Goal: Task Accomplishment & Management: Use online tool/utility

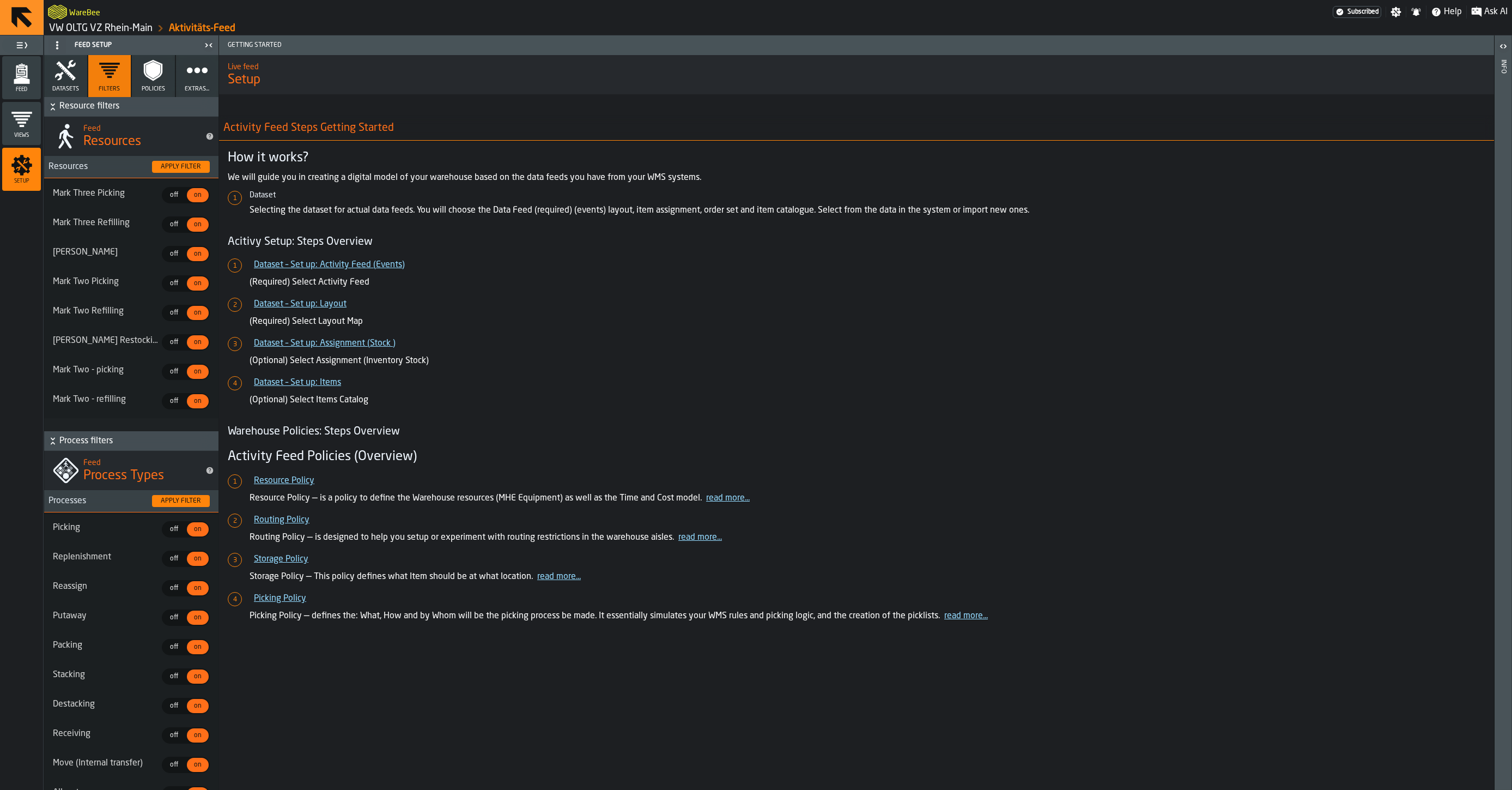
click at [107, 28] on link "VW OLTG VZ Rhein-Main" at bounding box center [101, 29] width 104 height 12
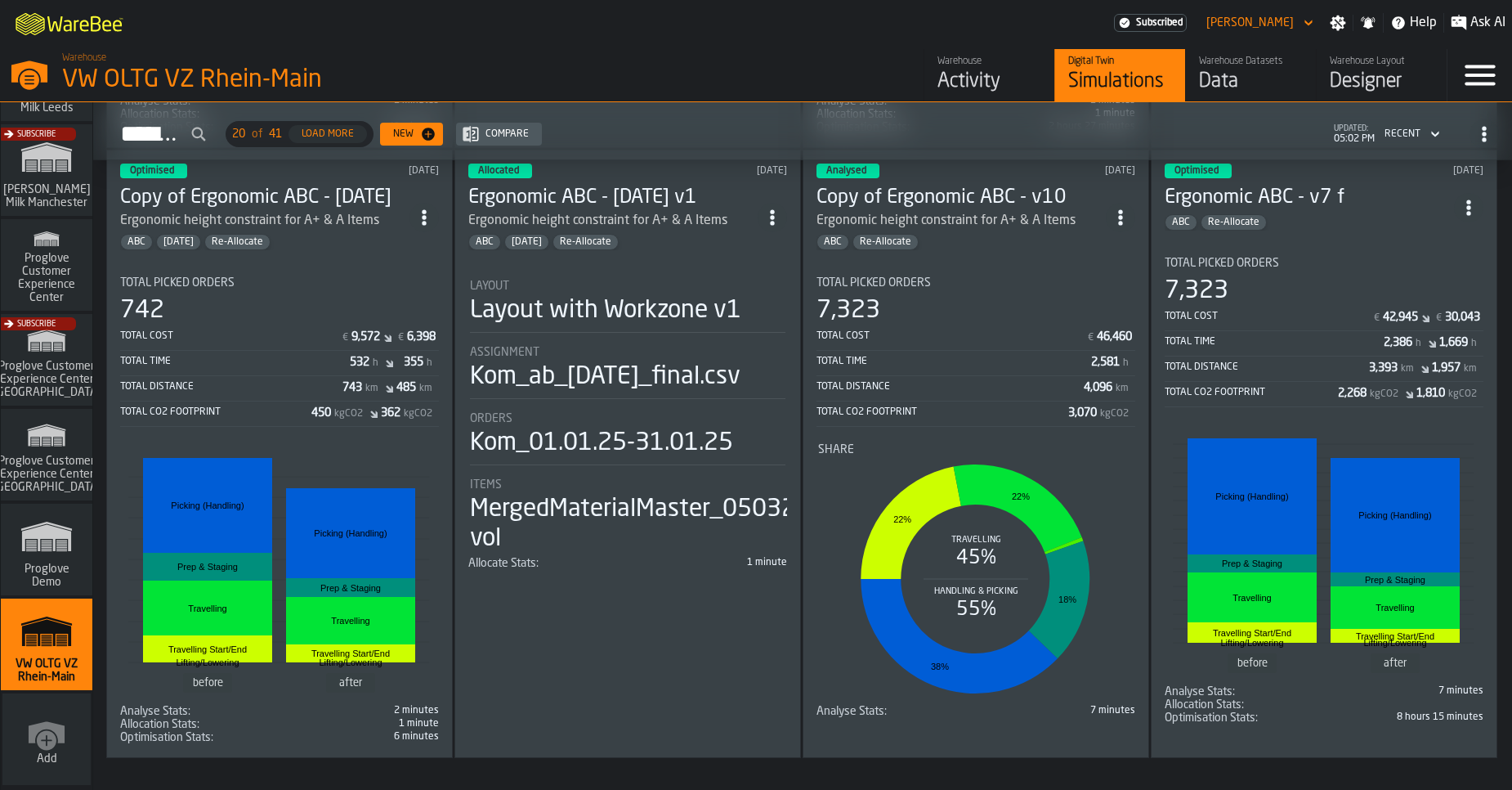
scroll to position [2502, 0]
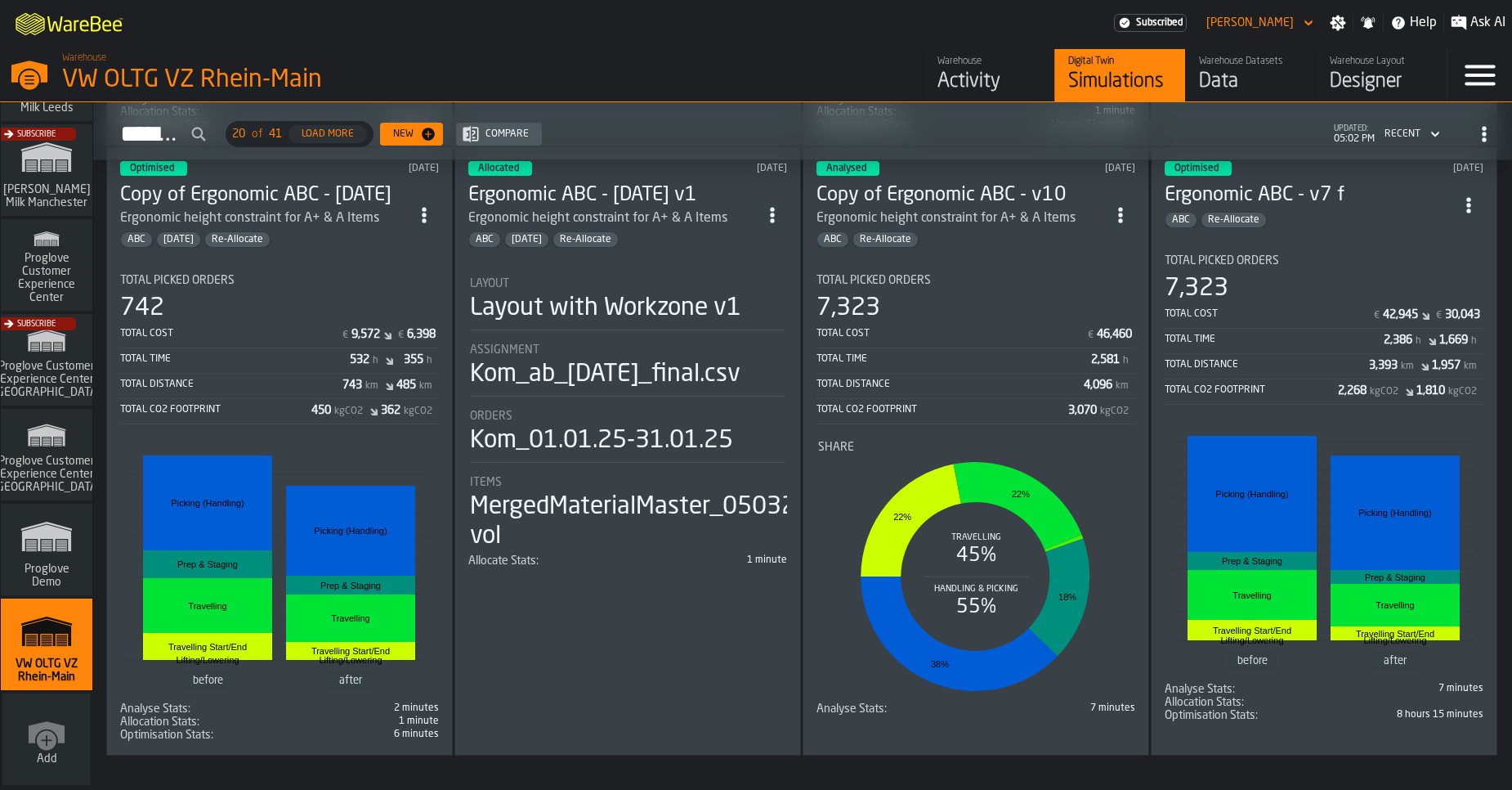
click at [1218, 81] on div "Data" at bounding box center [1251, 82] width 104 height 26
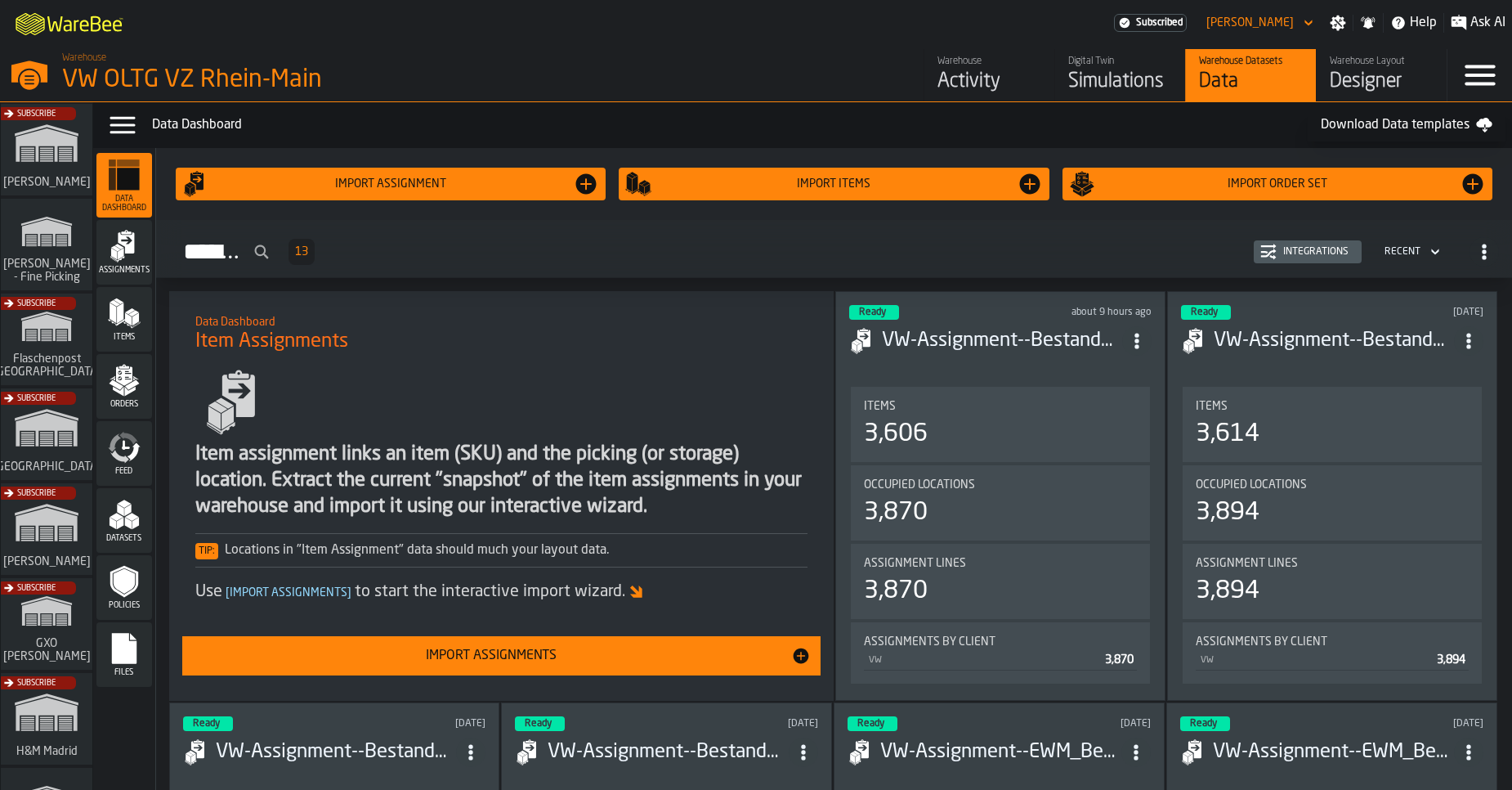
click at [119, 499] on icon "menu Datasets" at bounding box center [124, 513] width 33 height 33
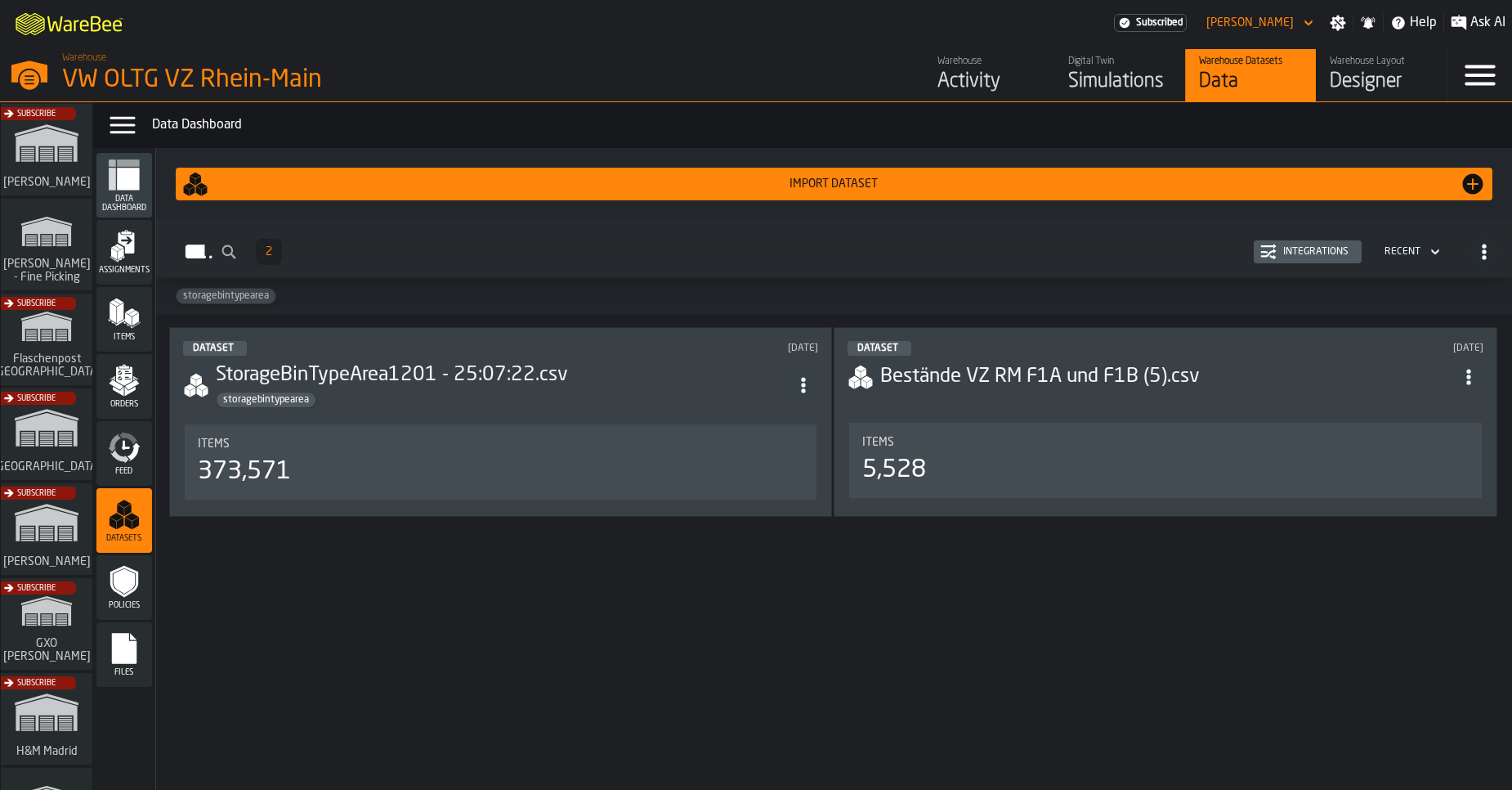
drag, startPoint x: 131, startPoint y: 328, endPoint x: 153, endPoint y: 332, distance: 22.4
click at [130, 329] on icon "menu Items" at bounding box center [124, 313] width 33 height 33
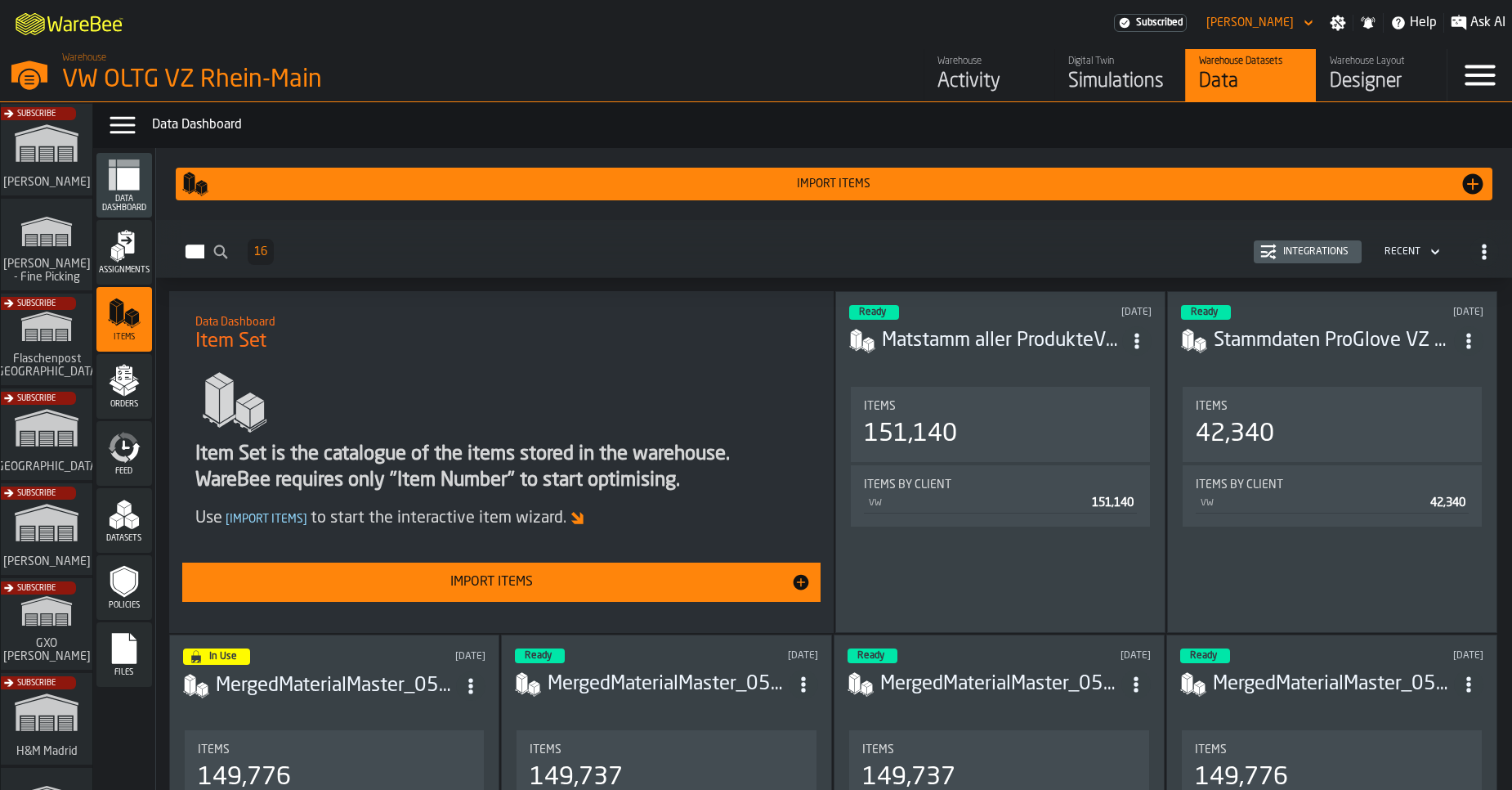
click at [421, 573] on div "Import Items" at bounding box center [491, 582] width 600 height 20
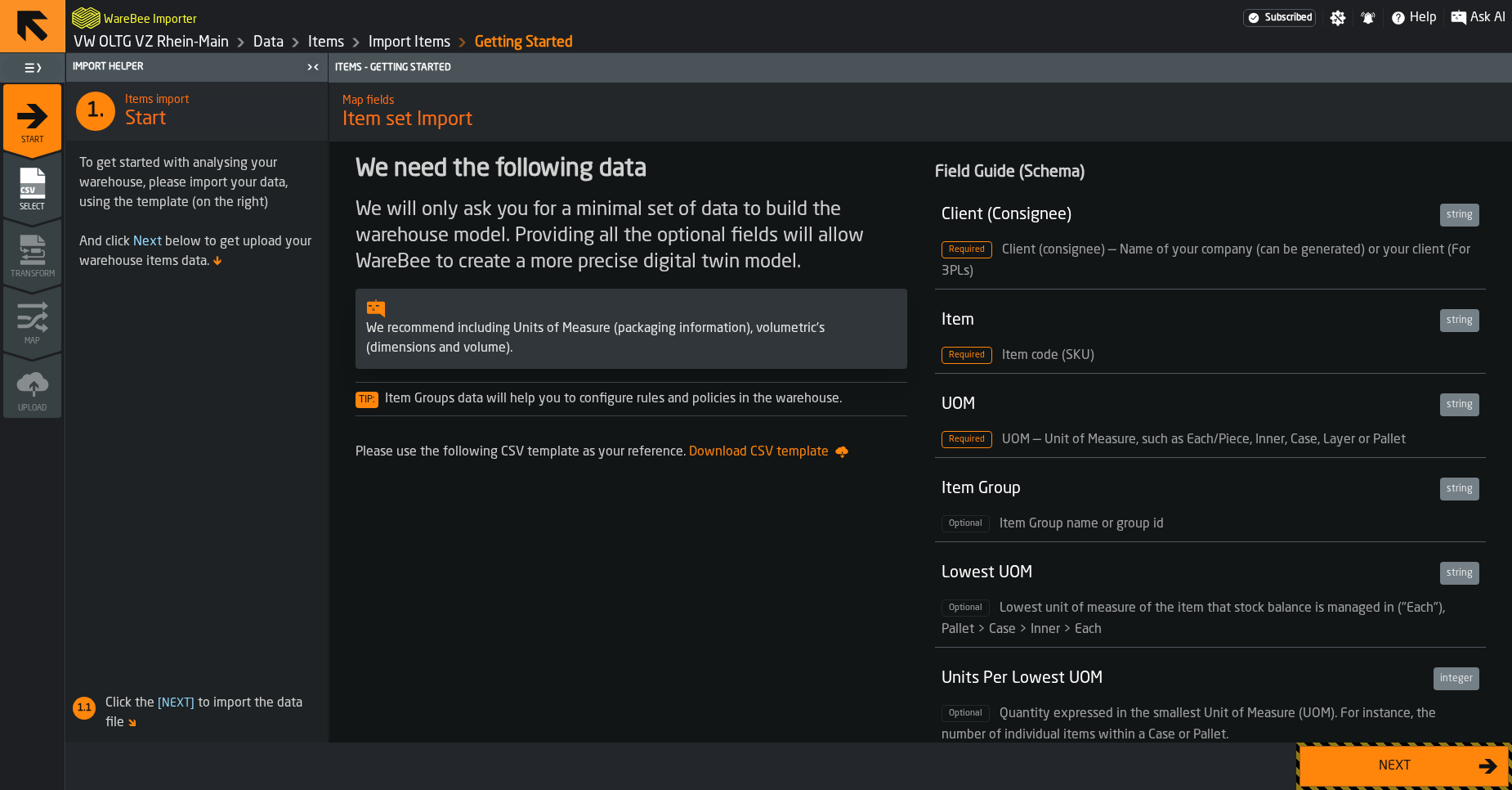
click at [1392, 779] on button "Next" at bounding box center [1404, 765] width 210 height 41
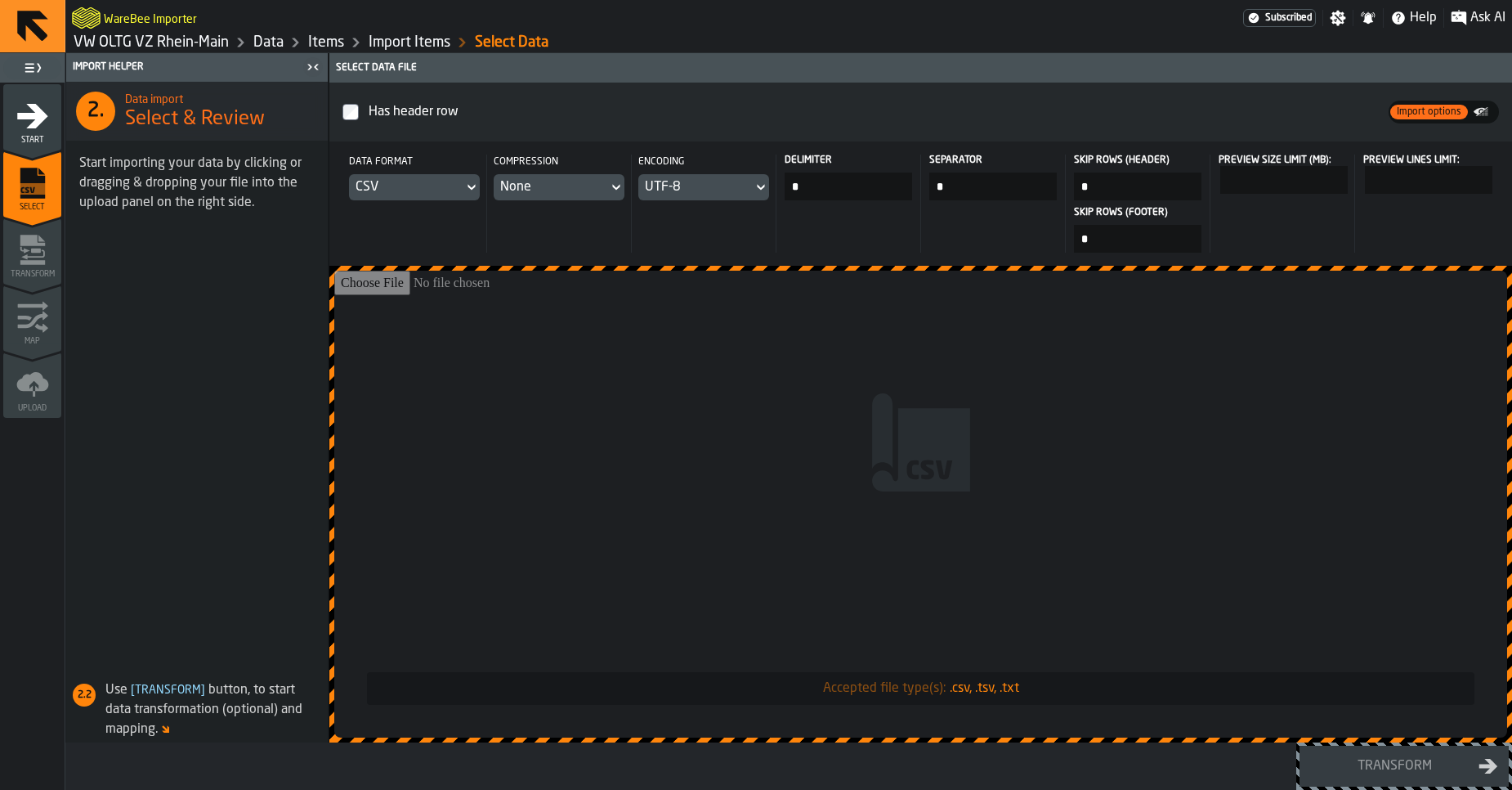
click at [741, 478] on input "Accepted file type(s): .csv, .tsv, .txt" at bounding box center [921, 503] width 1173 height 466
type input "**********"
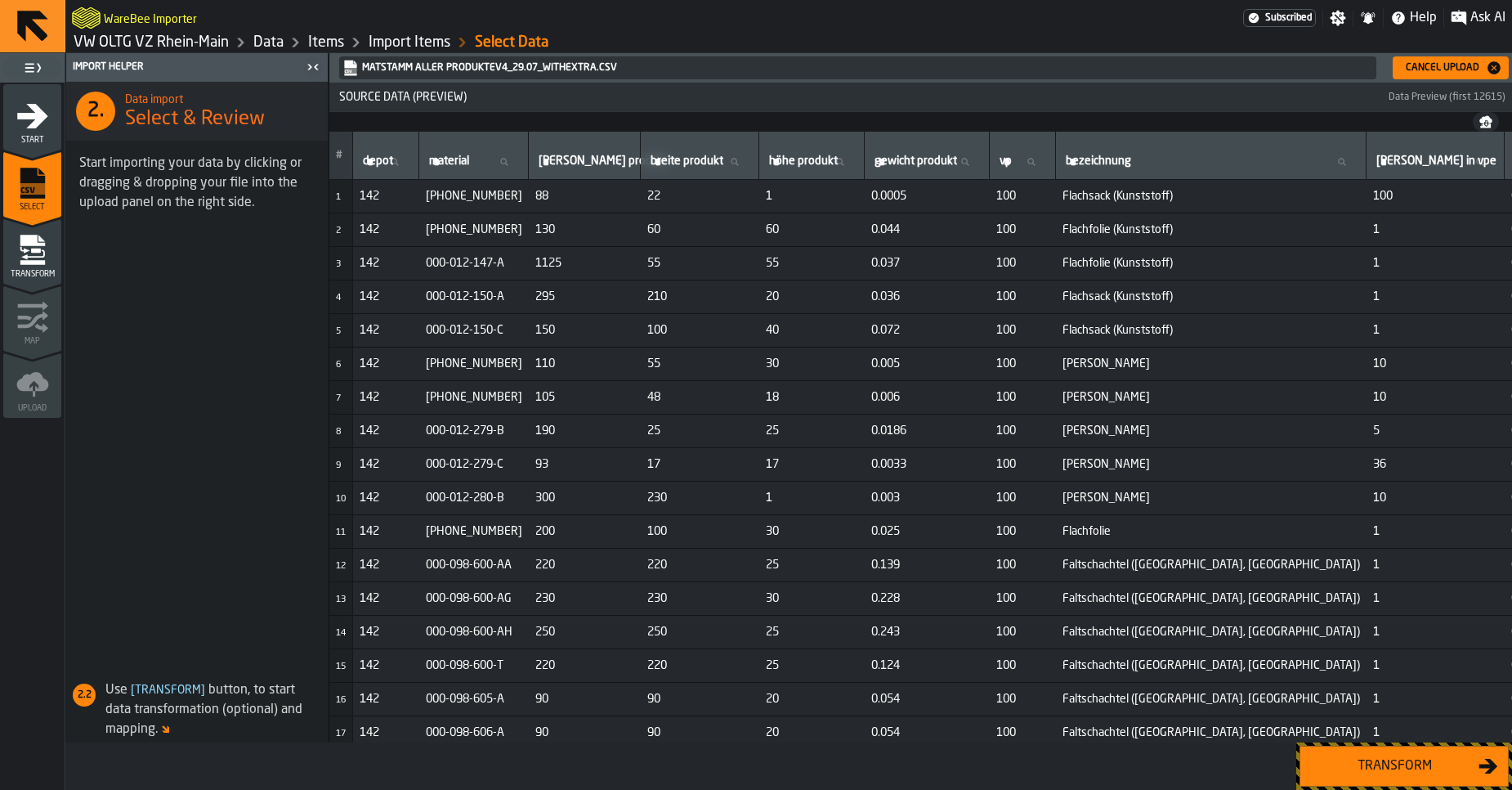
click at [1384, 765] on div "Transform" at bounding box center [1394, 766] width 169 height 20
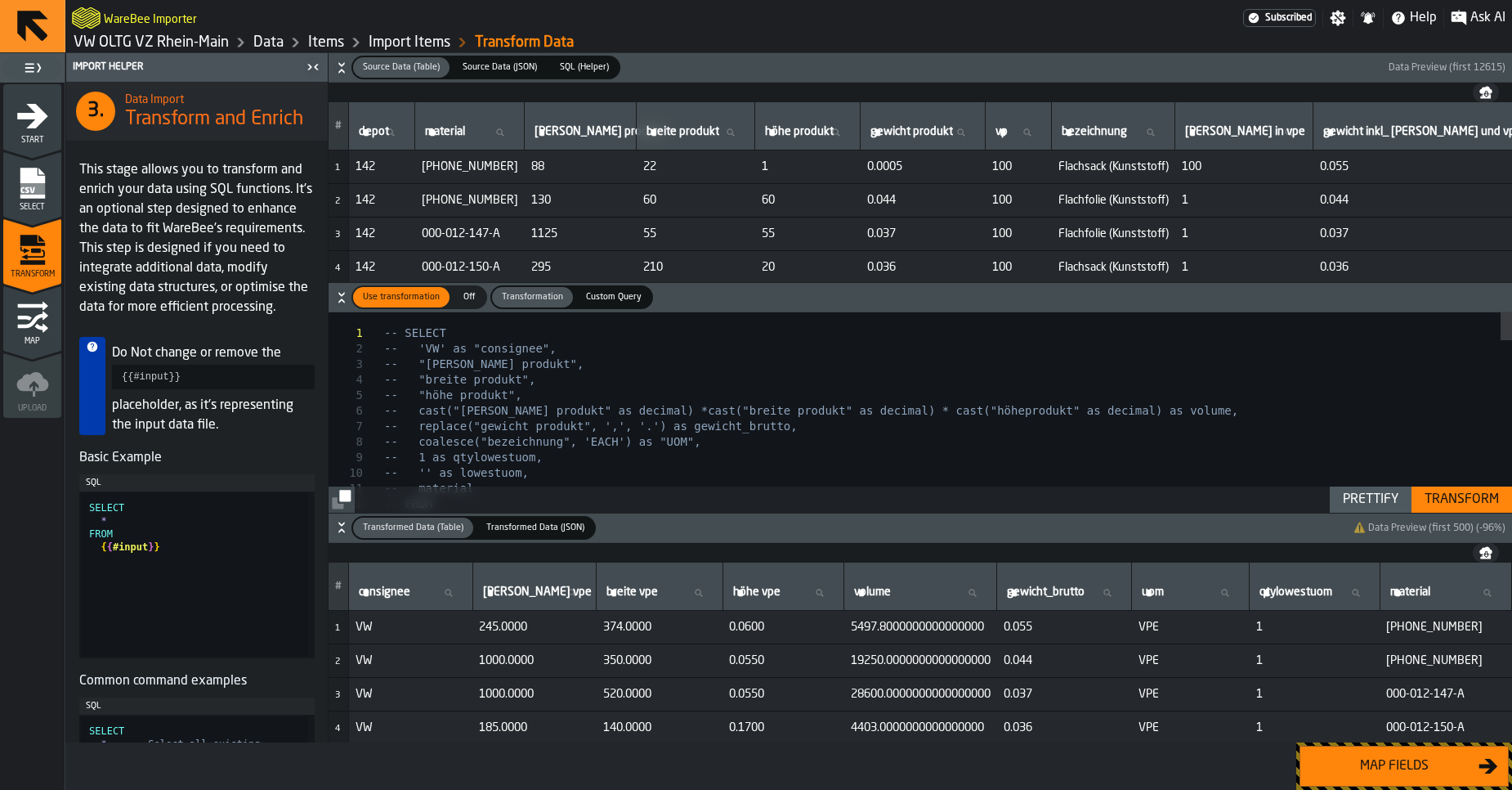
click at [1383, 771] on div "Map fields" at bounding box center [1394, 766] width 169 height 20
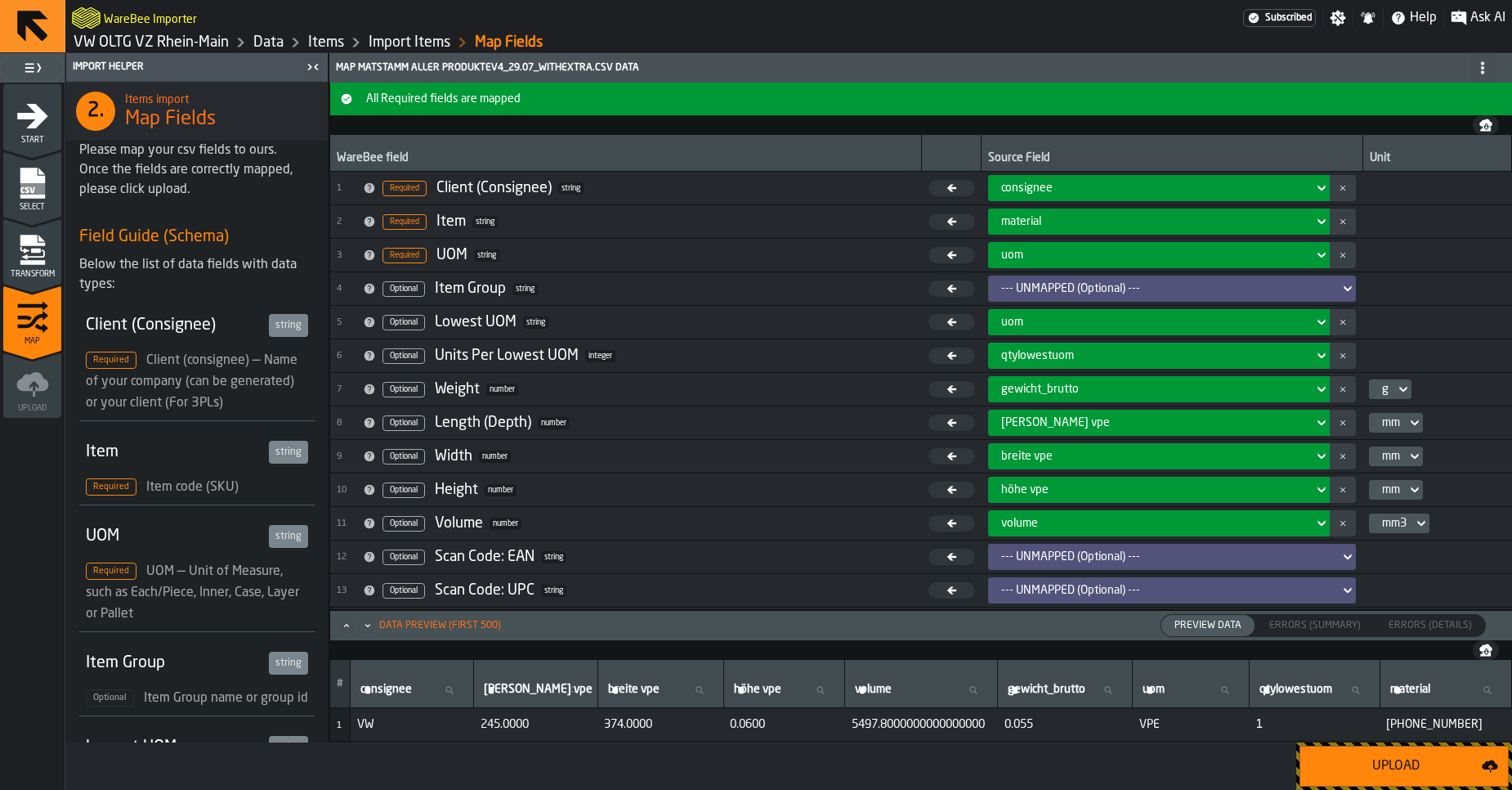
click at [1383, 771] on div "Upload" at bounding box center [1396, 766] width 172 height 20
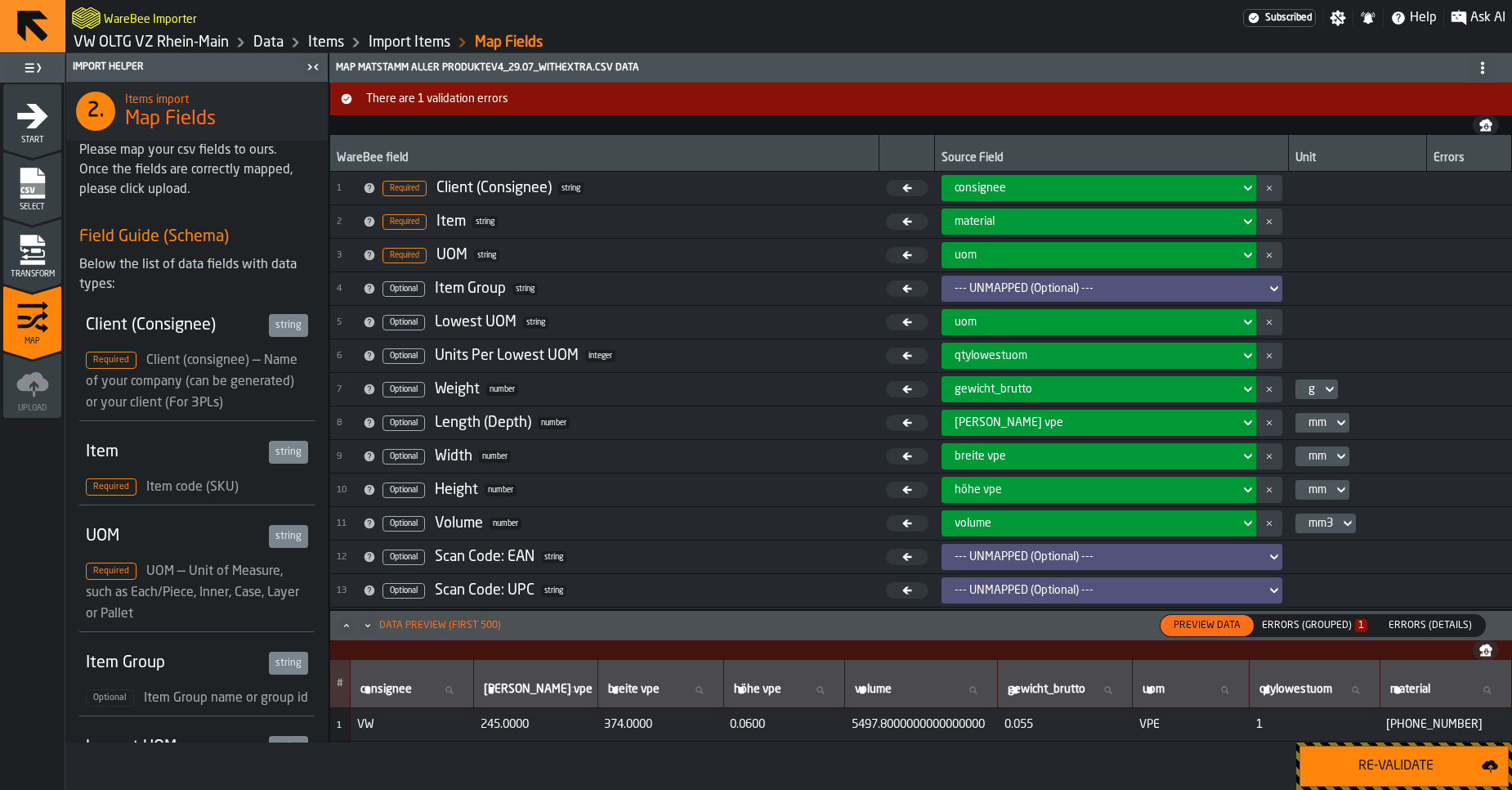
click at [1335, 614] on div "Preview Data Preview Data Errors (Grouped) 1 Errors (Summary) Errors (Details) …" at bounding box center [1322, 625] width 327 height 23
click at [1335, 619] on div "Errors (Grouped) 1" at bounding box center [1315, 624] width 106 height 11
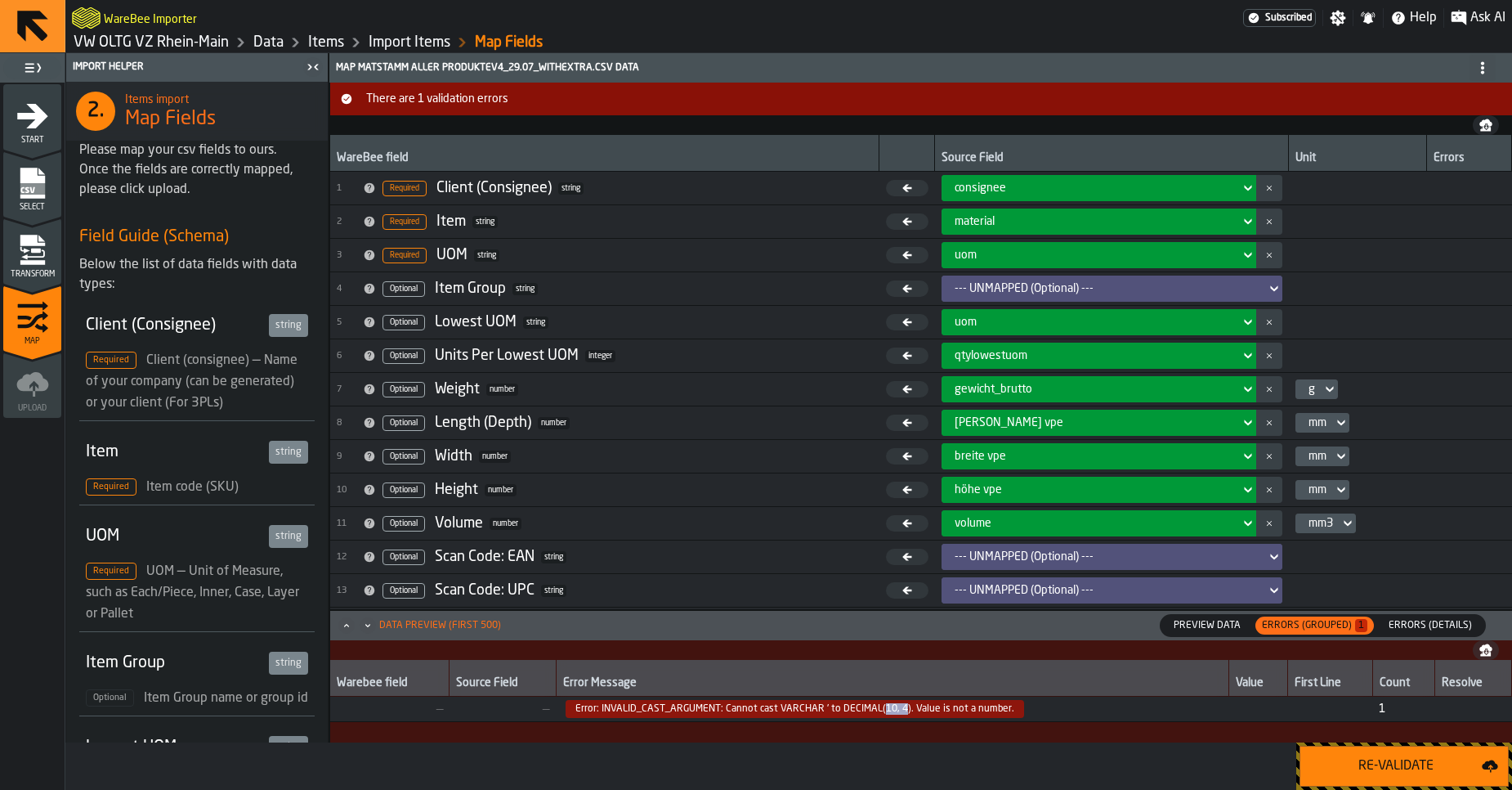
drag, startPoint x: 879, startPoint y: 709, endPoint x: 899, endPoint y: 711, distance: 20.1
click at [899, 711] on span "Error: INVALID_CAST_ARGUMENT: Cannot cast VARCHAR ' to DECIMAL(10, 4). Value is…" at bounding box center [794, 709] width 458 height 18
copy span "10, 4"
click at [892, 709] on span "Error: INVALID_CAST_ARGUMENT: Cannot cast VARCHAR ' to DECIMAL(10, 4). Value is…" at bounding box center [794, 709] width 458 height 18
click at [899, 710] on span "Error: INVALID_CAST_ARGUMENT: Cannot cast VARCHAR ' to DECIMAL(10, 4). Value is…" at bounding box center [794, 709] width 458 height 18
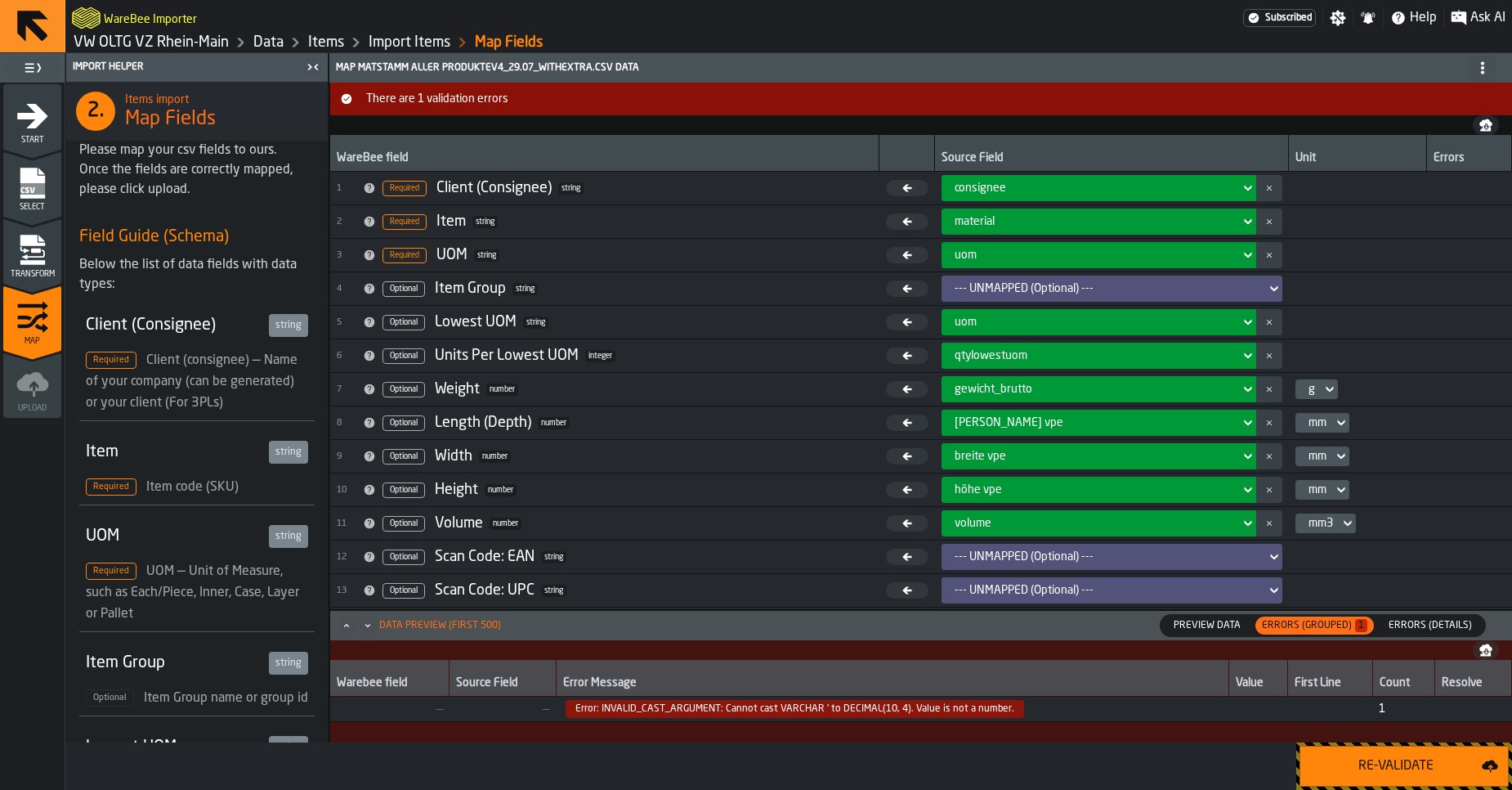
click at [882, 709] on span "Error: INVALID_CAST_ARGUMENT: Cannot cast VARCHAR ' to DECIMAL(10, 4). Value is…" at bounding box center [794, 709] width 458 height 18
drag, startPoint x: 882, startPoint y: 708, endPoint x: 894, endPoint y: 706, distance: 12.2
click at [894, 706] on span "Error: INVALID_CAST_ARGUMENT: Cannot cast VARCHAR ' to DECIMAL(10, 4). Value is…" at bounding box center [794, 709] width 458 height 18
click at [886, 706] on span "Error: INVALID_CAST_ARGUMENT: Cannot cast VARCHAR ' to DECIMAL(10, 4). Value is…" at bounding box center [794, 709] width 458 height 18
drag, startPoint x: 880, startPoint y: 706, endPoint x: 900, endPoint y: 708, distance: 20.1
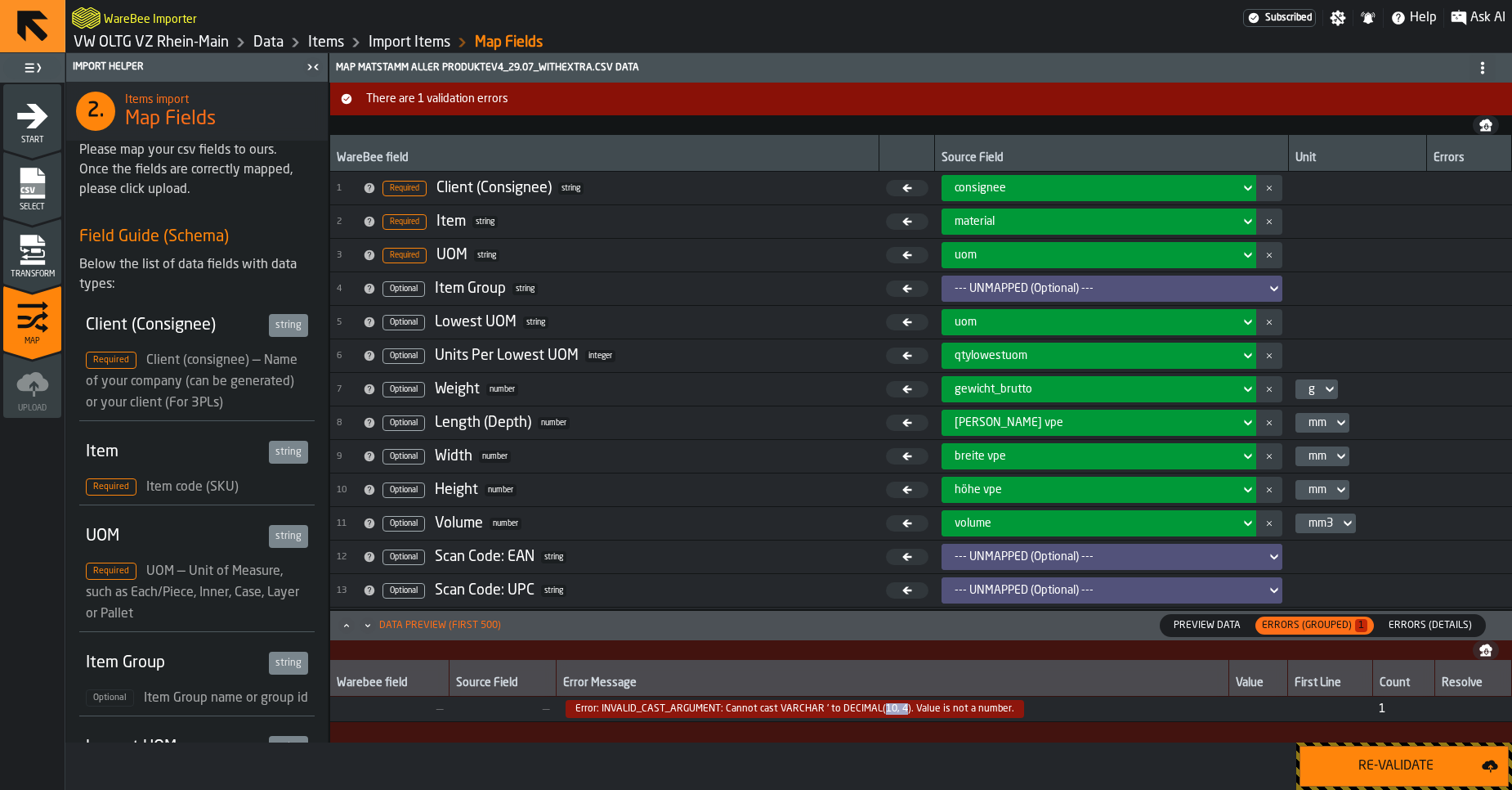
click at [900, 708] on span "Error: INVALID_CAST_ARGUMENT: Cannot cast VARCHAR ' to DECIMAL(10, 4). Value is…" at bounding box center [794, 709] width 458 height 18
copy span "10, 4"
click at [268, 42] on link "Data" at bounding box center [269, 43] width 30 height 18
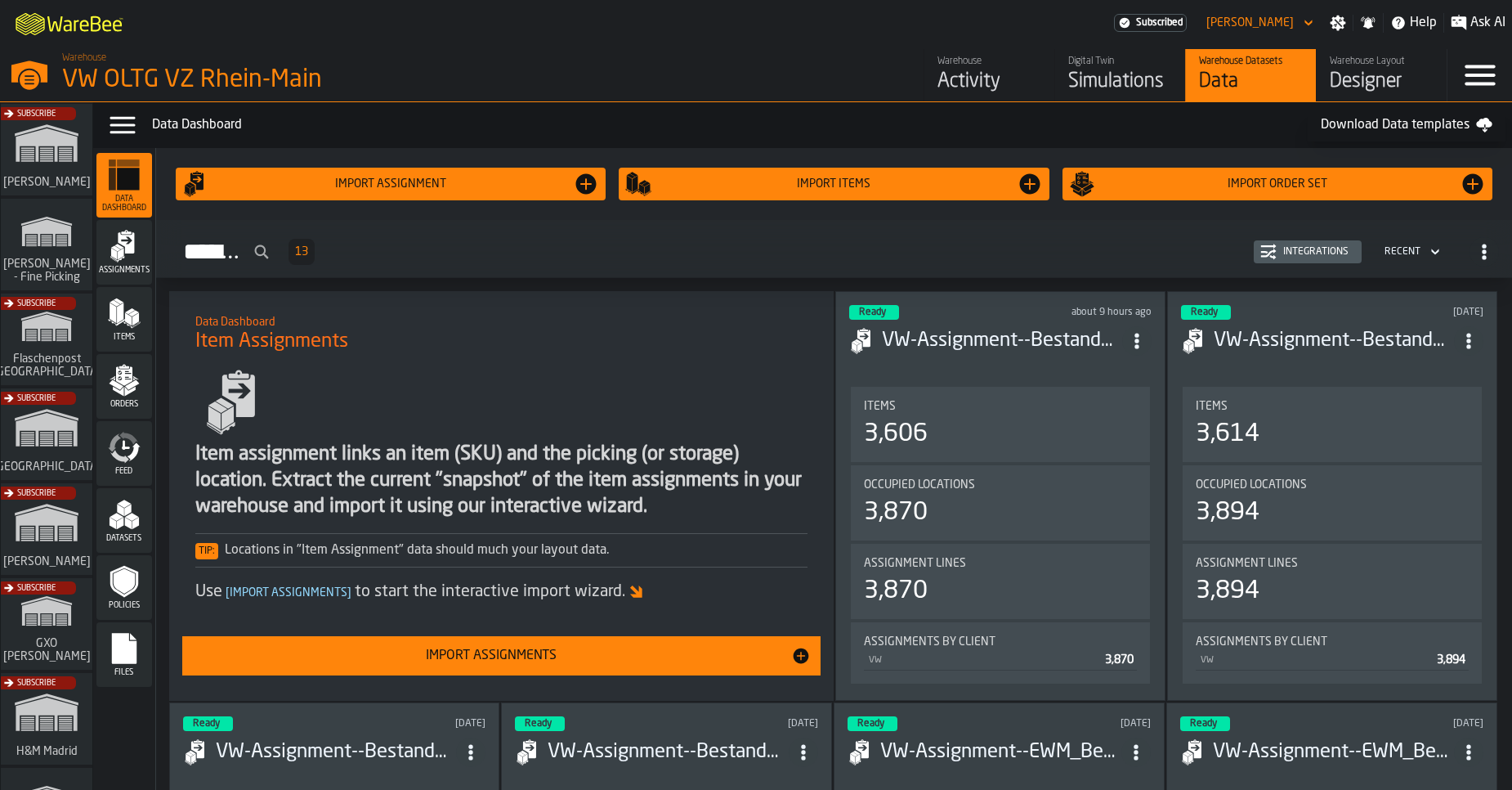
click at [67, 683] on div "Subscribe" at bounding box center [37, 682] width 79 height 13
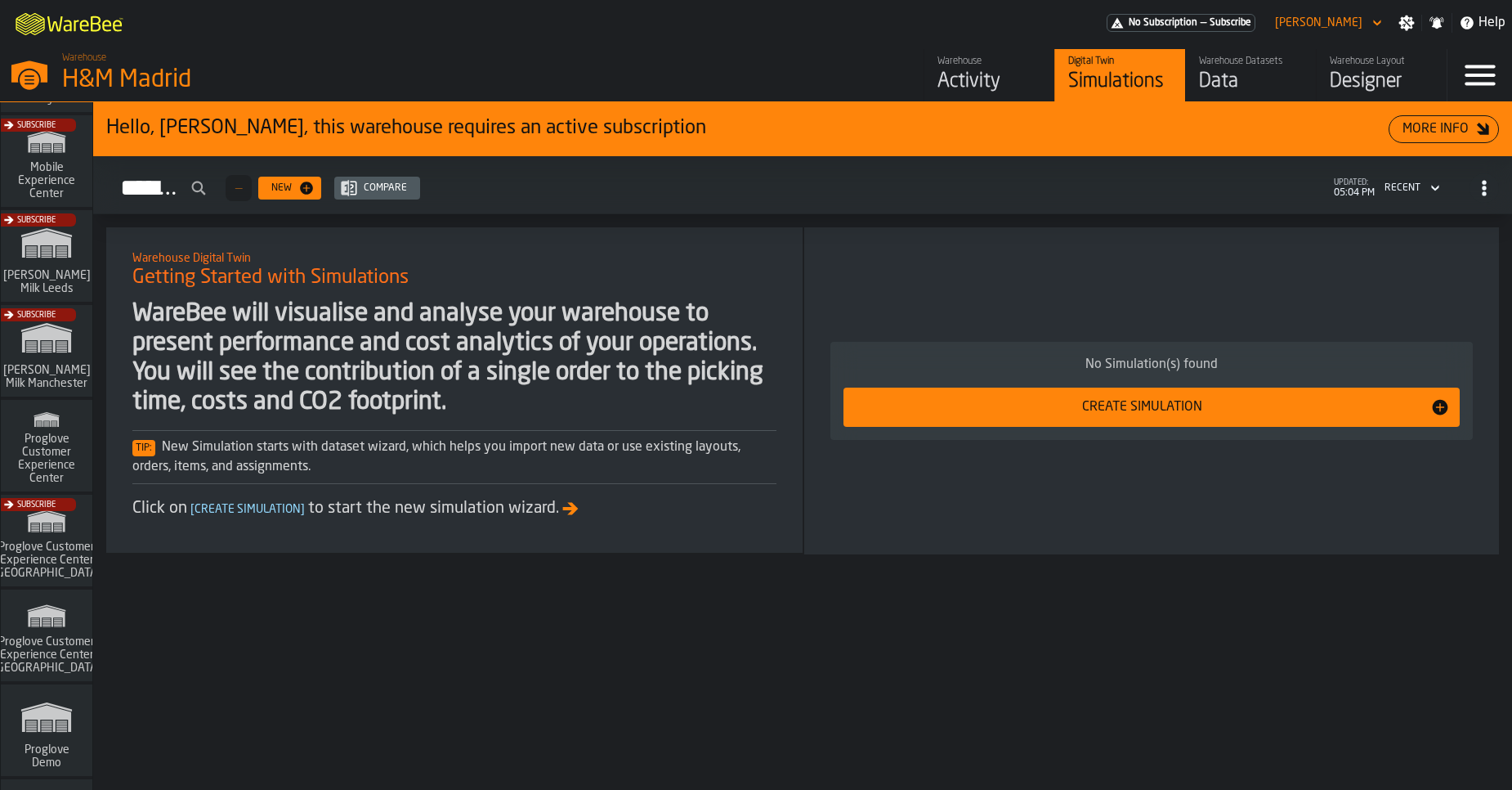
scroll to position [1307, 0]
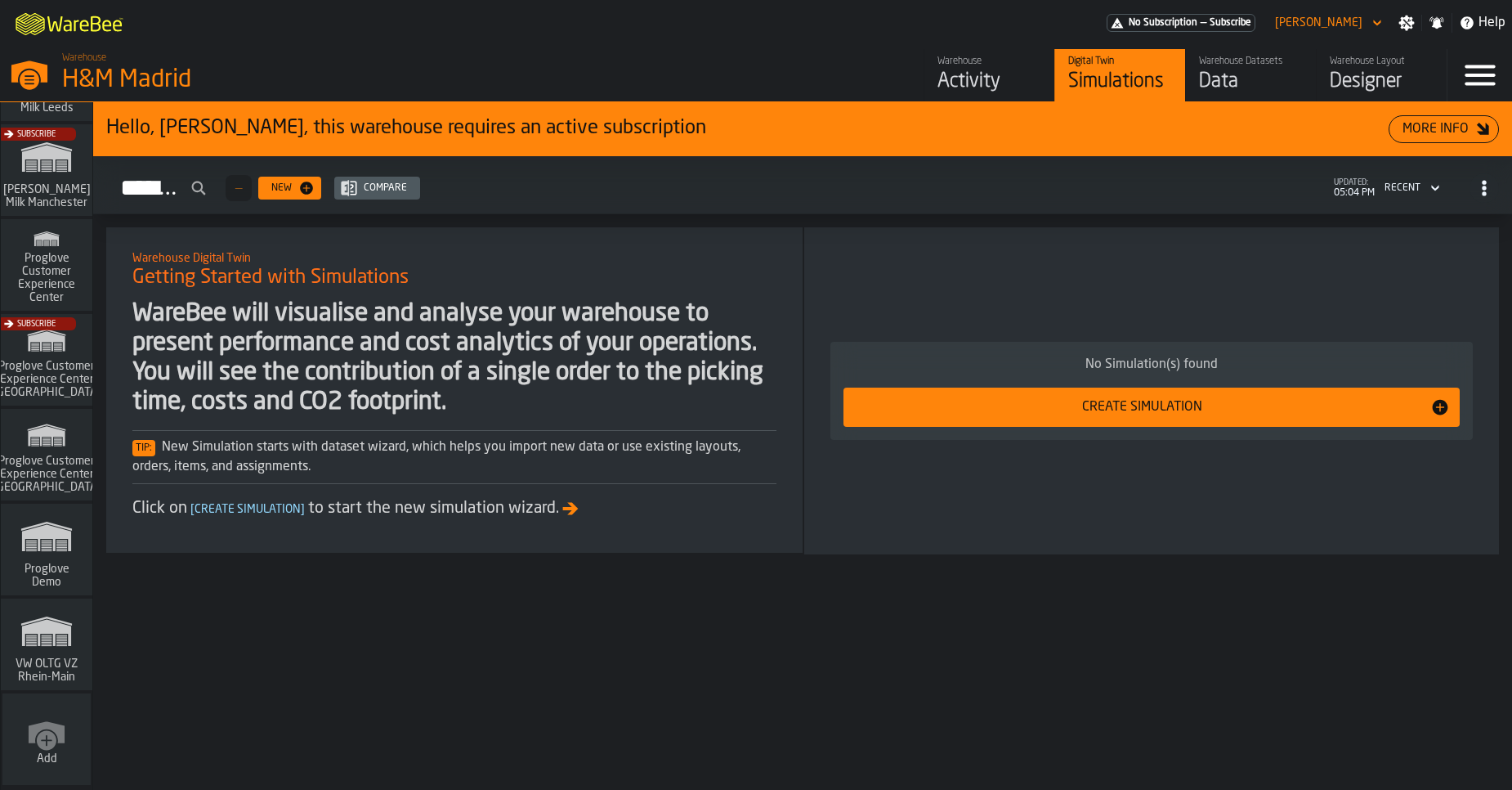
click at [61, 664] on span "VW OLTG VZ Rhein-Main" at bounding box center [46, 670] width 79 height 26
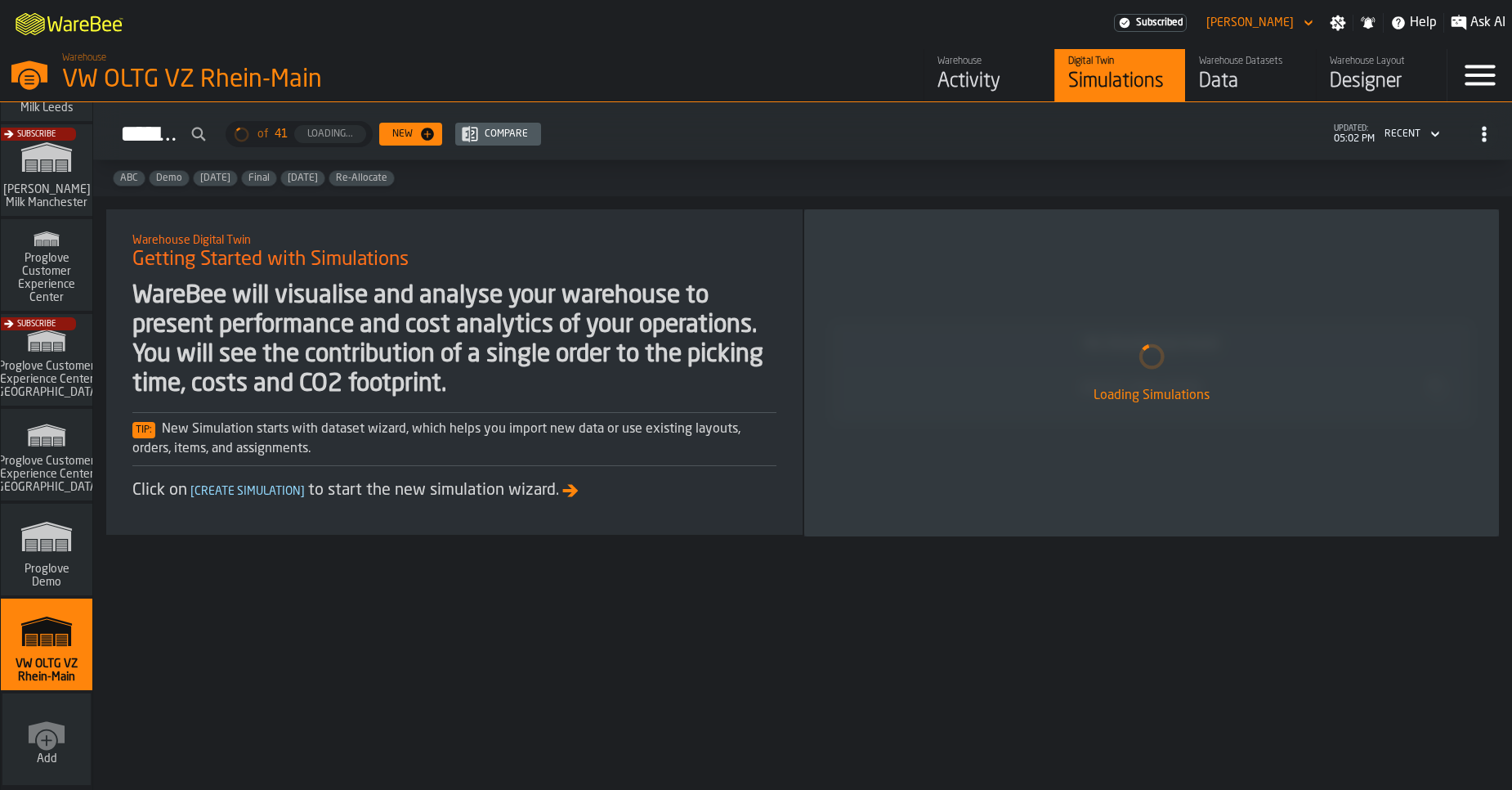
click at [1265, 82] on div "Data" at bounding box center [1251, 82] width 104 height 26
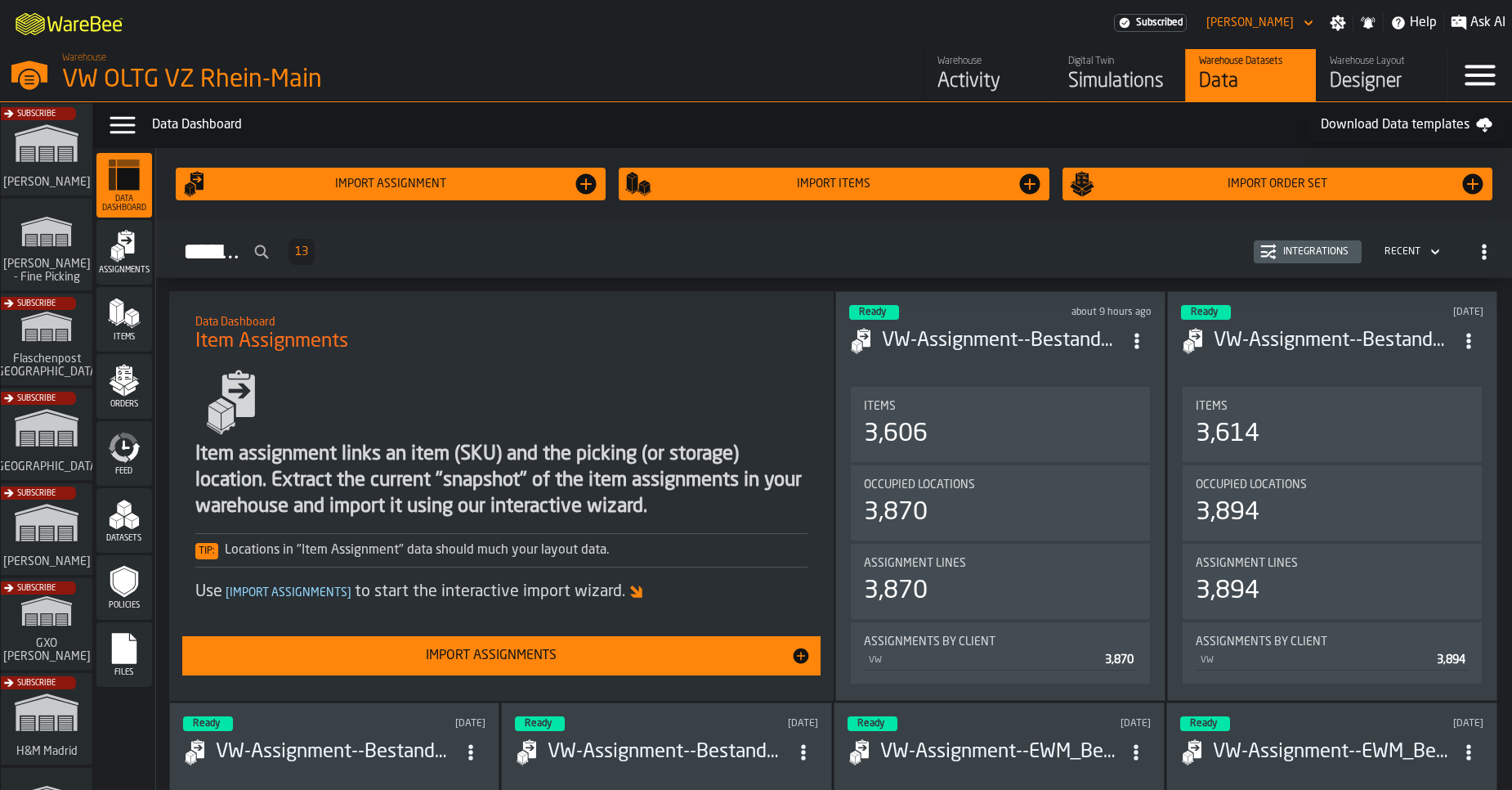
click at [133, 671] on span "Files" at bounding box center [125, 672] width 56 height 9
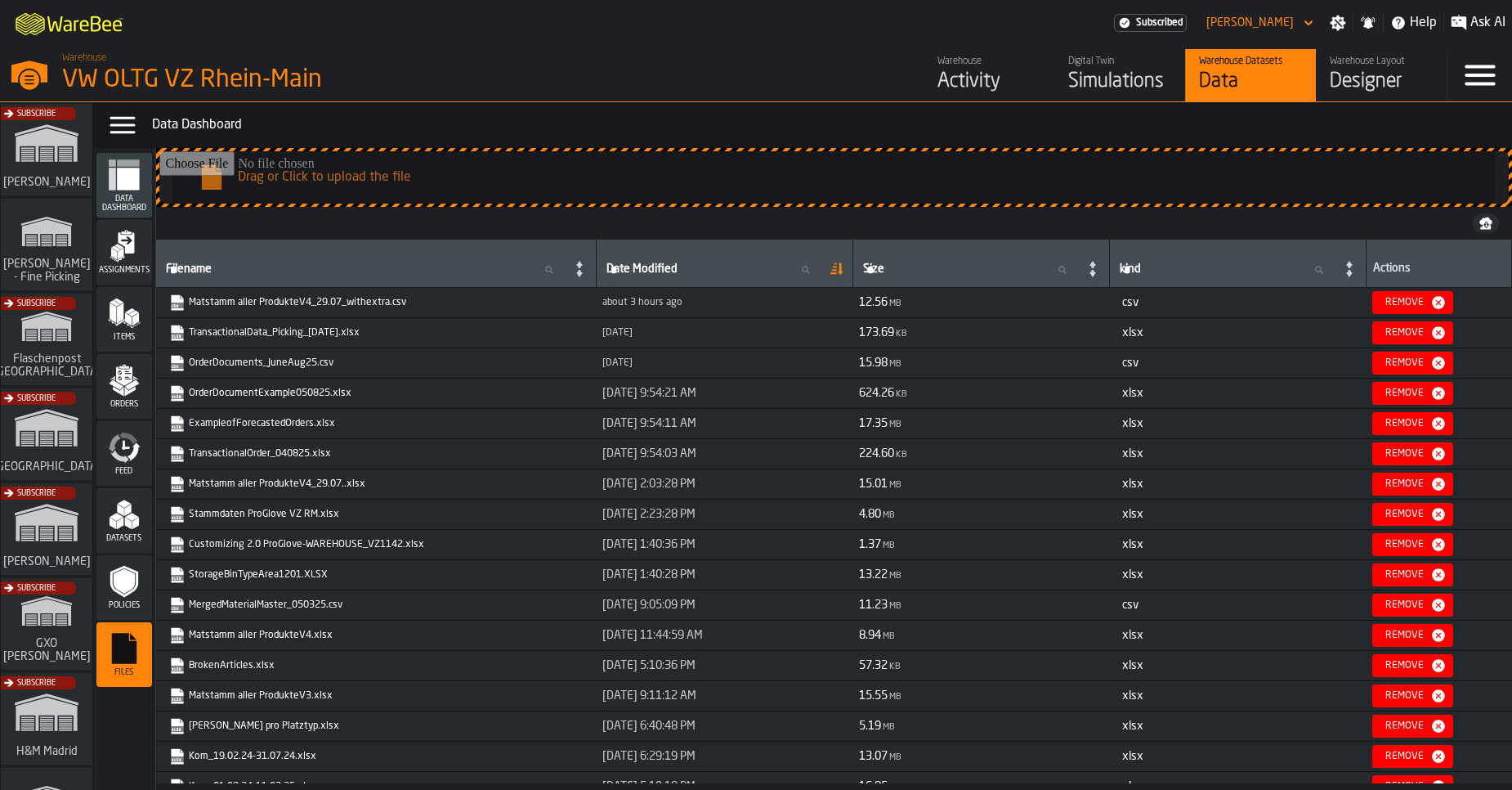
click at [1087, 85] on div "Simulations" at bounding box center [1121, 82] width 104 height 26
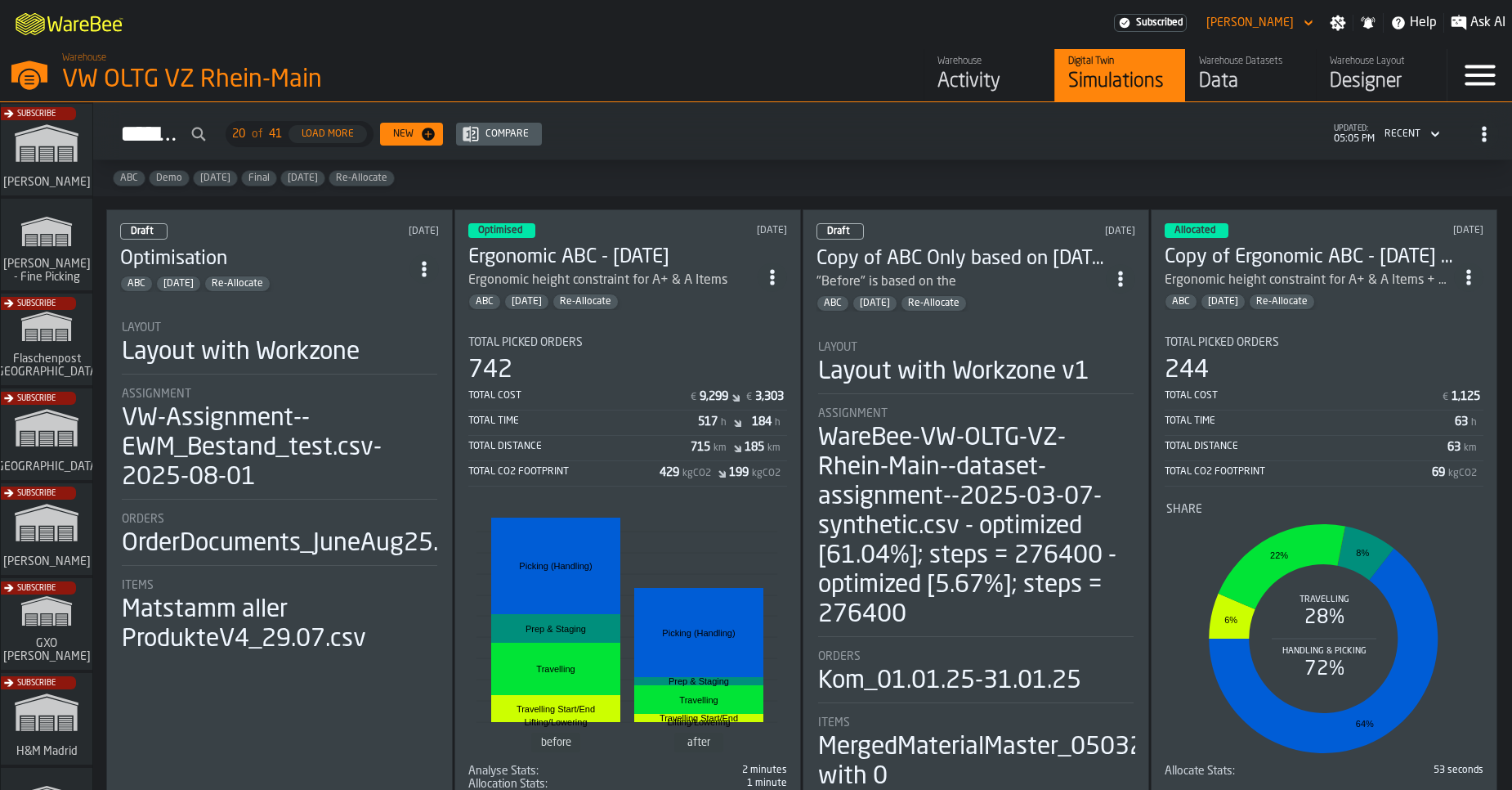
click at [401, 307] on li "Layout Layout with Workzone Assignment VW-Assignment--EWM_Bestand_test.csv-2025…" at bounding box center [279, 480] width 319 height 349
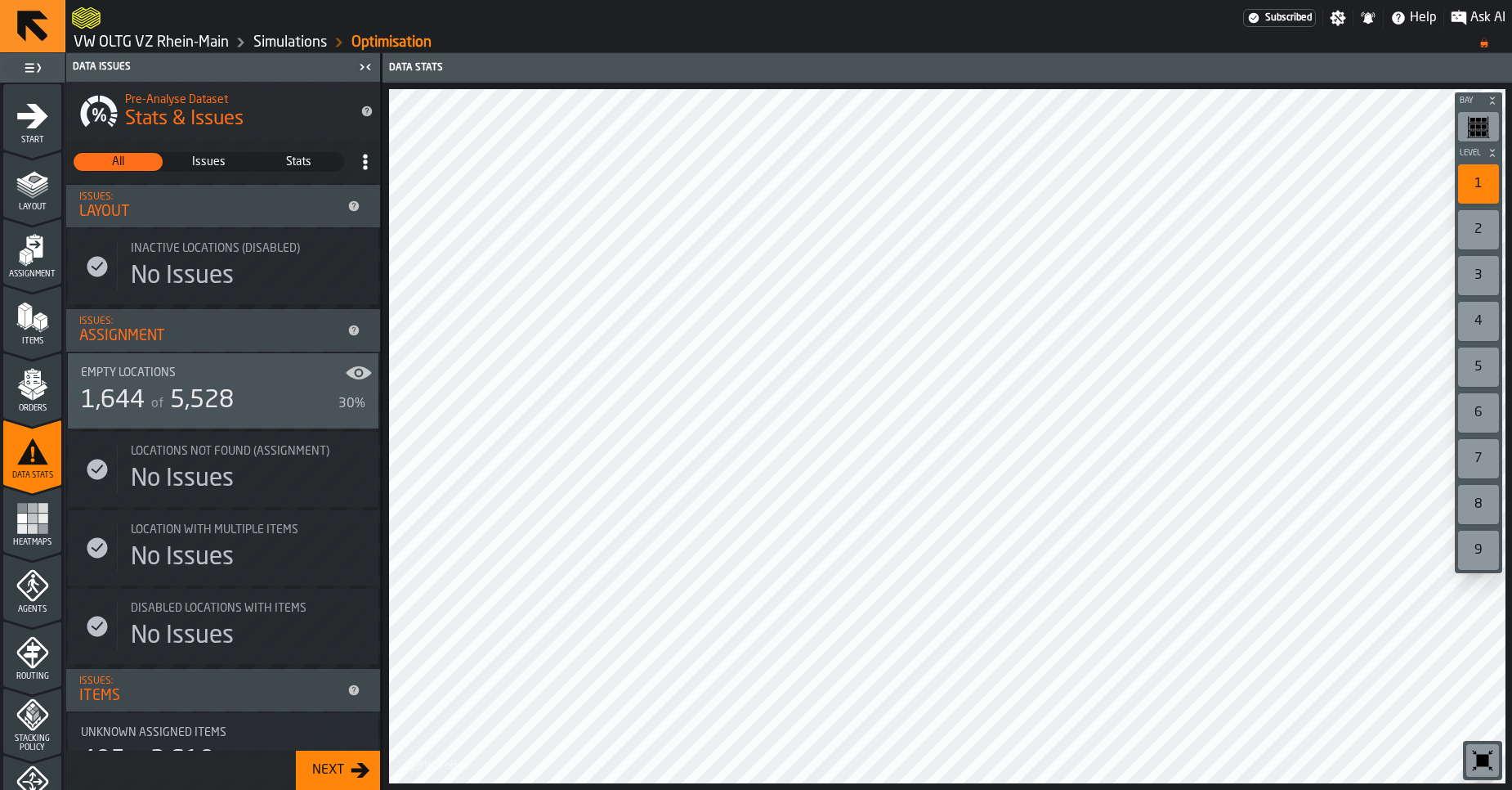
click at [20, 337] on span "Items" at bounding box center [32, 341] width 58 height 9
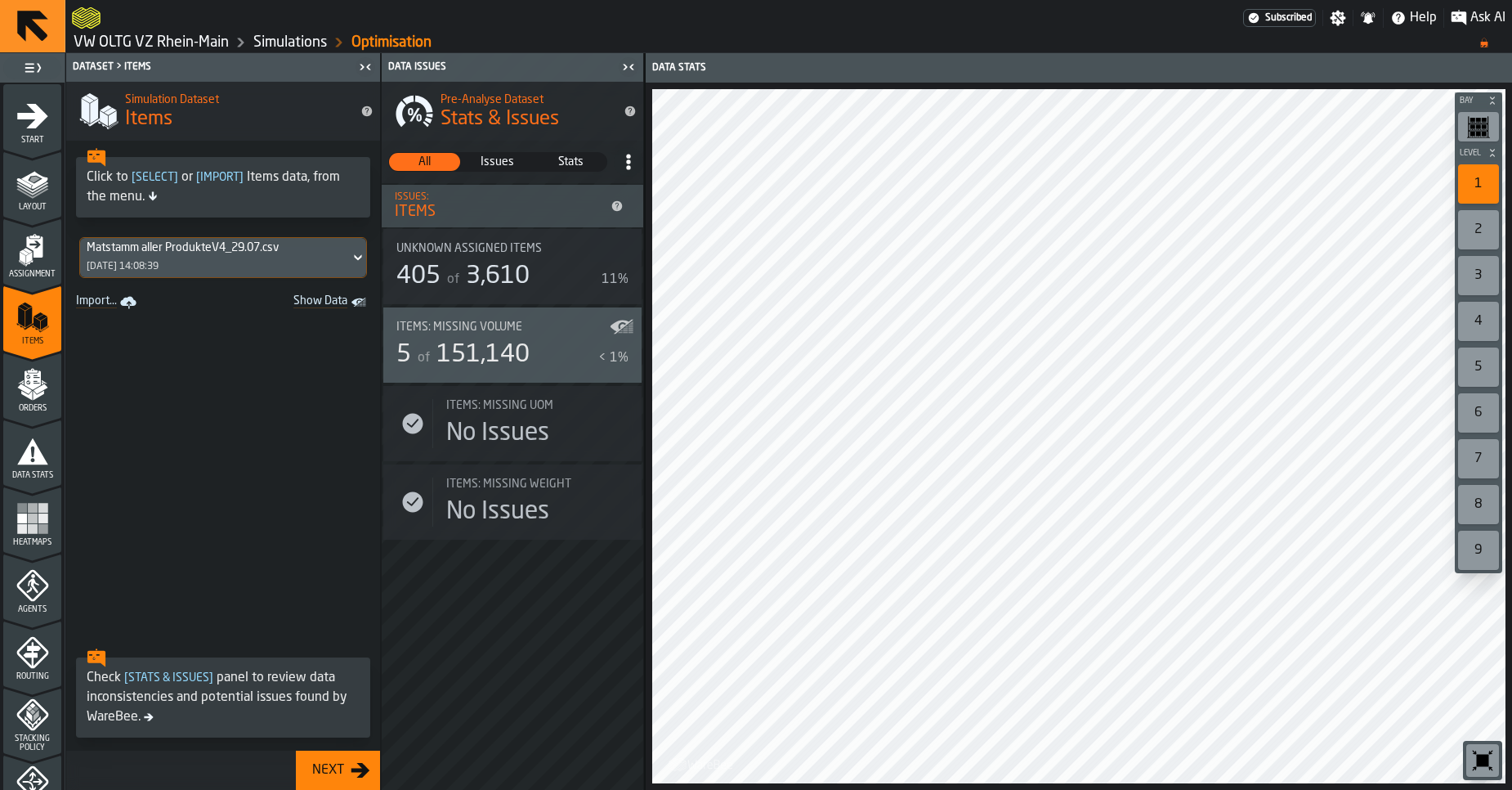
click at [168, 273] on div "Matstamm aller ProdukteV4_29.07.csv 30/07/2025, 14:08:39" at bounding box center [215, 257] width 270 height 39
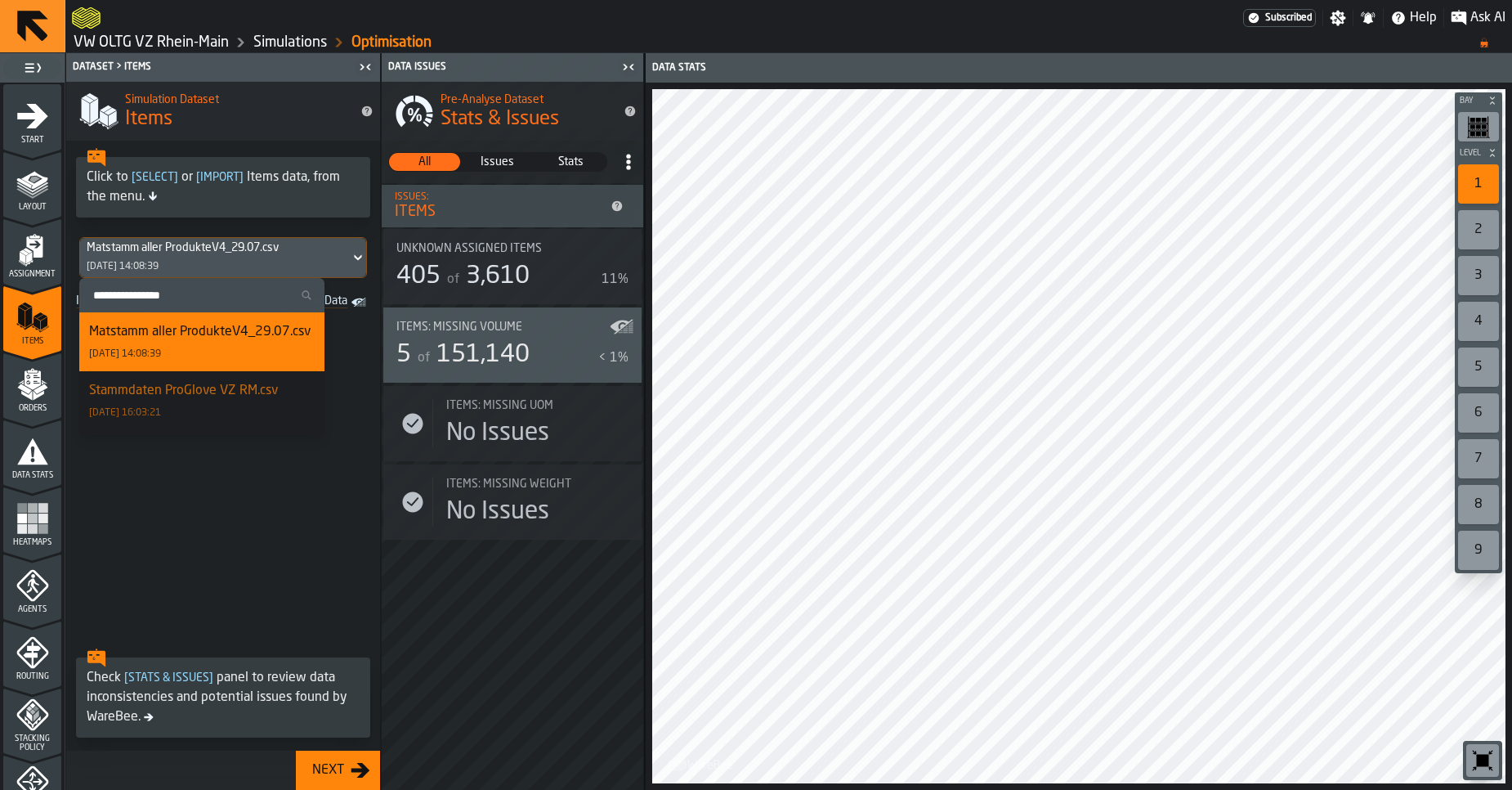
click at [168, 273] on div "Matstamm aller ProdukteV4_29.07.csv 30/07/2025, 14:08:39" at bounding box center [215, 257] width 270 height 39
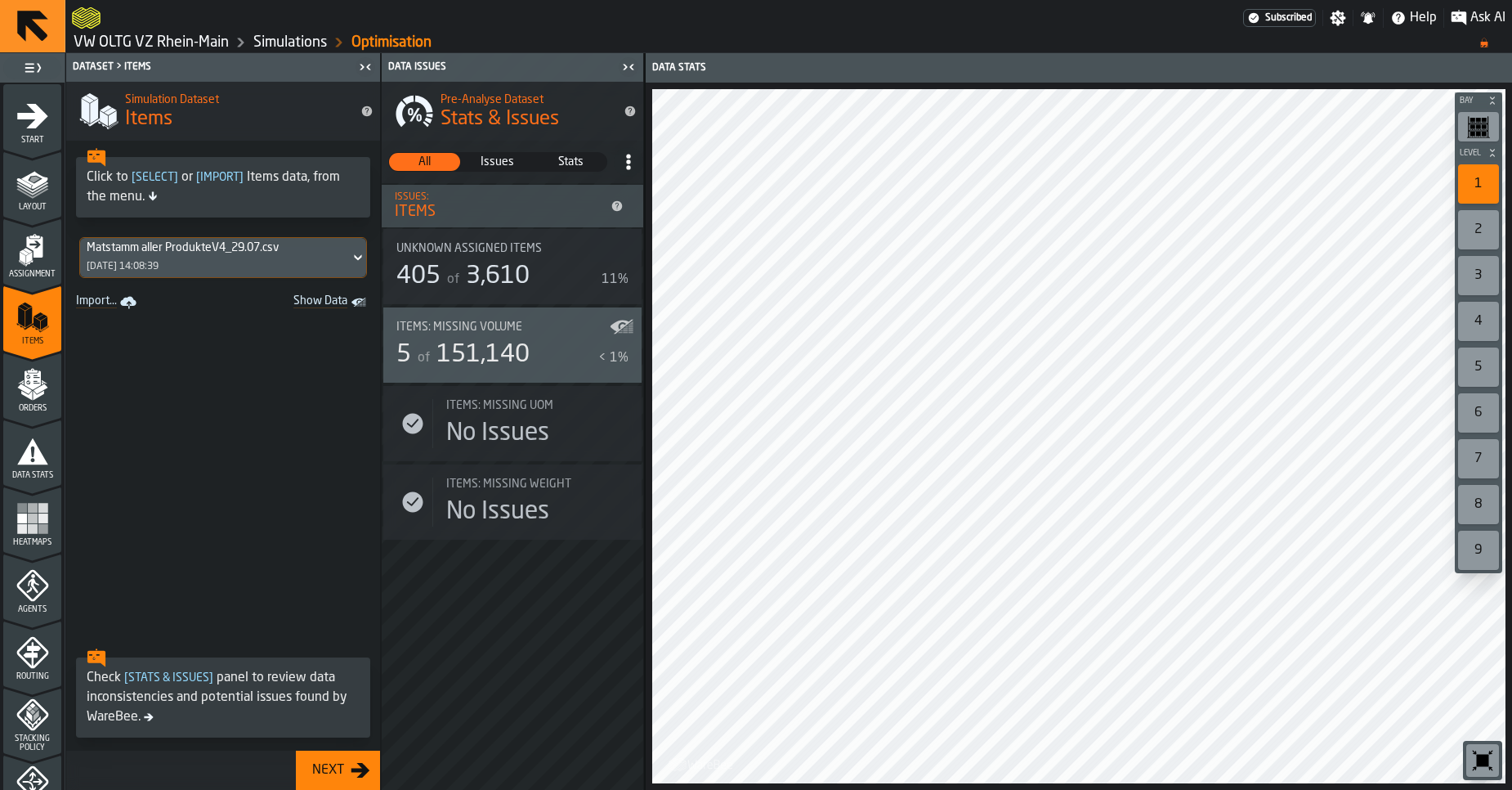
click at [115, 303] on link "Import..." at bounding box center [108, 302] width 77 height 23
click at [34, 438] on icon "menu Data Stats" at bounding box center [32, 450] width 33 height 33
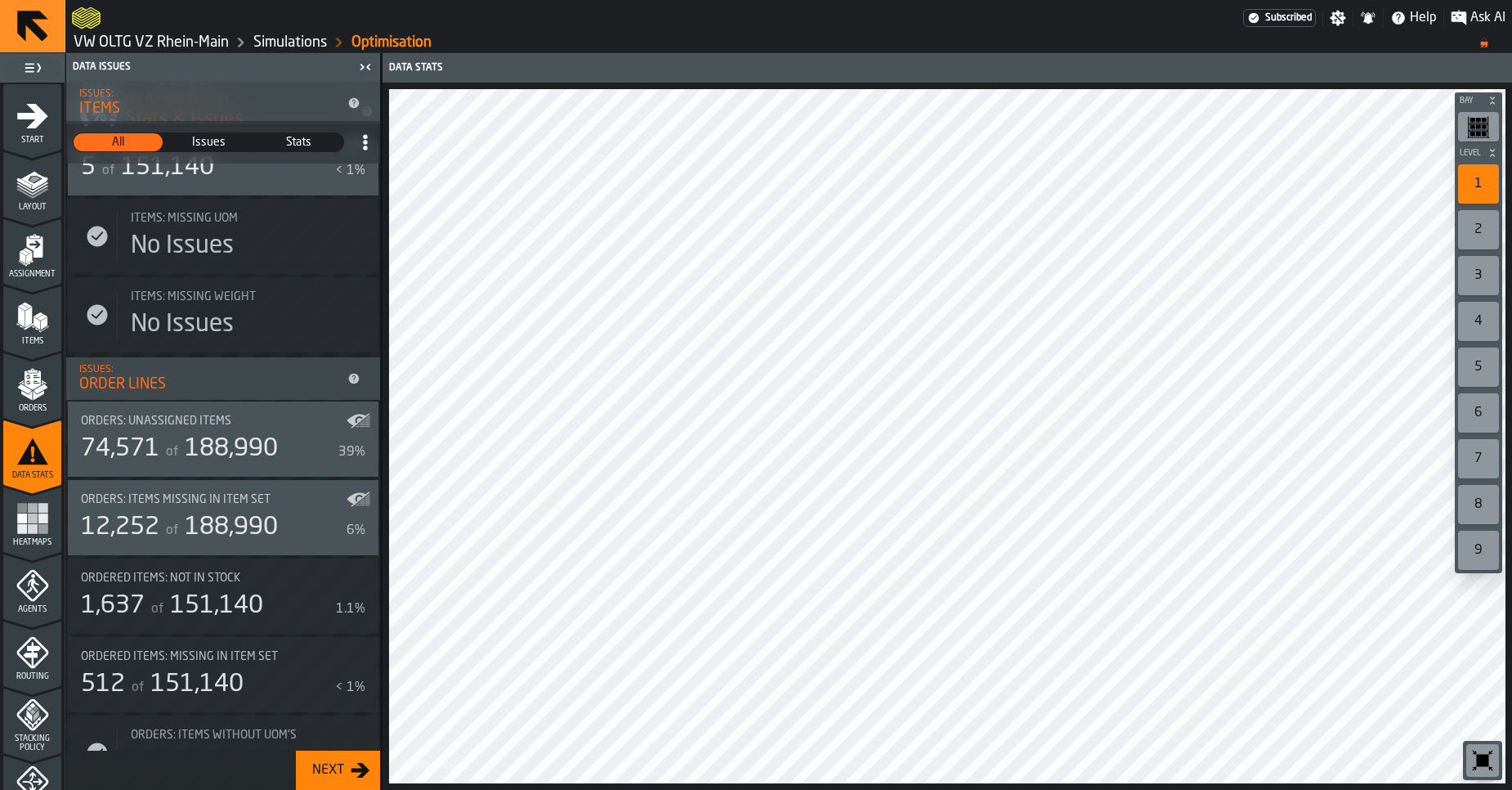
scroll to position [736, 0]
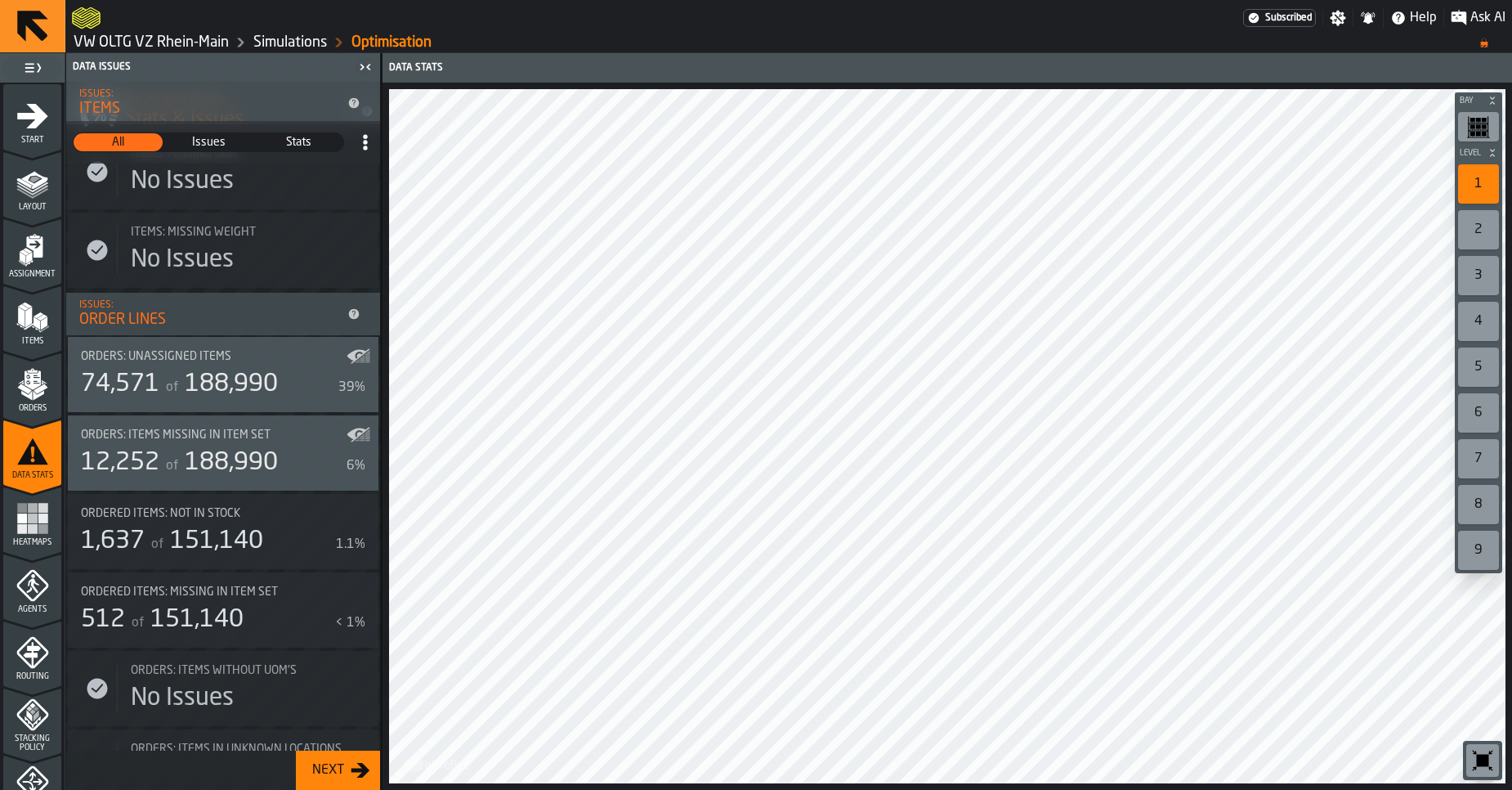
click at [229, 460] on span "188,990" at bounding box center [231, 462] width 93 height 25
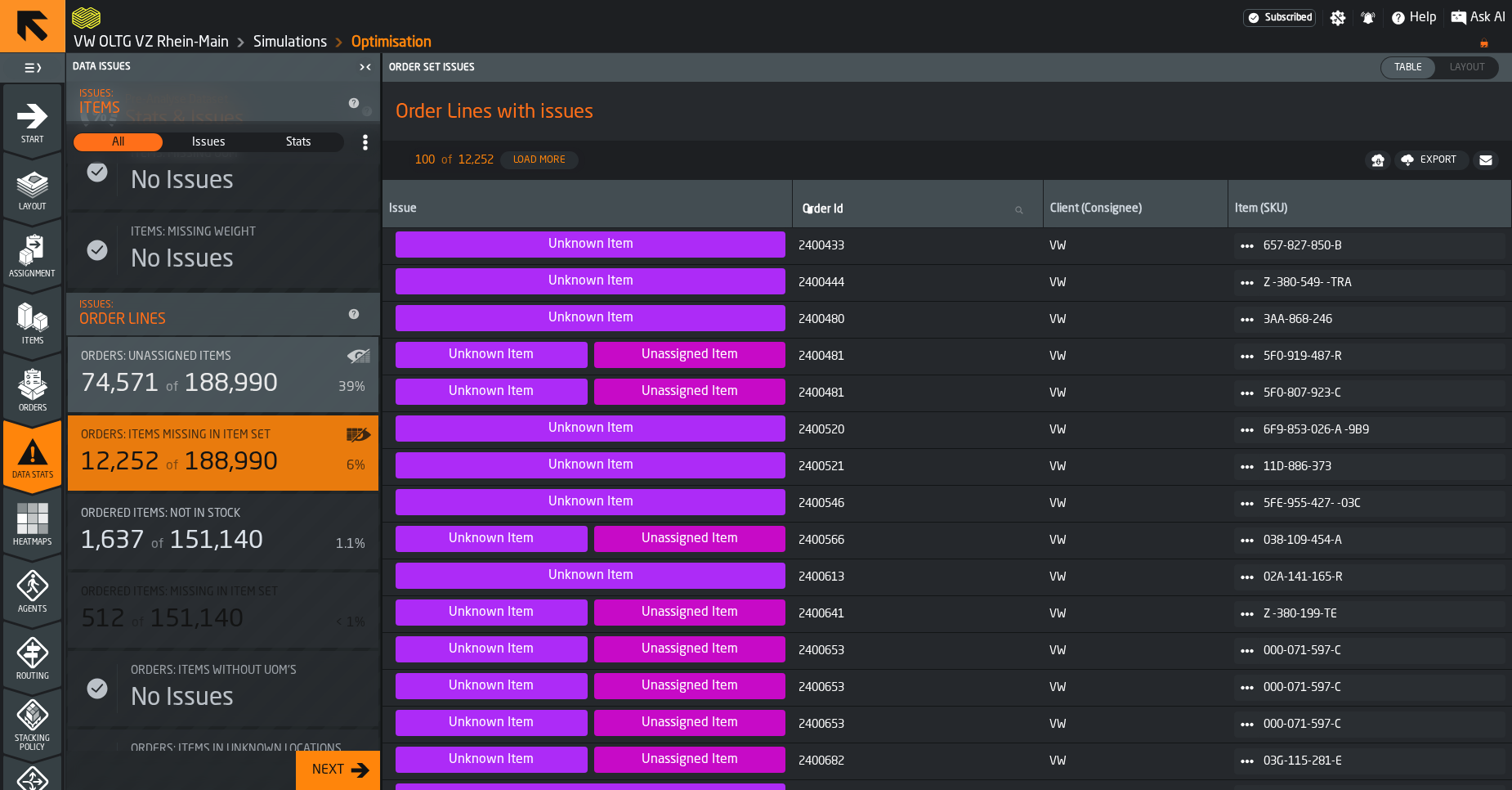
click at [201, 44] on link "VW OLTG VZ Rhein-Main" at bounding box center [152, 43] width 156 height 18
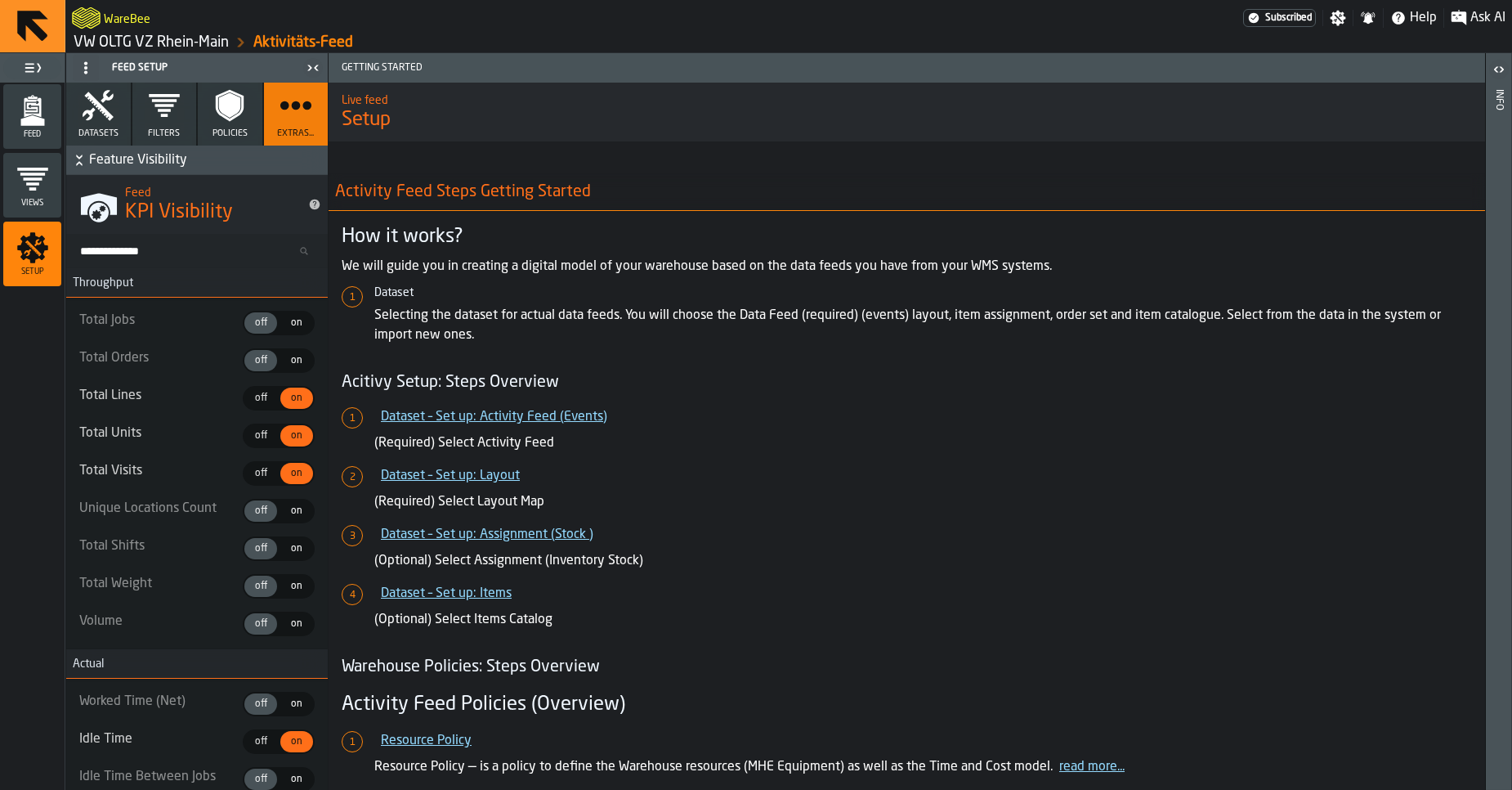
click at [192, 42] on link "VW OLTG VZ Rhein-Main" at bounding box center [152, 43] width 156 height 18
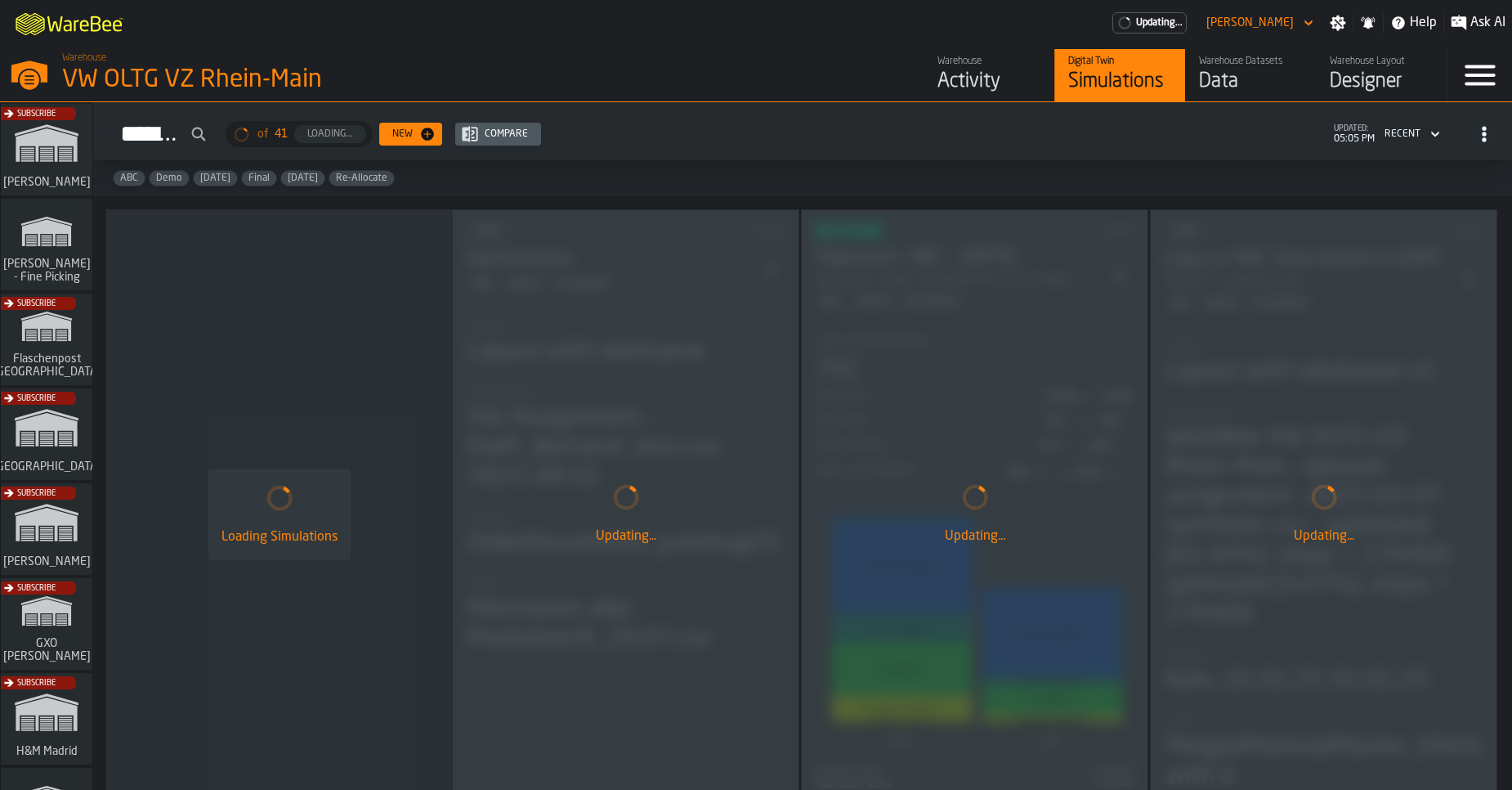
click at [1223, 80] on div "Data" at bounding box center [1251, 82] width 104 height 26
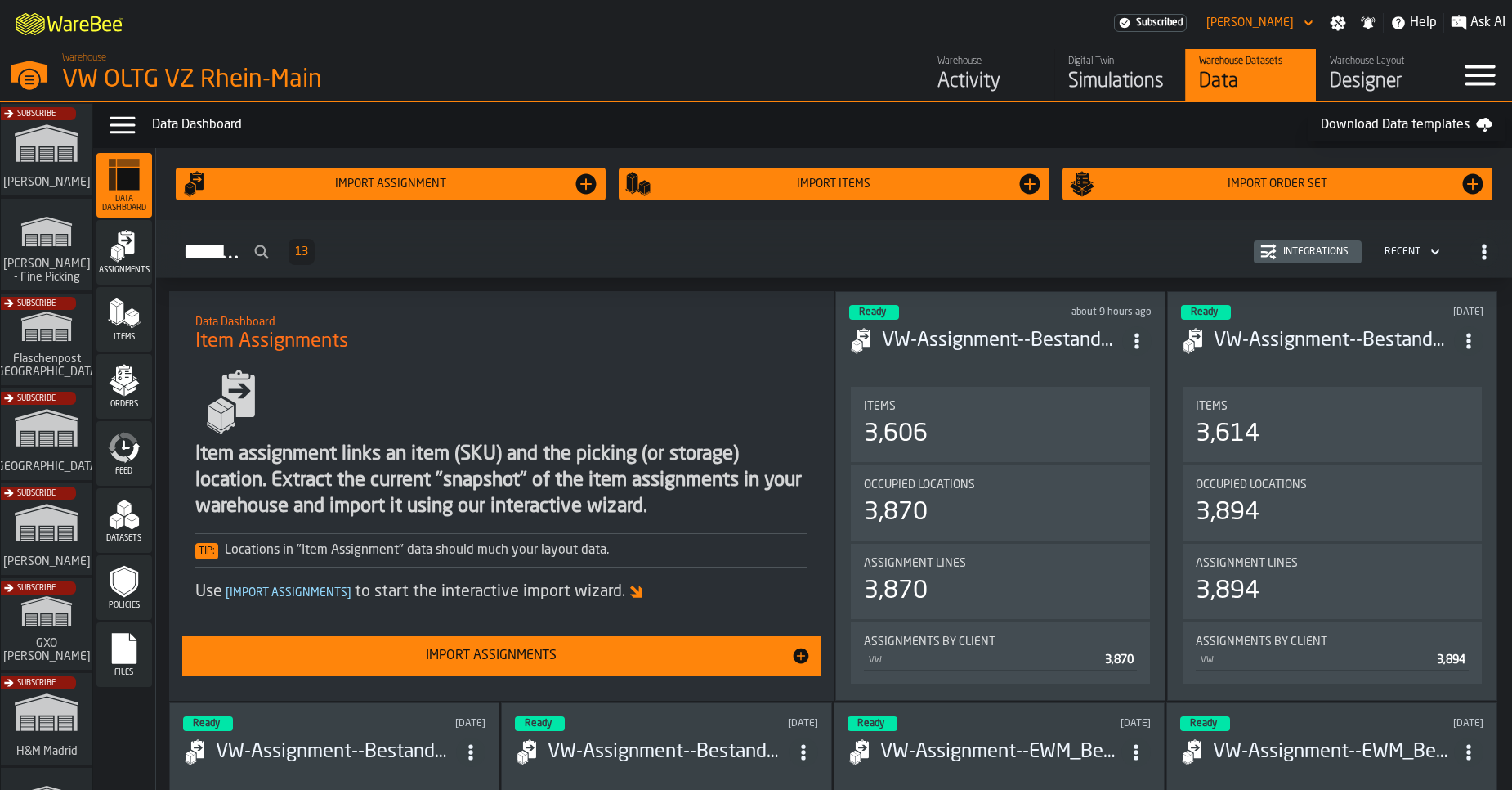
click at [111, 649] on icon "menu Files" at bounding box center [124, 648] width 33 height 33
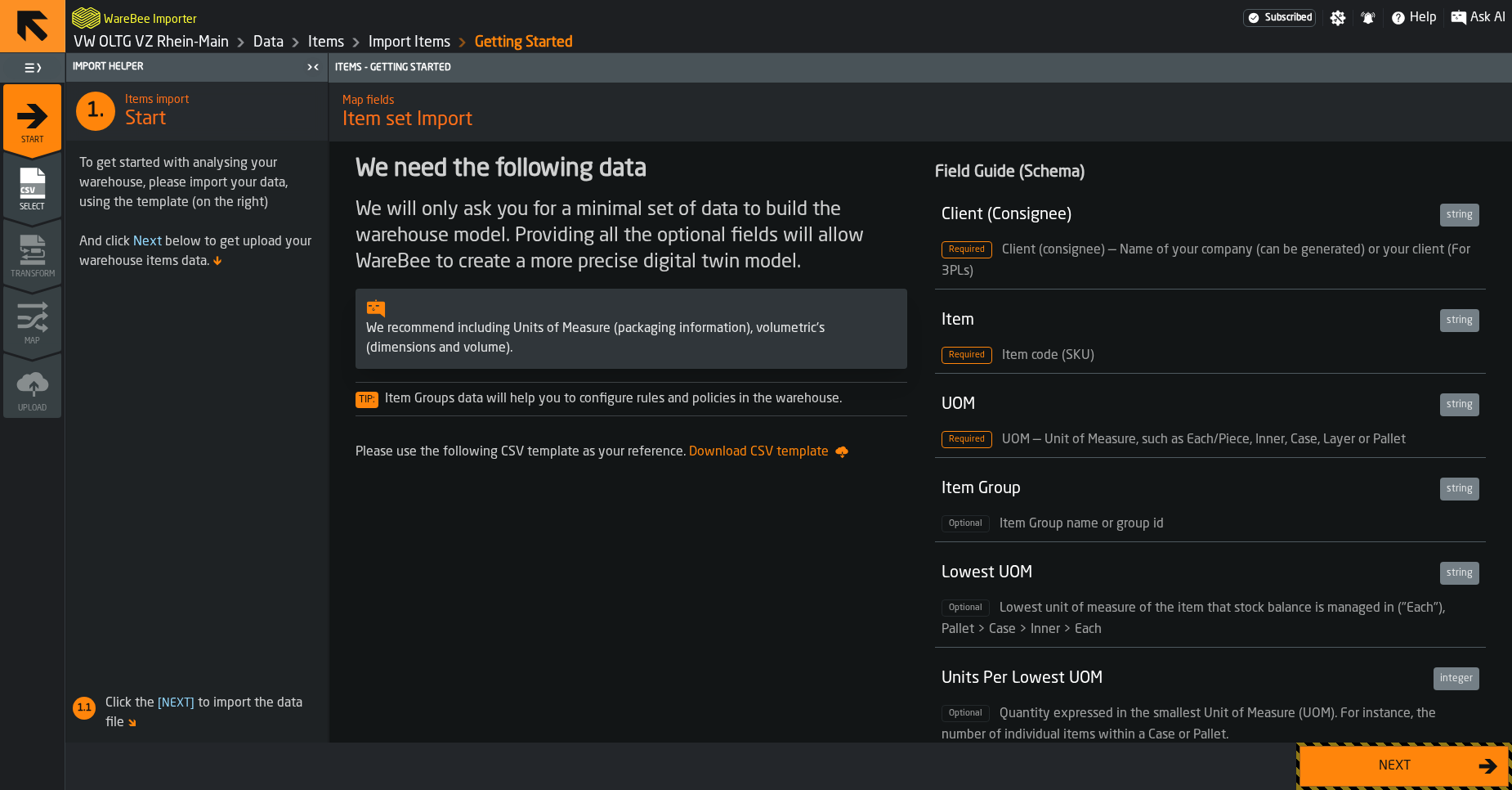
click at [1422, 771] on div "Next" at bounding box center [1394, 766] width 169 height 20
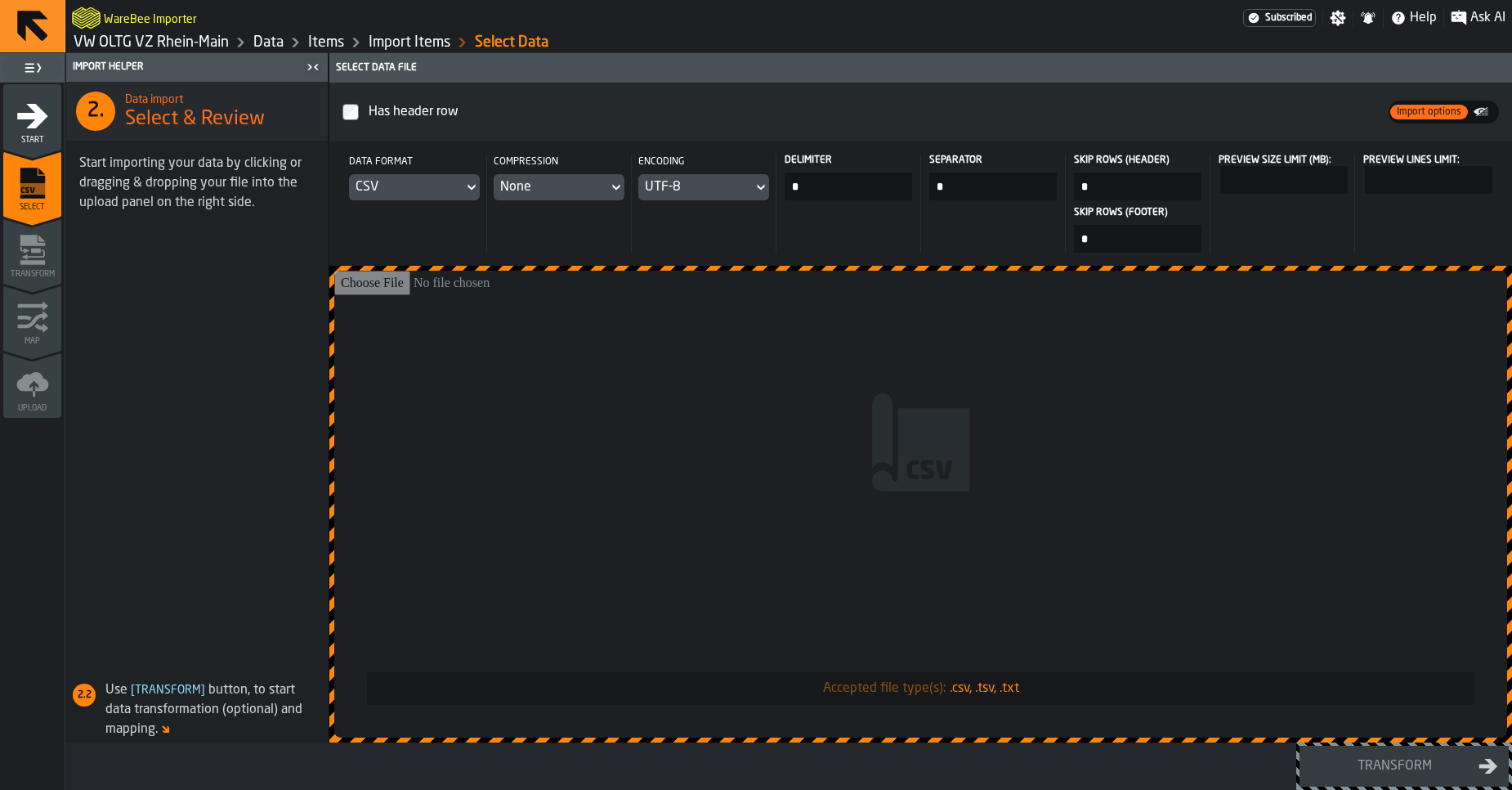
click at [945, 517] on input "Accepted file type(s): .csv, .tsv, .txt" at bounding box center [921, 503] width 1173 height 466
type input "**********"
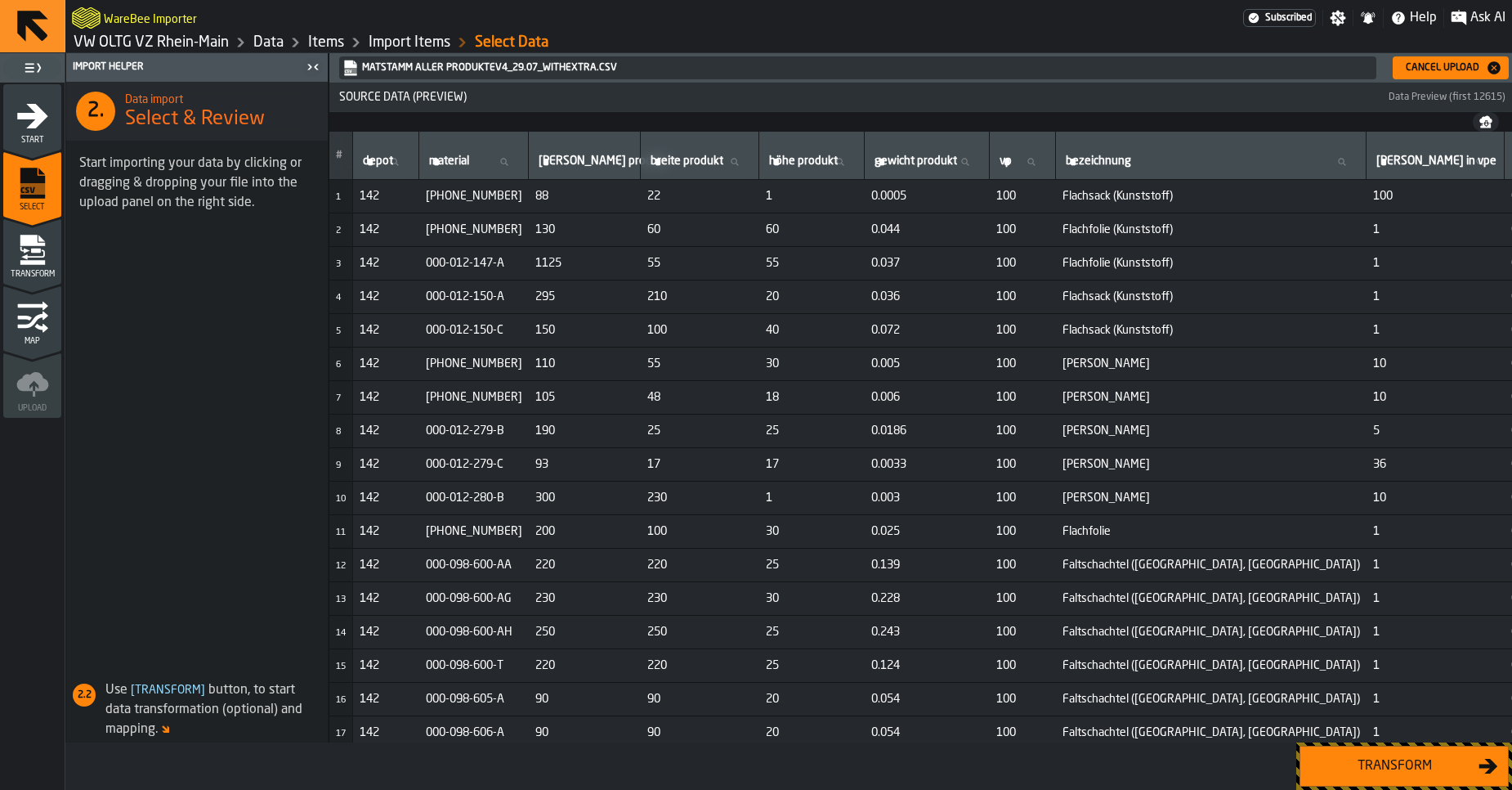
click at [1370, 768] on div "Transform" at bounding box center [1394, 766] width 169 height 20
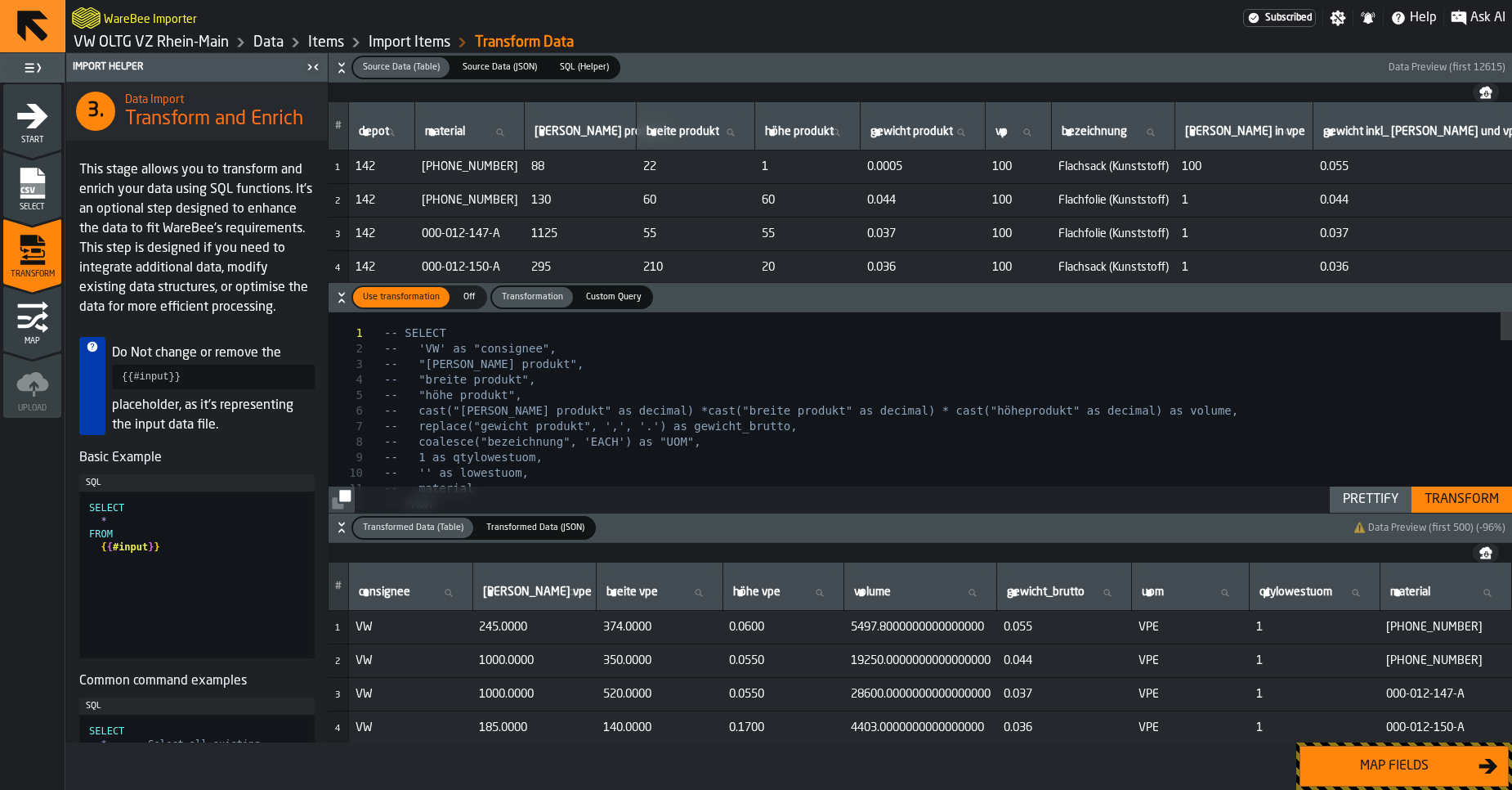
click at [1455, 489] on div "Transform" at bounding box center [1462, 499] width 88 height 20
click at [1359, 764] on div "Map fields" at bounding box center [1394, 766] width 169 height 20
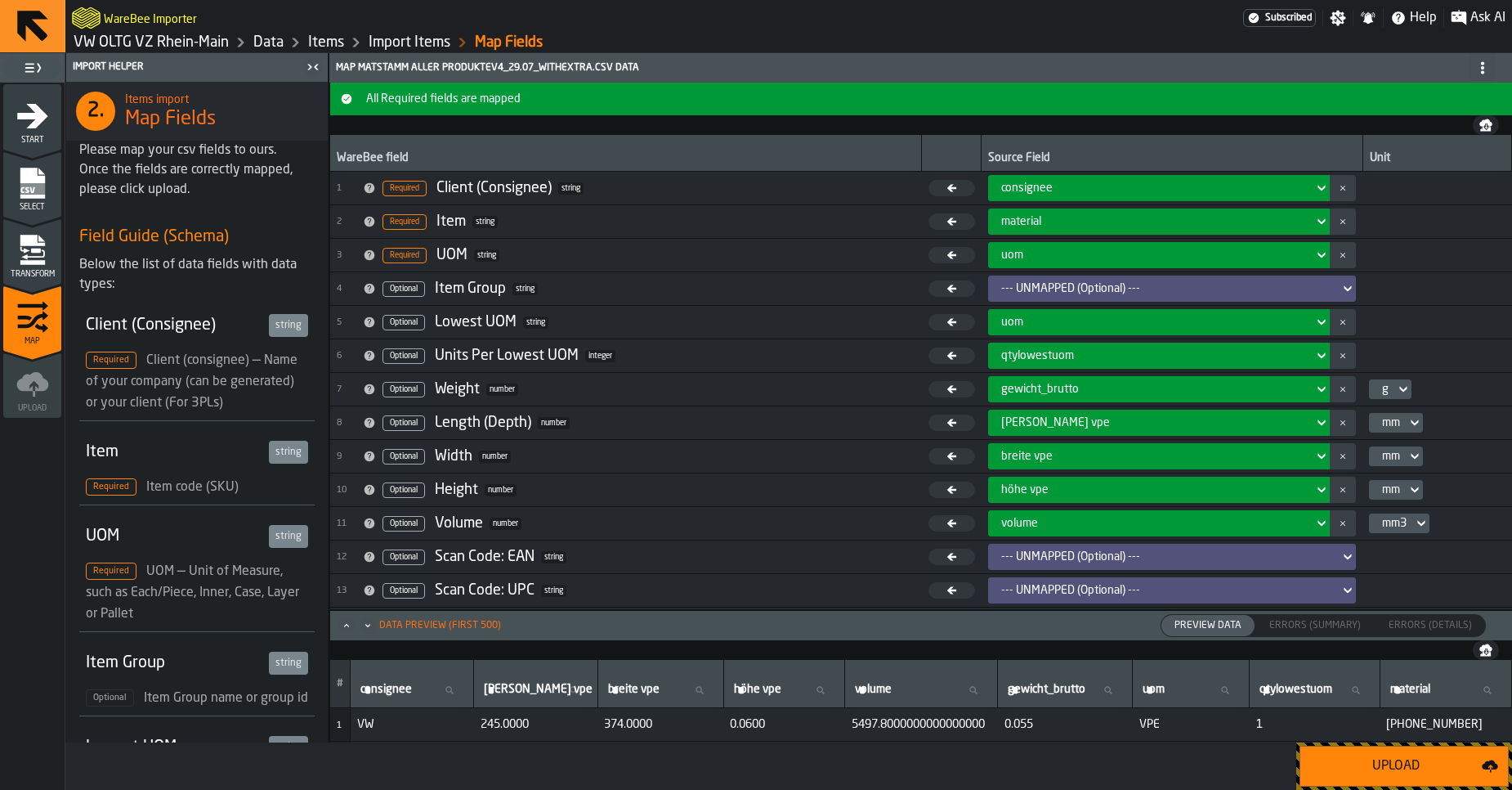
click at [1359, 764] on div "Upload" at bounding box center [1396, 766] width 172 height 20
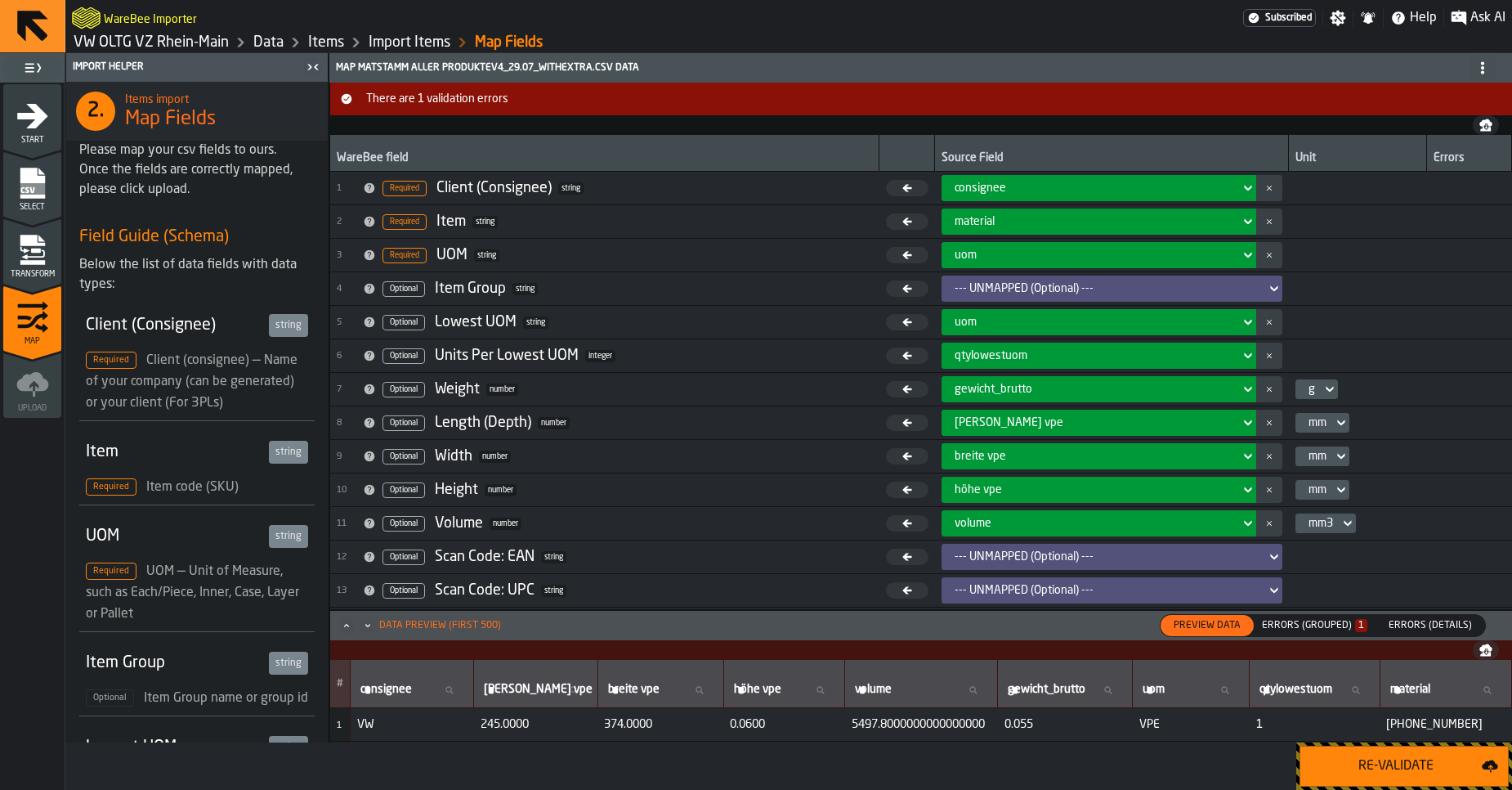
click at [1307, 623] on div "Errors (Grouped) 1" at bounding box center [1315, 624] width 106 height 11
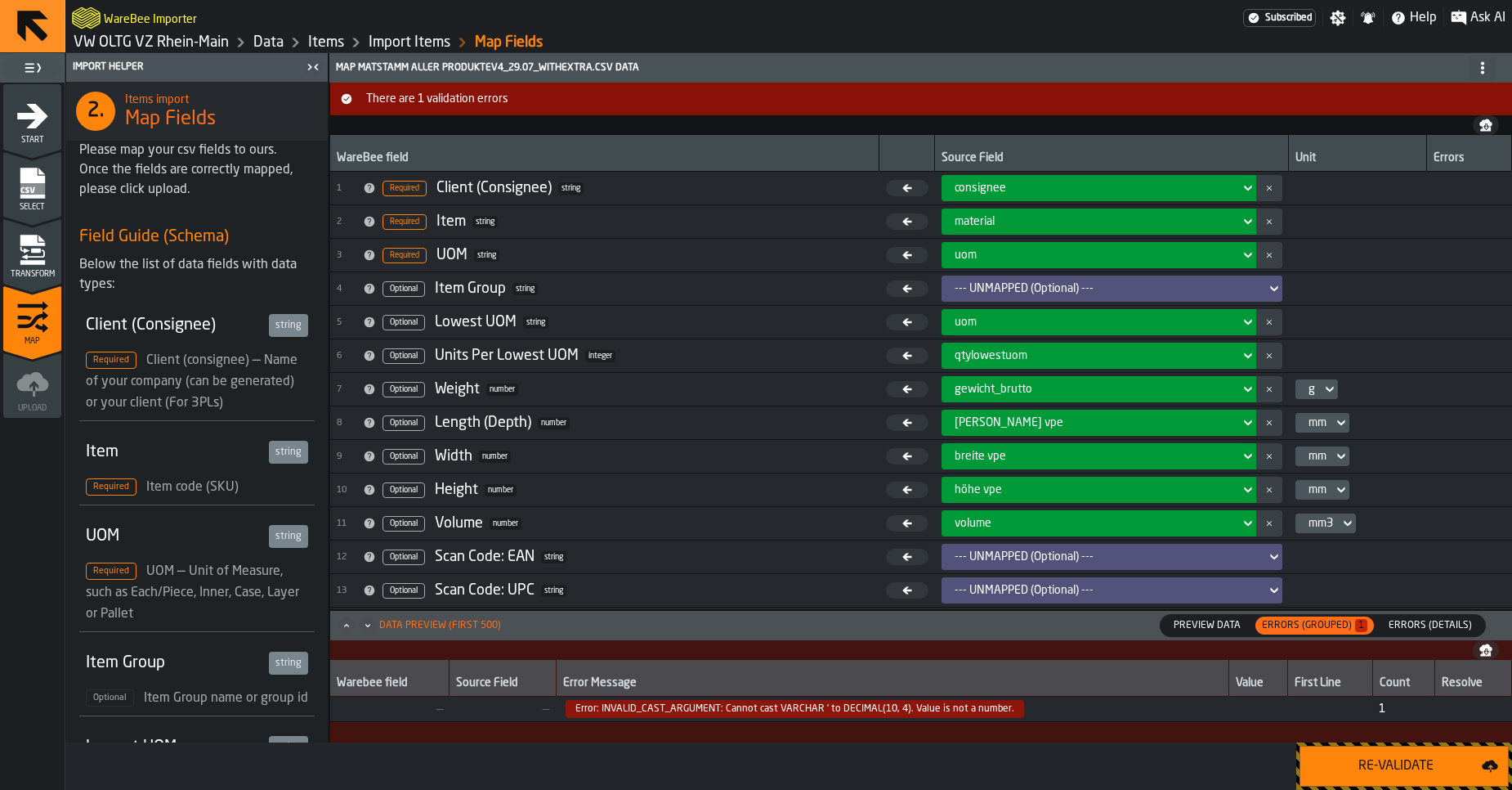
click at [876, 709] on span "Error: INVALID_CAST_ARGUMENT: Cannot cast VARCHAR ' to DECIMAL(10, 4). Value is…" at bounding box center [794, 709] width 458 height 18
click at [1414, 618] on span "Errors (Details)" at bounding box center [1430, 625] width 97 height 15
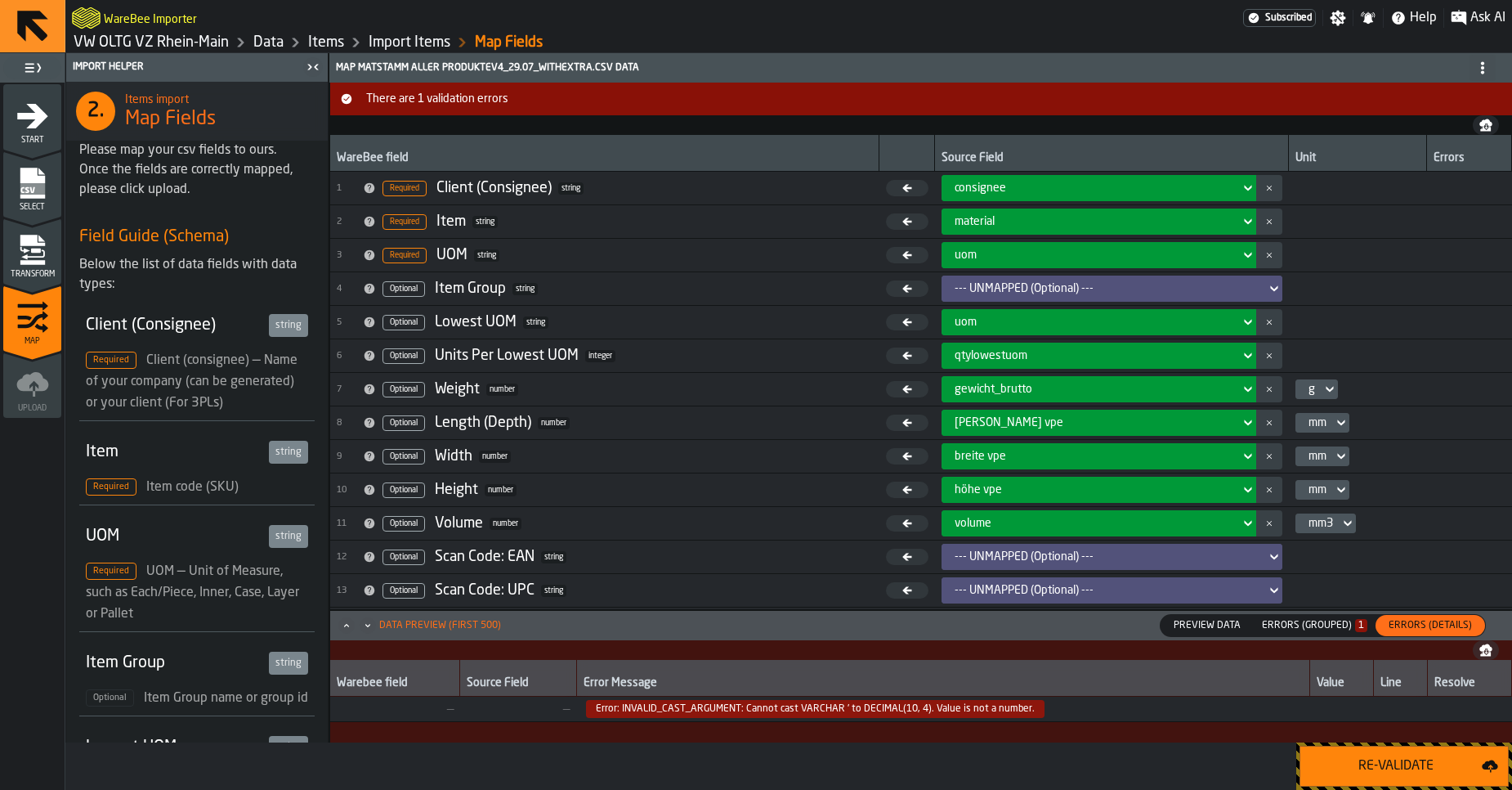
click at [1011, 713] on span "Error: INVALID_CAST_ARGUMENT: Cannot cast VARCHAR ' to DECIMAL(10, 4). Value is…" at bounding box center [815, 709] width 458 height 18
click at [41, 264] on icon "menu Transform" at bounding box center [32, 262] width 25 height 5
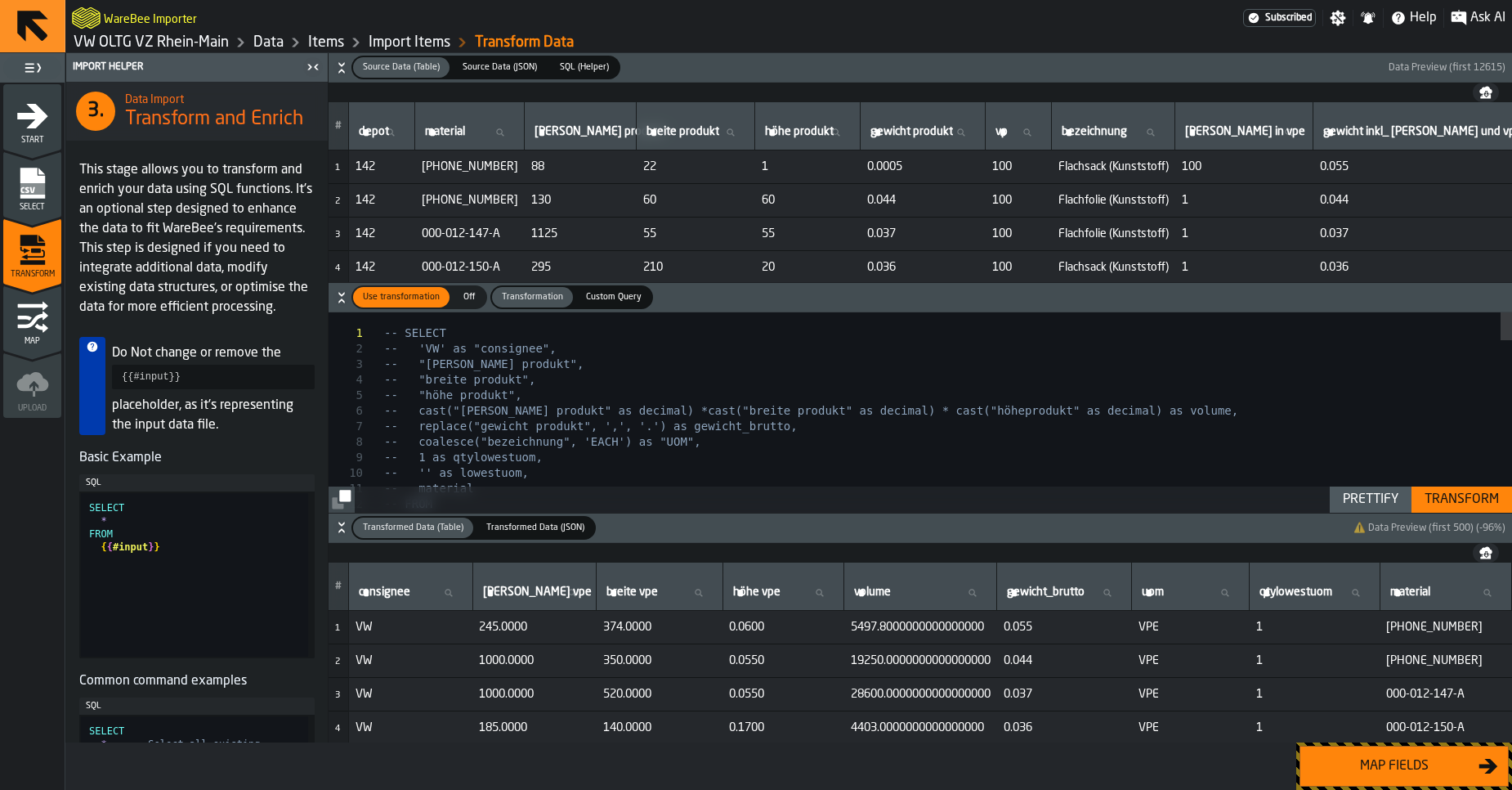
click at [704, 186] on td "60" at bounding box center [696, 201] width 119 height 34
type textarea "**********"
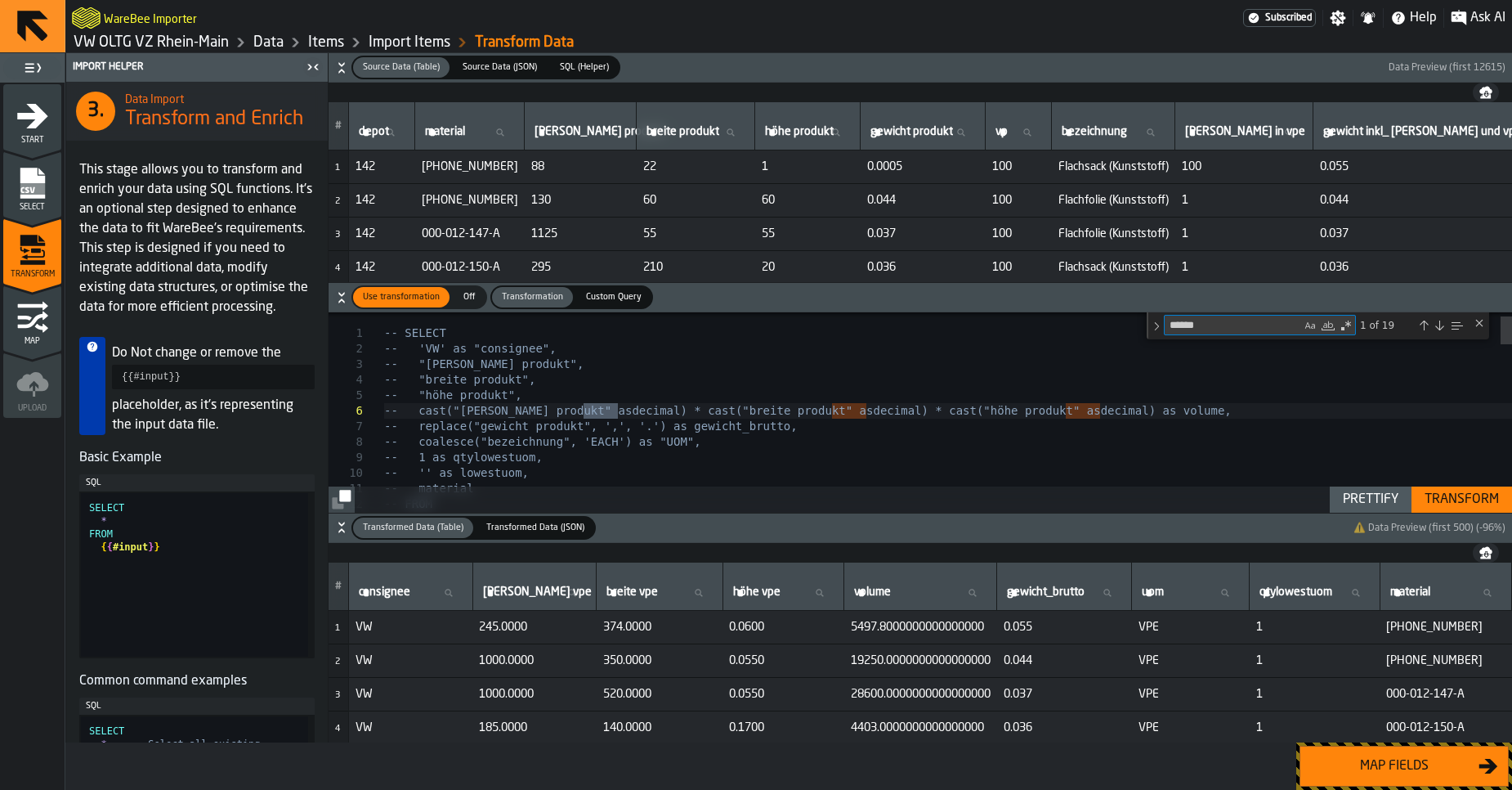
type textarea "*******"
type textarea "**********"
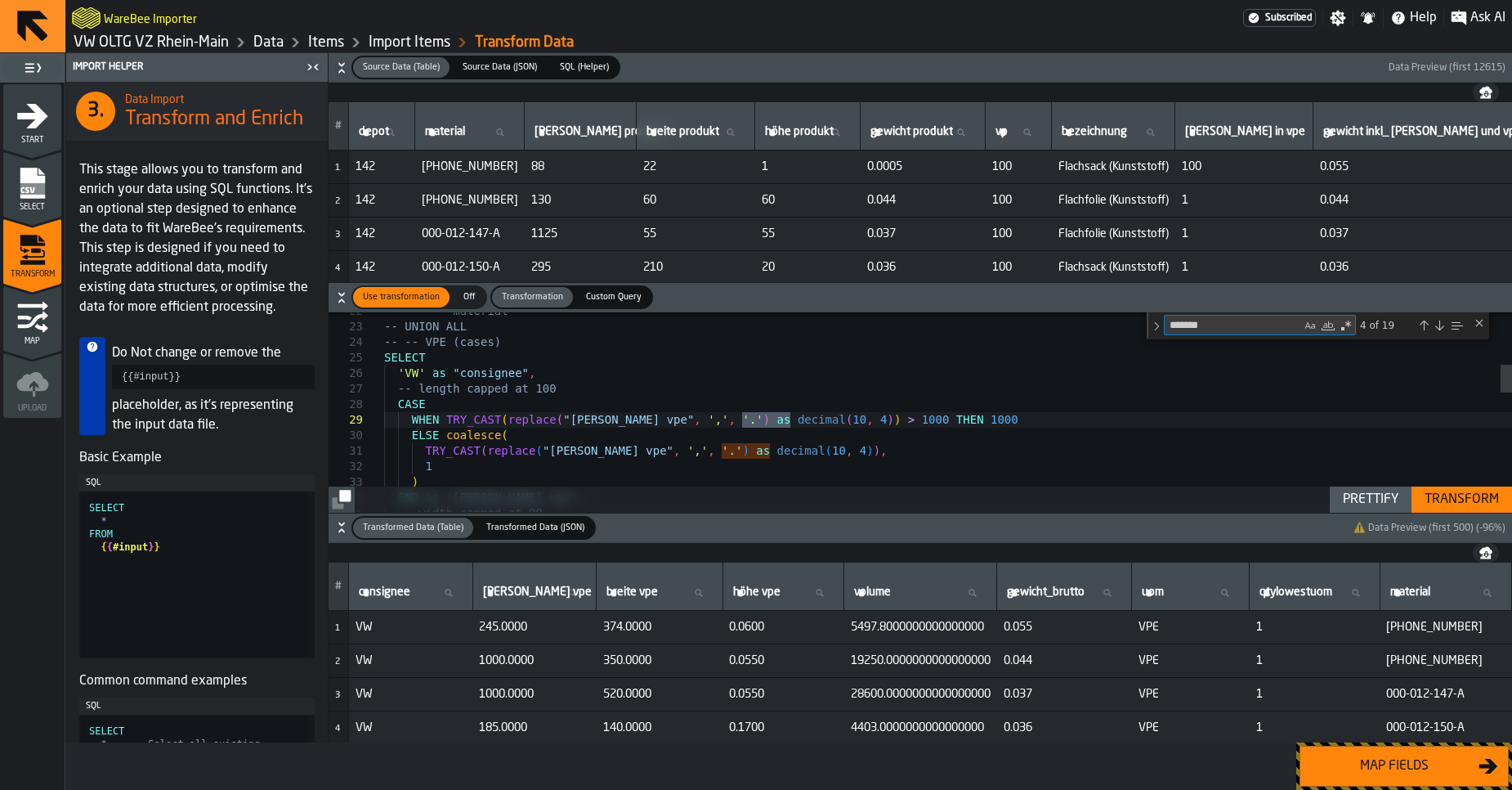
type textarea "*******"
click at [1441, 331] on div "Next Match (Enter)" at bounding box center [1439, 325] width 13 height 13
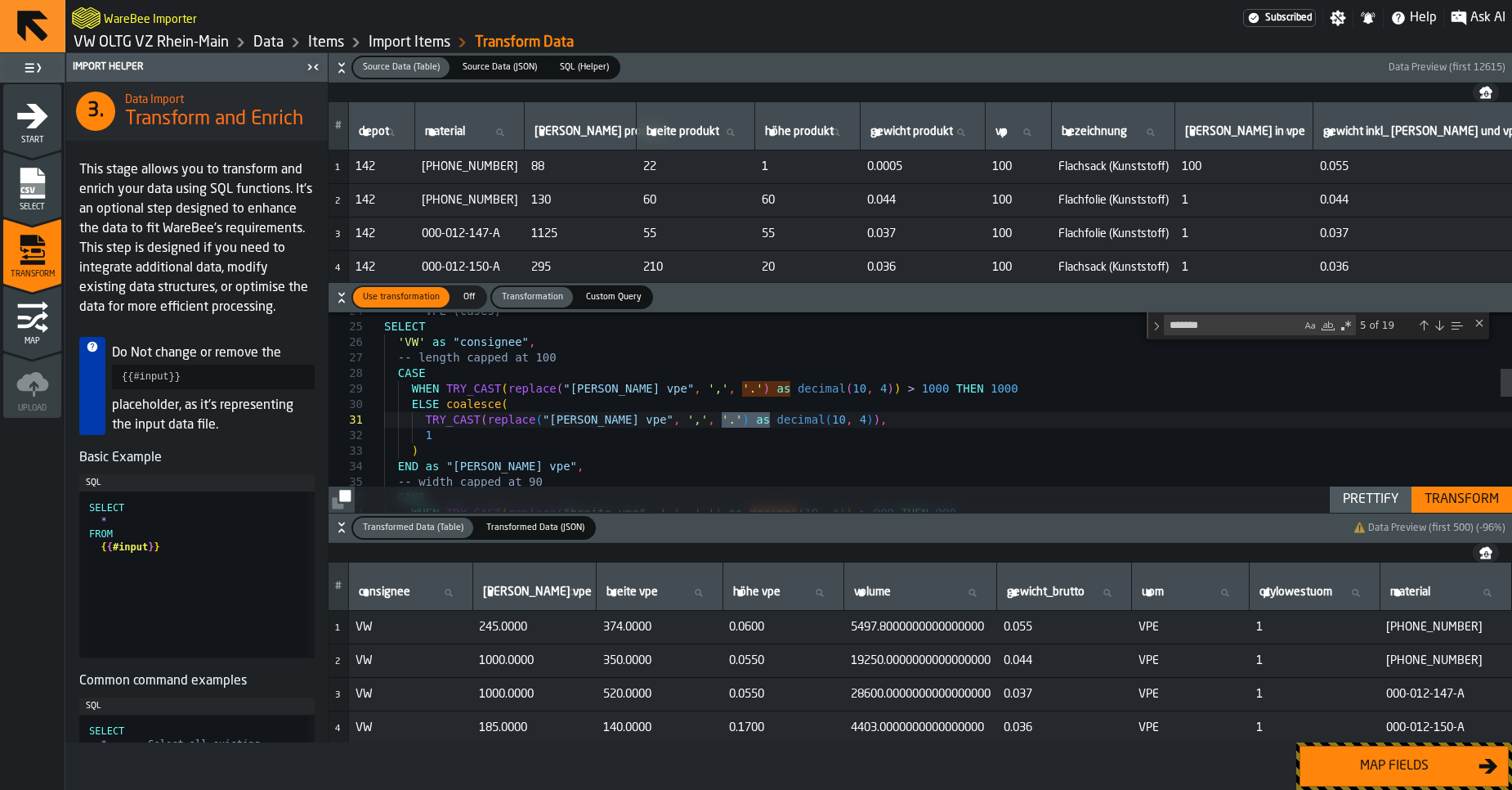
click at [1441, 331] on div "Next Match (Enter)" at bounding box center [1439, 325] width 13 height 13
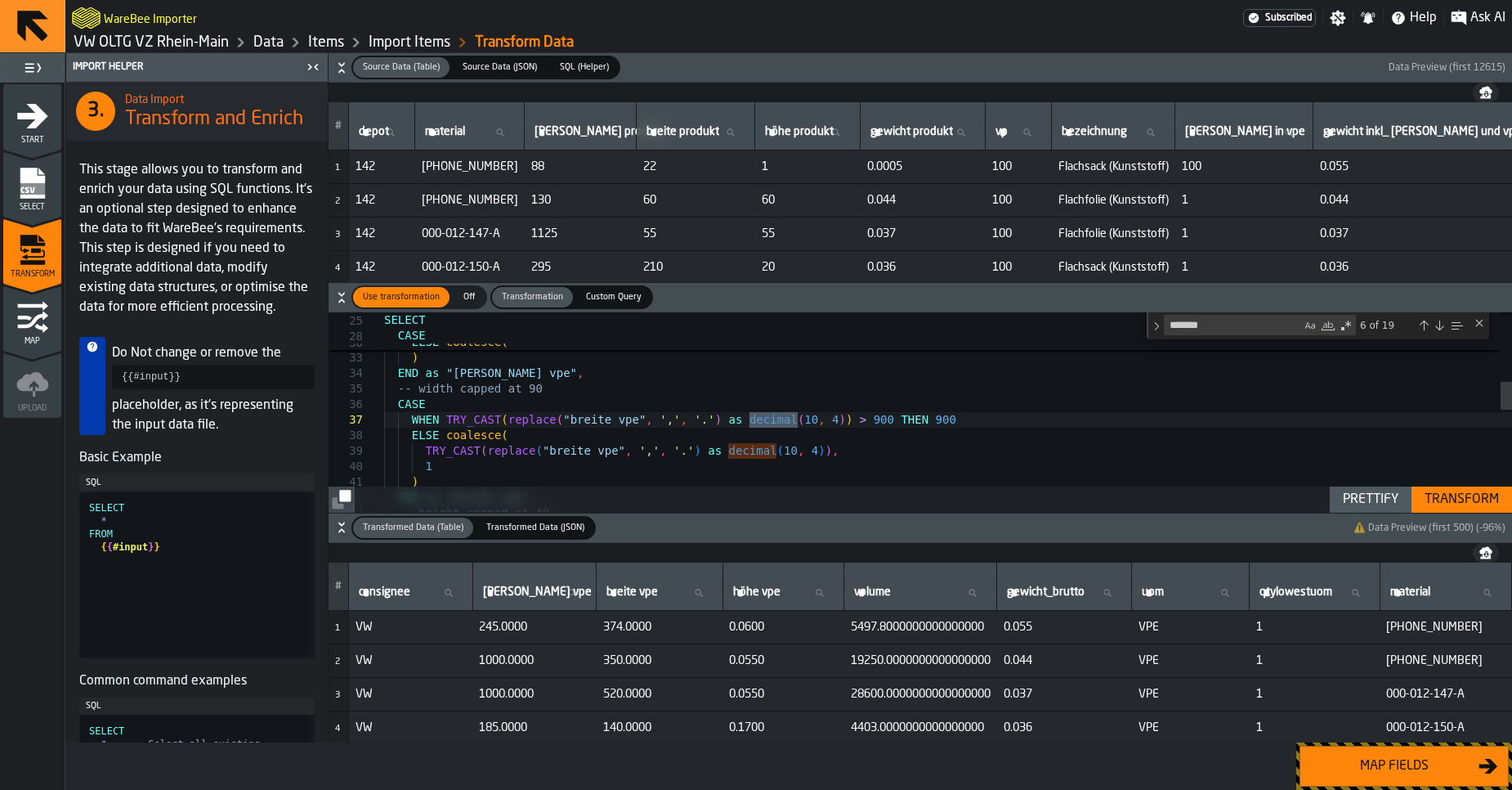
click at [1441, 331] on div "Next Match (Enter)" at bounding box center [1439, 325] width 13 height 13
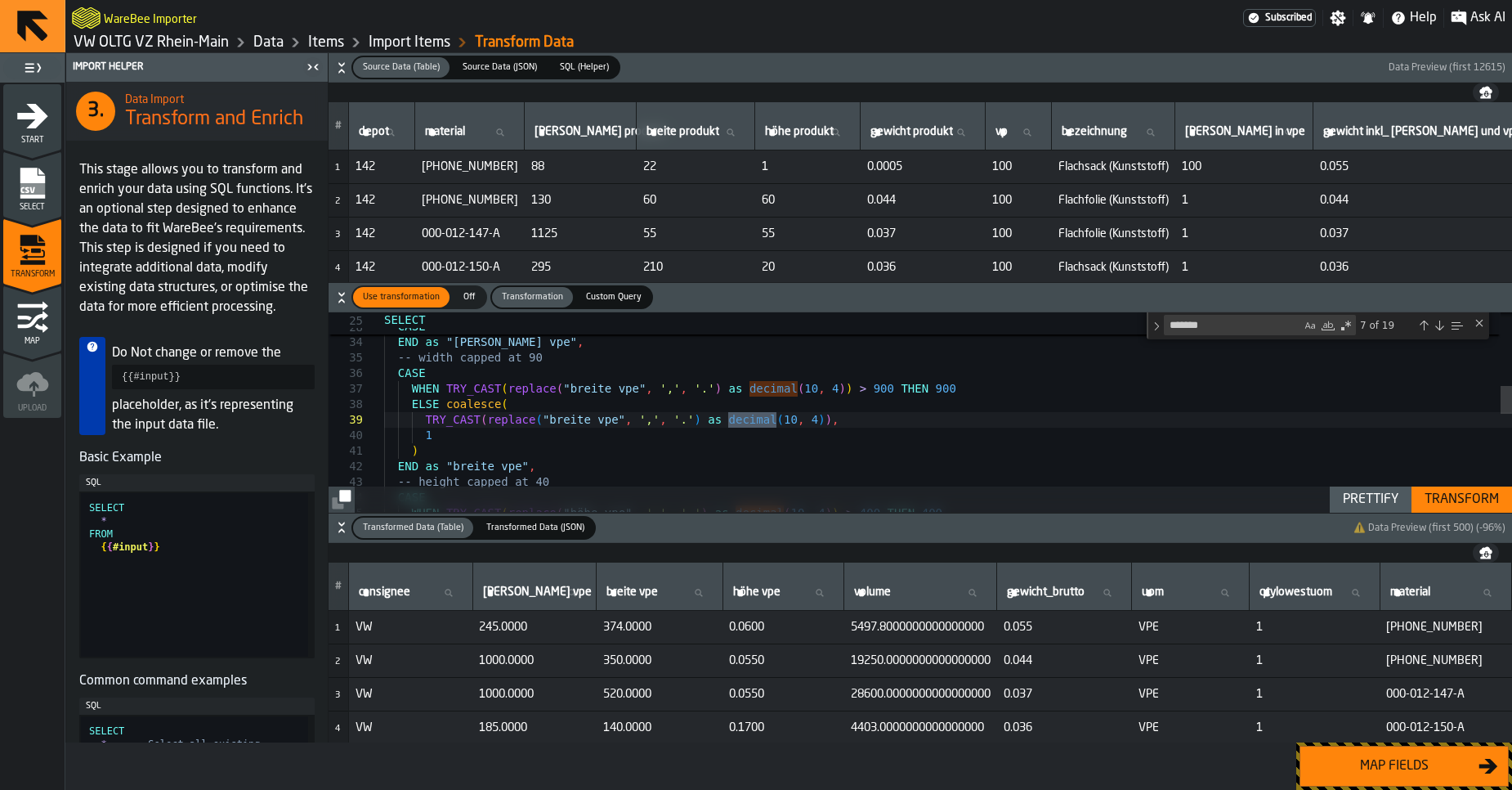
click at [1441, 331] on div "Next Match (Enter)" at bounding box center [1439, 325] width 13 height 13
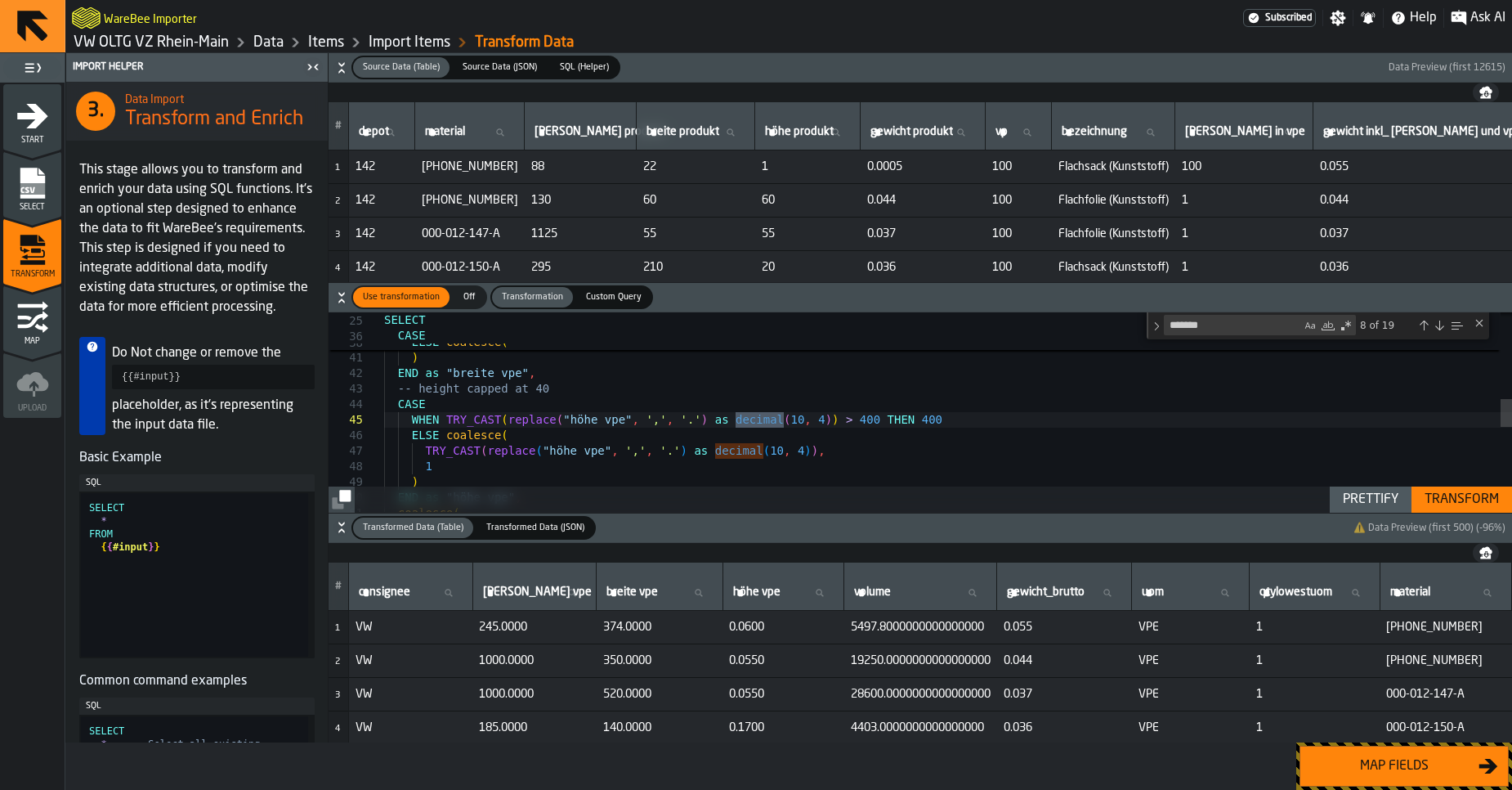
click at [1441, 331] on div "Next Match (Enter)" at bounding box center [1439, 325] width 13 height 13
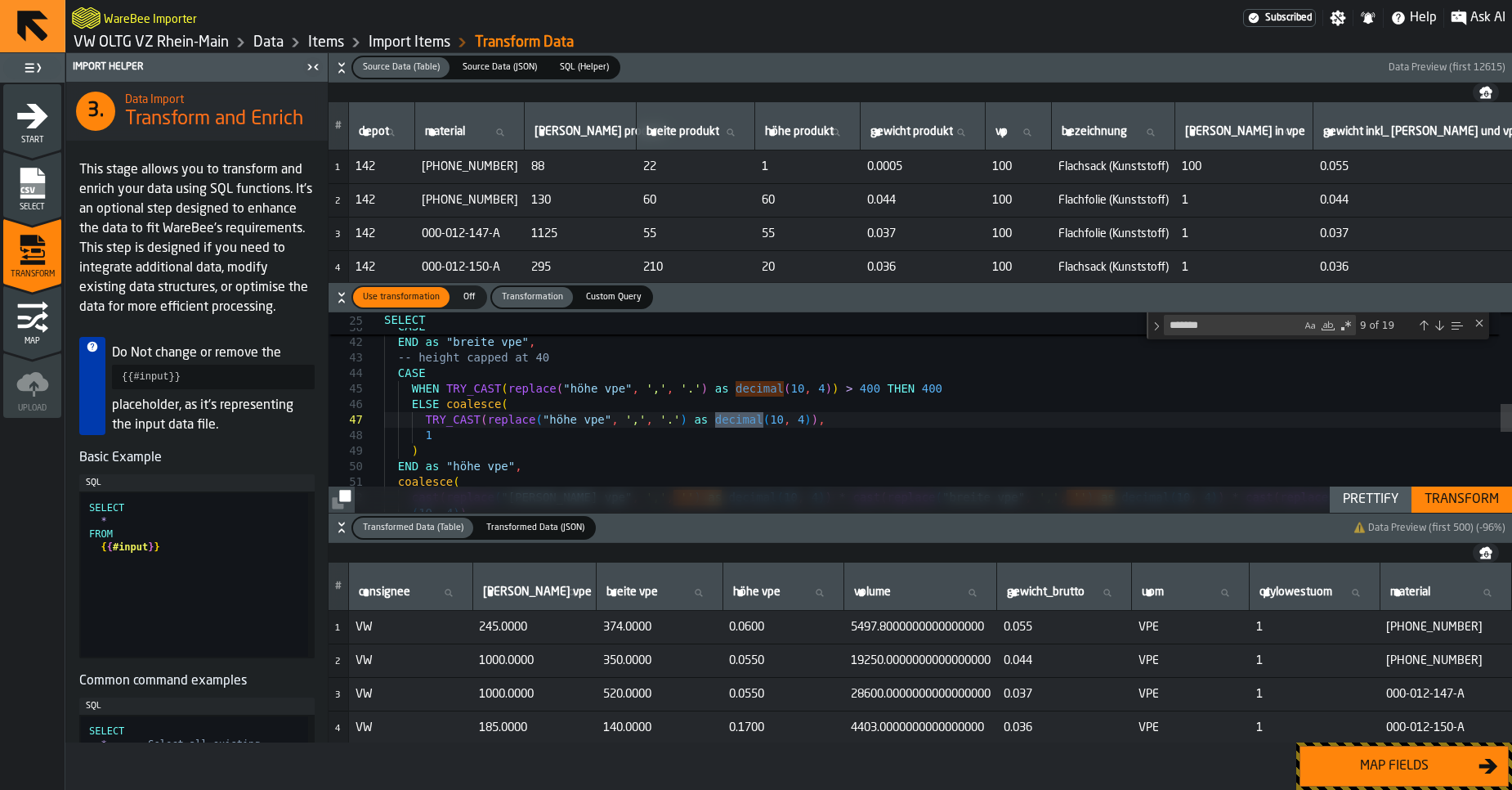
click at [1441, 331] on div "Next Match (Enter)" at bounding box center [1439, 325] width 13 height 13
type textarea "**********"
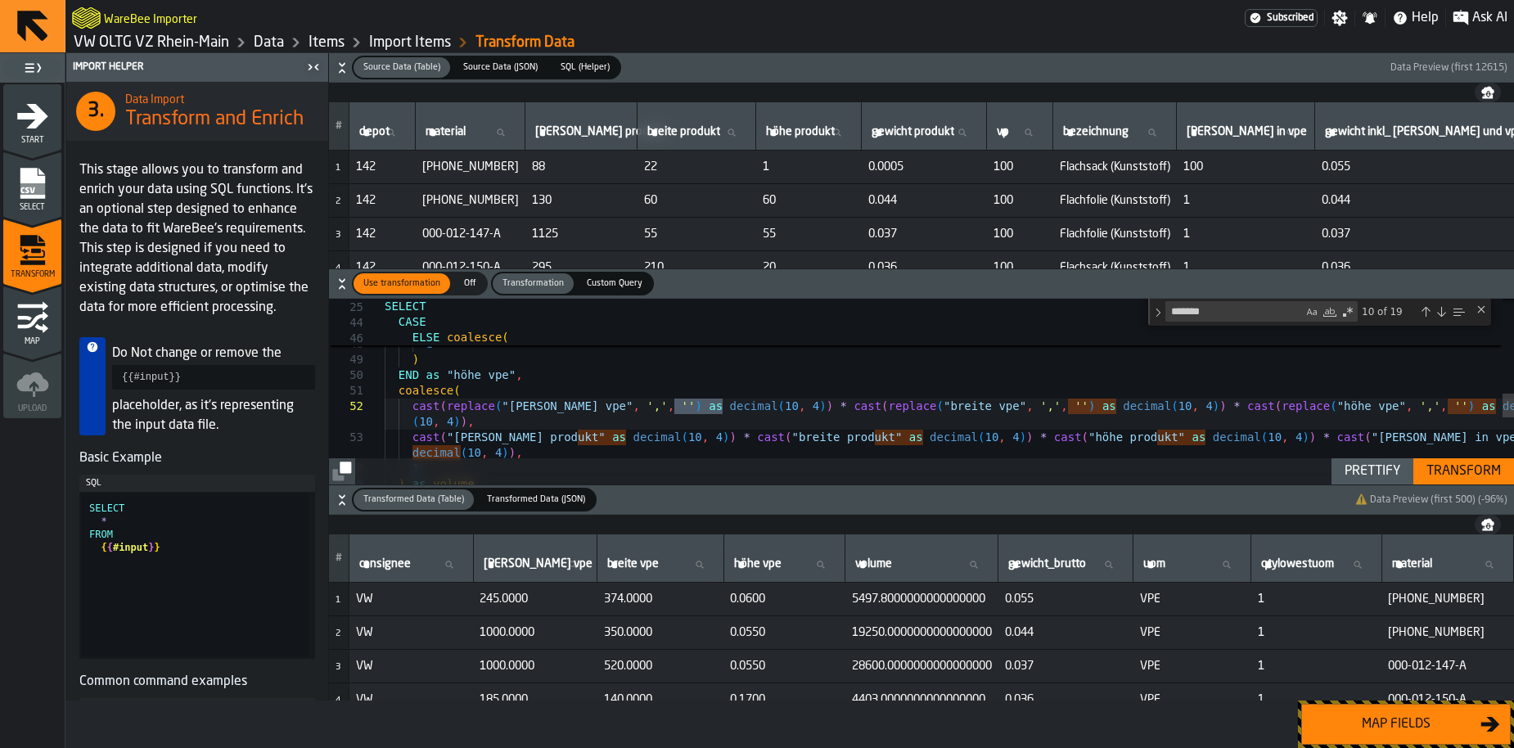
click at [163, 46] on link "VW OLTG VZ Rhein-Main" at bounding box center [152, 43] width 156 height 18
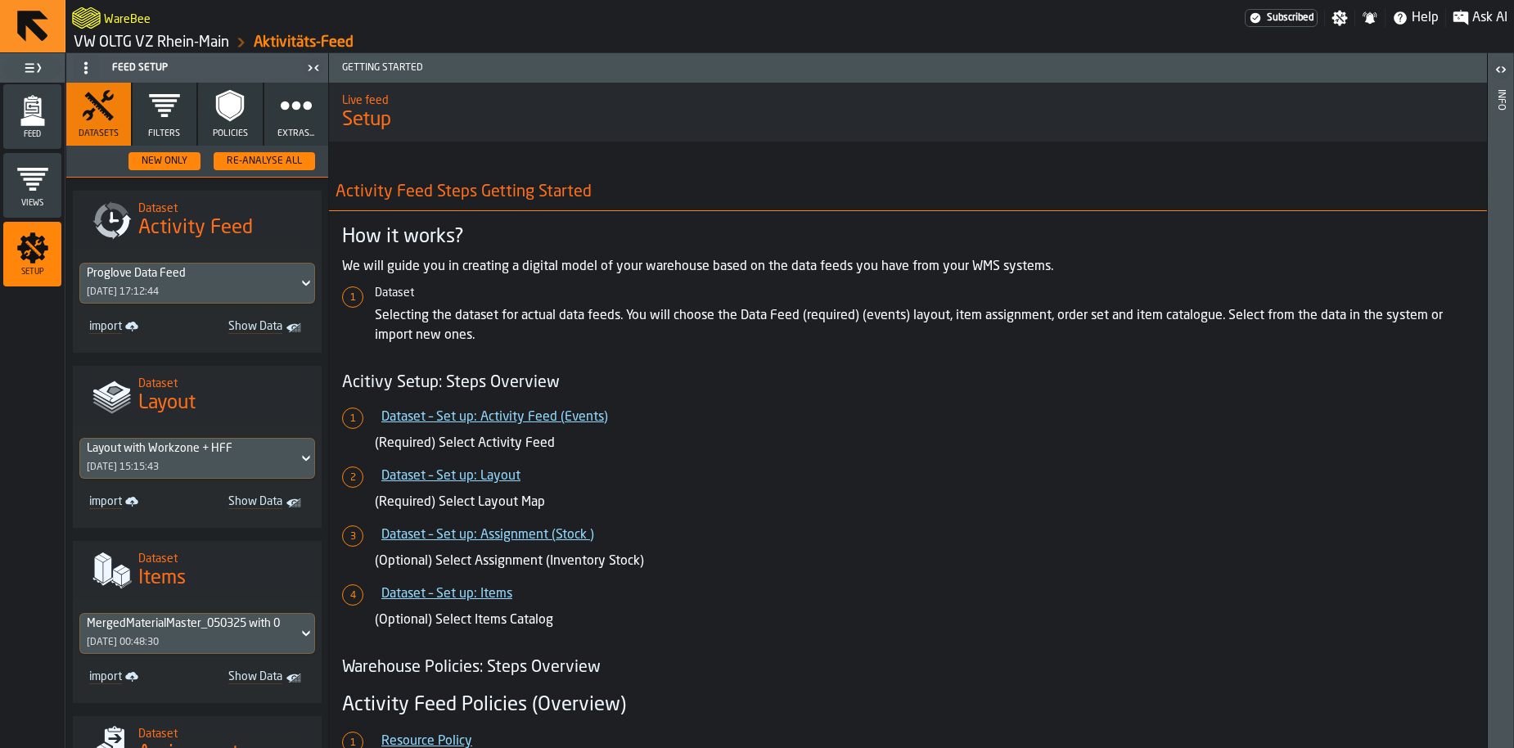
click at [188, 46] on link "VW OLTG VZ Rhein-Main" at bounding box center [152, 43] width 156 height 18
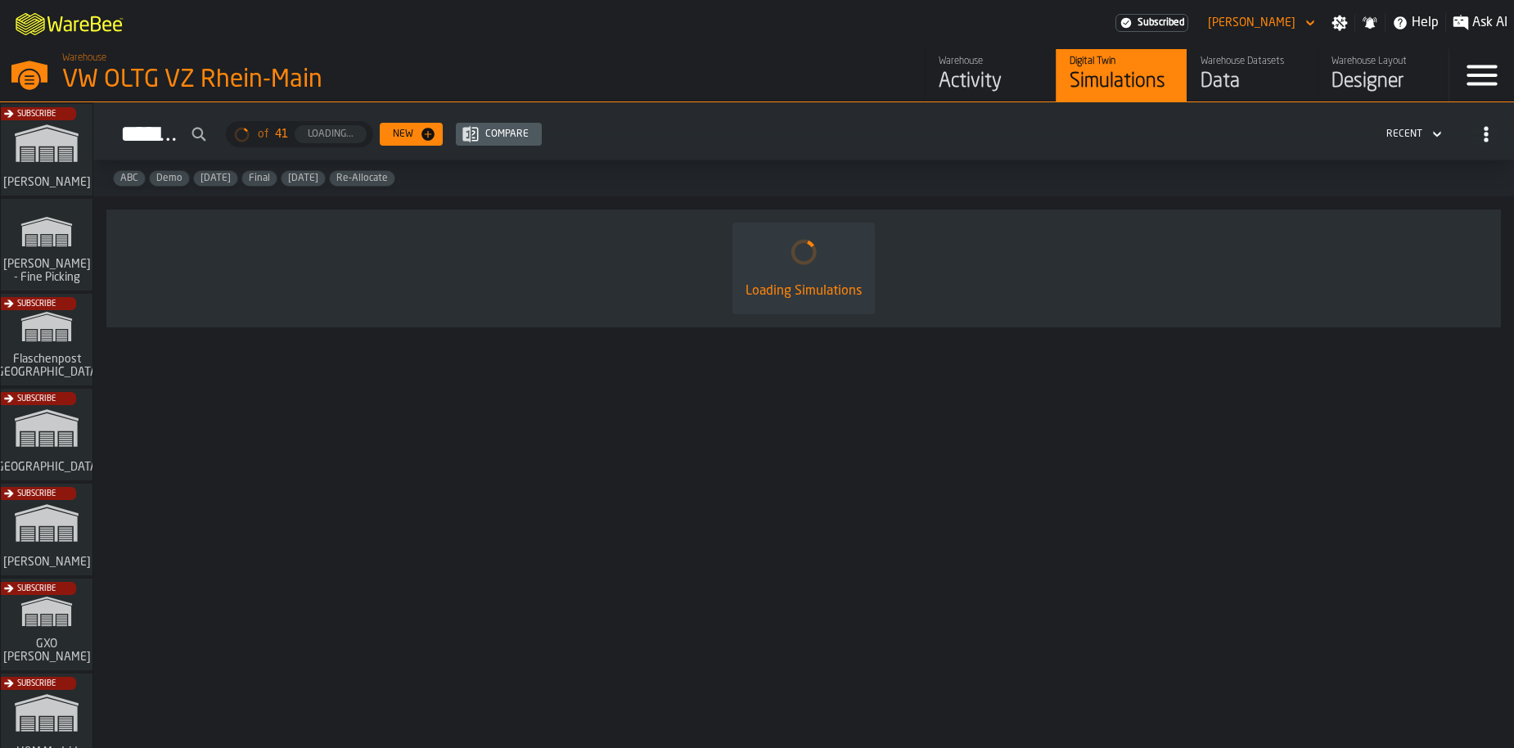
click at [1226, 87] on div "Data" at bounding box center [1253, 82] width 104 height 26
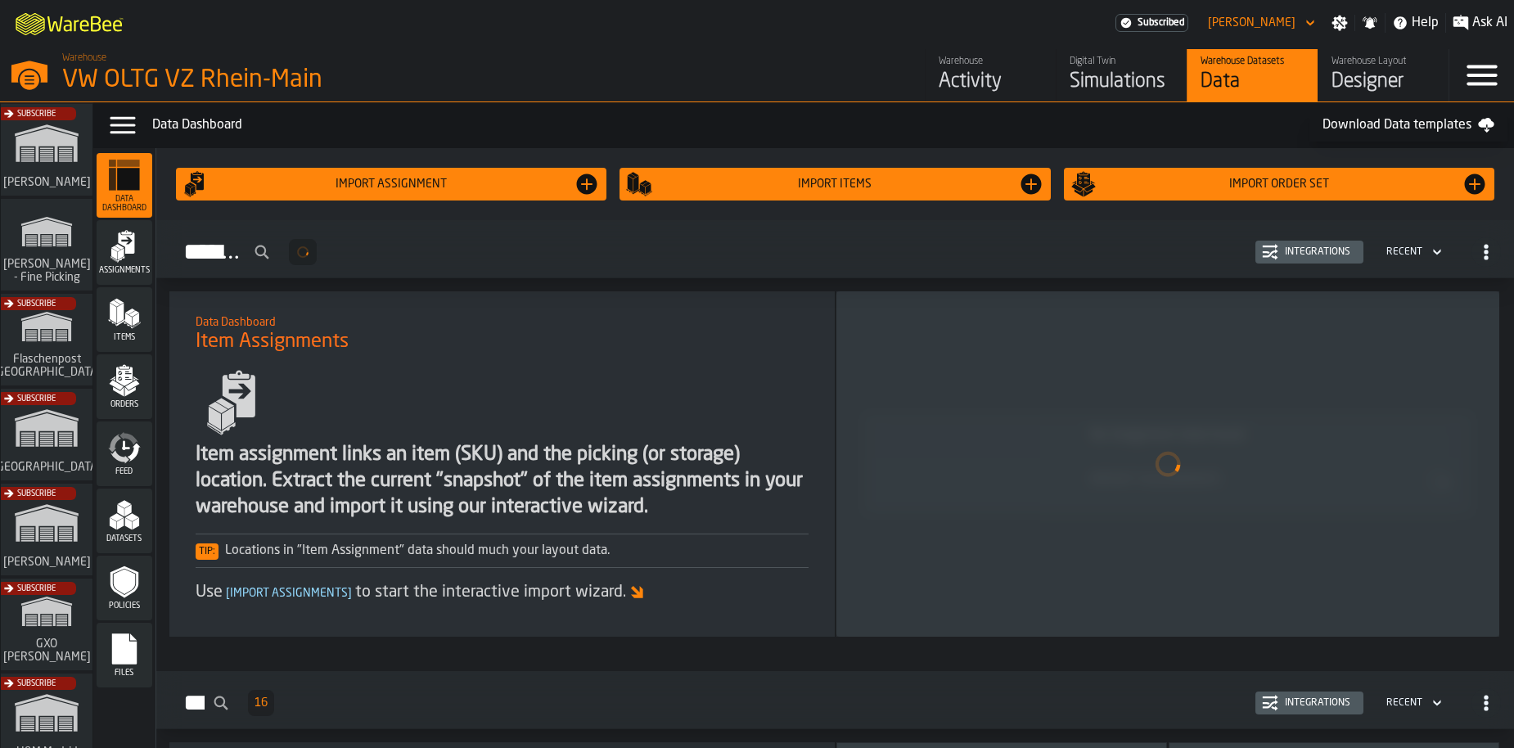
click at [146, 324] on div "Items" at bounding box center [125, 319] width 56 height 45
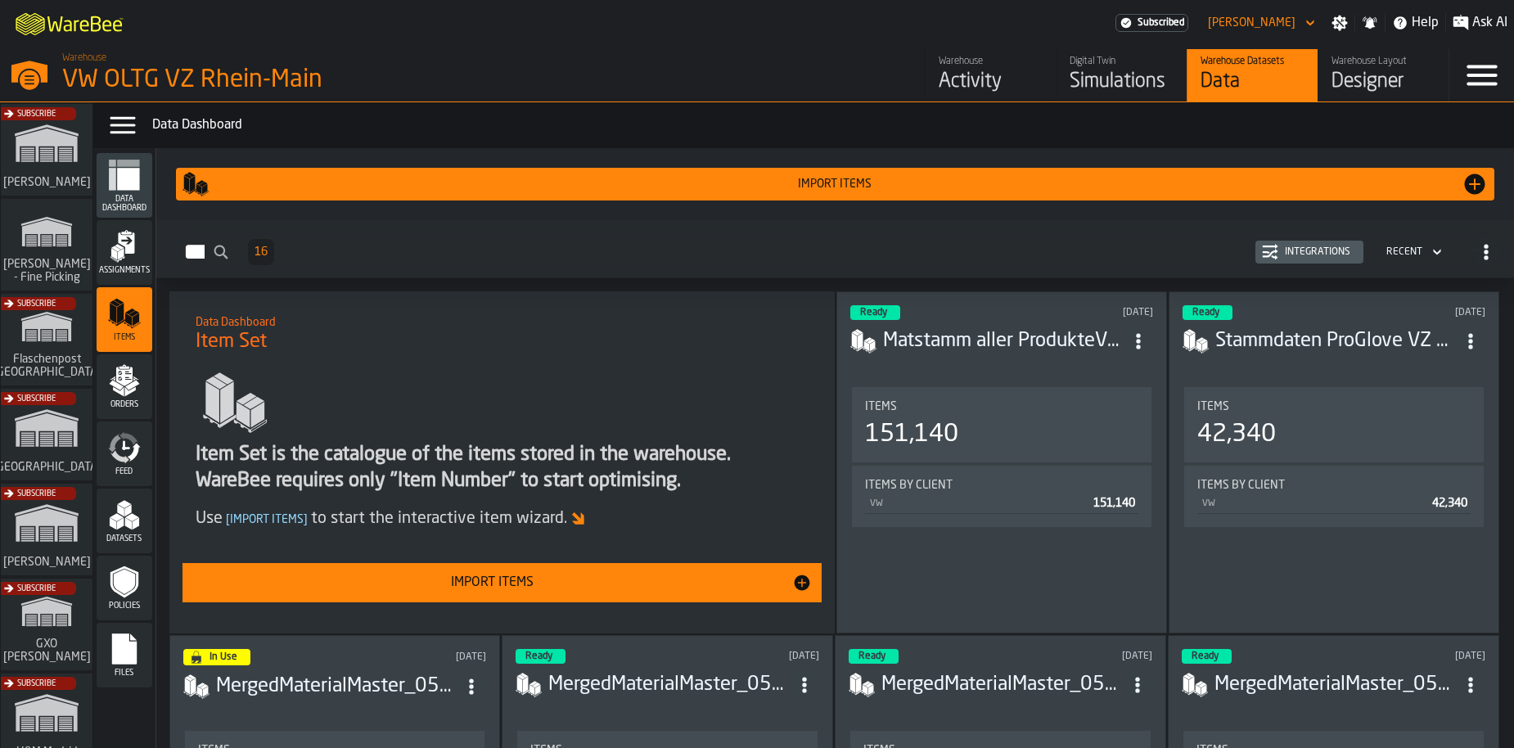
click at [462, 588] on div "Import Items" at bounding box center [492, 583] width 601 height 20
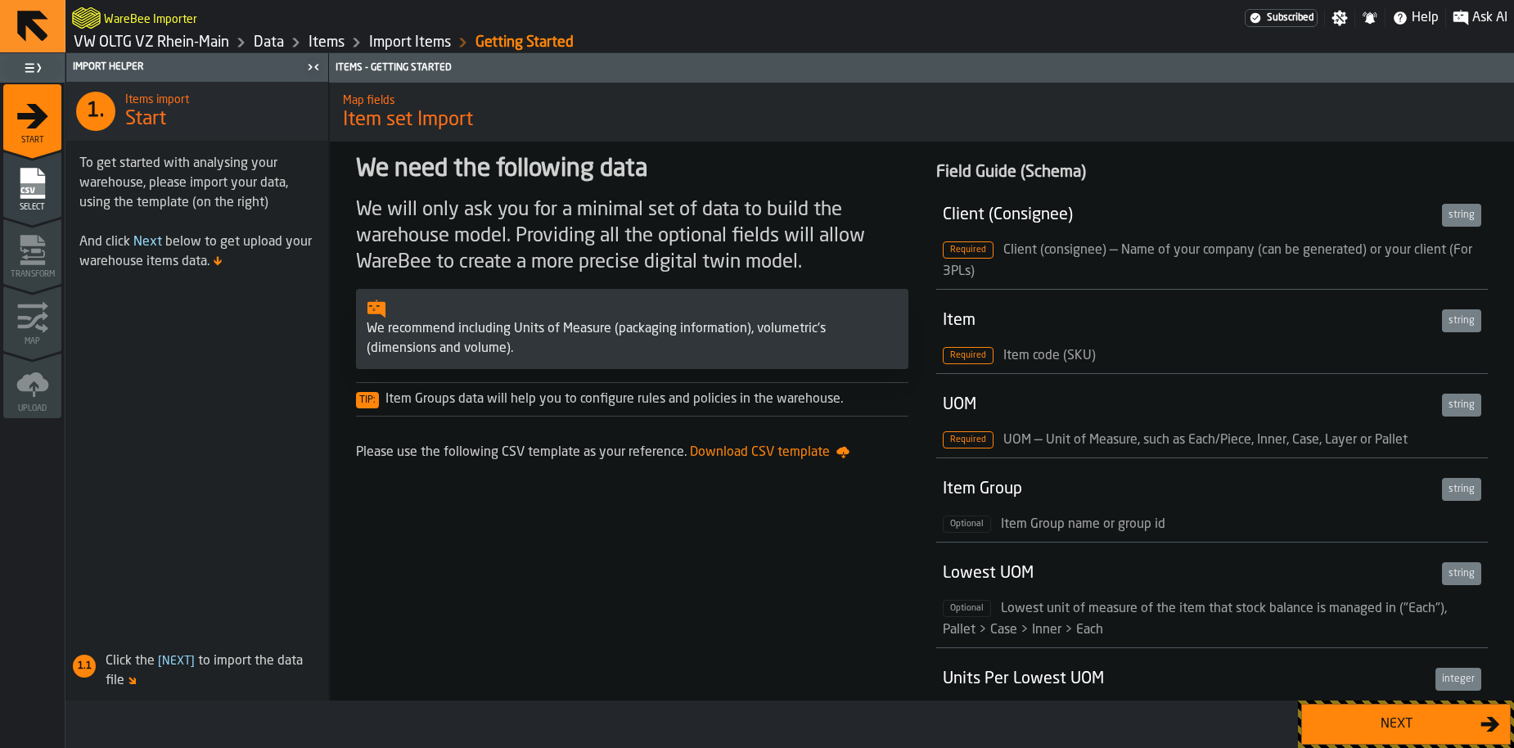
click at [1330, 716] on div "Next" at bounding box center [1396, 725] width 169 height 20
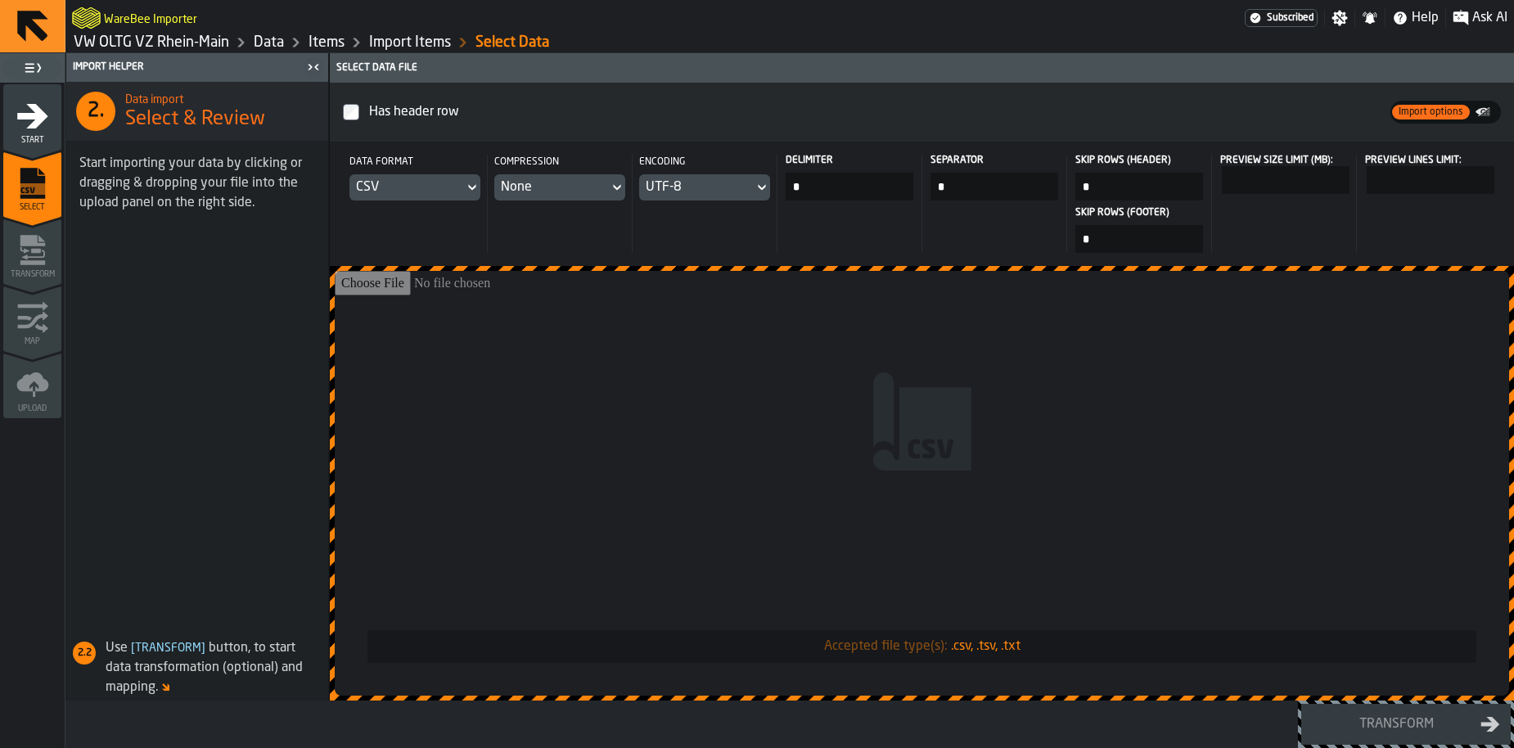
click at [815, 429] on input "Accepted file type(s): .csv, .tsv, .txt" at bounding box center [922, 483] width 1175 height 425
type input "**********"
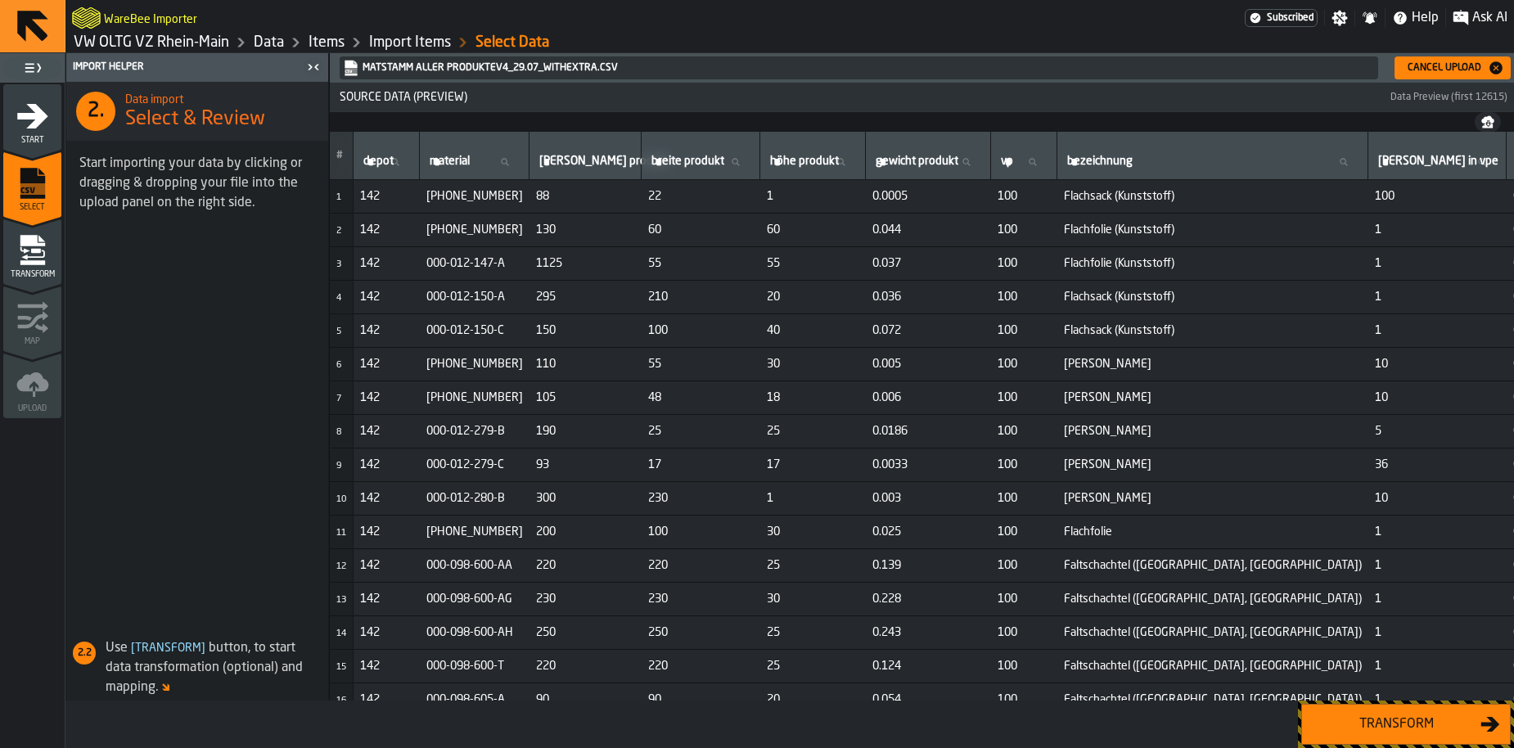
click at [1367, 733] on div "Transform" at bounding box center [1396, 725] width 169 height 20
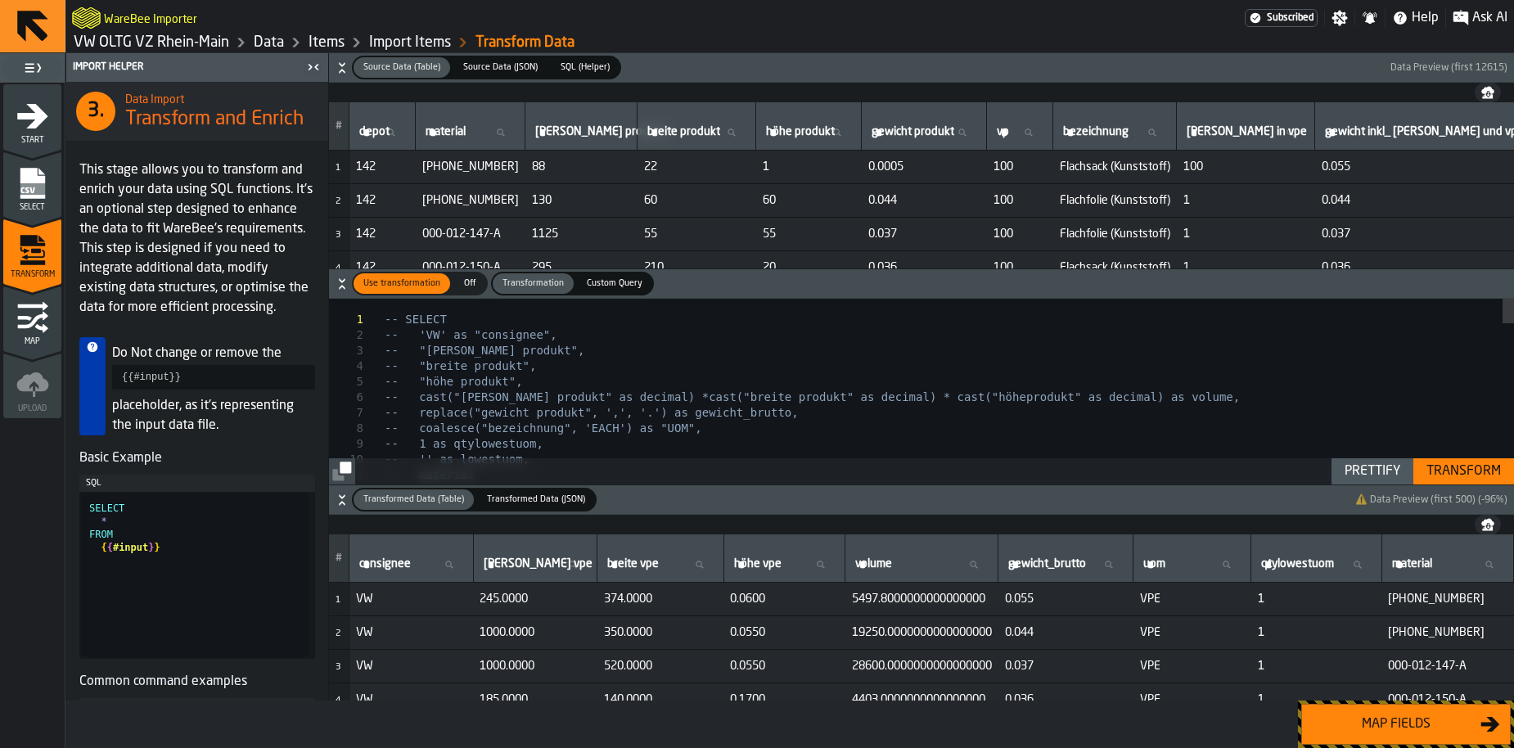
click at [1456, 473] on div "Transform" at bounding box center [1464, 472] width 88 height 20
click at [1396, 715] on div "Map fields" at bounding box center [1396, 725] width 169 height 20
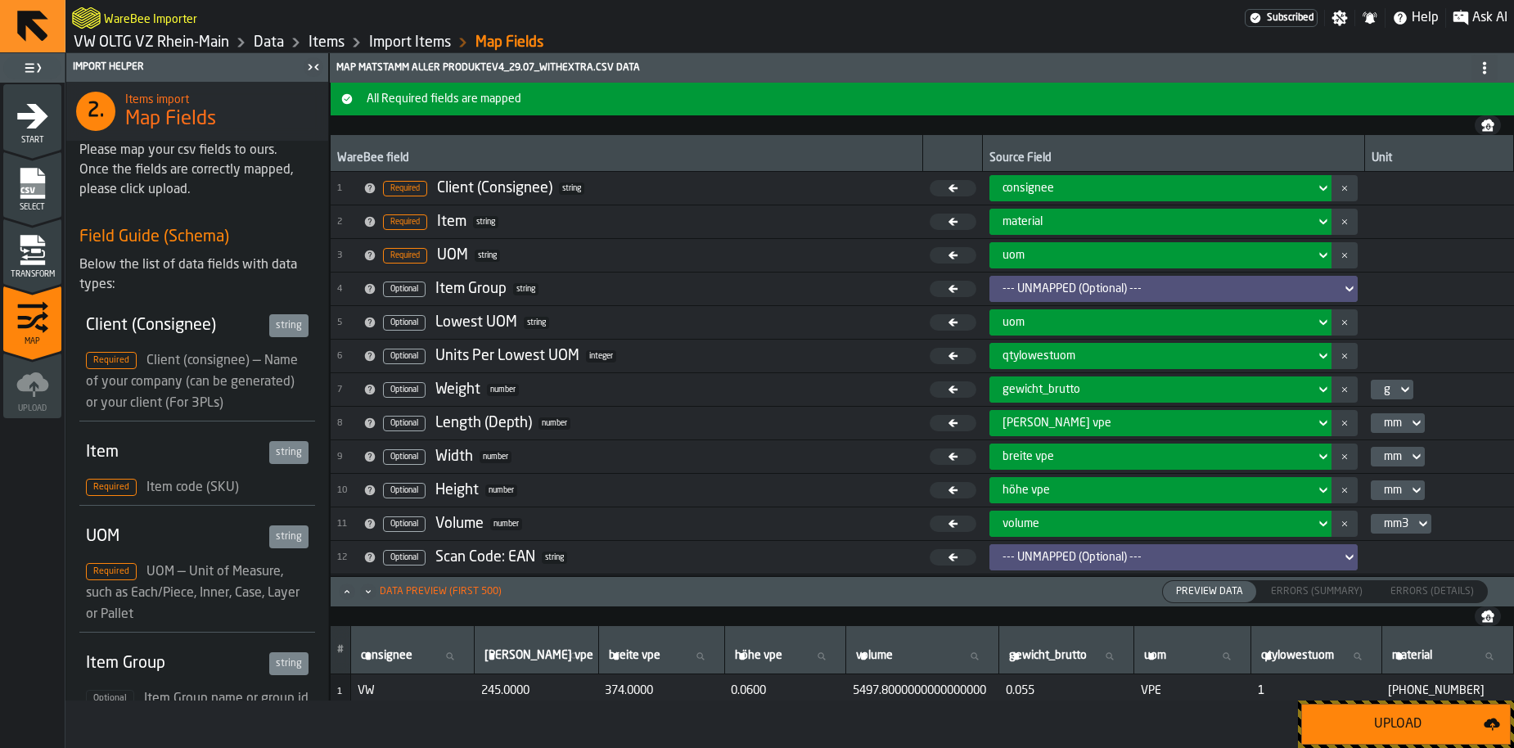
click at [1396, 715] on div "Upload" at bounding box center [1398, 725] width 172 height 20
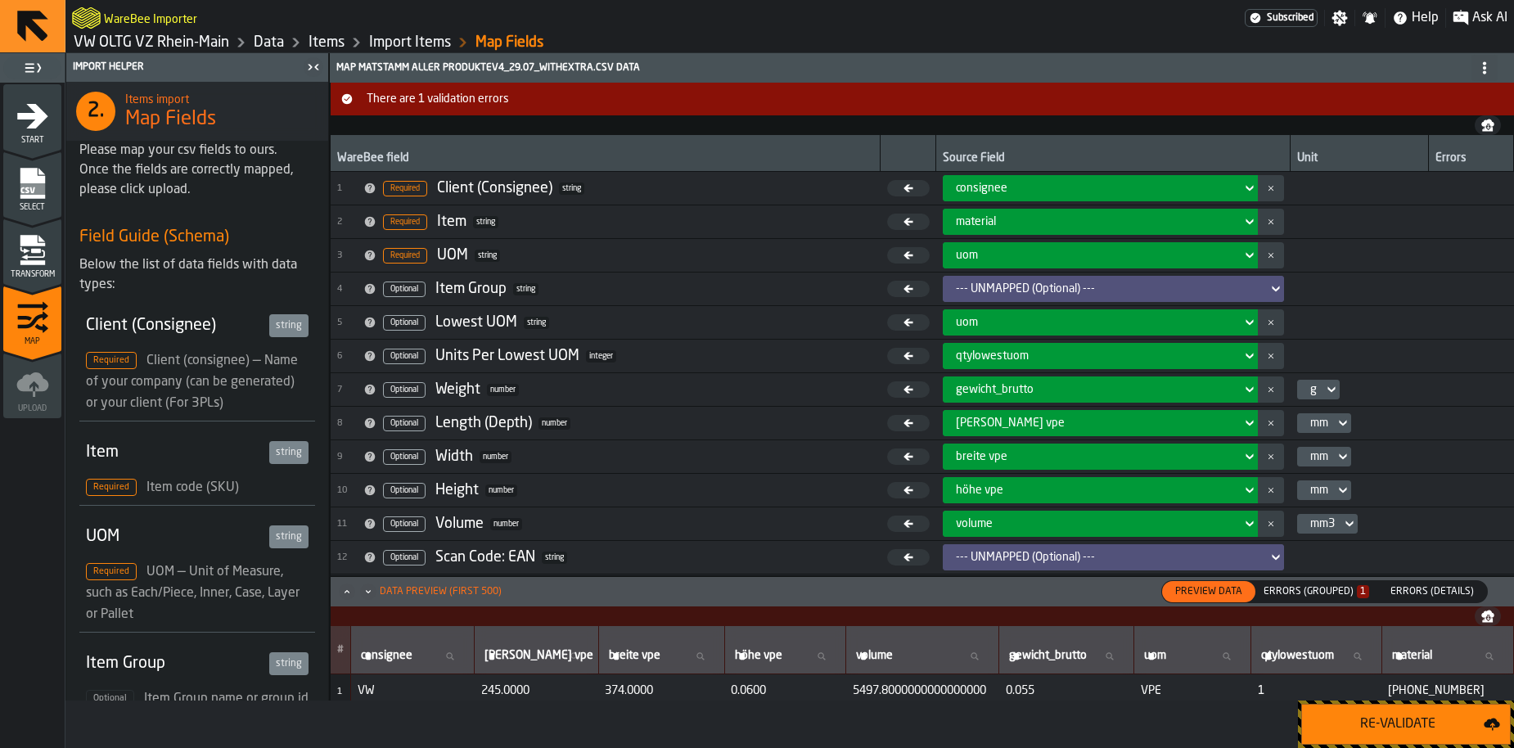
click at [1330, 582] on label "Errors (Grouped) 1 Errors (Summary)" at bounding box center [1316, 592] width 120 height 20
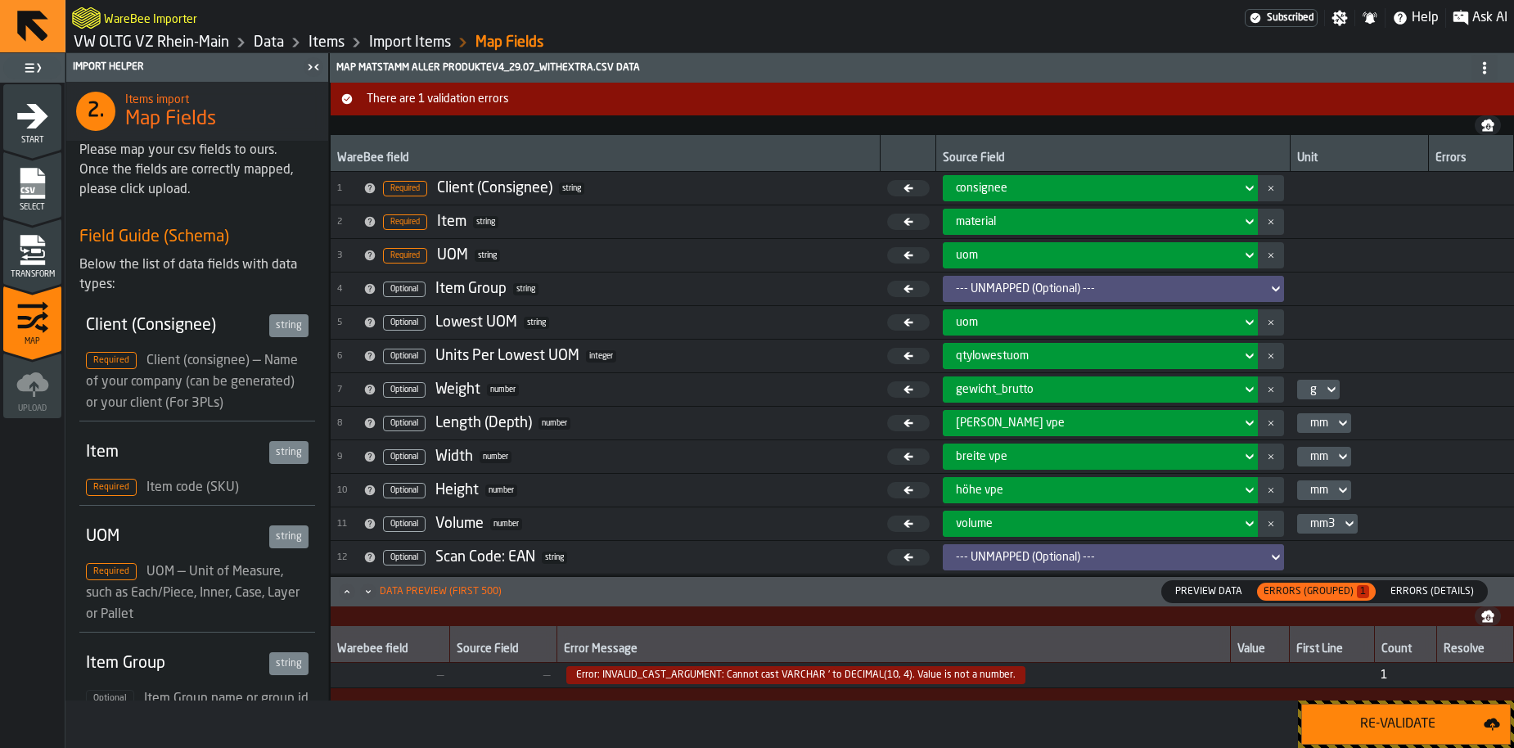
click at [925, 678] on span "Error: INVALID_CAST_ARGUMENT: Cannot cast VARCHAR ' to DECIMAL(10, 4). Value is…" at bounding box center [795, 675] width 459 height 18
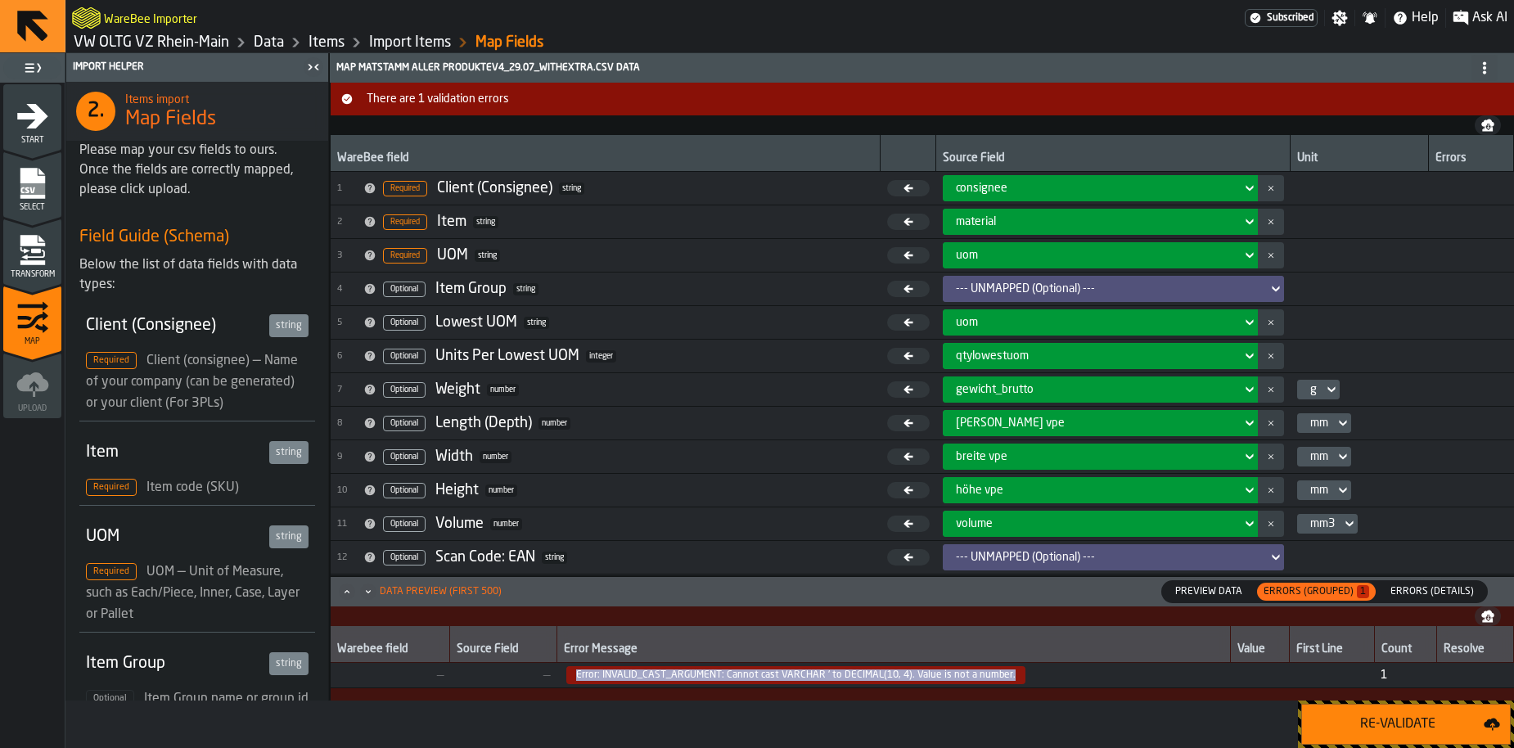
click at [925, 678] on span "Error: INVALID_CAST_ARGUMENT: Cannot cast VARCHAR ' to DECIMAL(10, 4). Value is…" at bounding box center [795, 675] width 459 height 18
copy span "Error: INVALID_CAST_ARGUMENT: Cannot cast VARCHAR ' to DECIMAL(10, 4). Value is…"
click at [57, 192] on div "Select" at bounding box center [32, 189] width 58 height 45
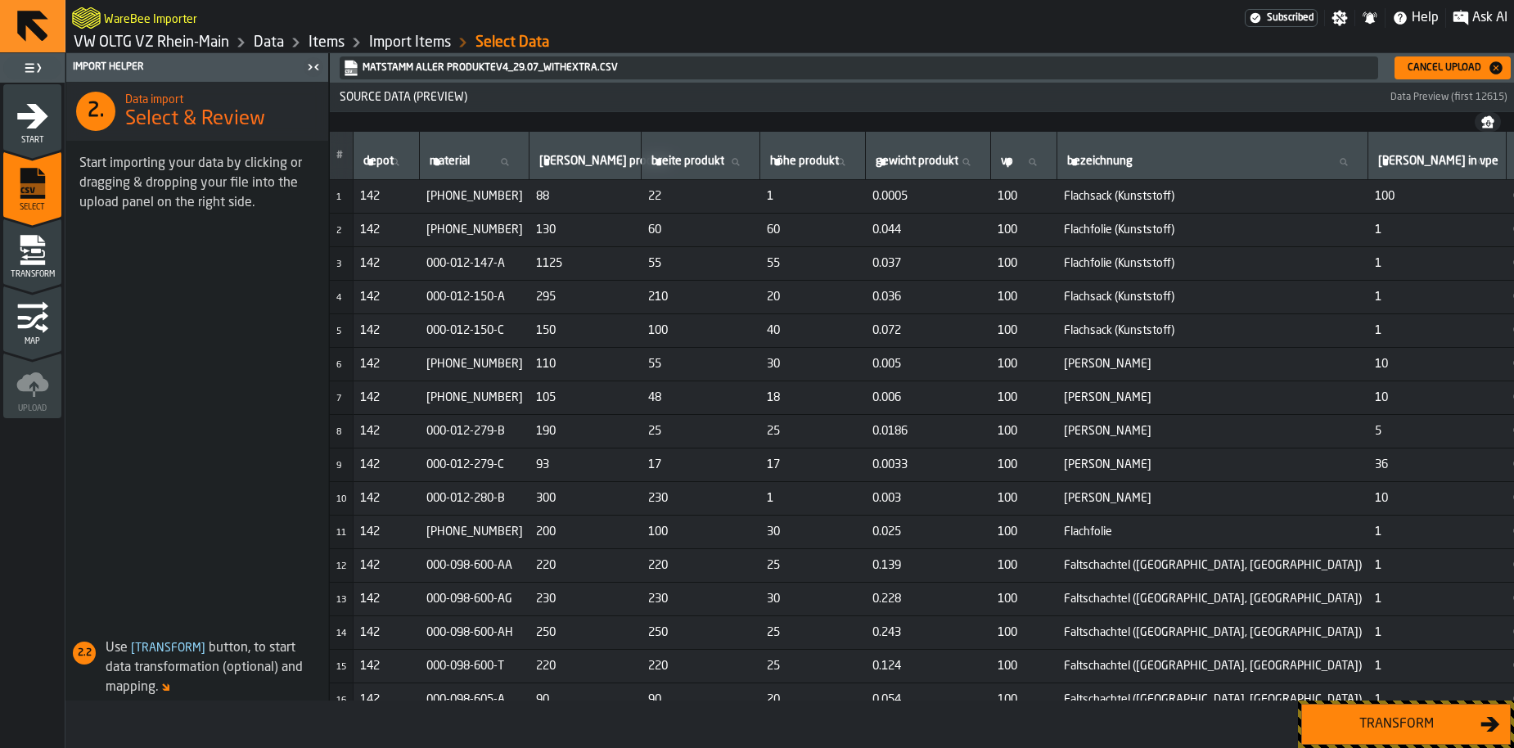
click at [30, 246] on icon "menu Transform" at bounding box center [32, 240] width 25 height 11
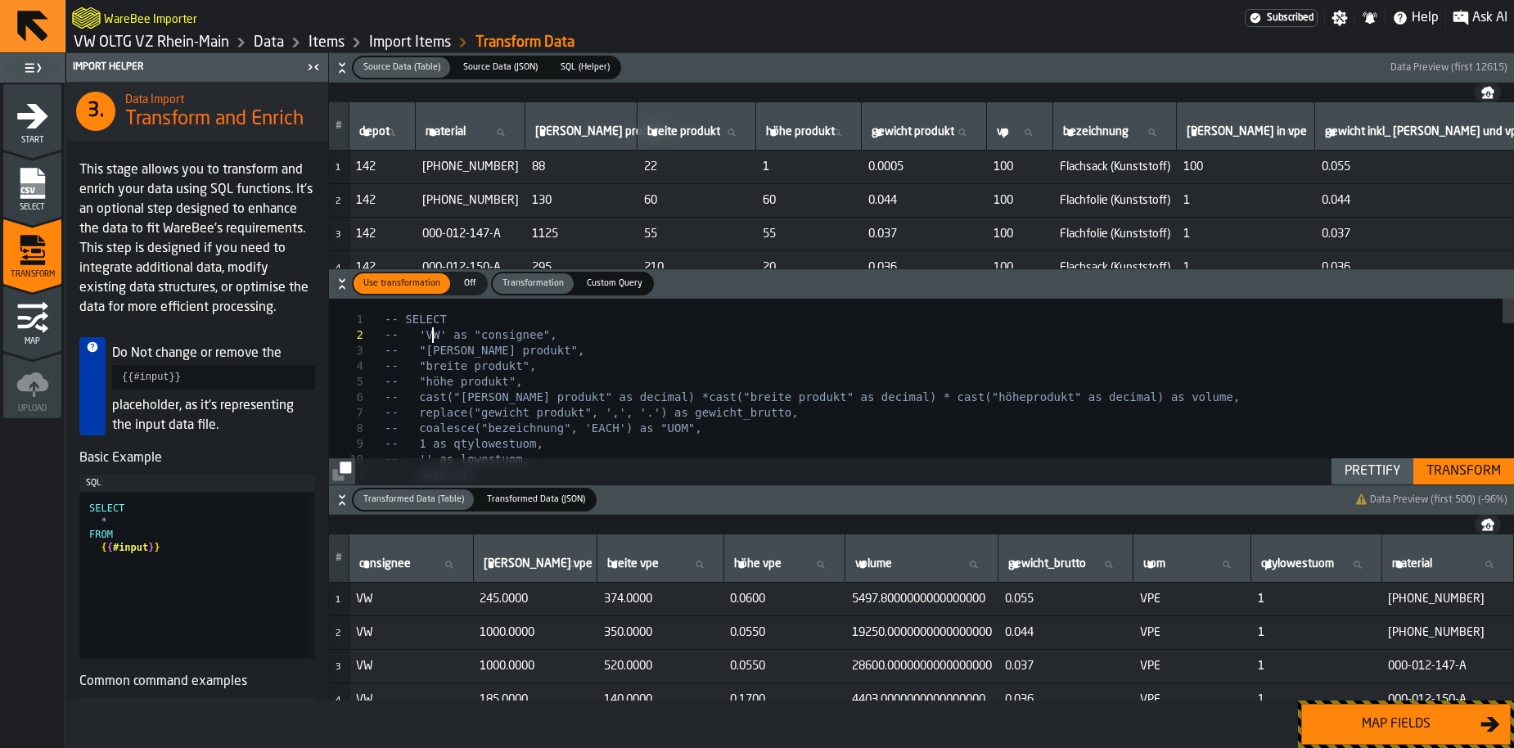
type textarea "**********"
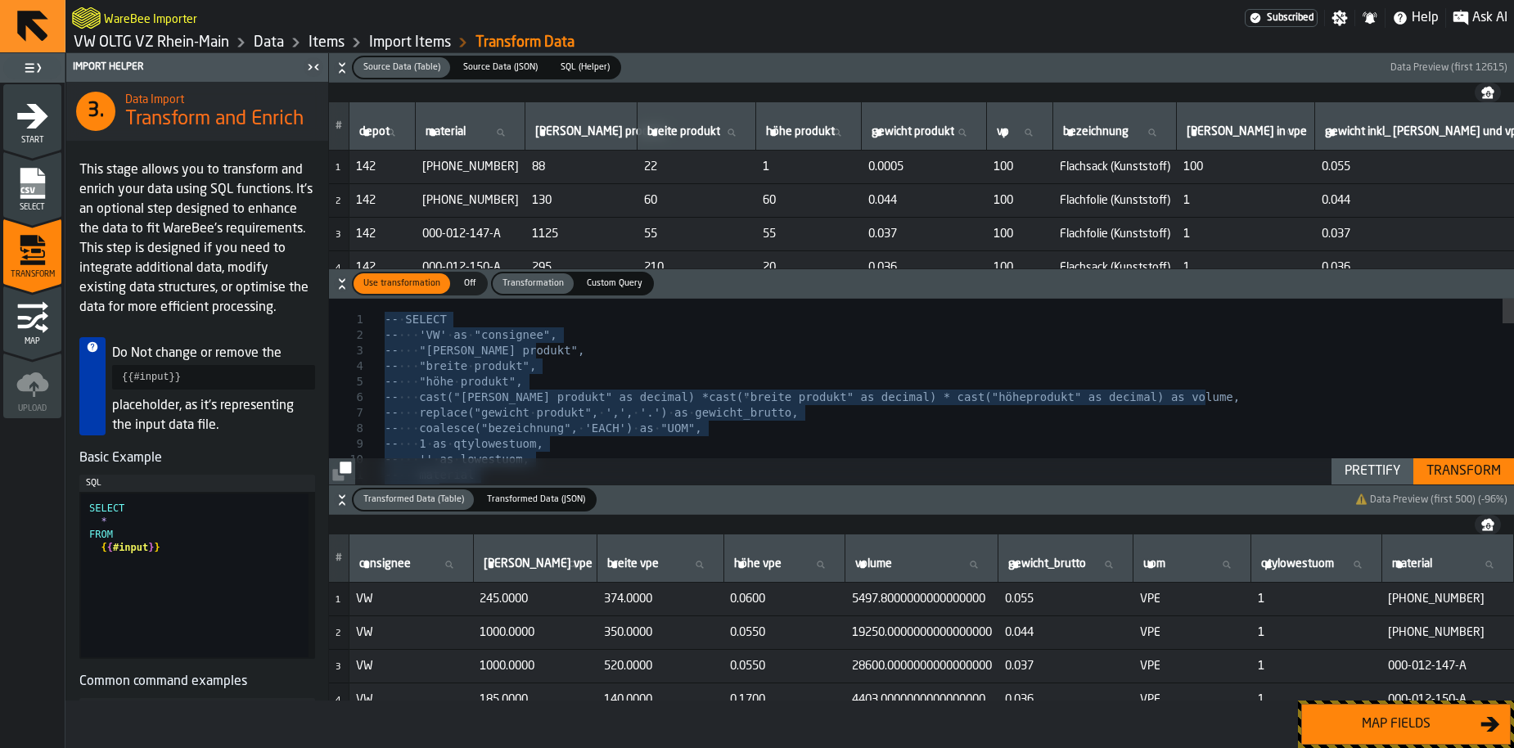
type textarea "**********"
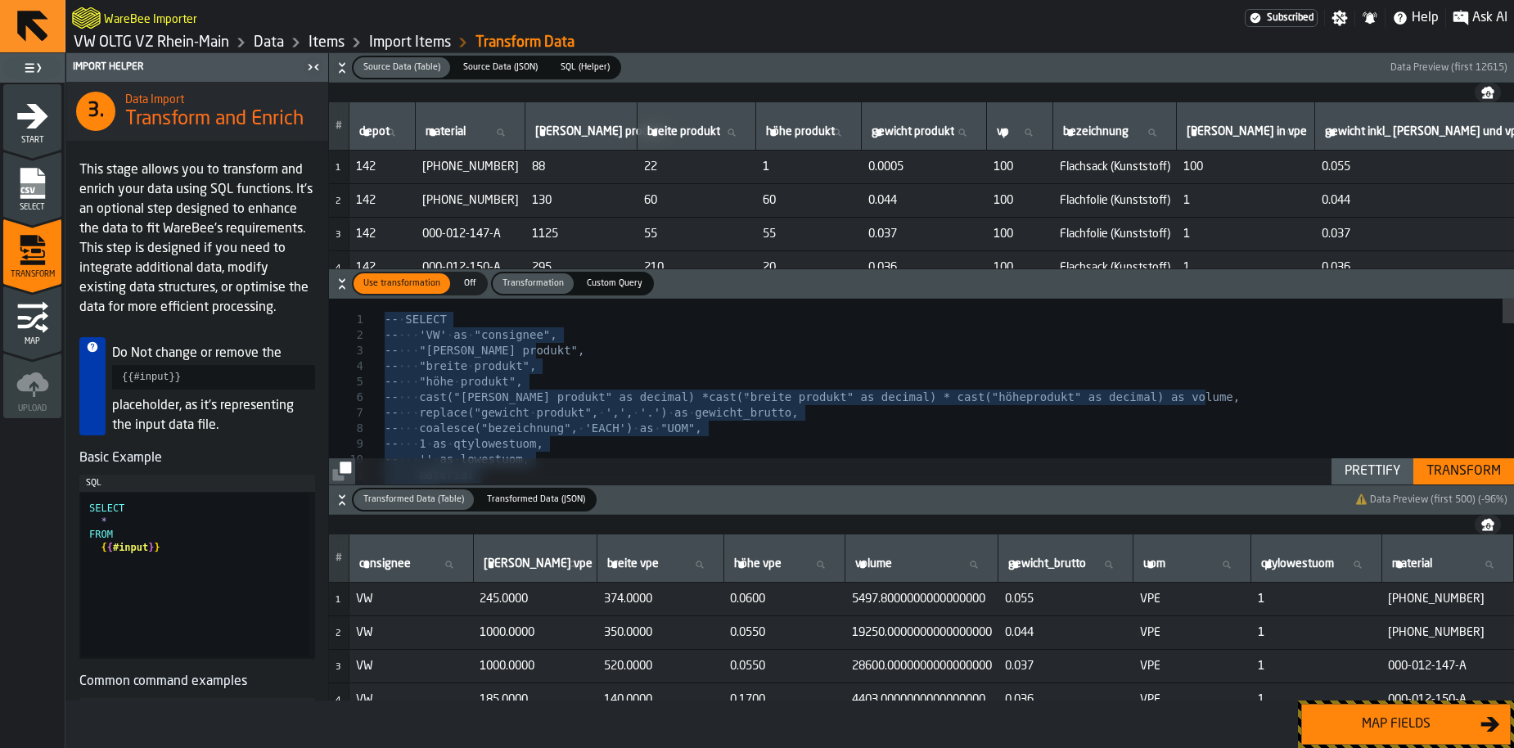
click at [1039, 20] on div "WareBee Importer" at bounding box center [658, 17] width 1173 height 29
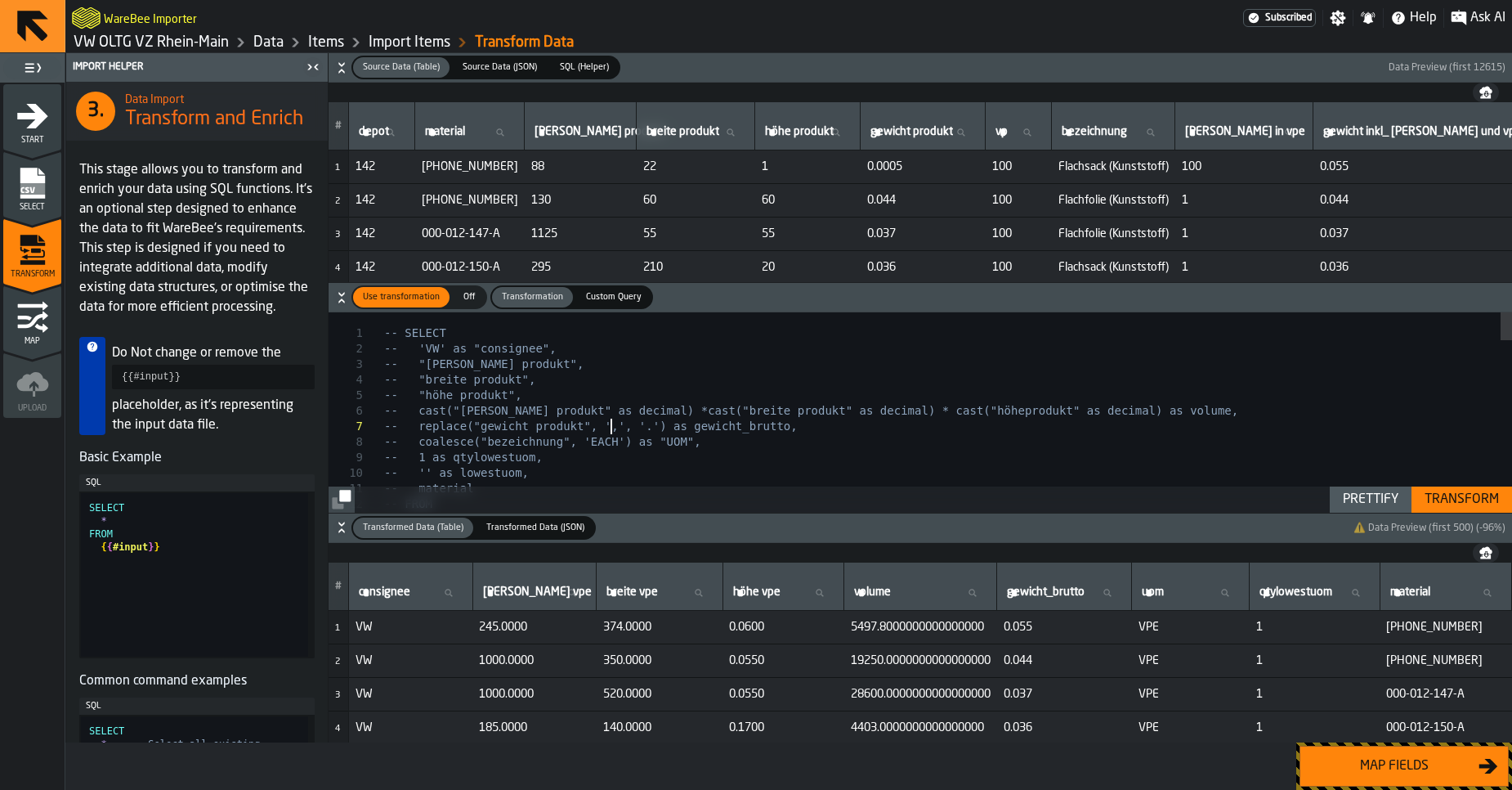
type textarea "**********"
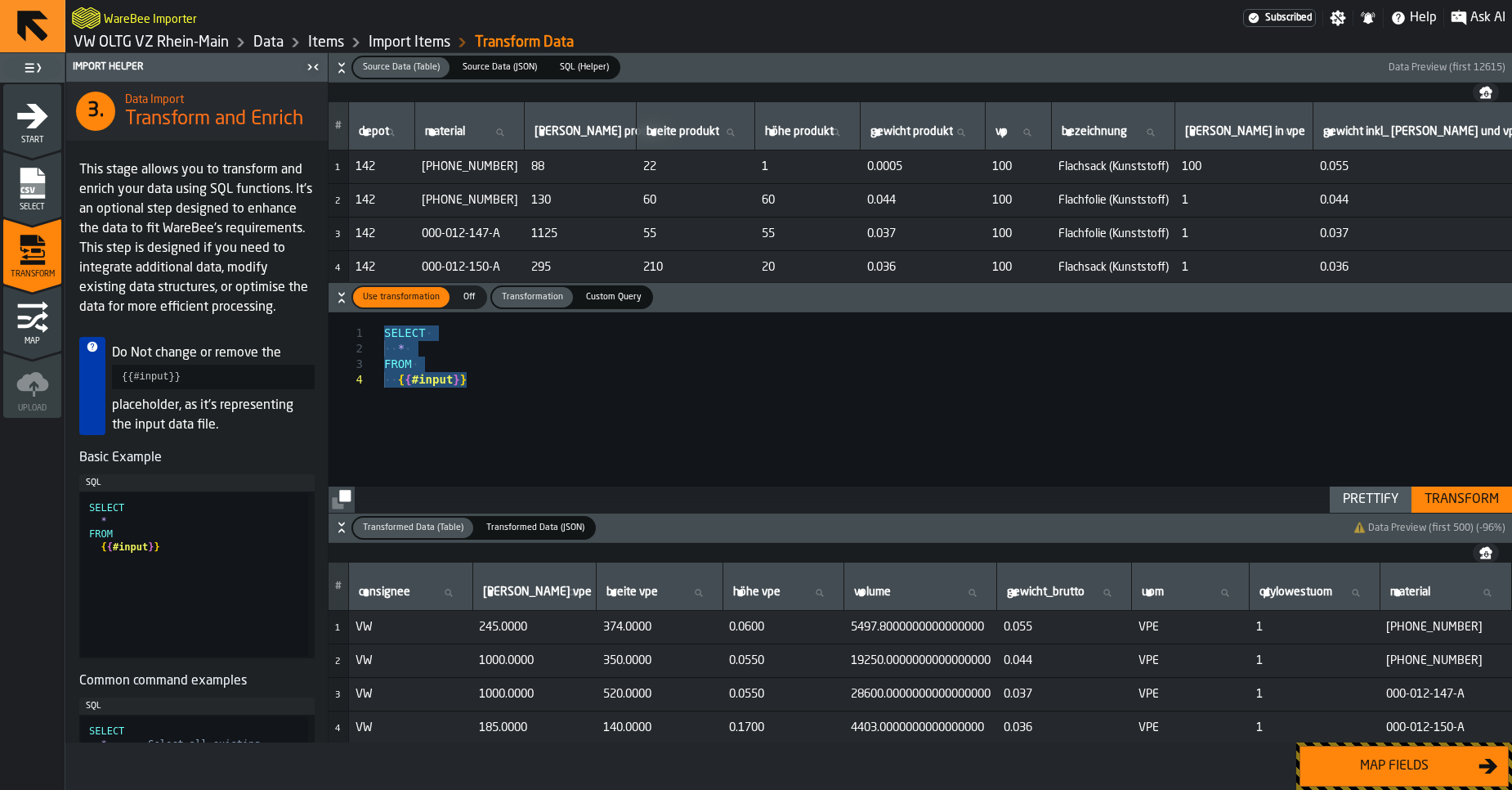
type textarea "**********"
click at [1432, 504] on div "Transform" at bounding box center [1462, 499] width 88 height 20
click at [555, 440] on div "'VPE' AS "UOM" , 1 AS qtylowestuom , material FROM { { #input } } WHERE "materi…" at bounding box center [948, 35] width 1128 height 953
click at [169, 52] on ol "VW OLTG VZ Rhein-Main Data Items Import Items Transform Data" at bounding box center [430, 43] width 717 height 20
click at [168, 42] on link "VW OLTG VZ Rhein-Main" at bounding box center [152, 43] width 156 height 18
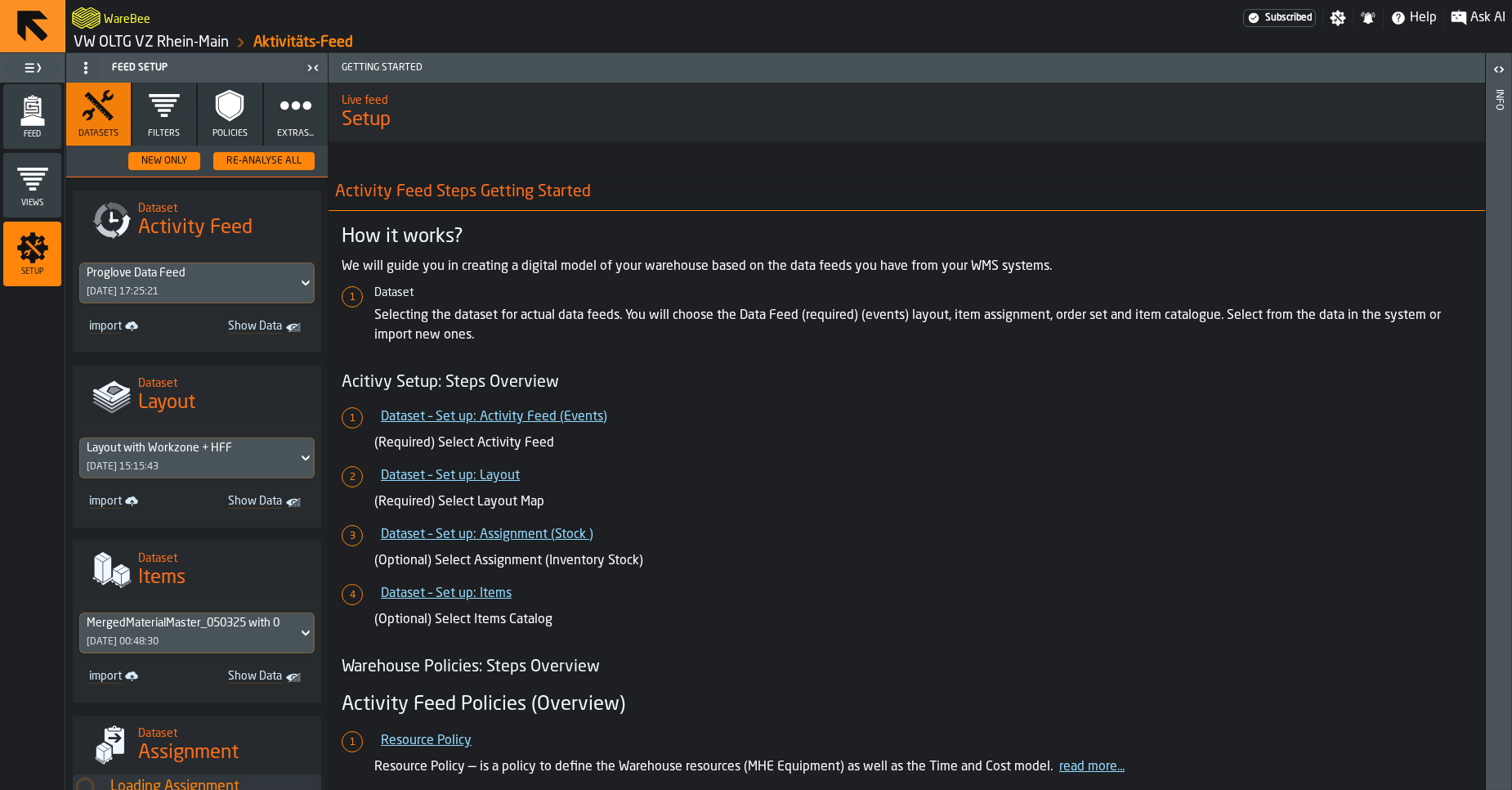
click at [37, 126] on icon "menu Feed" at bounding box center [32, 110] width 33 height 33
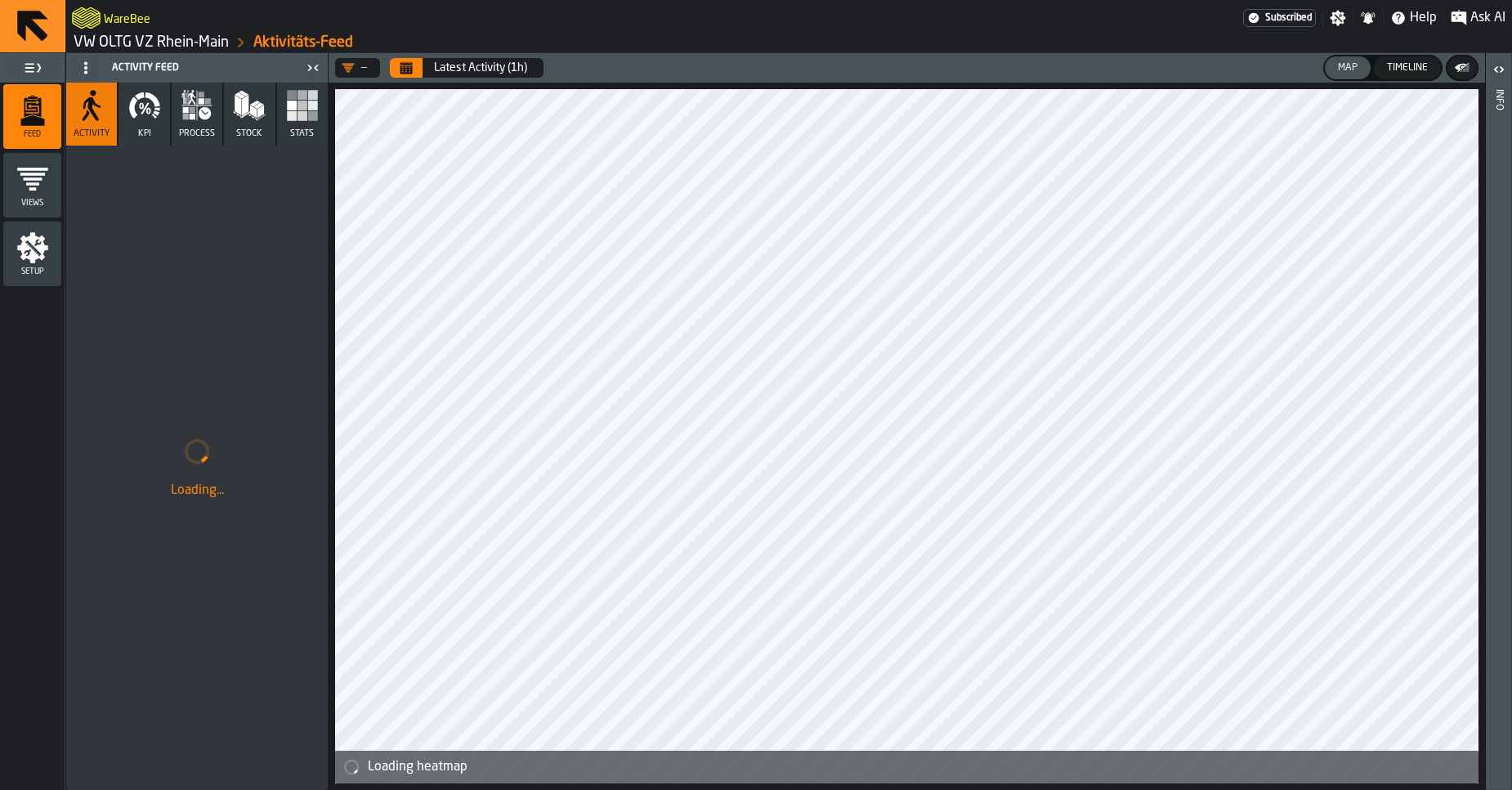
click at [148, 44] on link "VW OLTG VZ Rhein-Main" at bounding box center [152, 43] width 156 height 18
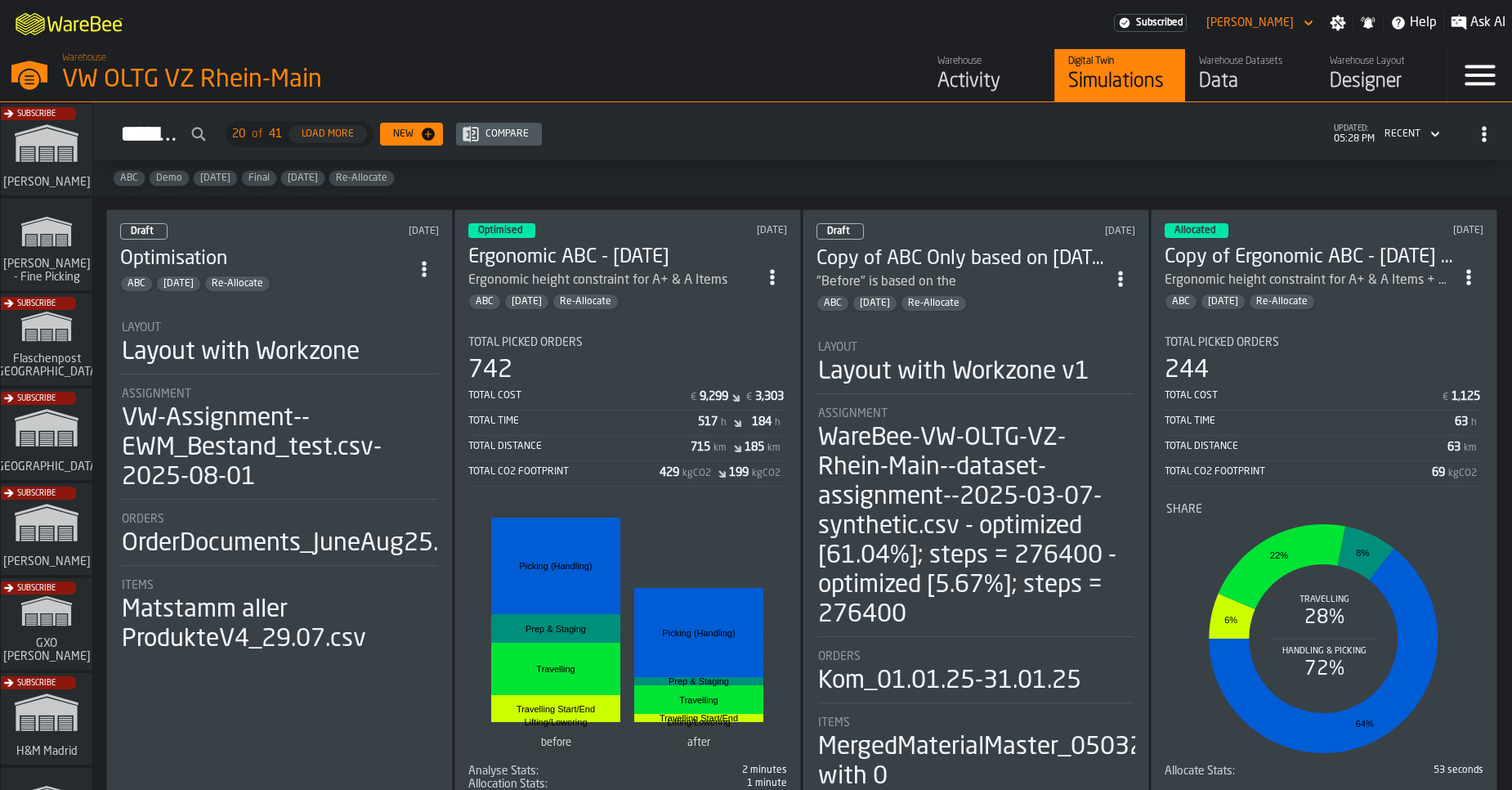
click at [302, 363] on div "Layout with Workzone" at bounding box center [241, 352] width 238 height 29
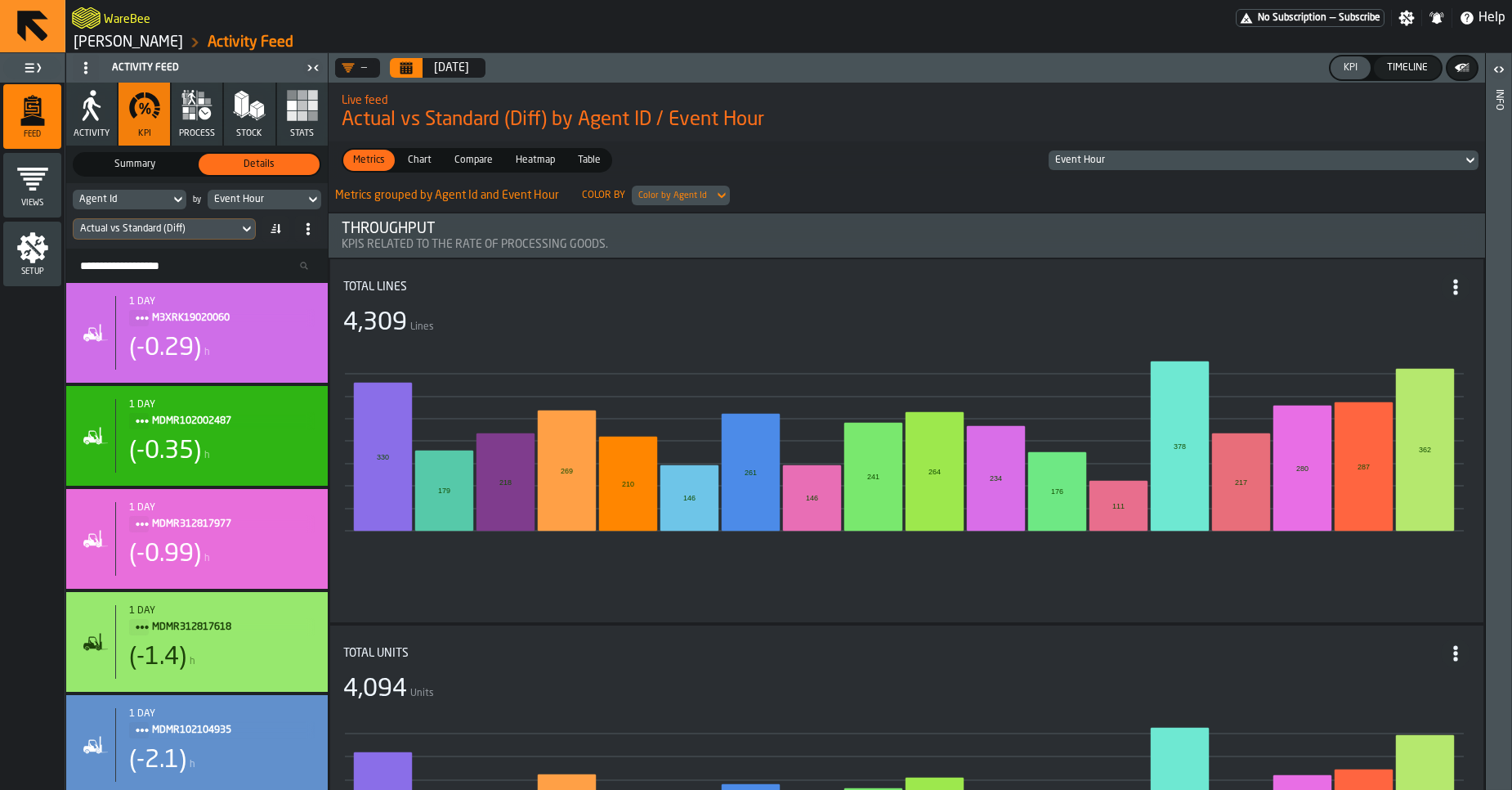
click at [129, 43] on link "[PERSON_NAME]" at bounding box center [129, 43] width 110 height 18
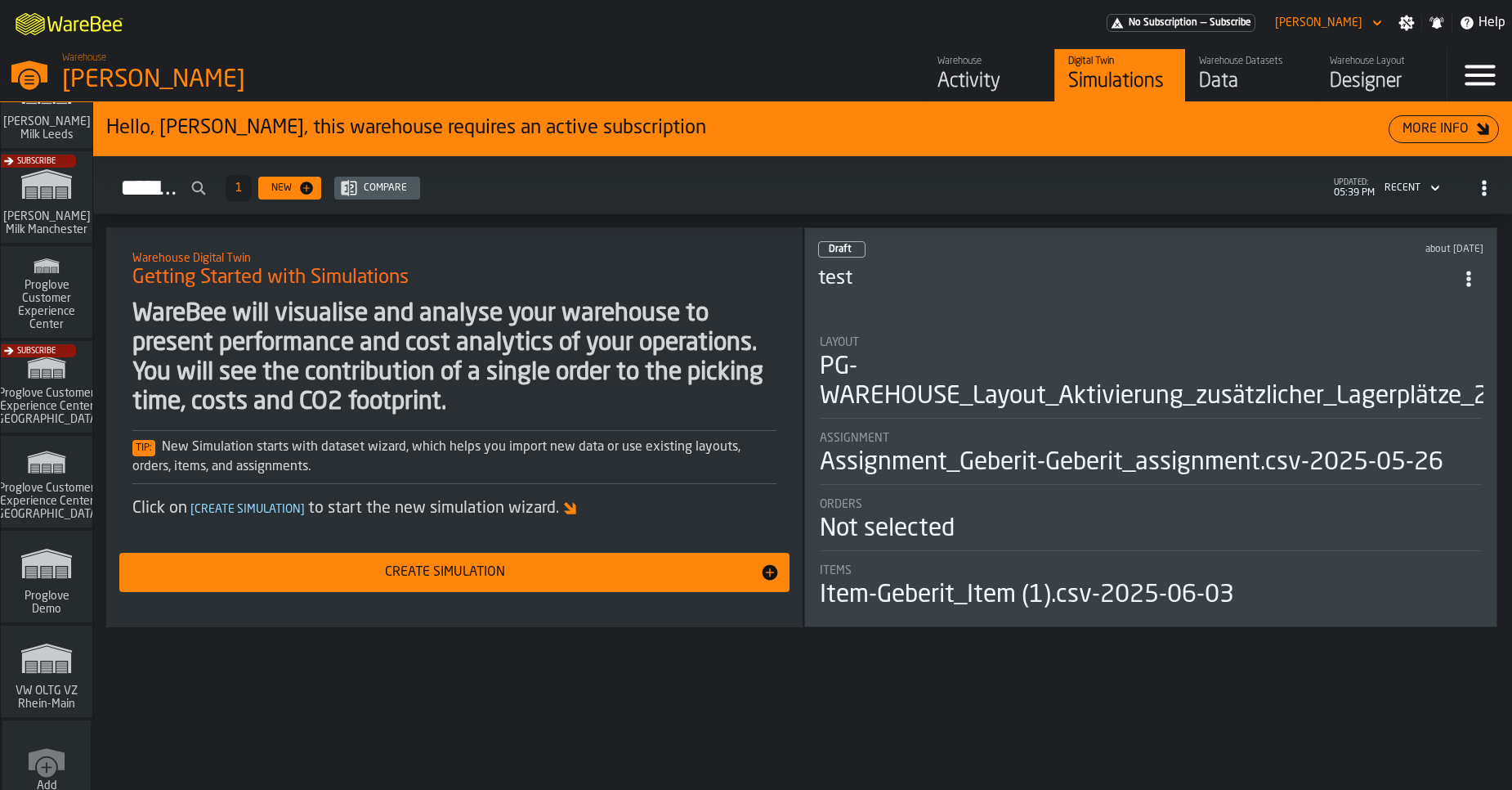
scroll to position [1307, 0]
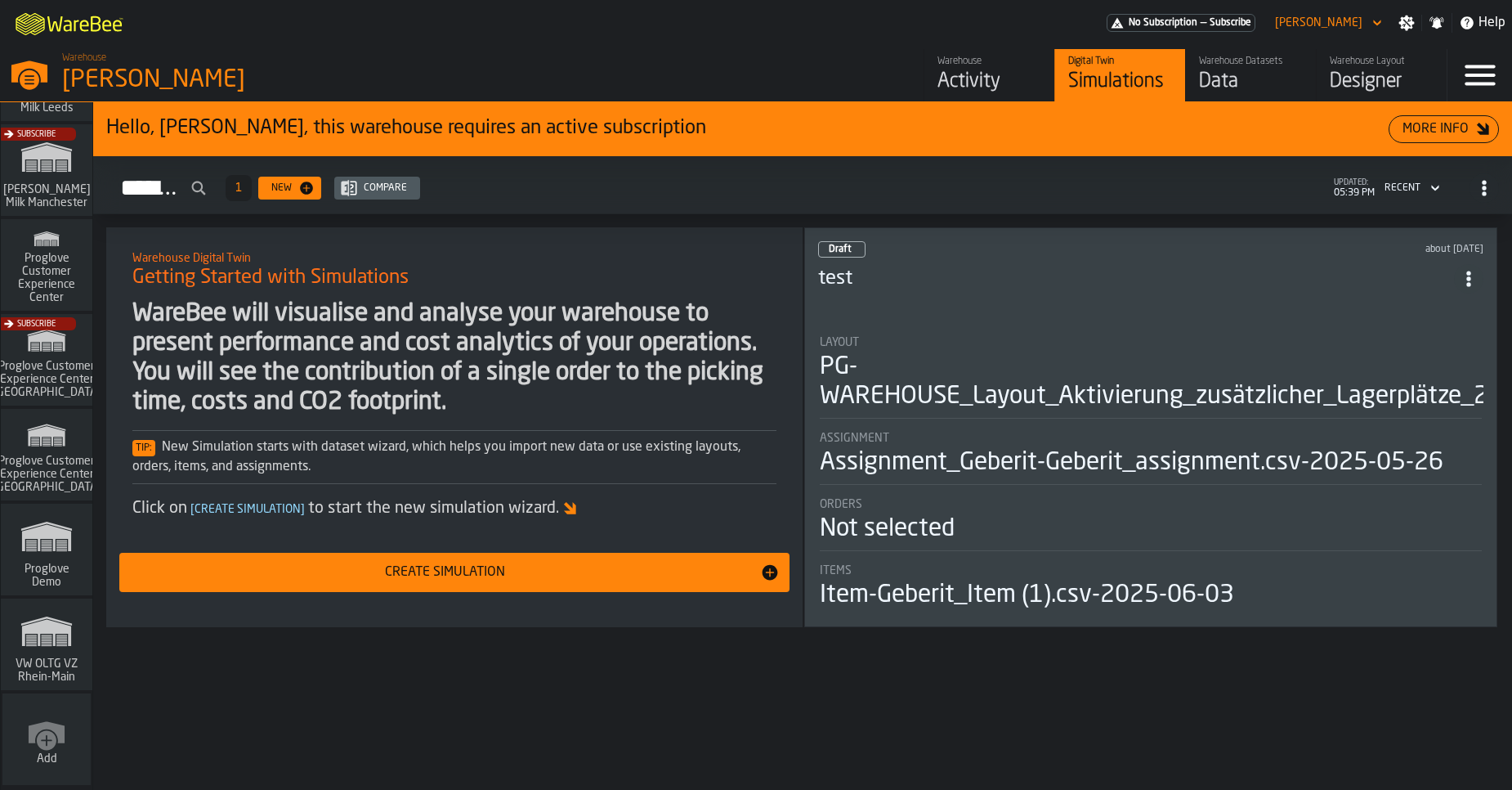
click at [61, 674] on span "VW OLTG VZ Rhein-Main" at bounding box center [46, 670] width 79 height 26
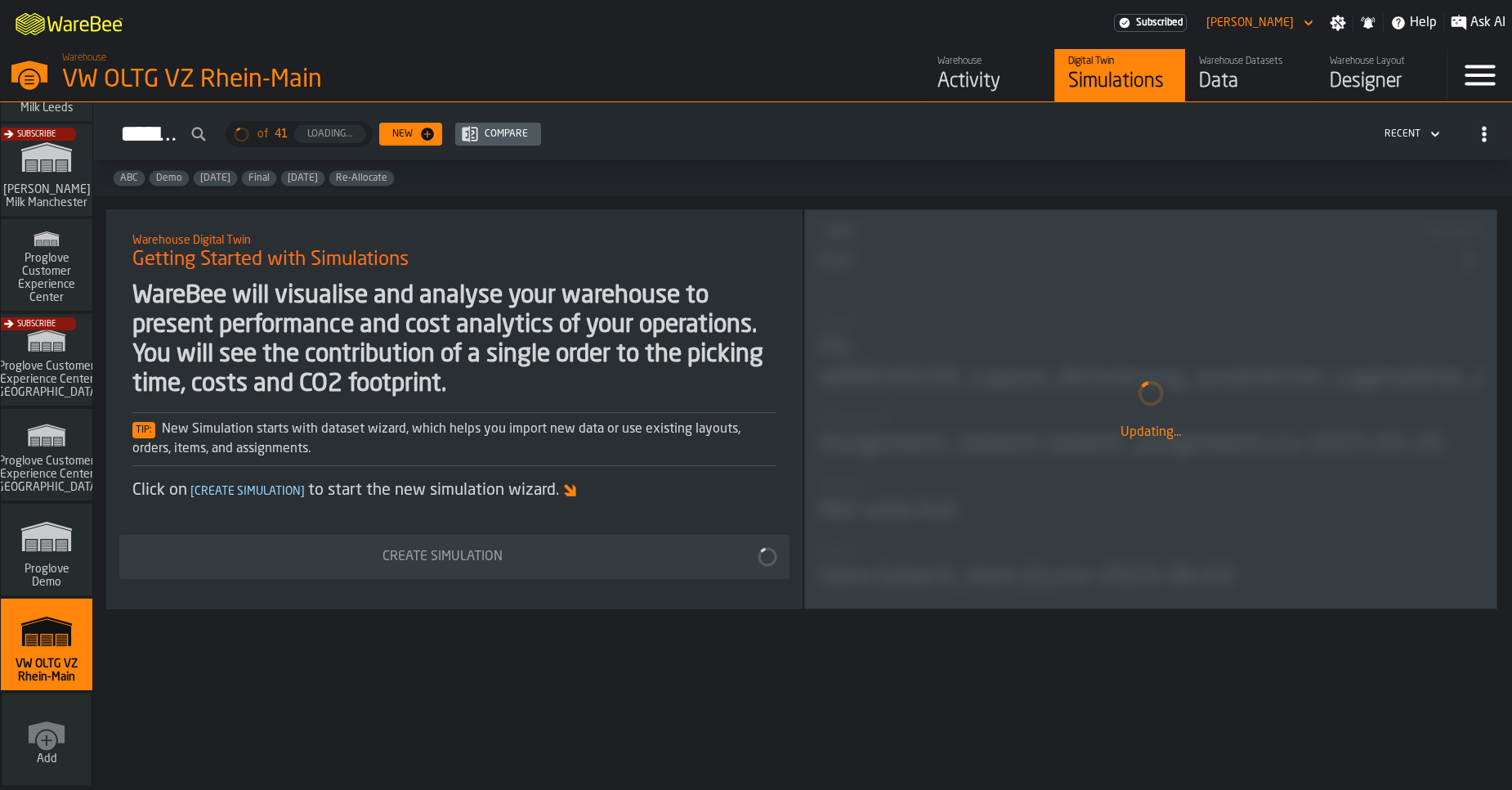
click at [1218, 69] on div "Data" at bounding box center [1251, 82] width 104 height 26
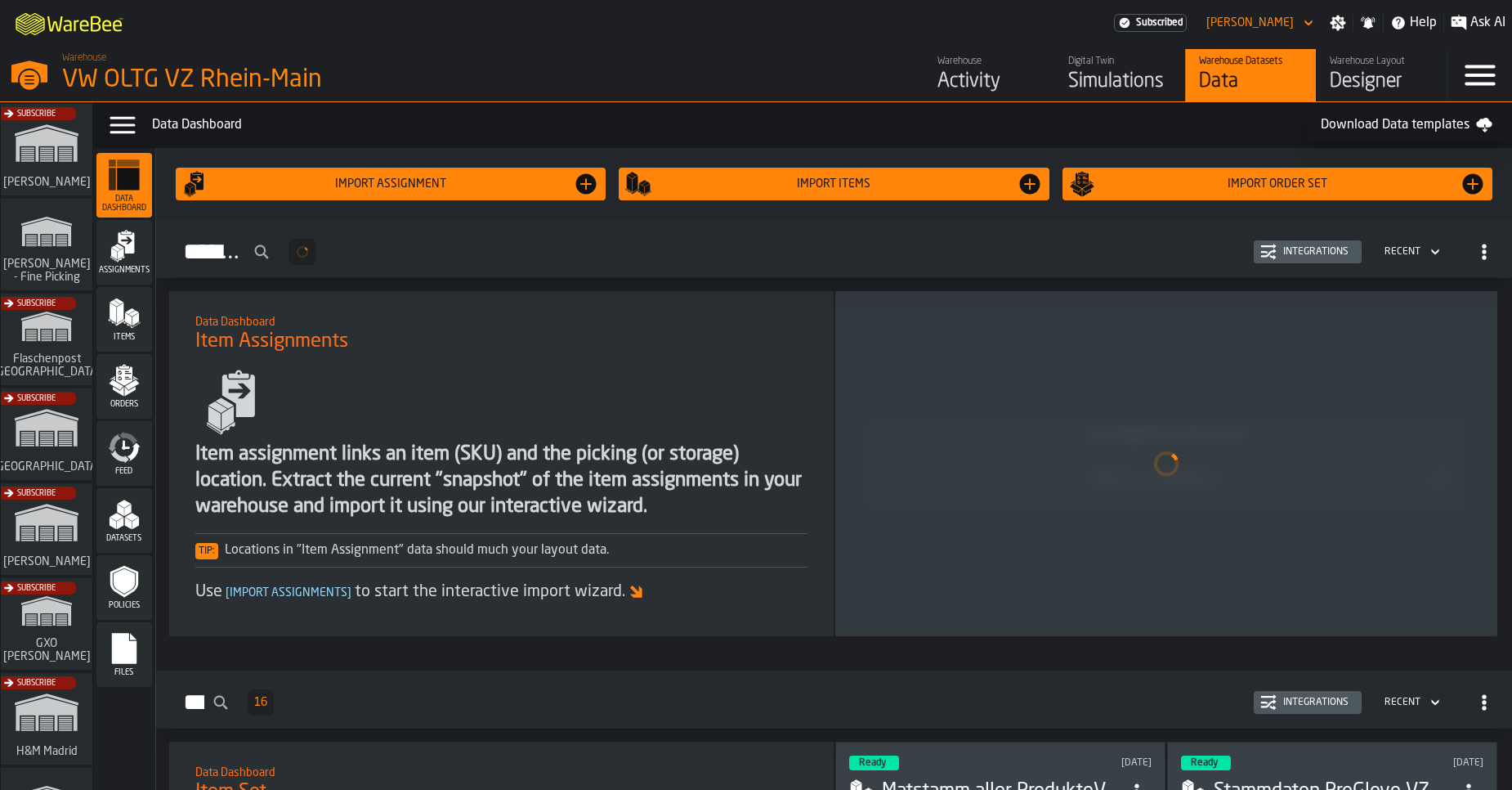
click at [140, 313] on icon "menu Items" at bounding box center [124, 313] width 33 height 33
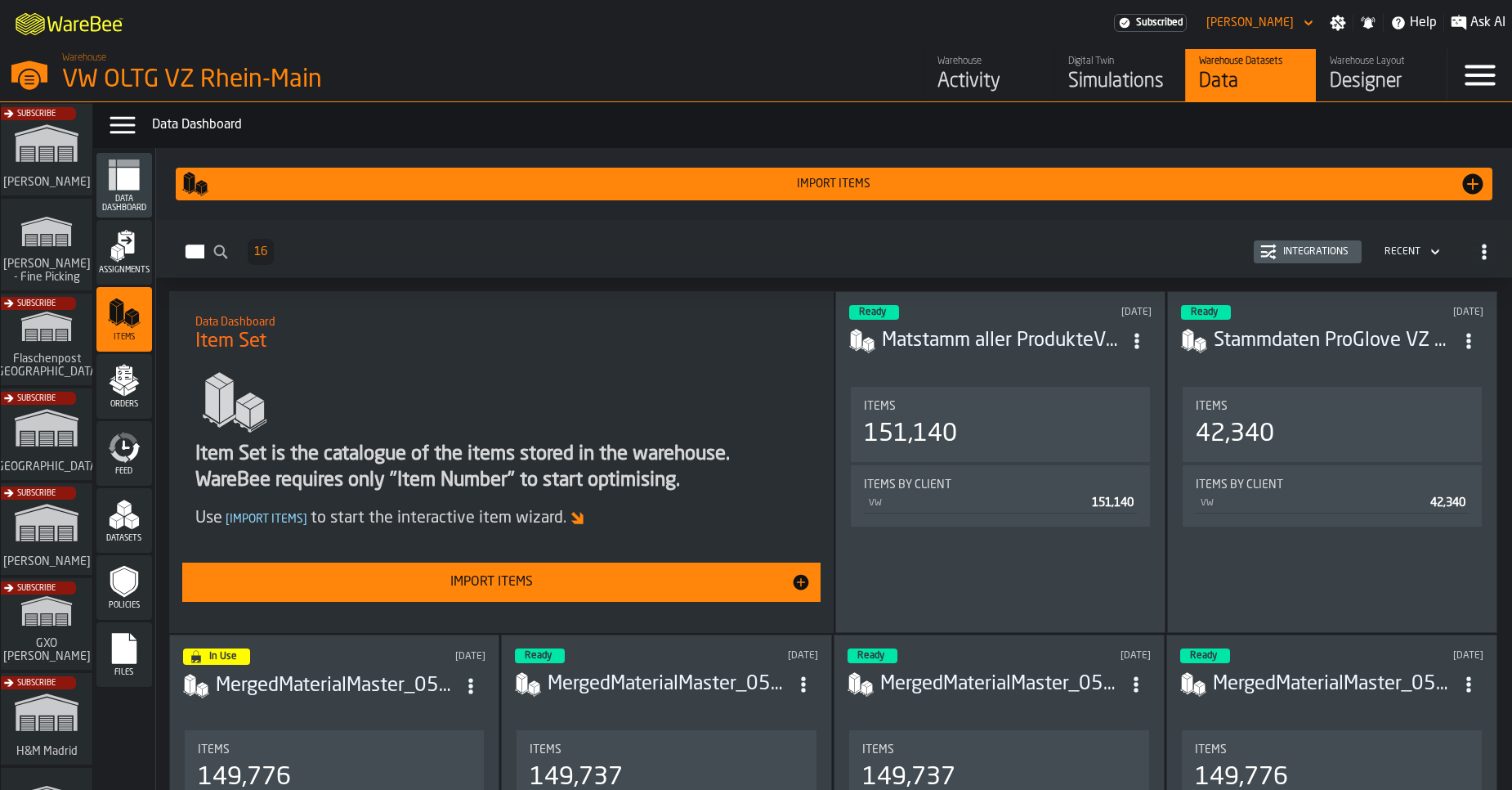
click at [578, 579] on div "Import Items" at bounding box center [491, 582] width 600 height 20
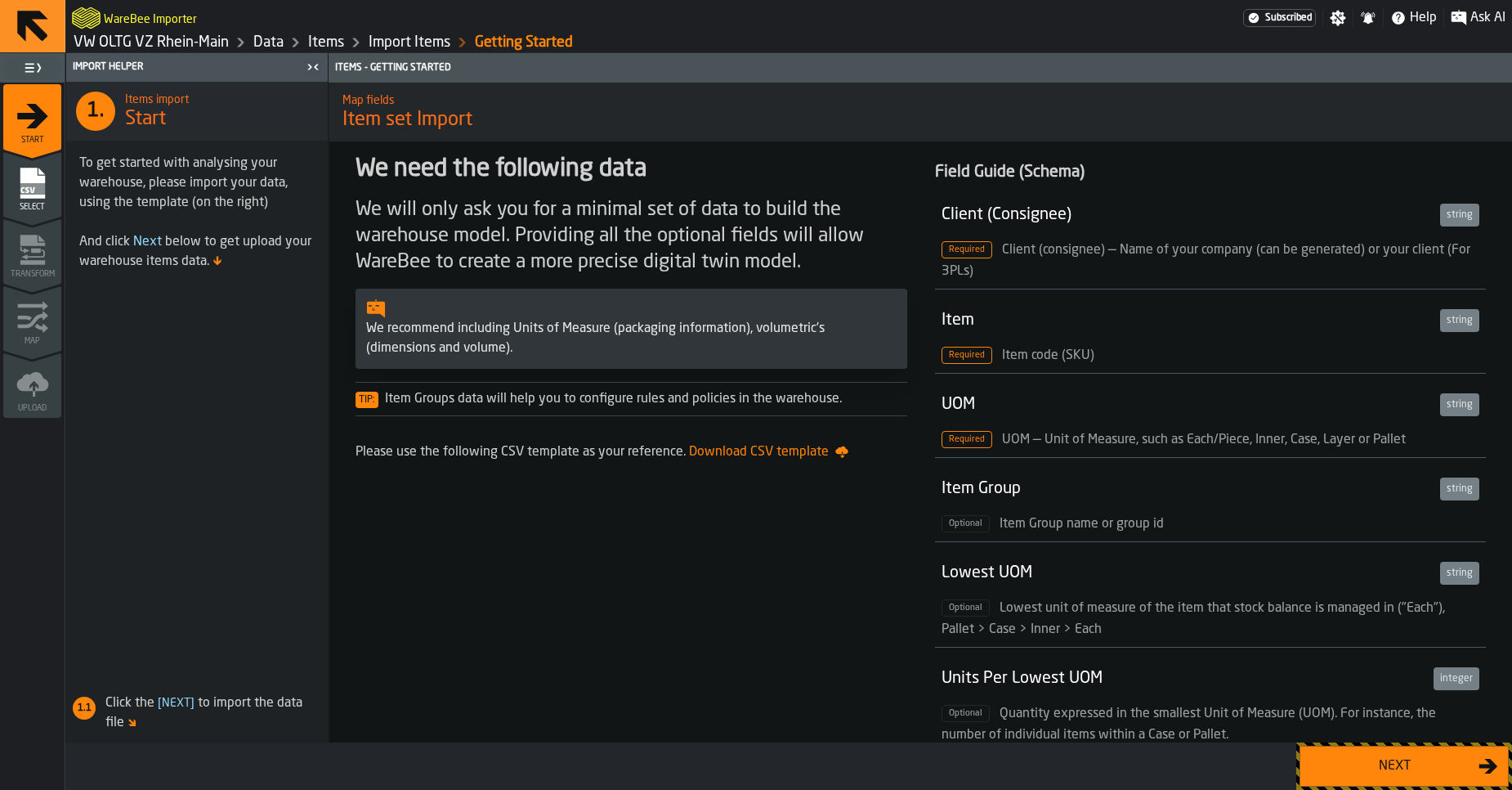
click at [1415, 772] on div "Next" at bounding box center [1394, 766] width 169 height 20
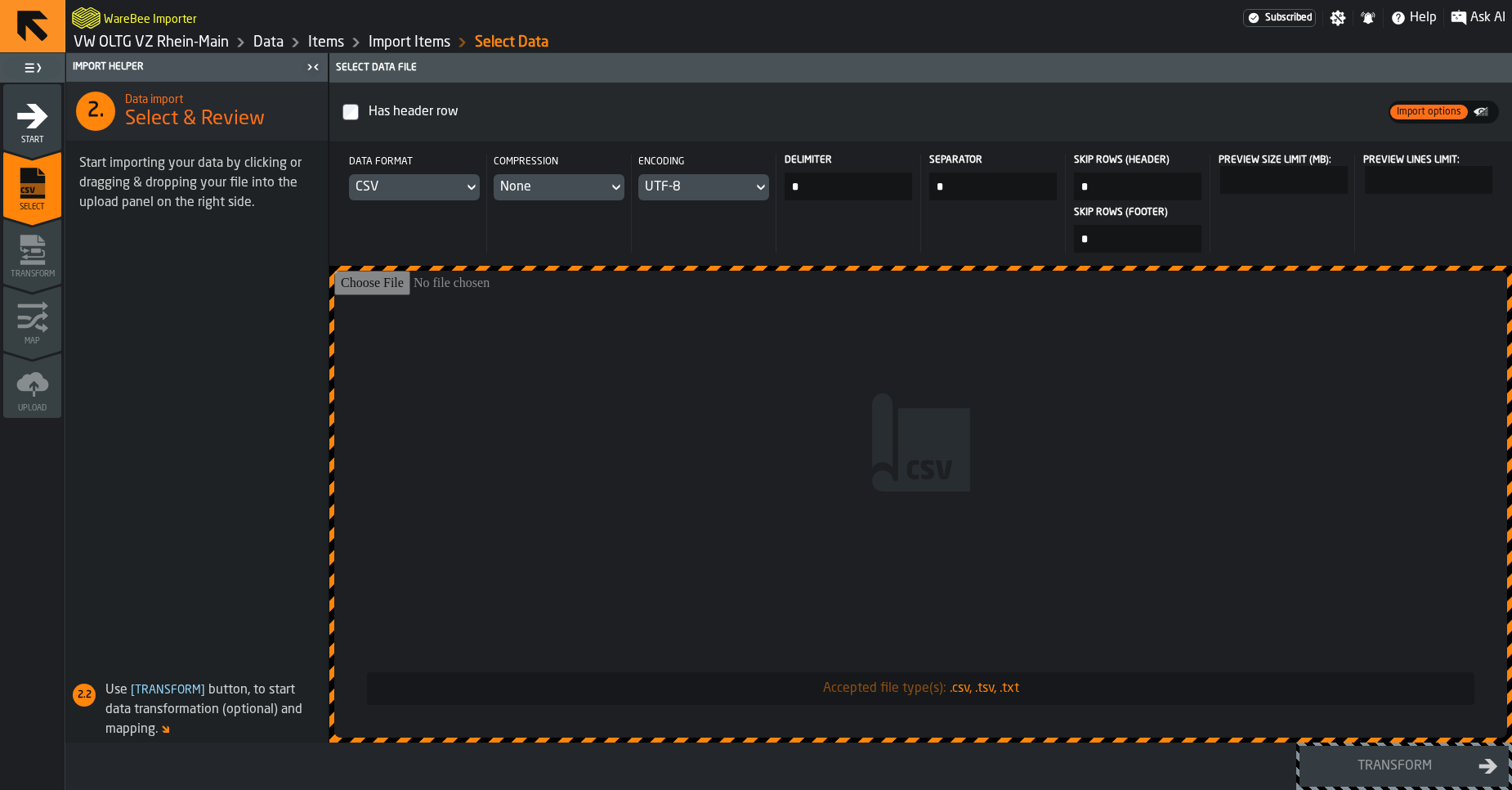
click at [676, 393] on input "Accepted file type(s): .csv, .tsv, .txt" at bounding box center [921, 503] width 1173 height 466
click at [821, 187] on input "*" at bounding box center [849, 187] width 128 height 28
type input "*"
click at [914, 413] on input "Accepted file type(s): .csv, .tsv, .txt" at bounding box center [921, 503] width 1173 height 466
type input "**********"
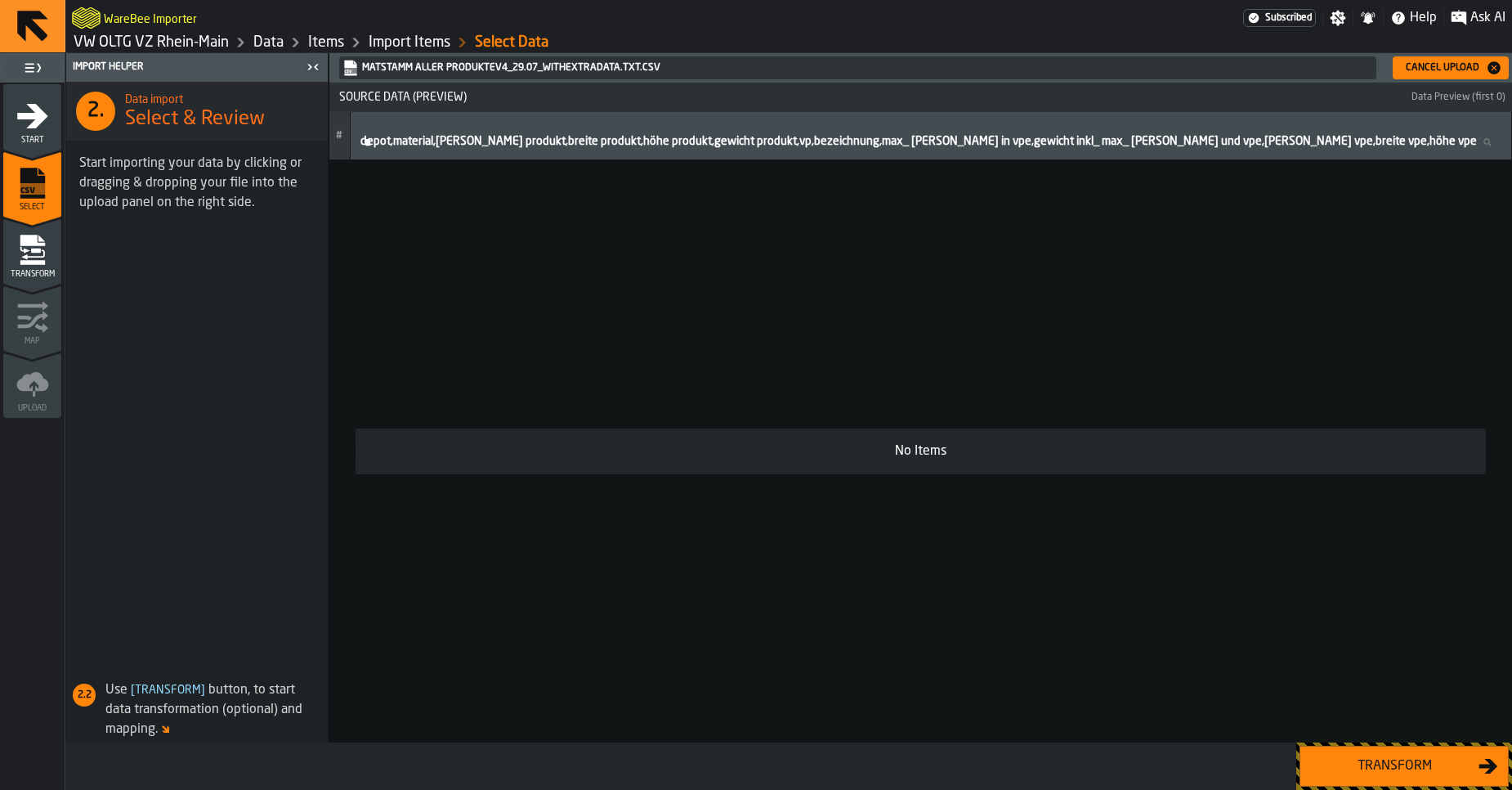
click at [1409, 69] on div "Cancel Upload" at bounding box center [1442, 67] width 87 height 11
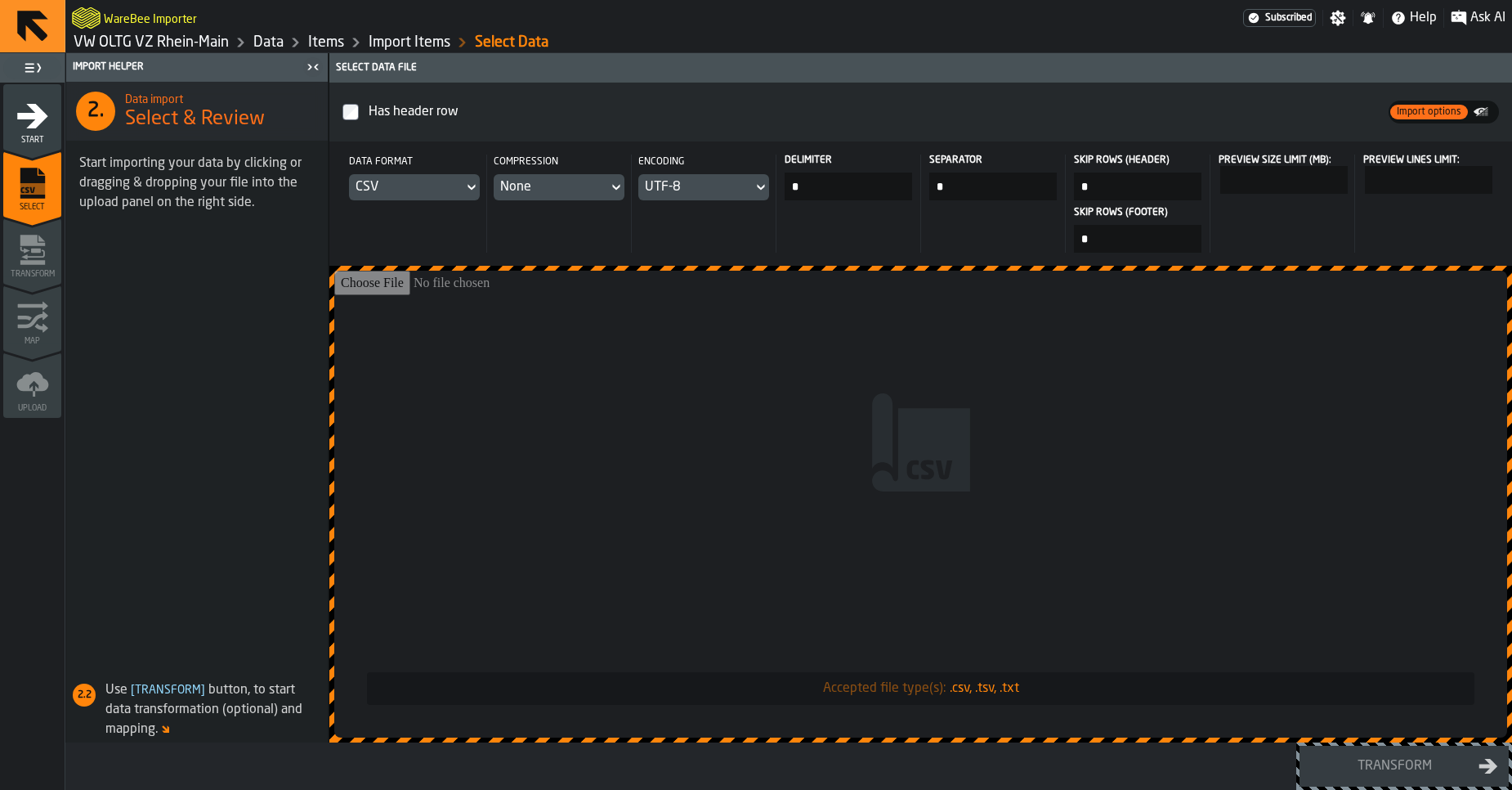
click at [644, 437] on input "Accepted file type(s): .csv, .tsv, .txt" at bounding box center [921, 503] width 1173 height 466
type input "**********"
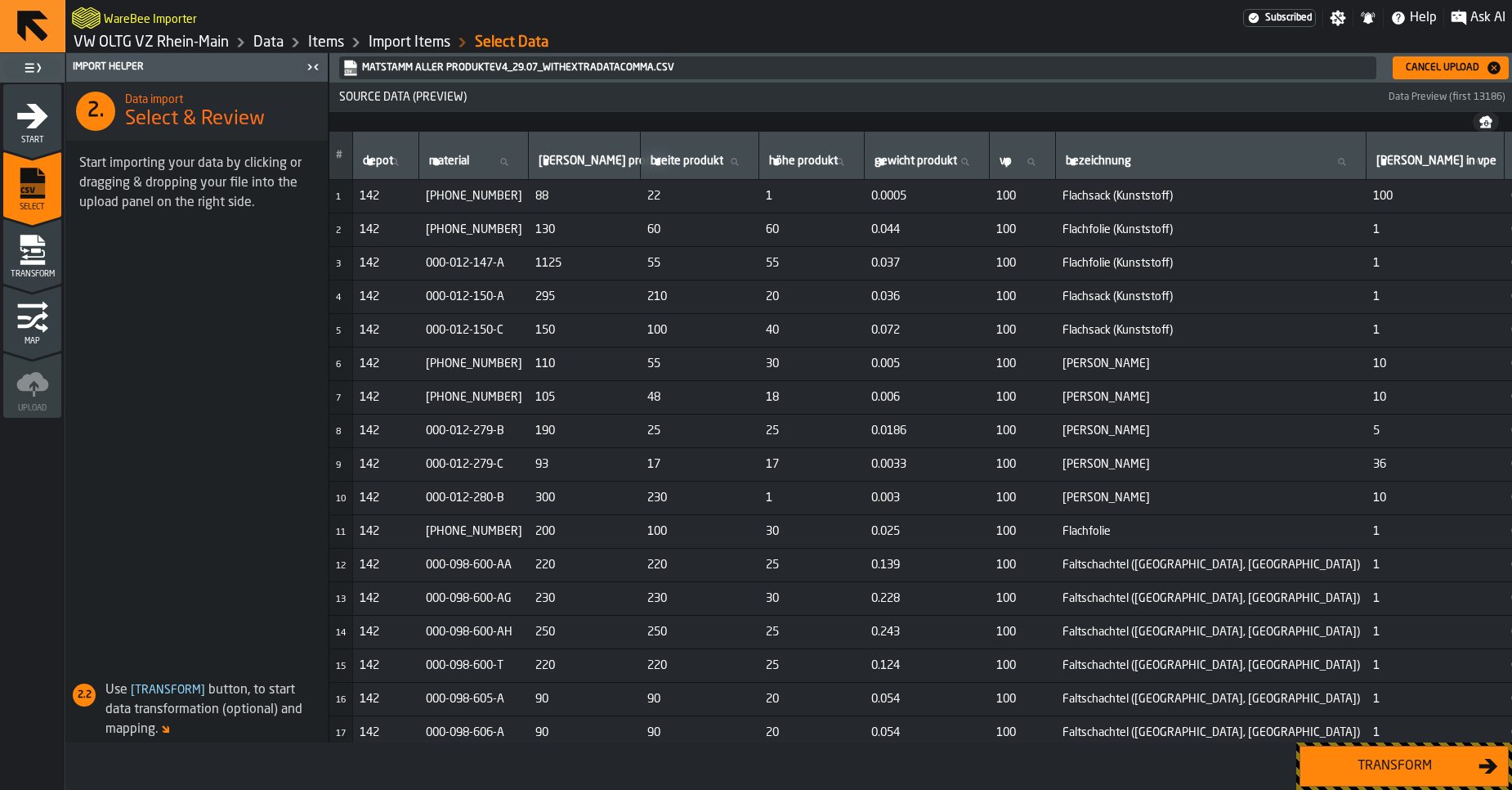
click at [1401, 771] on div "Transform" at bounding box center [1394, 766] width 169 height 20
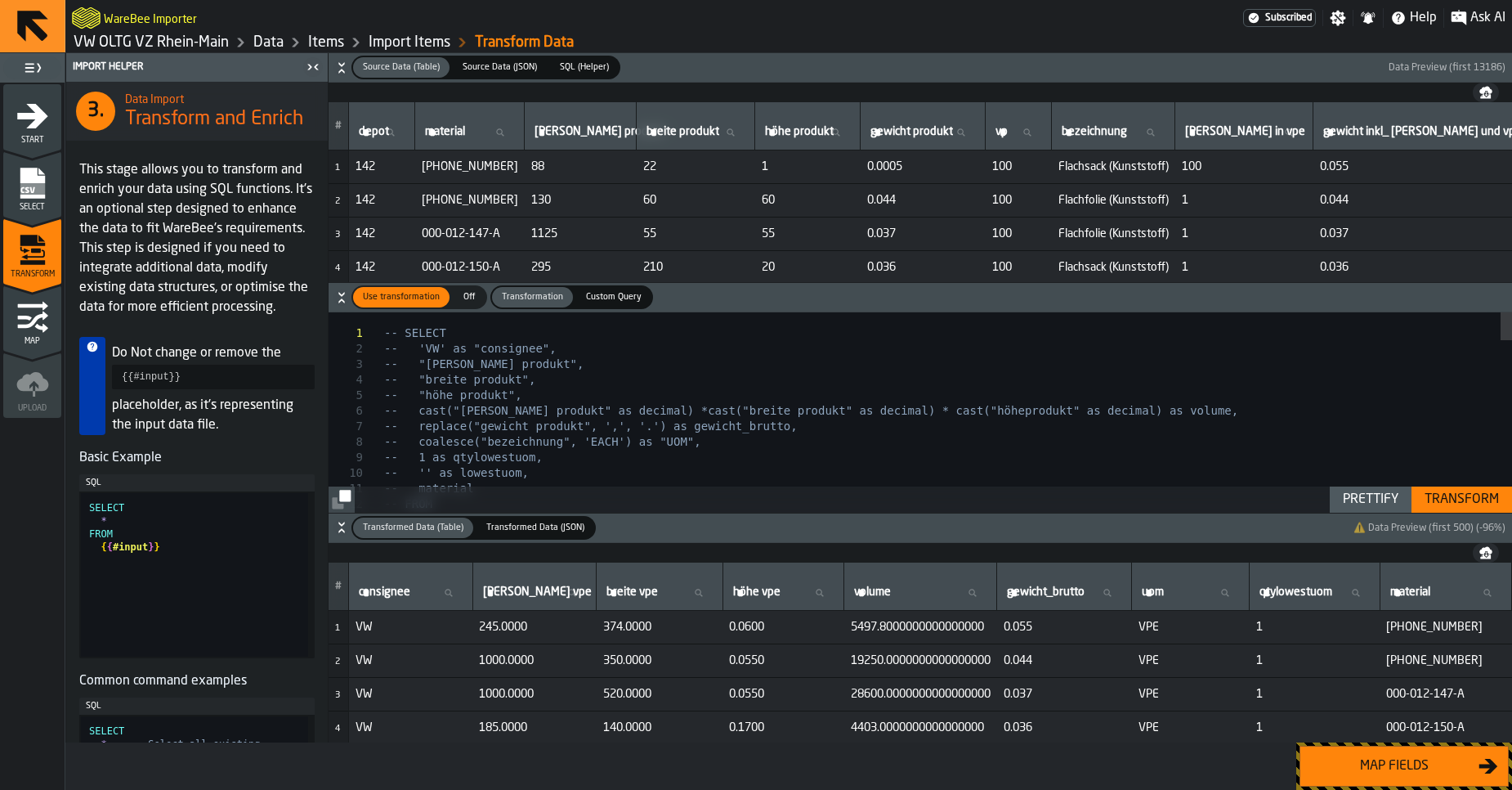
click at [1401, 771] on div "Map fields" at bounding box center [1394, 766] width 169 height 20
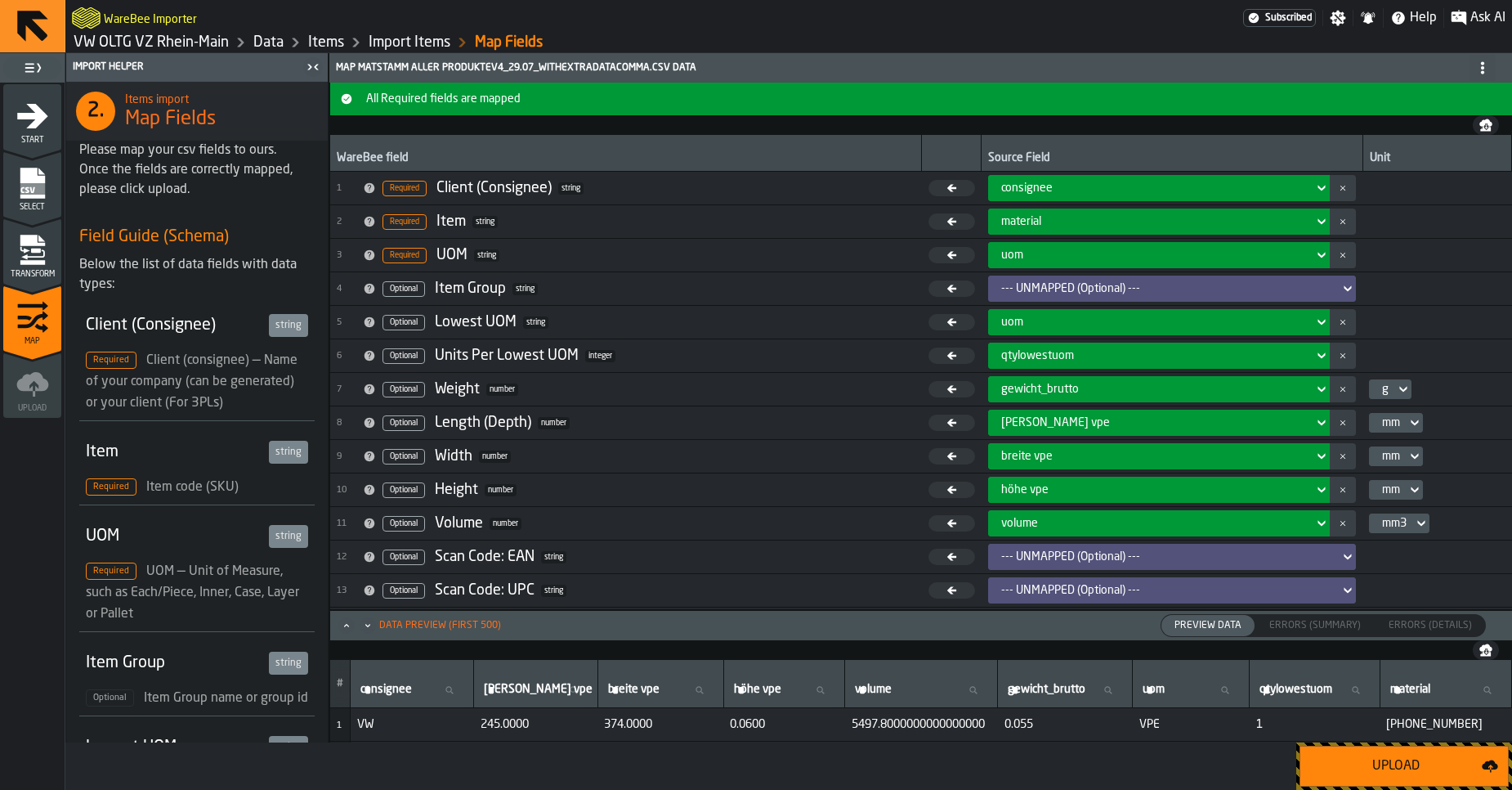
click at [1401, 771] on div "Upload" at bounding box center [1396, 766] width 172 height 20
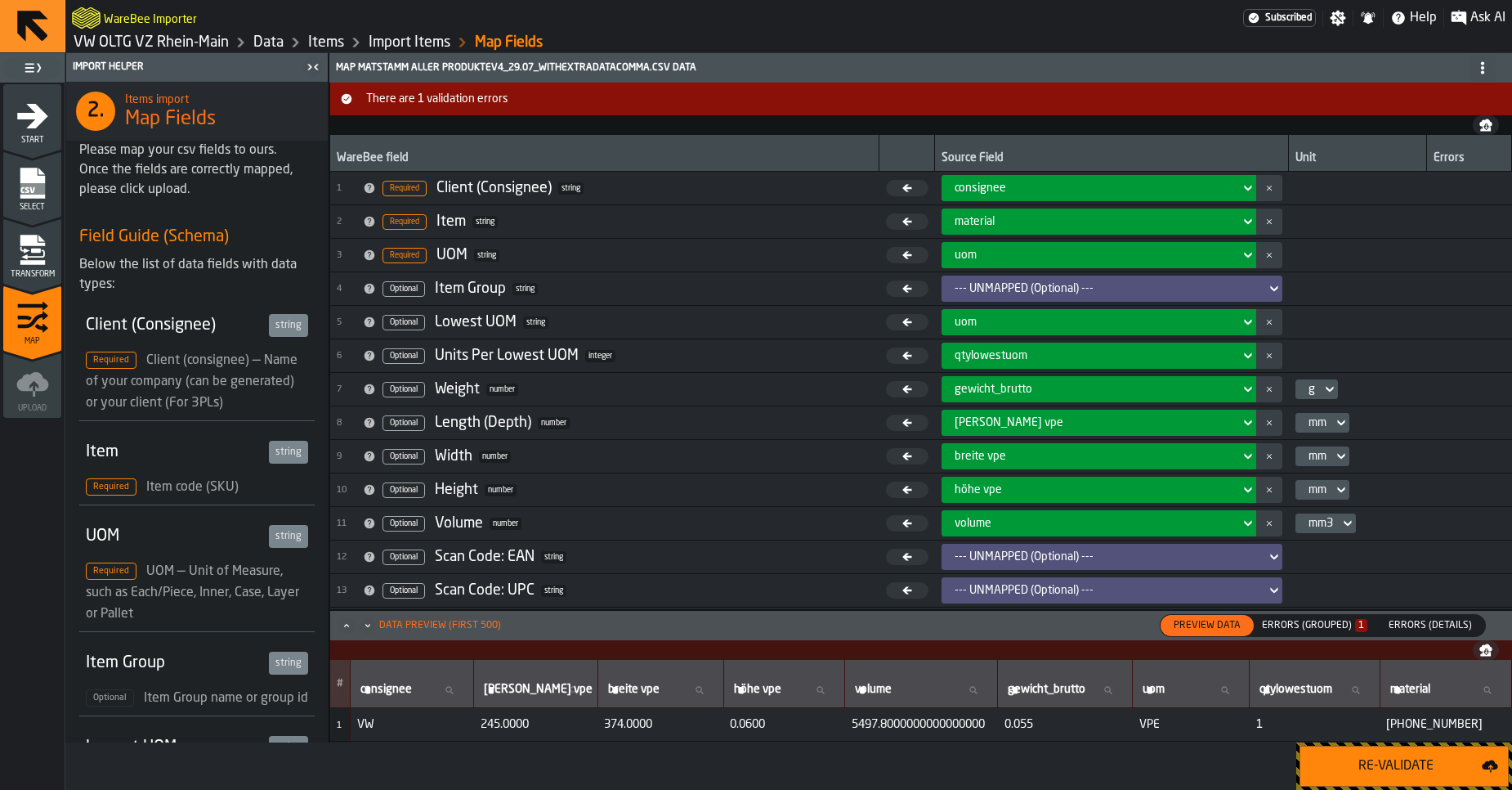
click at [1308, 626] on div "Errors (Grouped) 1" at bounding box center [1315, 624] width 106 height 11
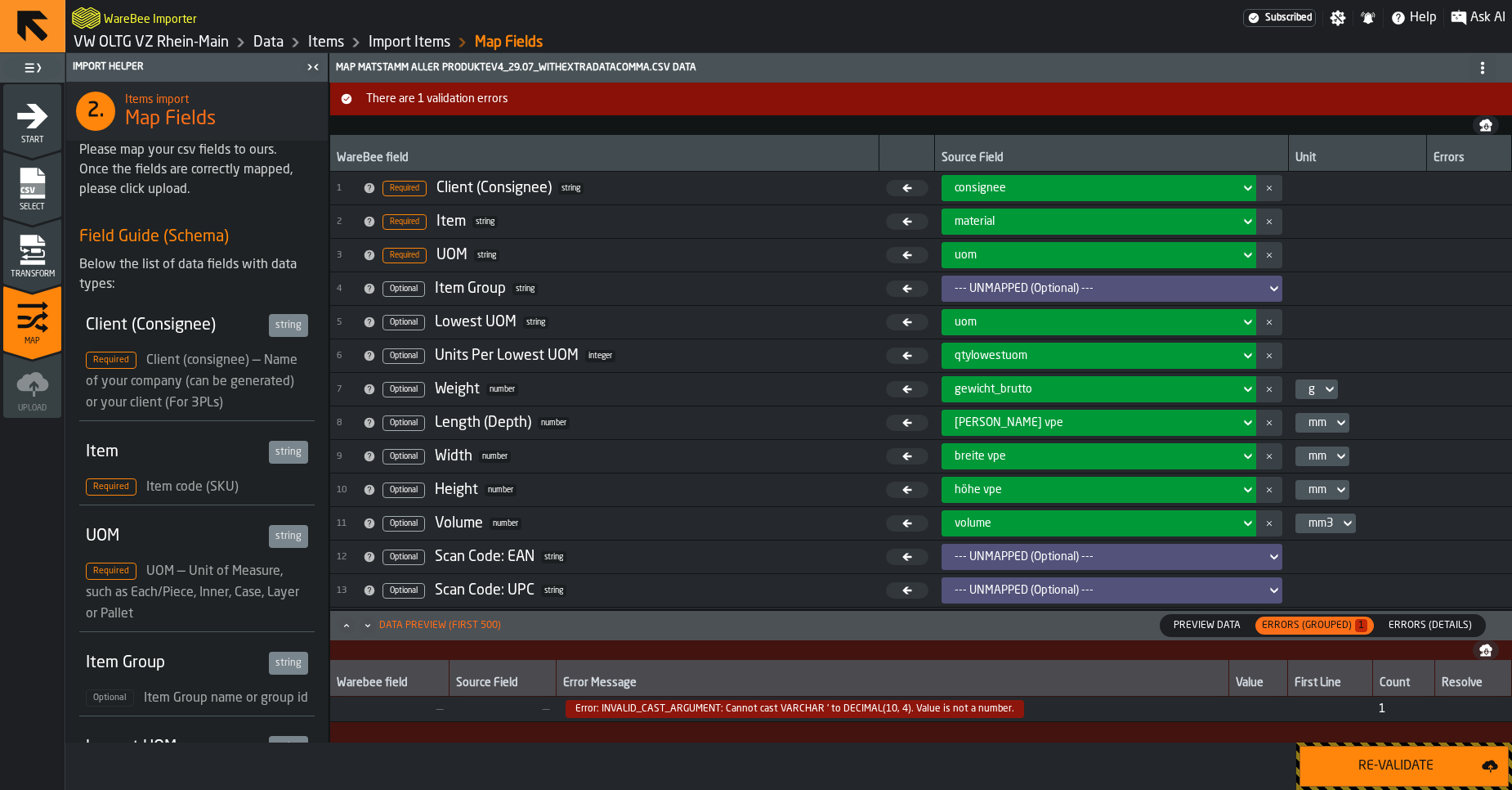
click at [43, 237] on icon "menu Transform" at bounding box center [32, 250] width 33 height 33
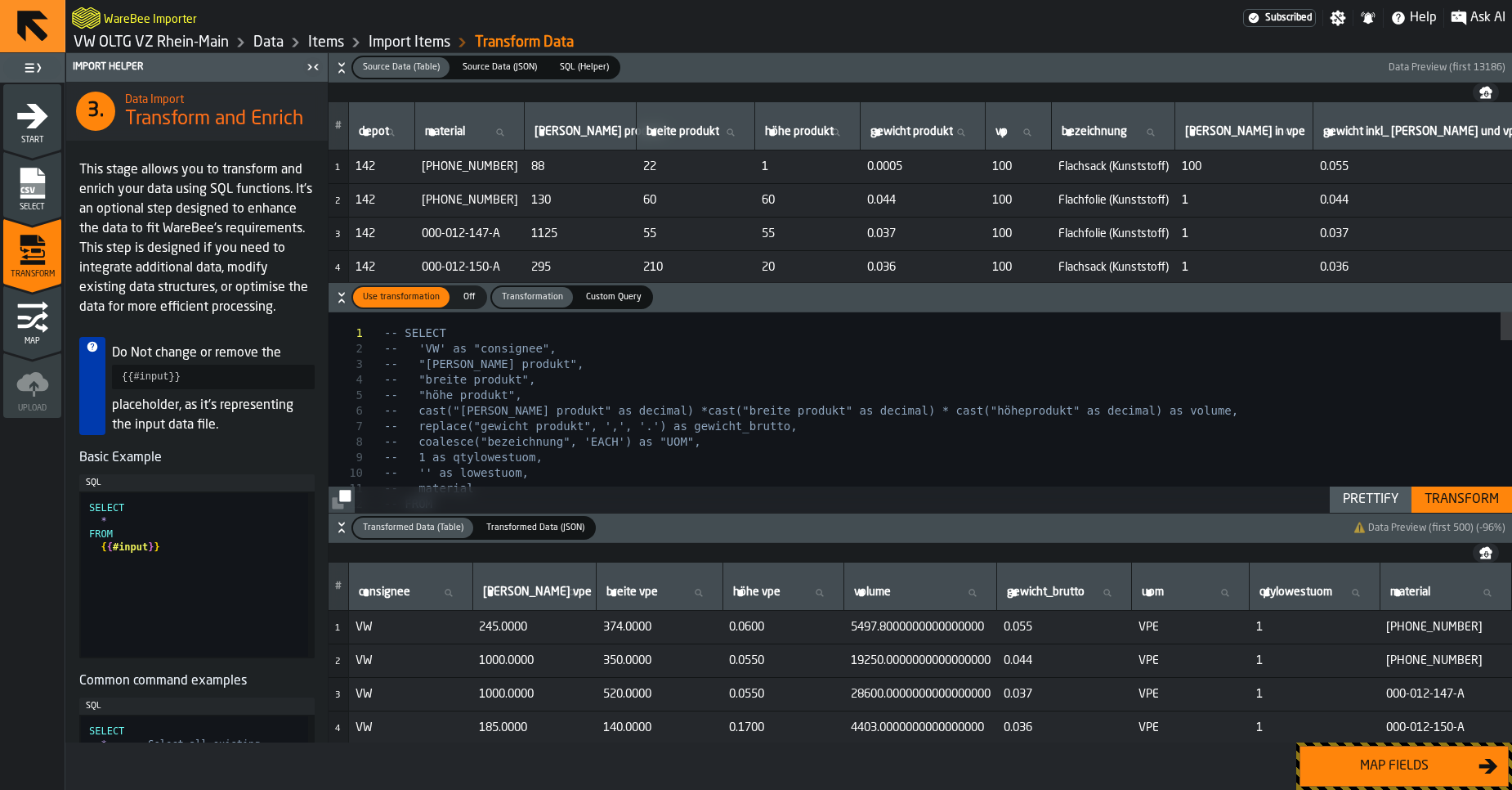
type textarea "**********"
click at [1452, 495] on div "Transform" at bounding box center [1462, 499] width 88 height 20
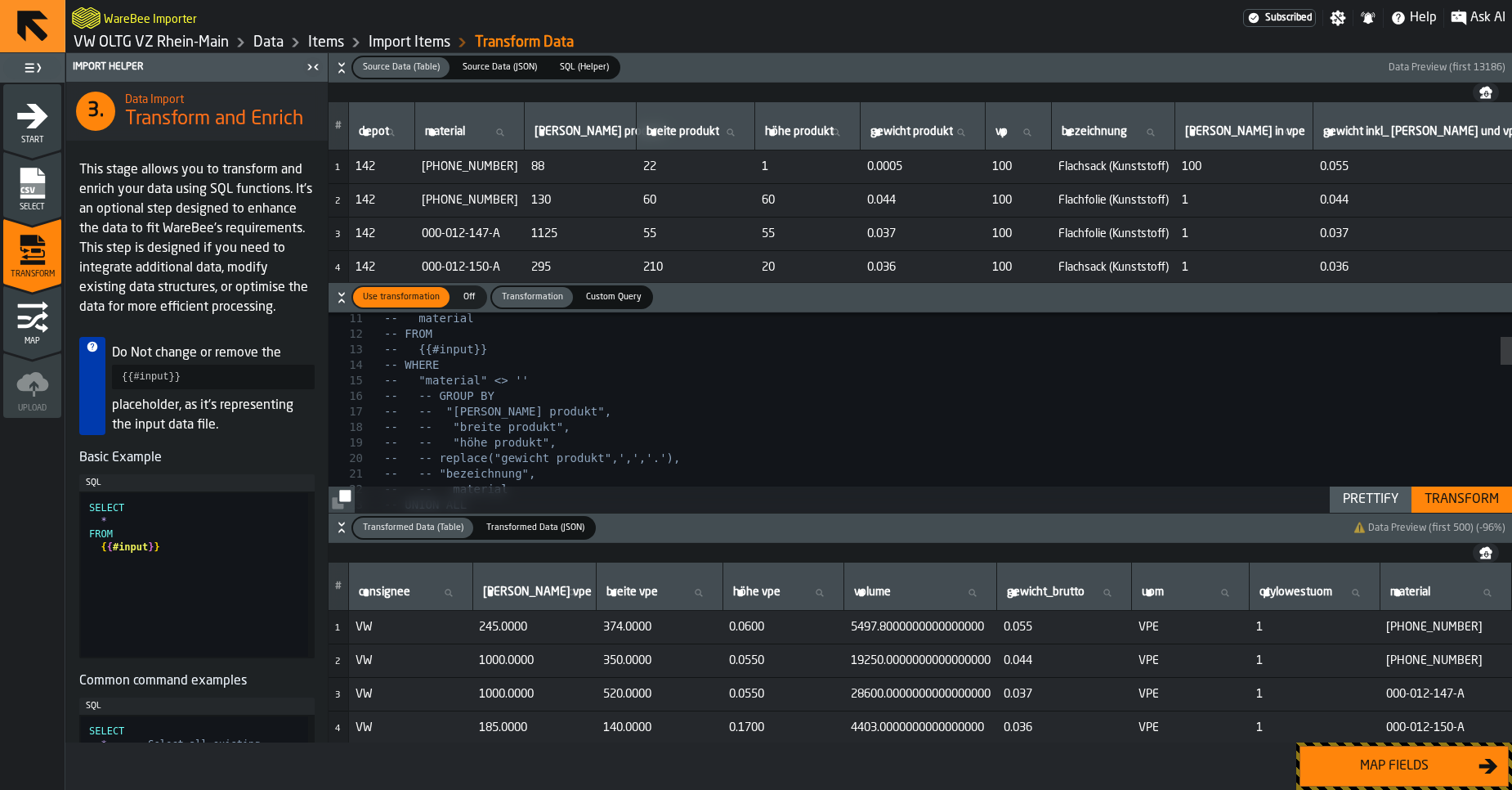
click at [872, 32] on div "WareBee Importer" at bounding box center [657, 17] width 1171 height 29
click at [1412, 772] on div "Map fields" at bounding box center [1394, 766] width 169 height 20
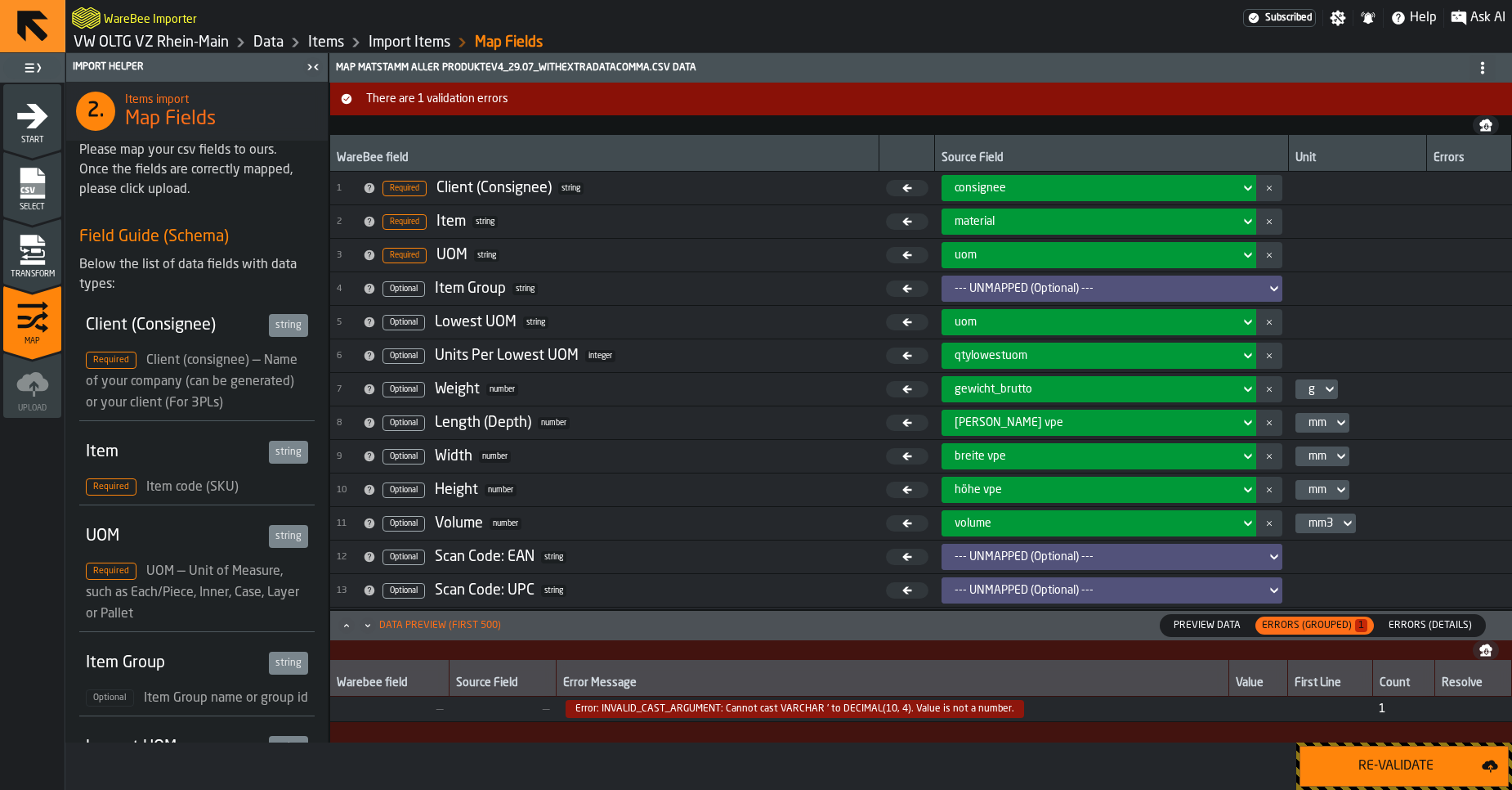
click at [845, 712] on span "Error: INVALID_CAST_ARGUMENT: Cannot cast VARCHAR ' to DECIMAL(10, 4). Value is…" at bounding box center [794, 709] width 458 height 18
click at [33, 243] on icon "menu Transform" at bounding box center [32, 240] width 25 height 11
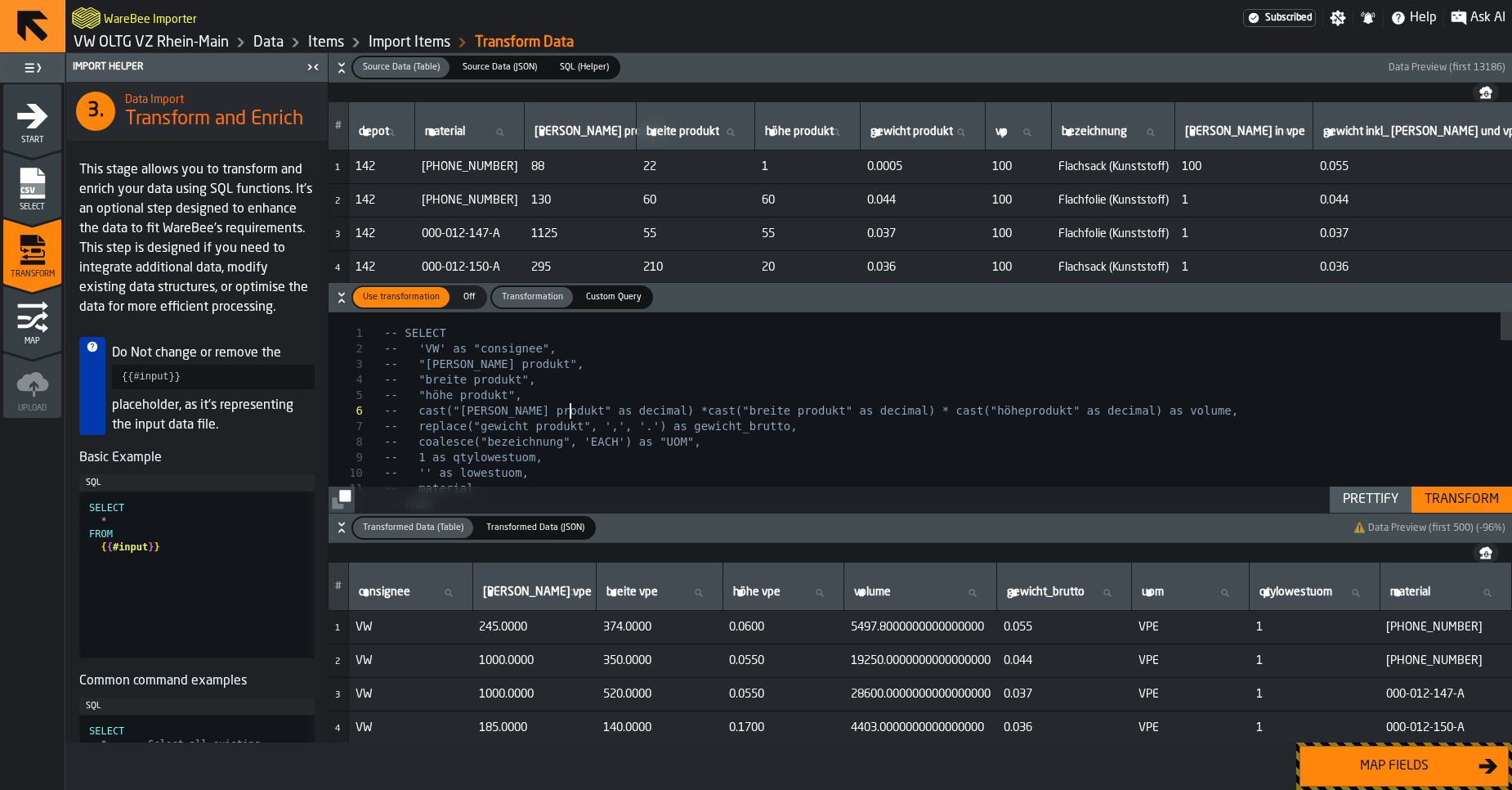
type textarea "**********"
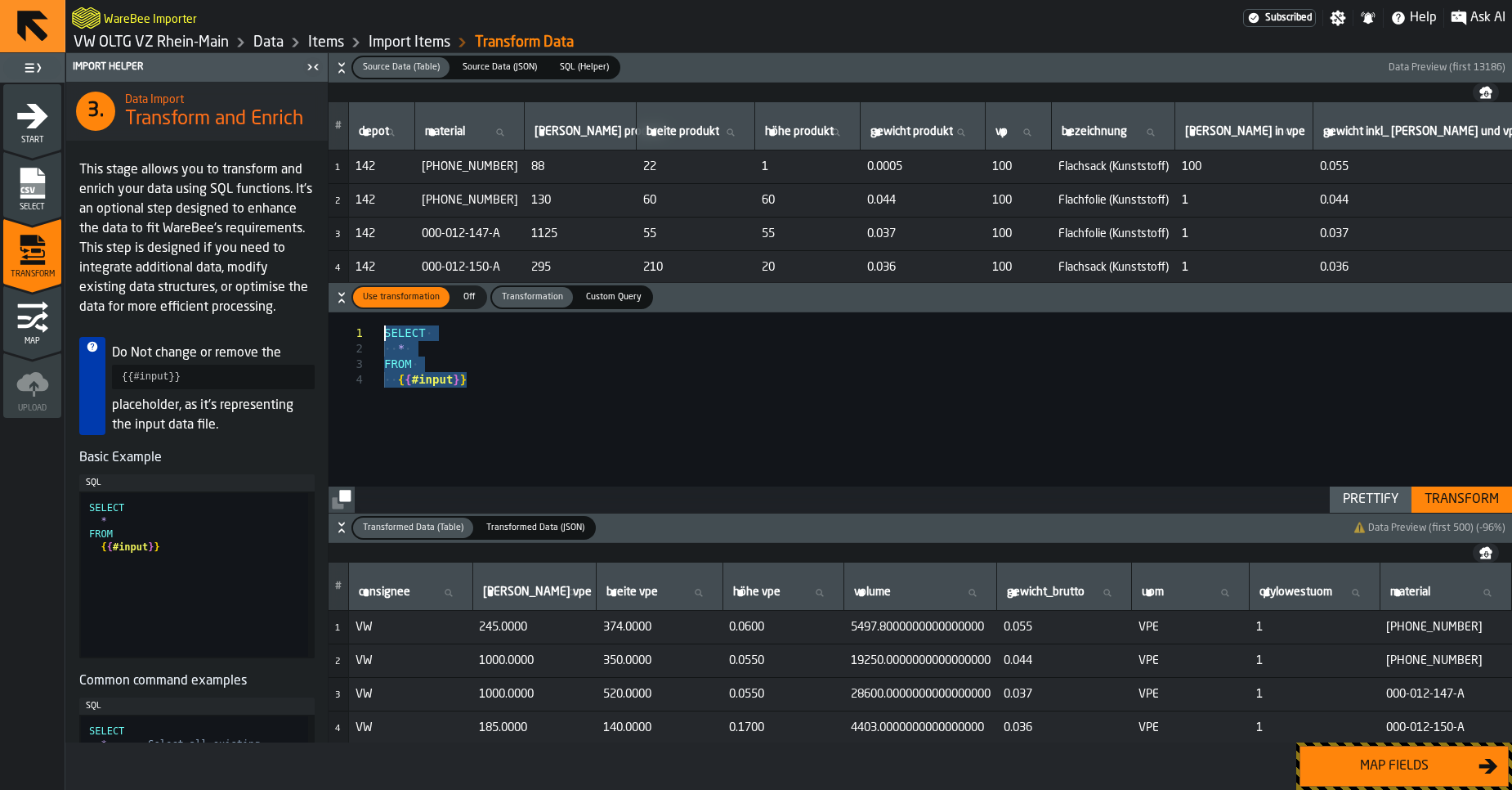
drag, startPoint x: 577, startPoint y: 412, endPoint x: 373, endPoint y: 310, distance: 228.1
click at [384, 313] on div "SELECT * FROM { { #input } }" at bounding box center [948, 412] width 1128 height 200
type textarea "**********"
click at [1466, 505] on div "Transform" at bounding box center [1462, 499] width 88 height 20
click at [1427, 745] on div "Map fields" at bounding box center [1404, 765] width 216 height 47
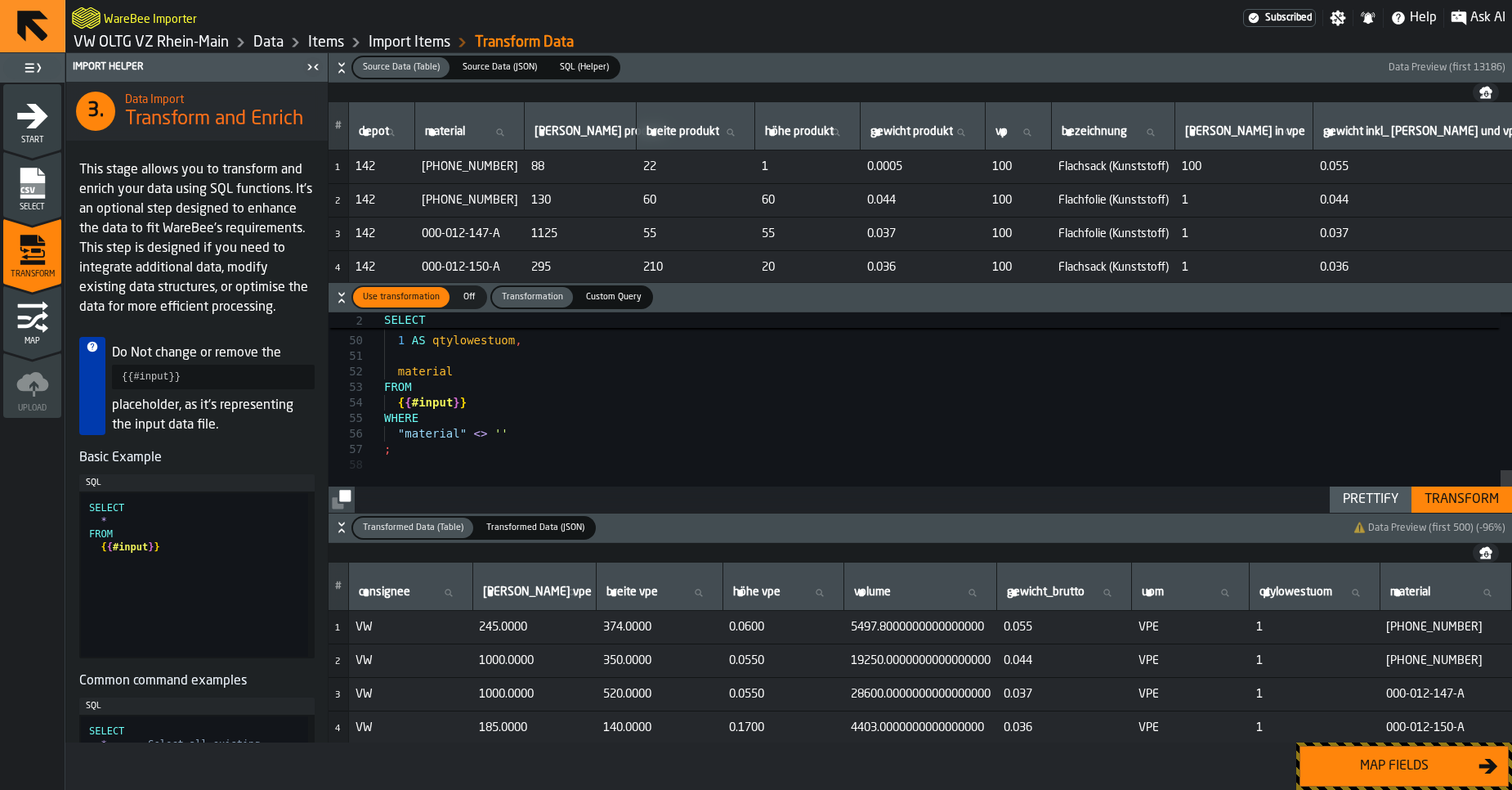
click at [1423, 755] on button "Map fields" at bounding box center [1404, 765] width 210 height 41
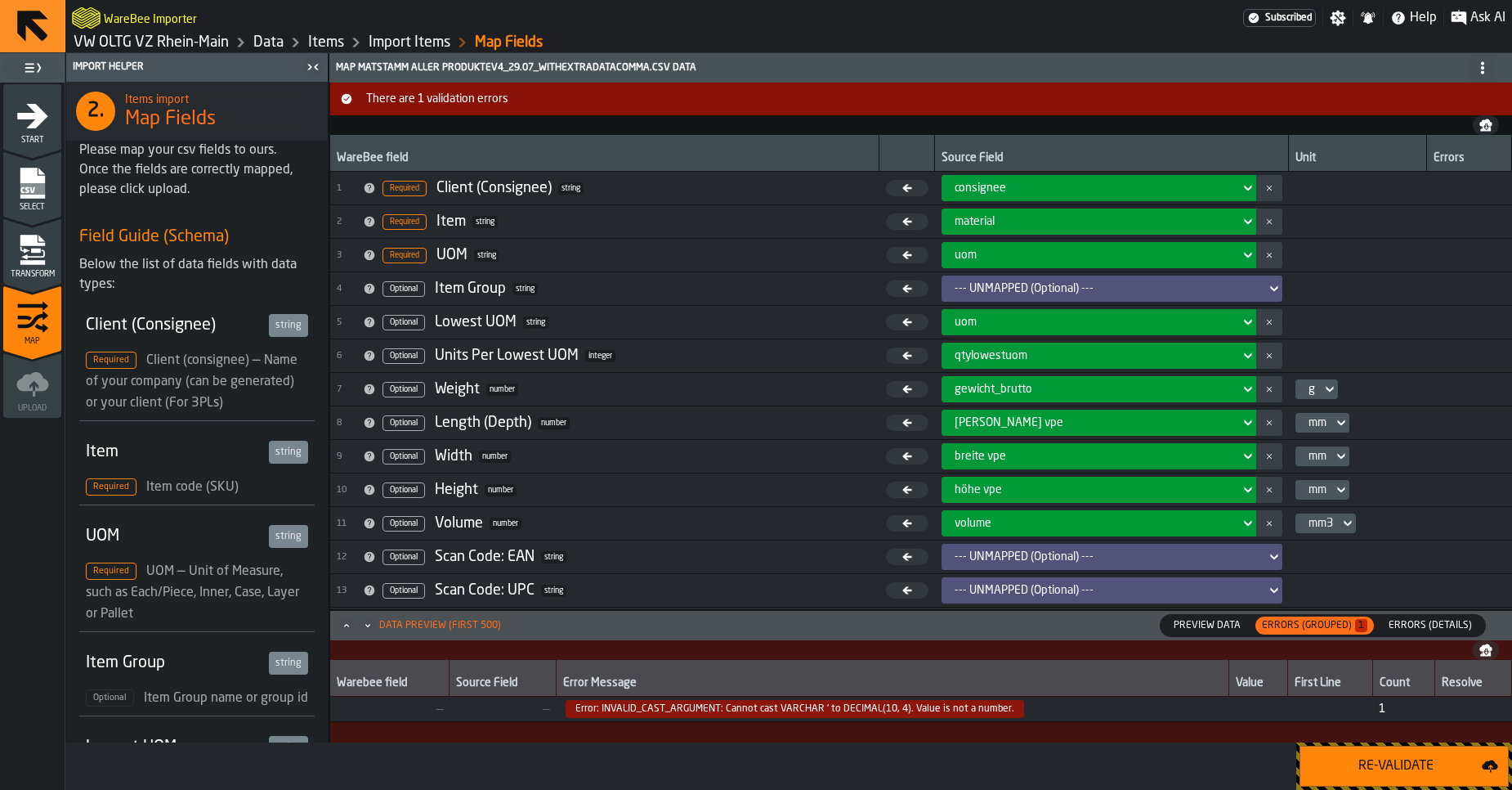
click at [1409, 765] on div "Re-Validate" at bounding box center [1396, 766] width 172 height 20
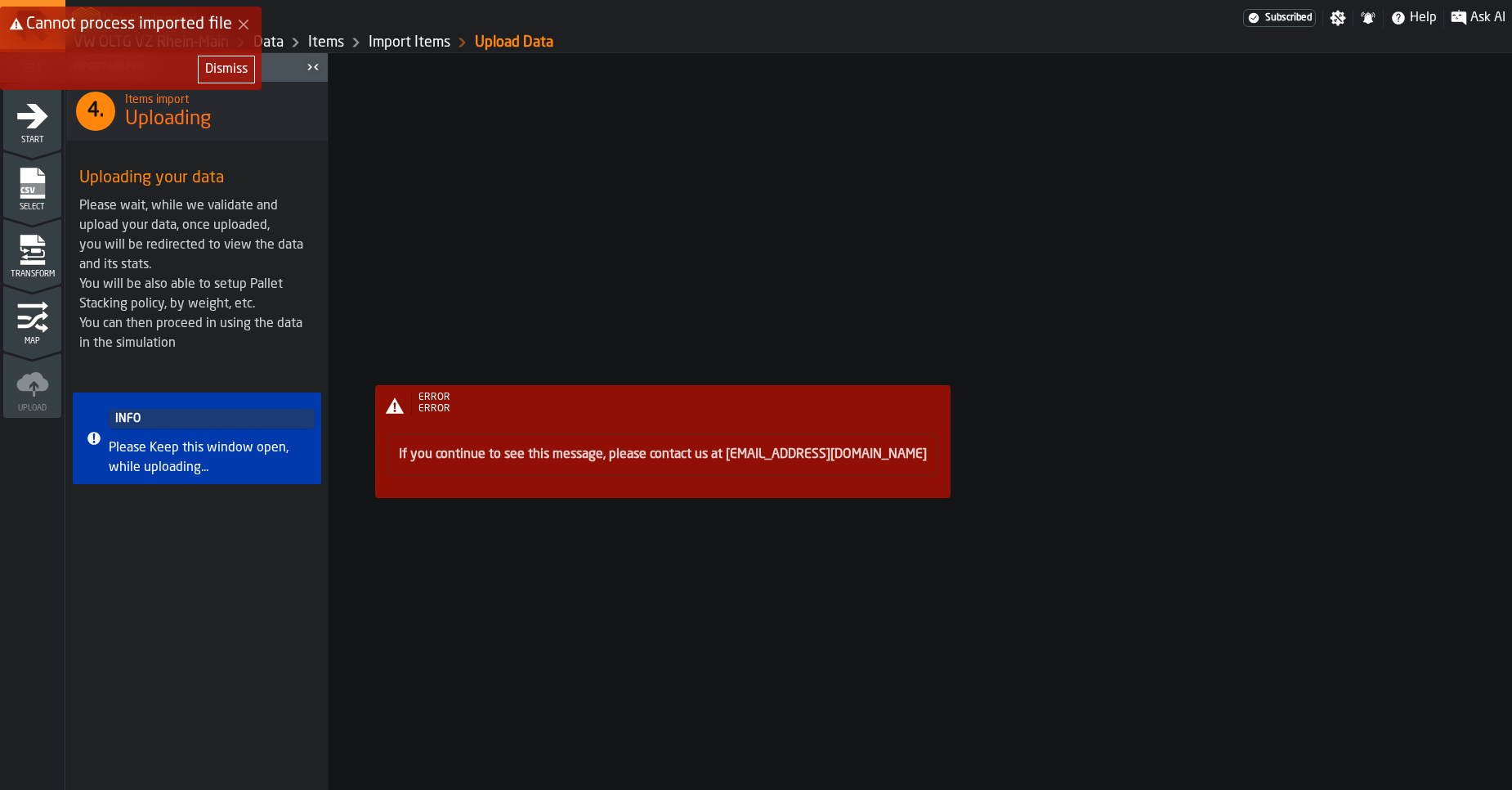
click at [242, 70] on div "Dismiss" at bounding box center [226, 70] width 43 height 20
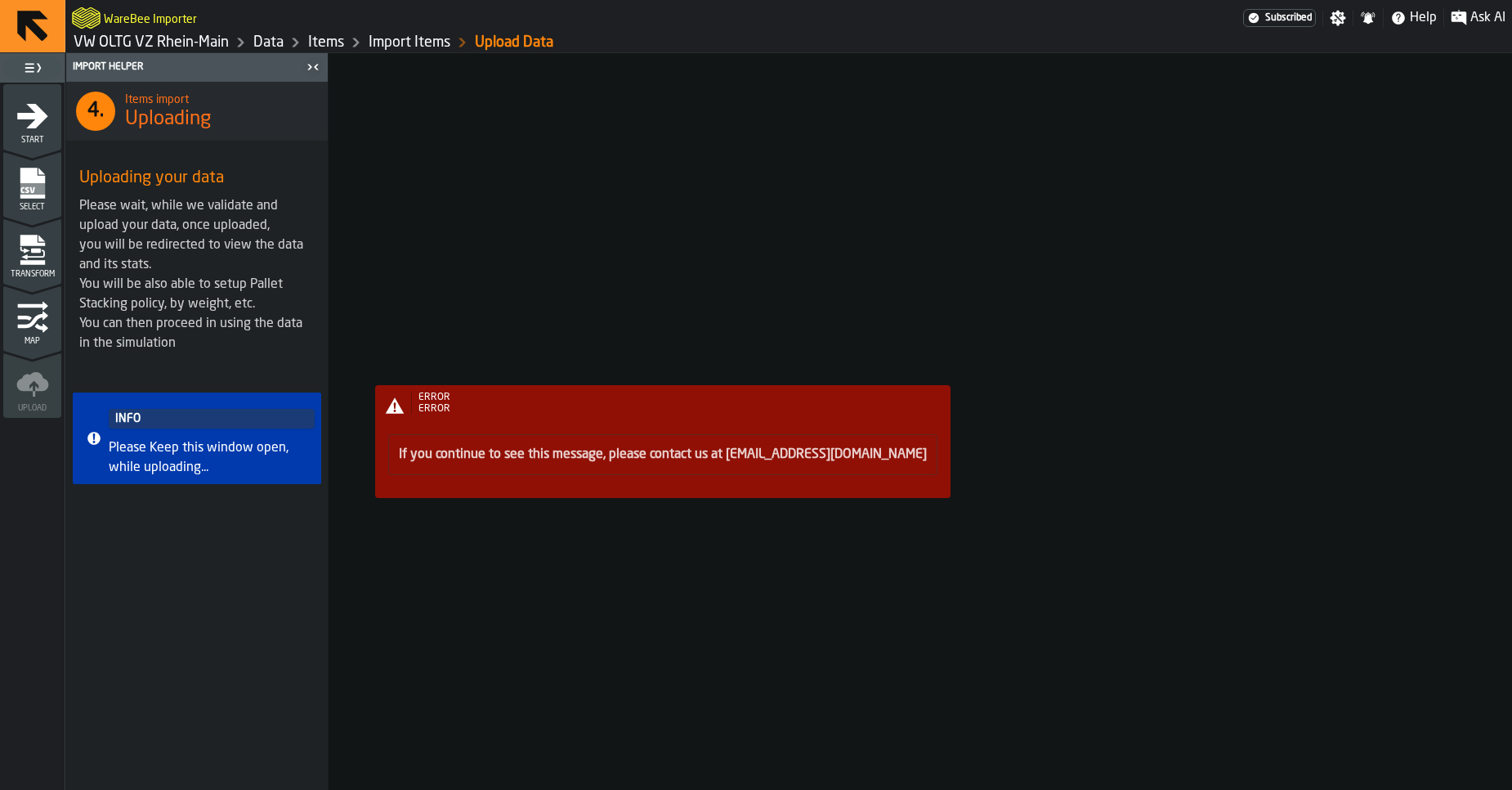
click at [53, 192] on div "Select" at bounding box center [32, 189] width 58 height 45
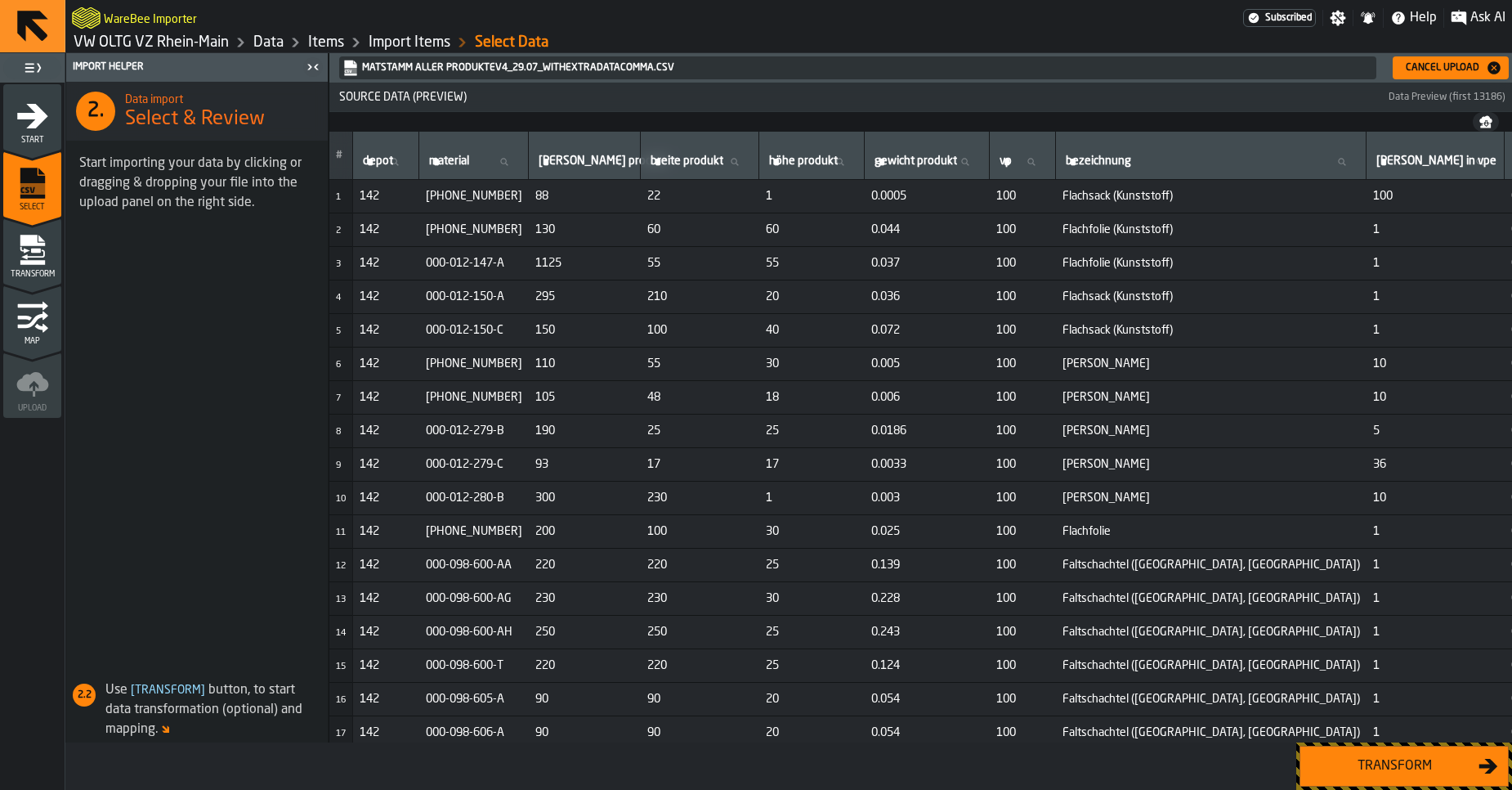
click at [1339, 764] on div "Transform" at bounding box center [1394, 766] width 169 height 20
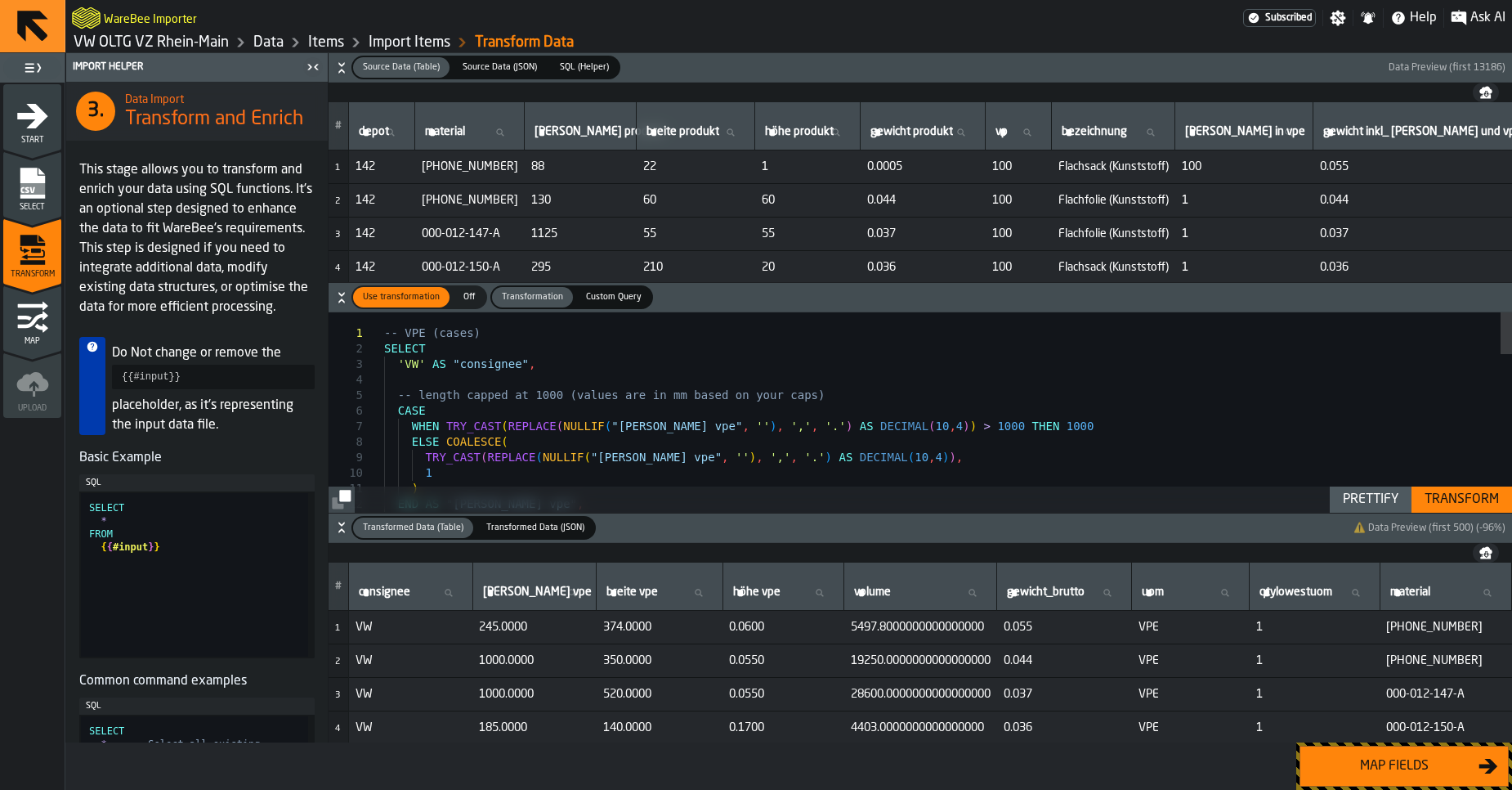
drag, startPoint x: 1395, startPoint y: 778, endPoint x: 1446, endPoint y: 421, distance: 360.6
click at [1446, 421] on div "Import Helper 3. Data Import Transform and Enrich This stage allows you to tran…" at bounding box center [788, 420] width 1447 height 736
click at [1453, 502] on div "Transform" at bounding box center [1462, 499] width 88 height 20
click at [1407, 775] on div "Map fields" at bounding box center [1394, 766] width 169 height 20
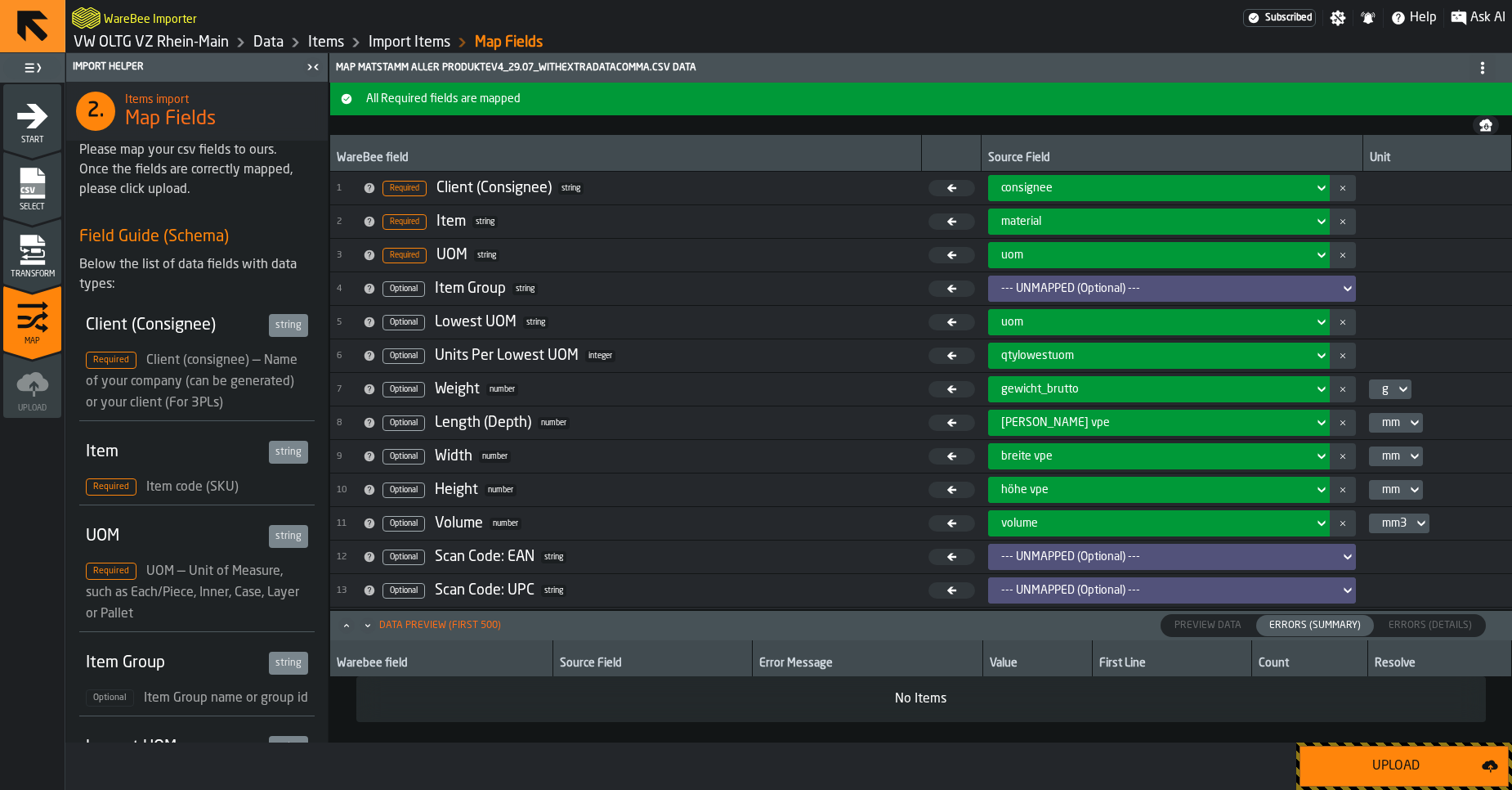
click at [1407, 775] on div "Upload" at bounding box center [1396, 766] width 172 height 20
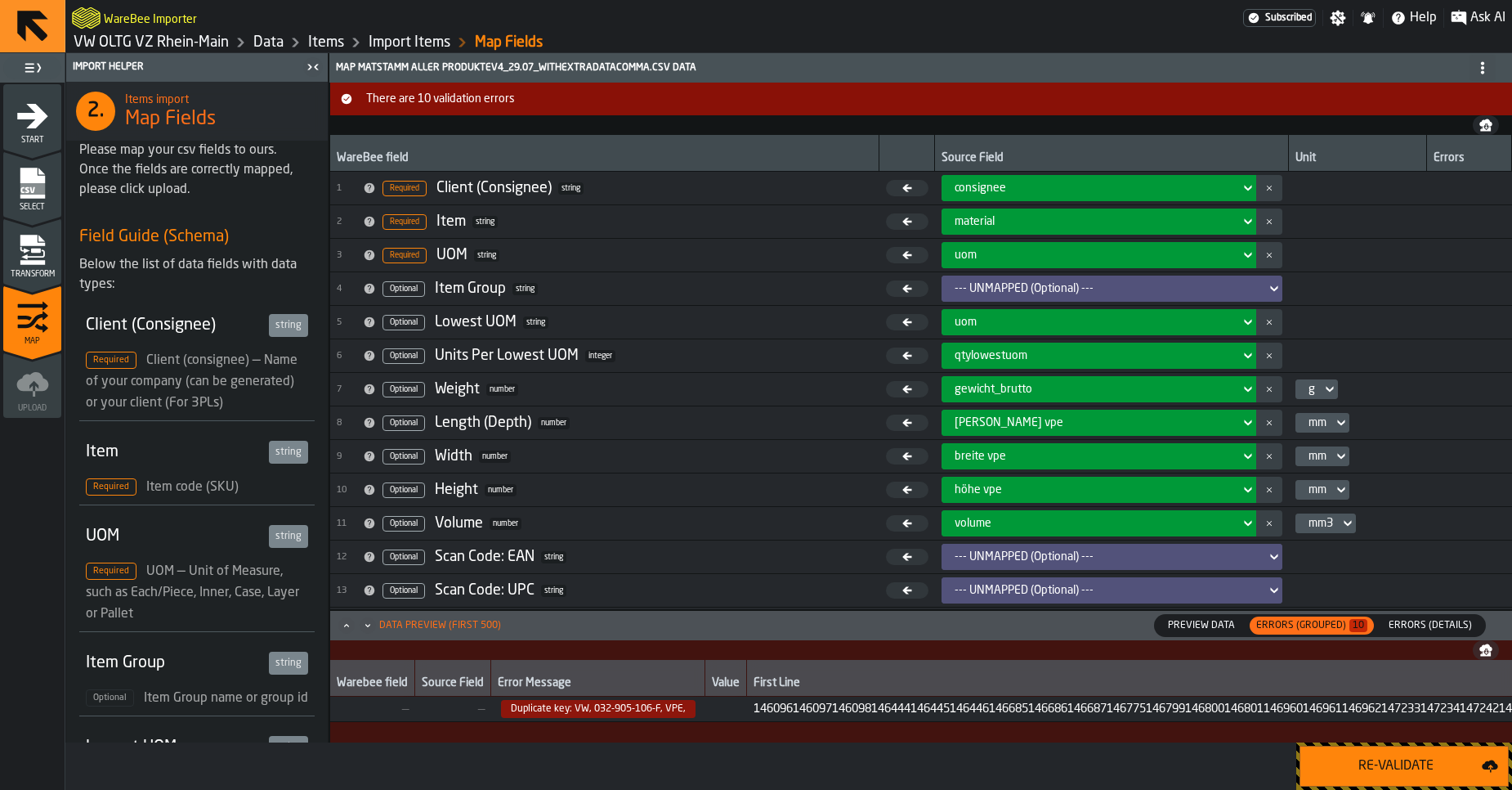
click at [1406, 620] on span "Errors (Details)" at bounding box center [1430, 625] width 97 height 15
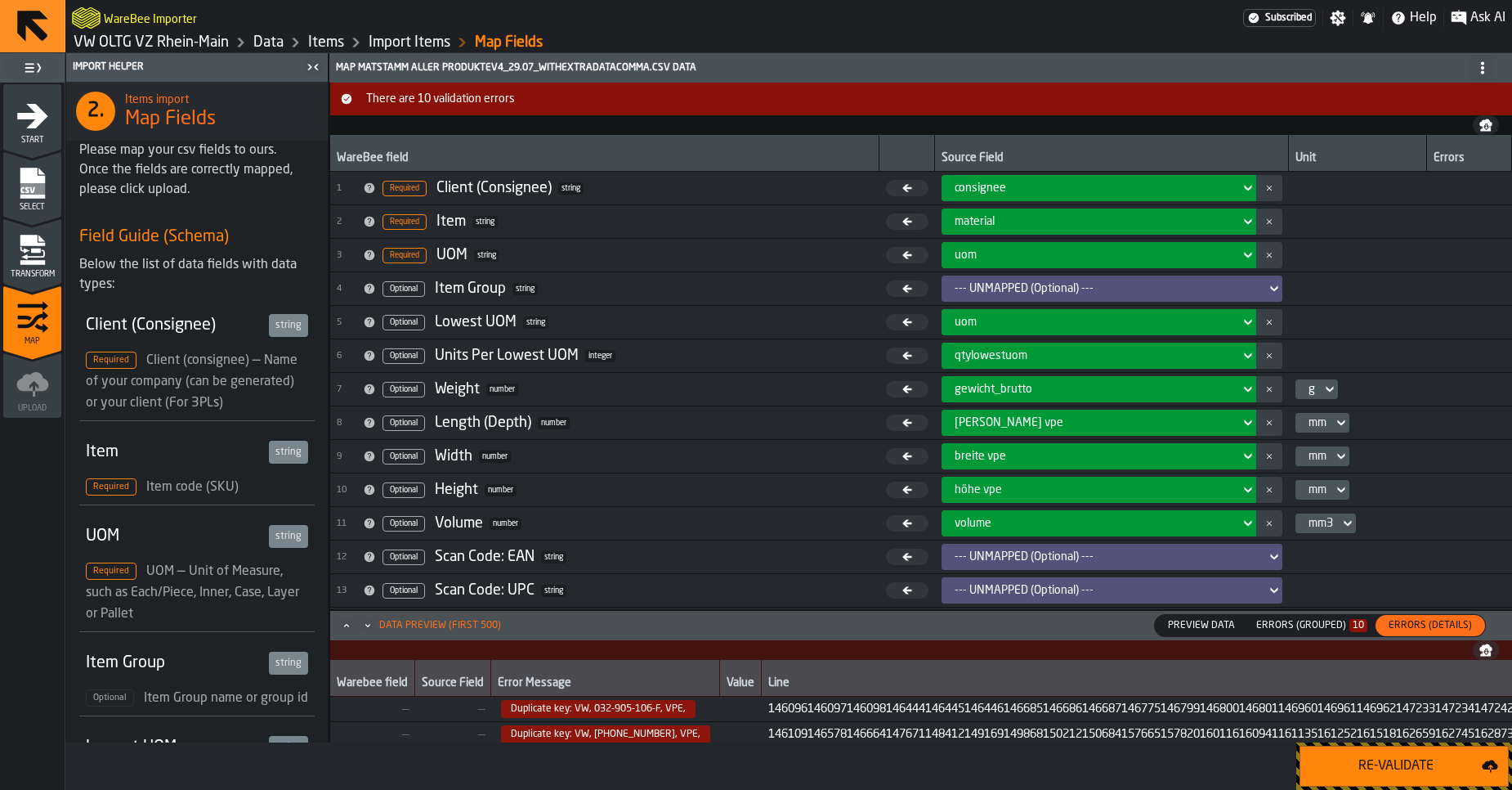
drag, startPoint x: 791, startPoint y: 686, endPoint x: 795, endPoint y: 670, distance: 16.5
click at [1275, 623] on div "Errors (Grouped) 10" at bounding box center [1311, 624] width 111 height 11
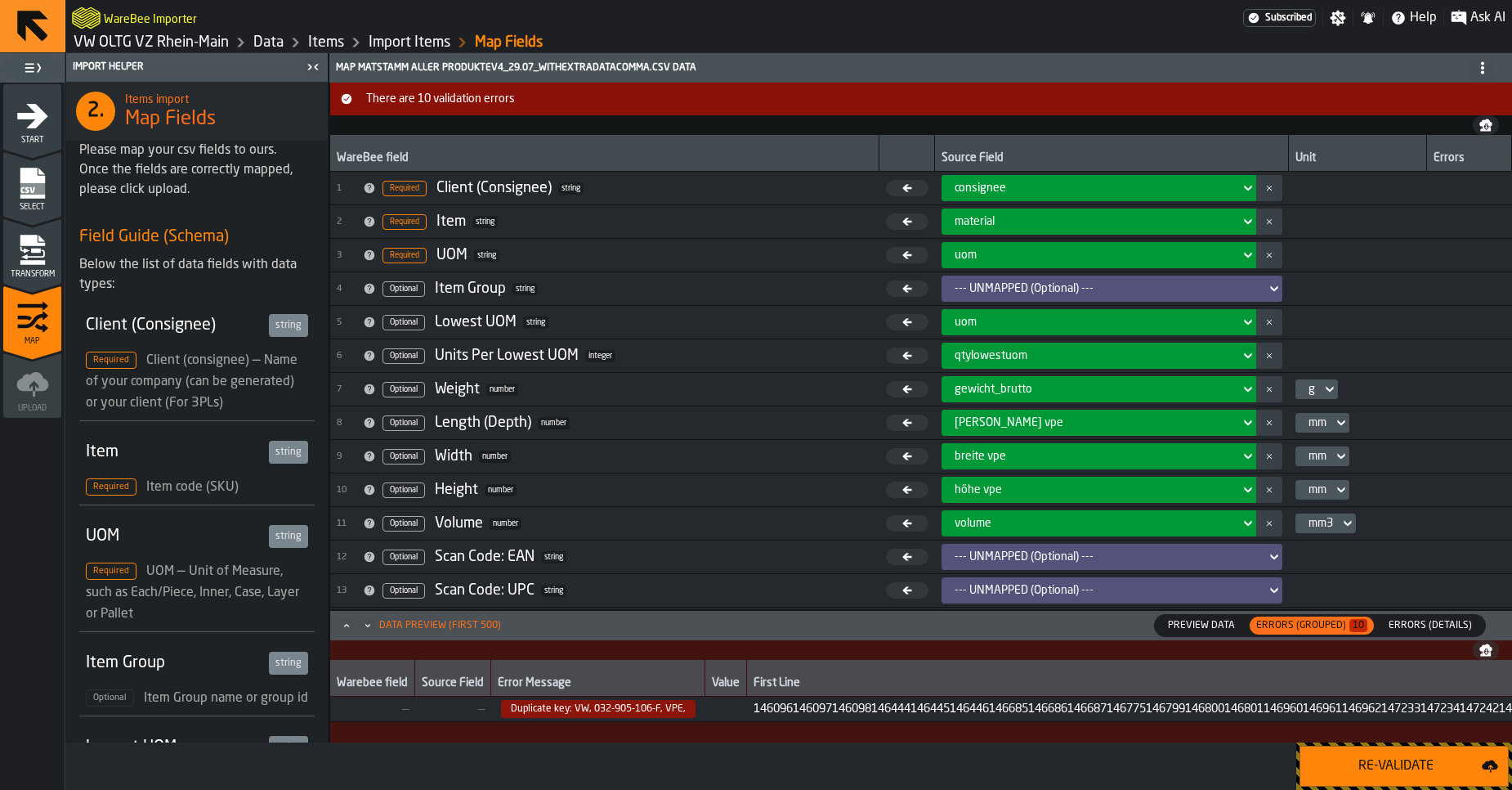
click at [1407, 626] on span "Errors (Details)" at bounding box center [1430, 625] width 97 height 15
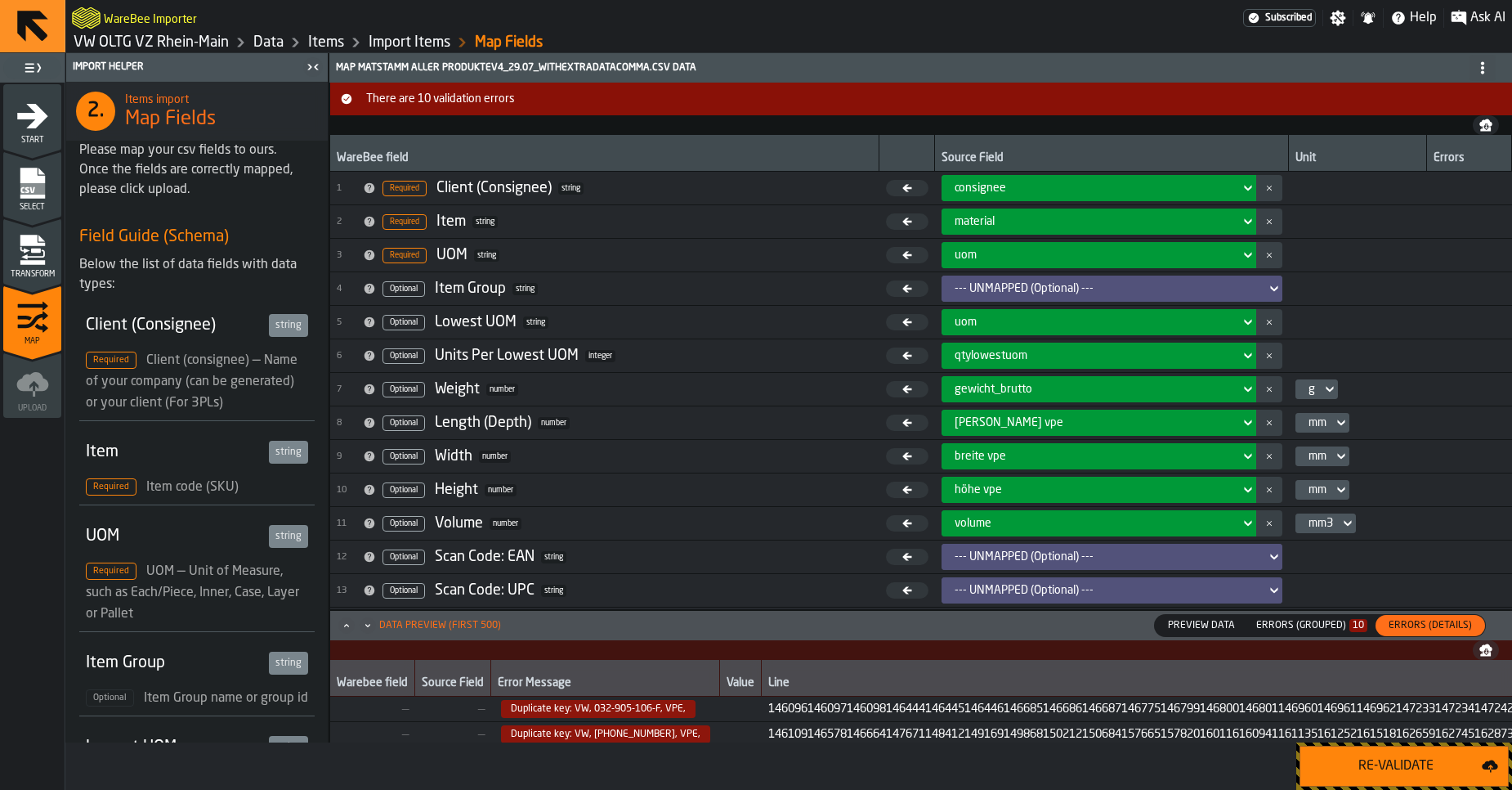
click at [610, 714] on span "Duplicate key: VW, 032-905-106-F, VPE," at bounding box center [598, 709] width 195 height 18
click at [622, 709] on span "Duplicate key: VW, 032-905-106-F, VPE," at bounding box center [598, 709] width 195 height 18
drag, startPoint x: 590, startPoint y: 709, endPoint x: 656, endPoint y: 705, distance: 66.1
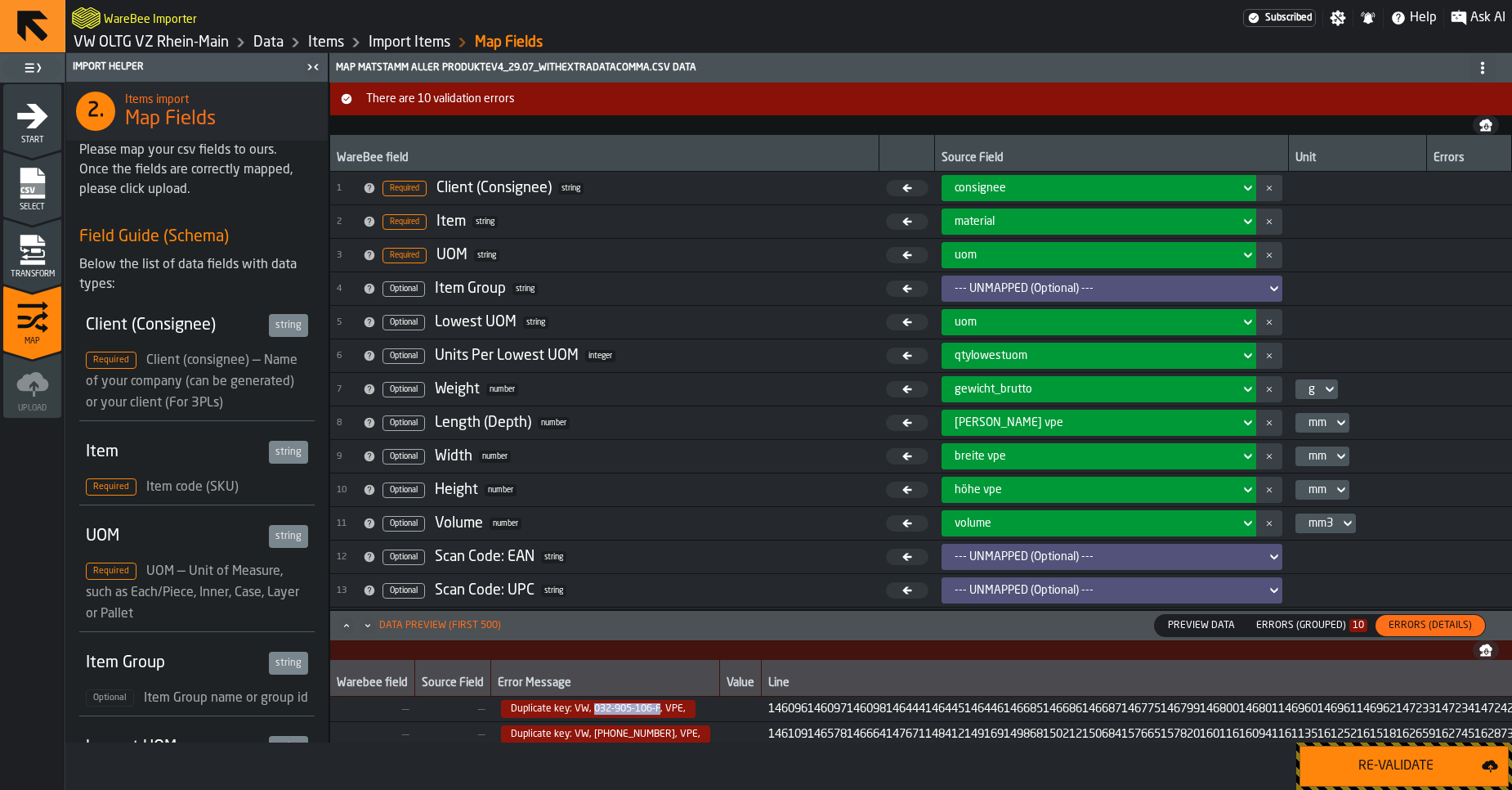
click at [656, 705] on span "Duplicate key: VW, 032-905-106-F, VPE," at bounding box center [598, 709] width 195 height 18
copy span "032-905-106-F"
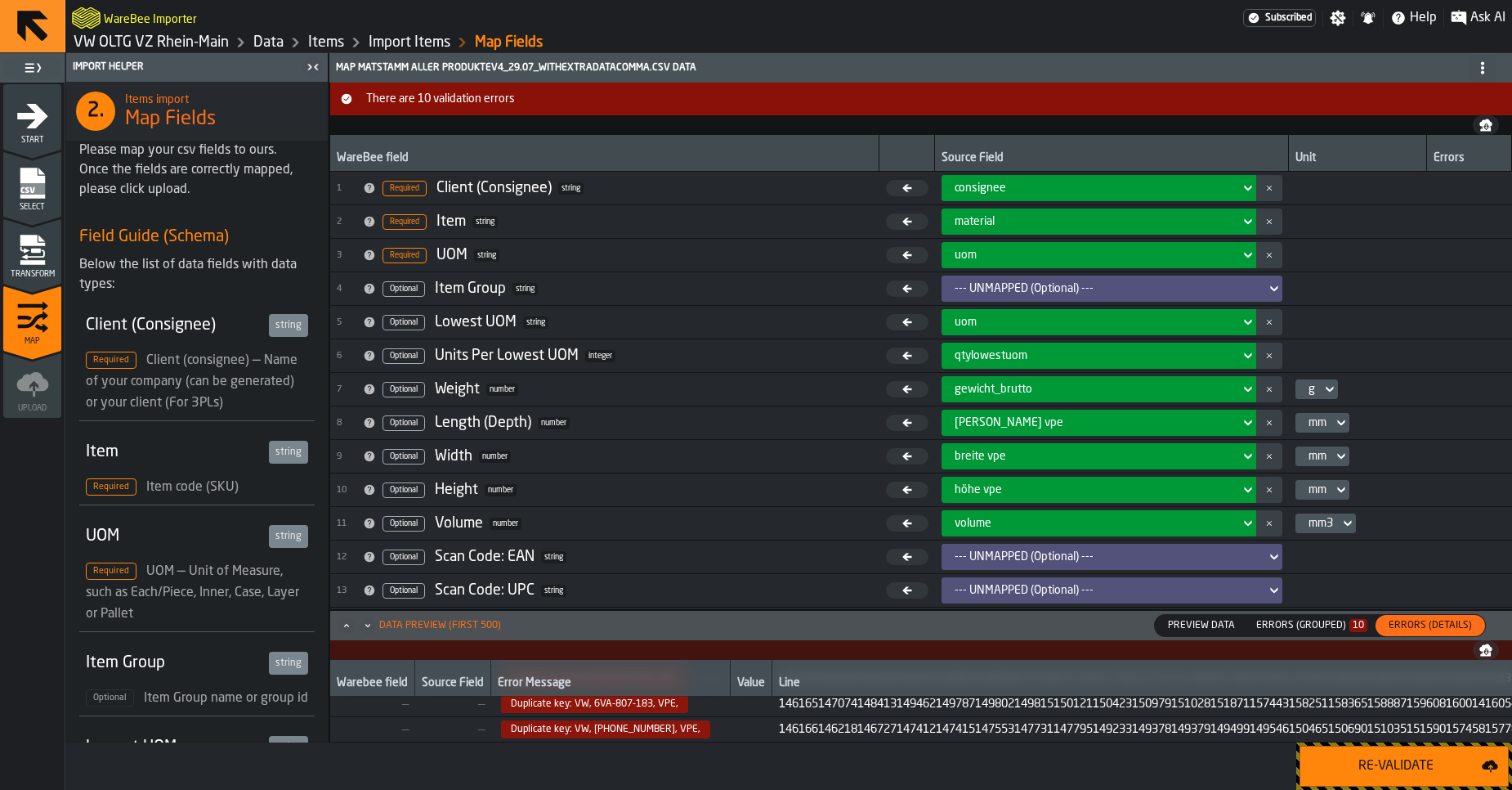
scroll to position [213, 0]
click at [1337, 626] on div "Errors (Grouped) 10" at bounding box center [1311, 624] width 111 height 11
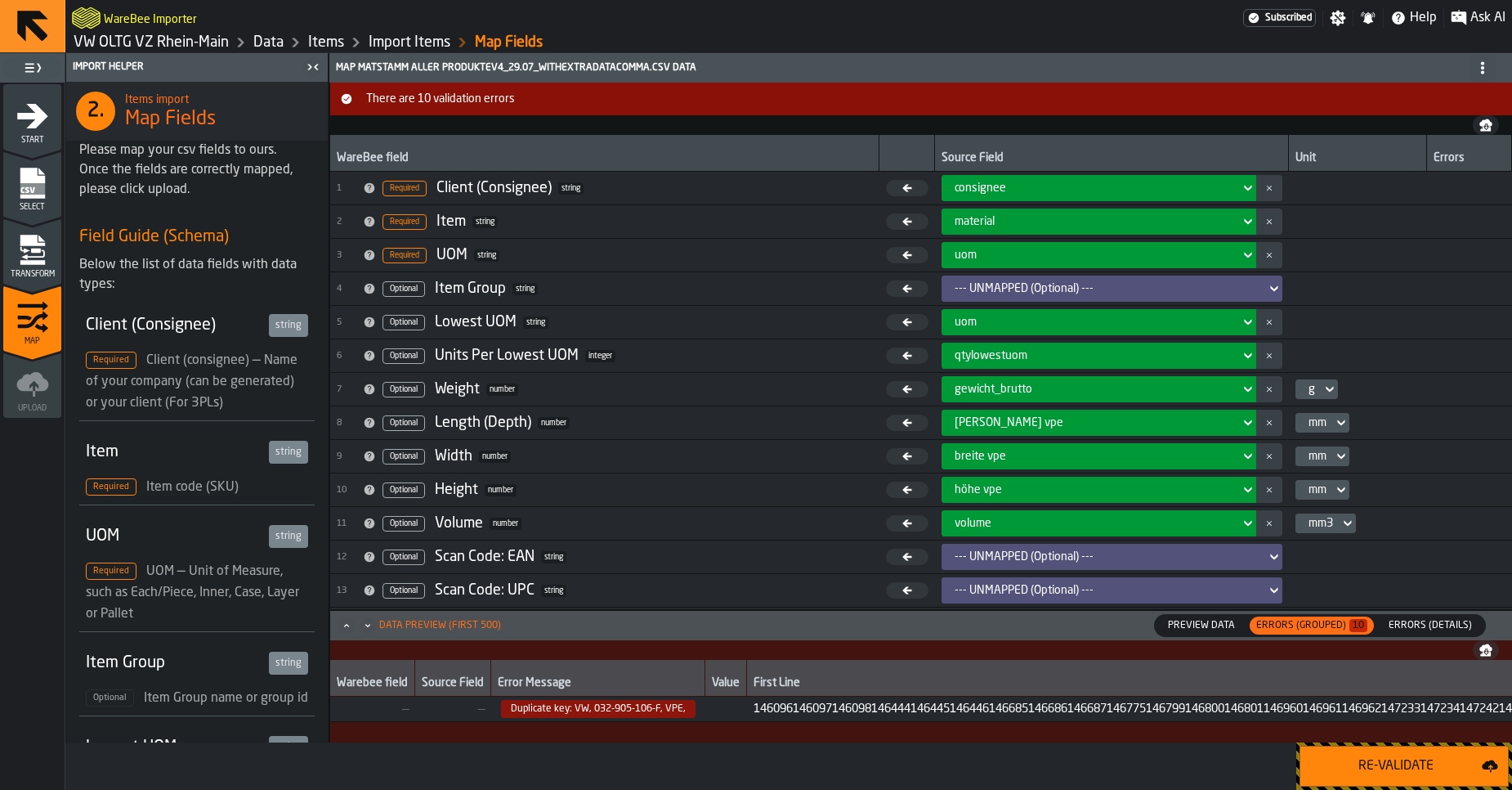
click at [1445, 621] on span "Errors (Details)" at bounding box center [1430, 625] width 97 height 15
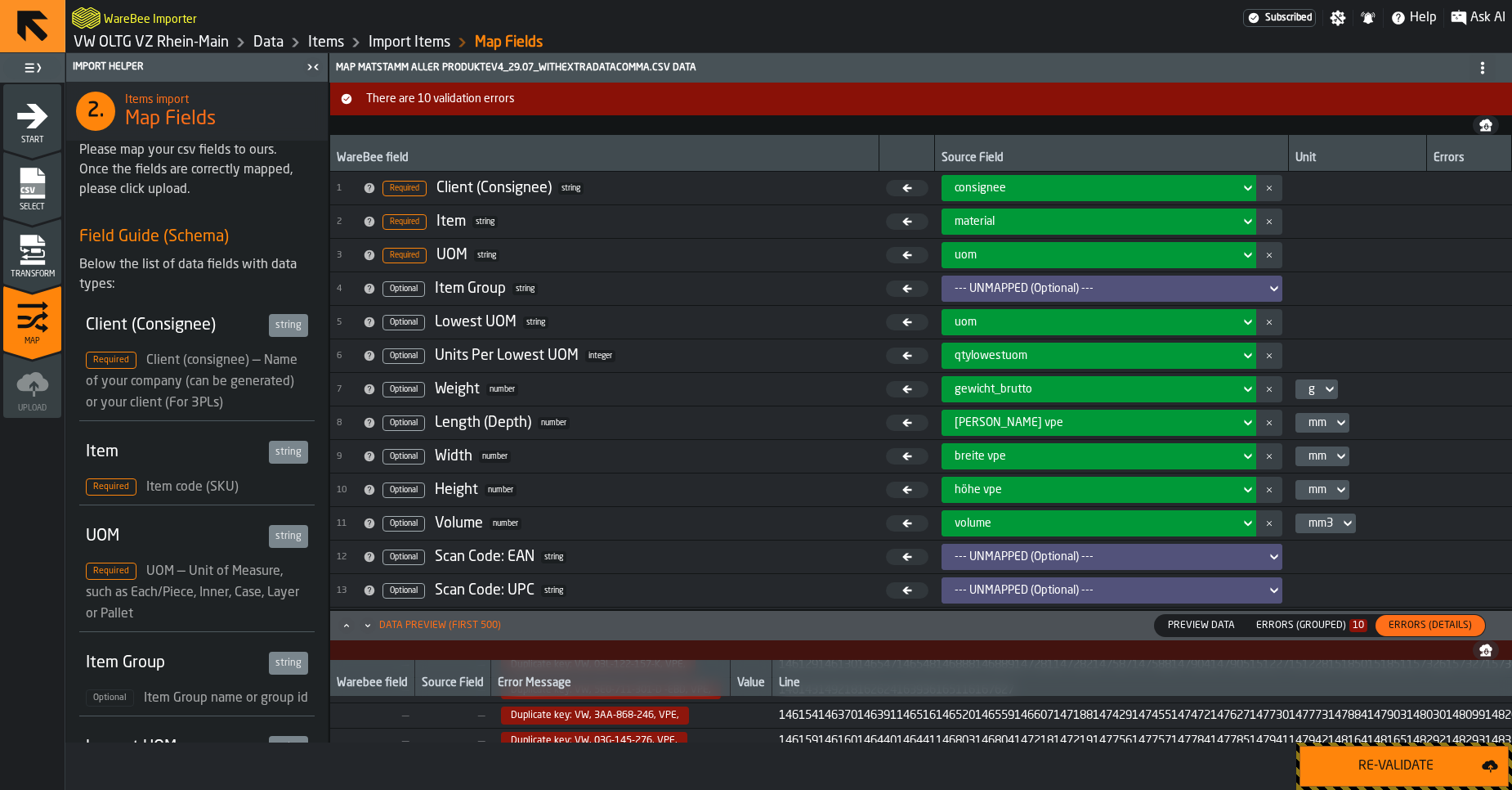
scroll to position [207, 0]
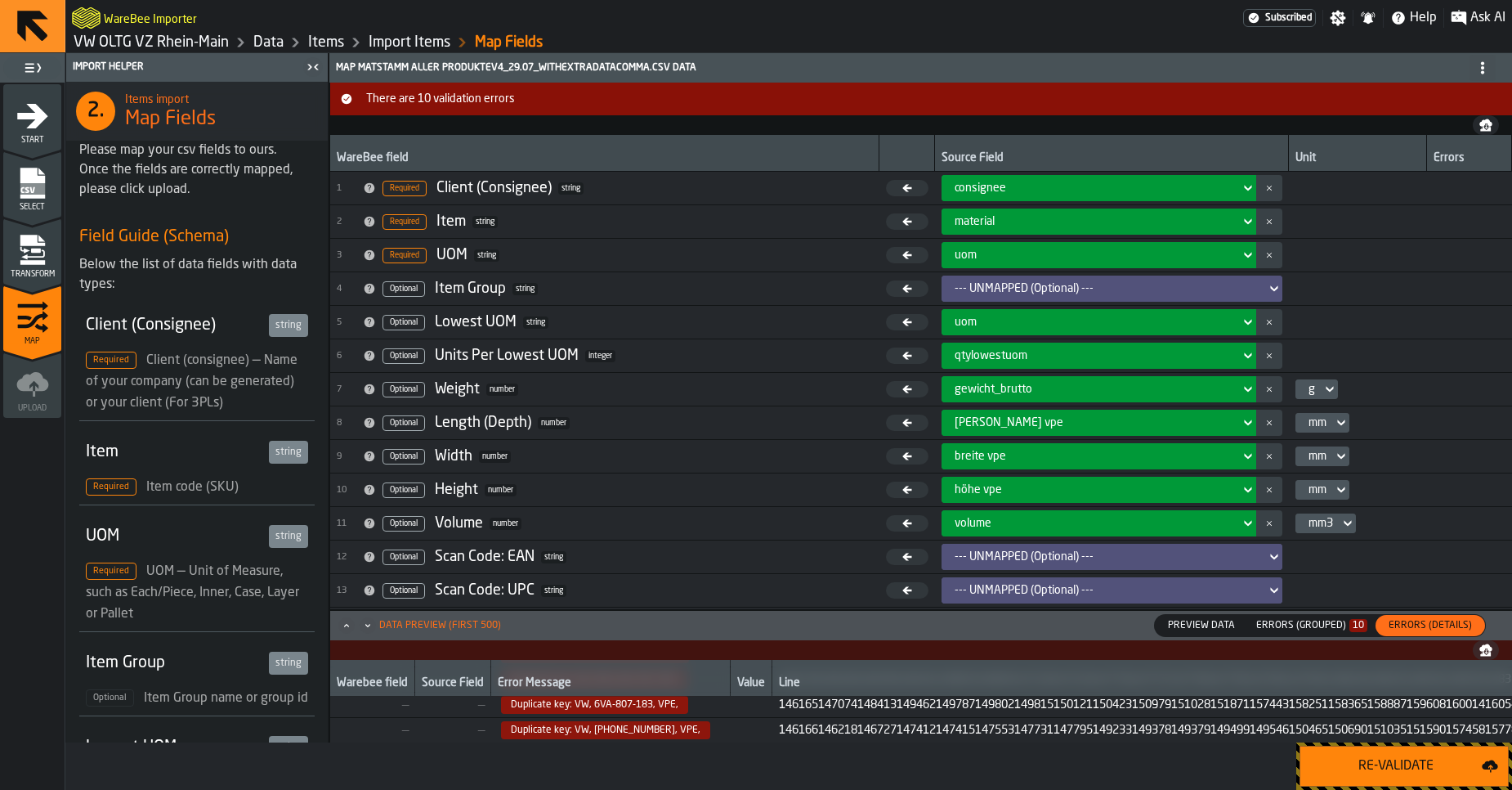
click at [347, 628] on icon "Maximize" at bounding box center [347, 625] width 16 height 16
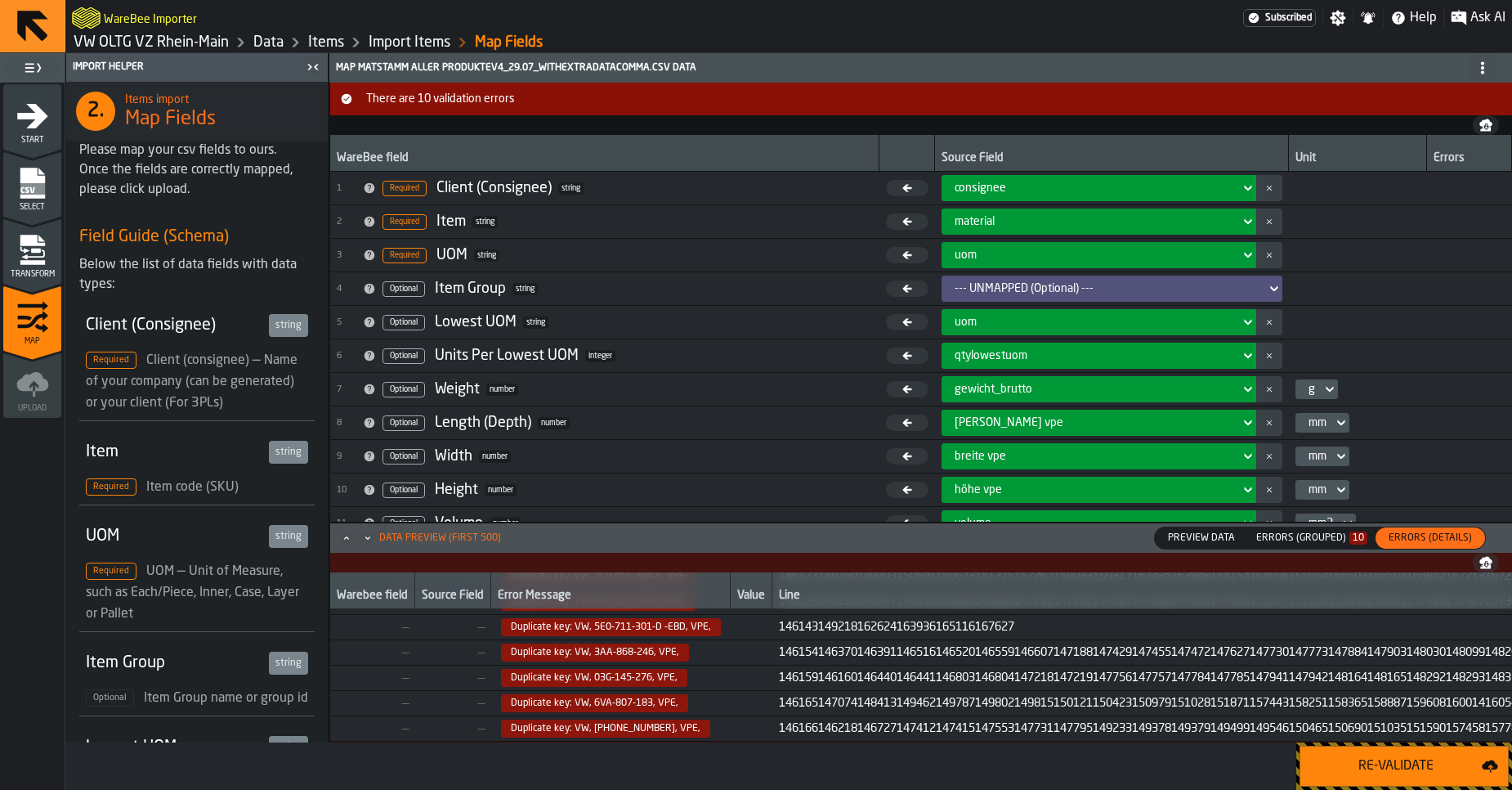
scroll to position [125, 0]
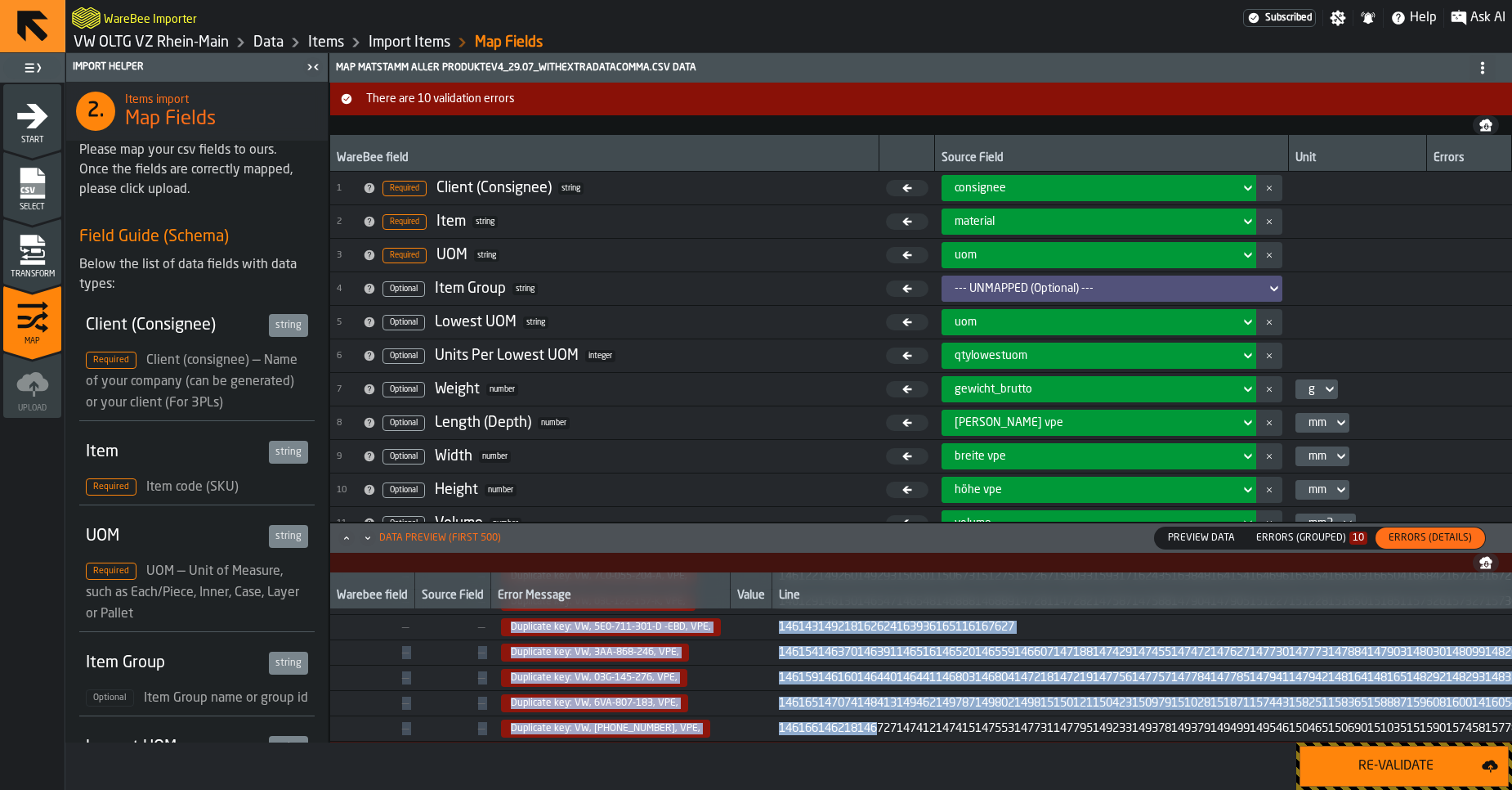
drag, startPoint x: 495, startPoint y: 624, endPoint x: 874, endPoint y: 718, distance: 390.5
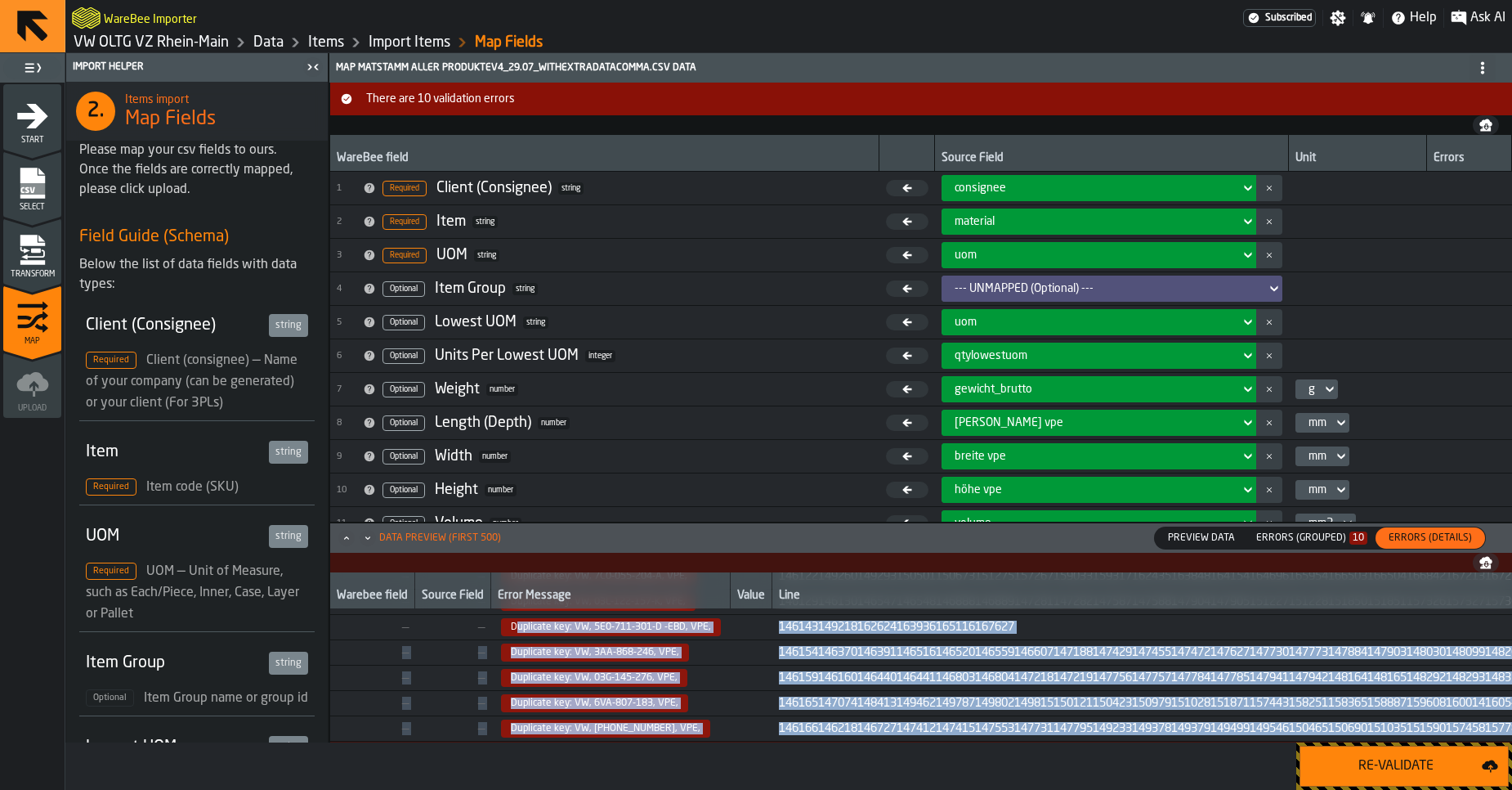
drag, startPoint x: 511, startPoint y: 624, endPoint x: 1205, endPoint y: 764, distance: 708.0
click at [1205, 764] on div "Import Helper 2. Items import Map Fields Please map your csv fields to ours. On…" at bounding box center [788, 420] width 1447 height 736
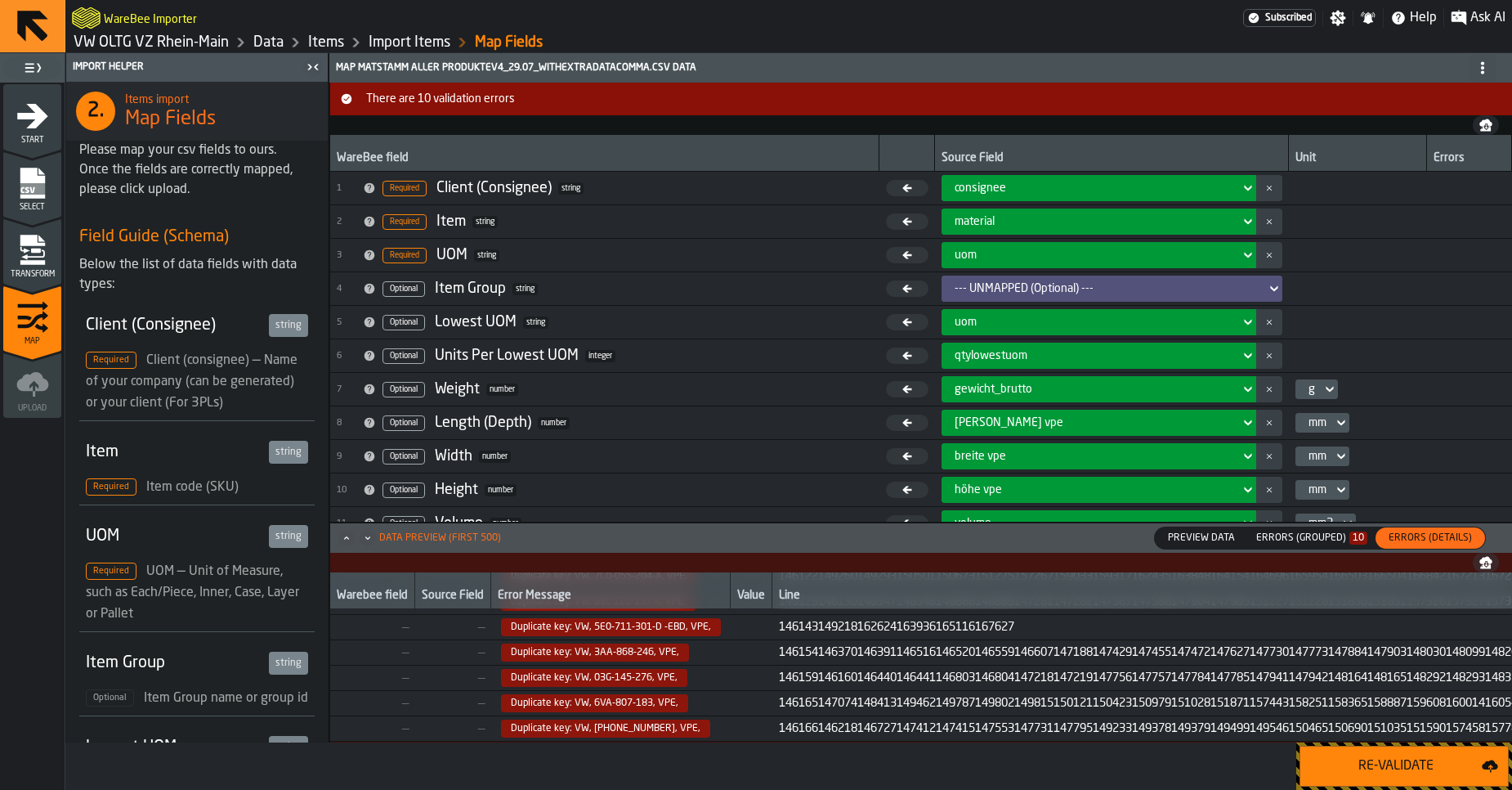
click at [40, 244] on icon "menu Transform" at bounding box center [32, 240] width 25 height 11
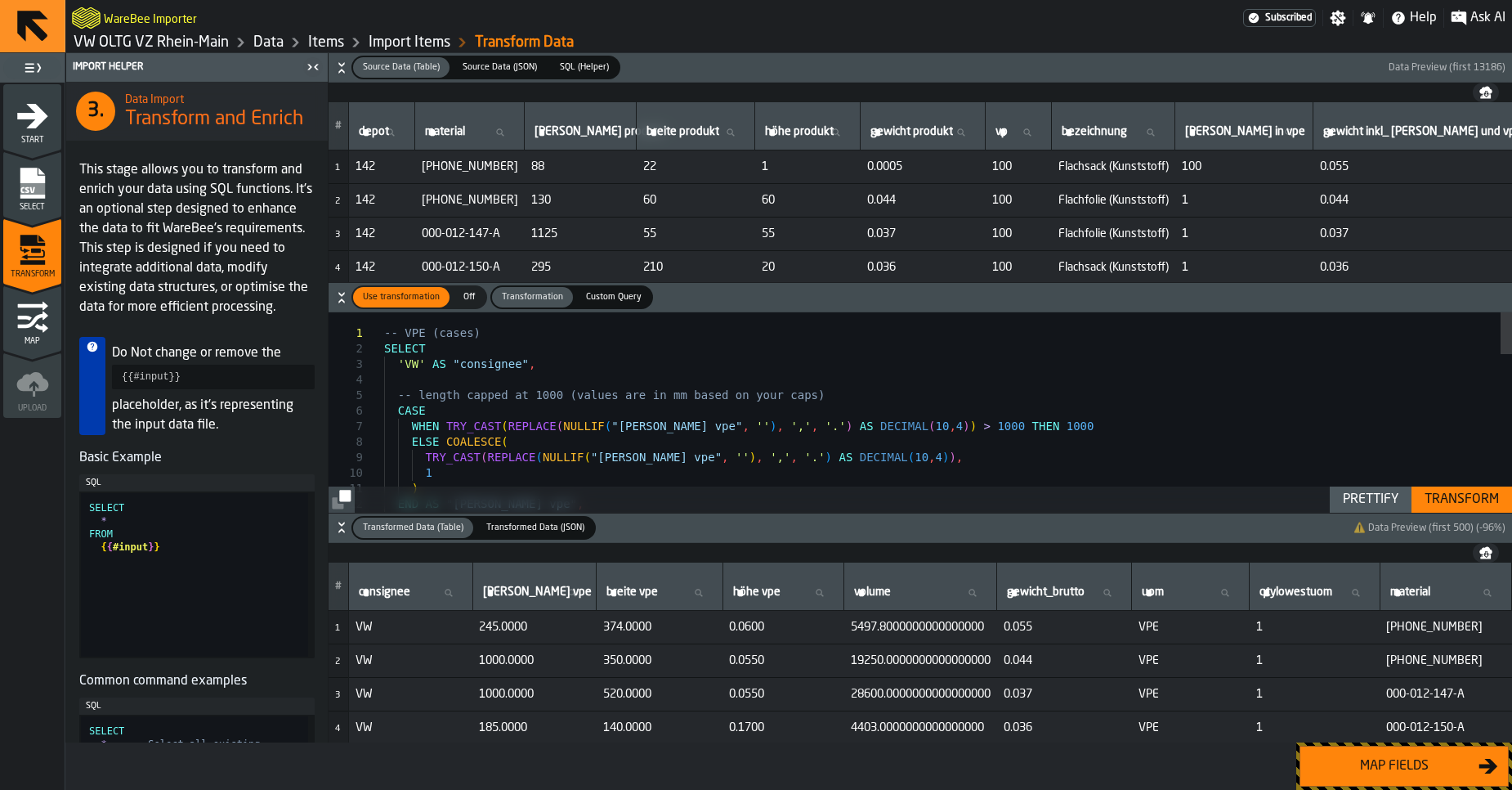
scroll to position [0, 0]
click at [482, 390] on div "-- VPE (cases) SELECT 'VW' AS "consignee" , -- length capped at 1000 (values ar…" at bounding box center [948, 789] width 1128 height 953
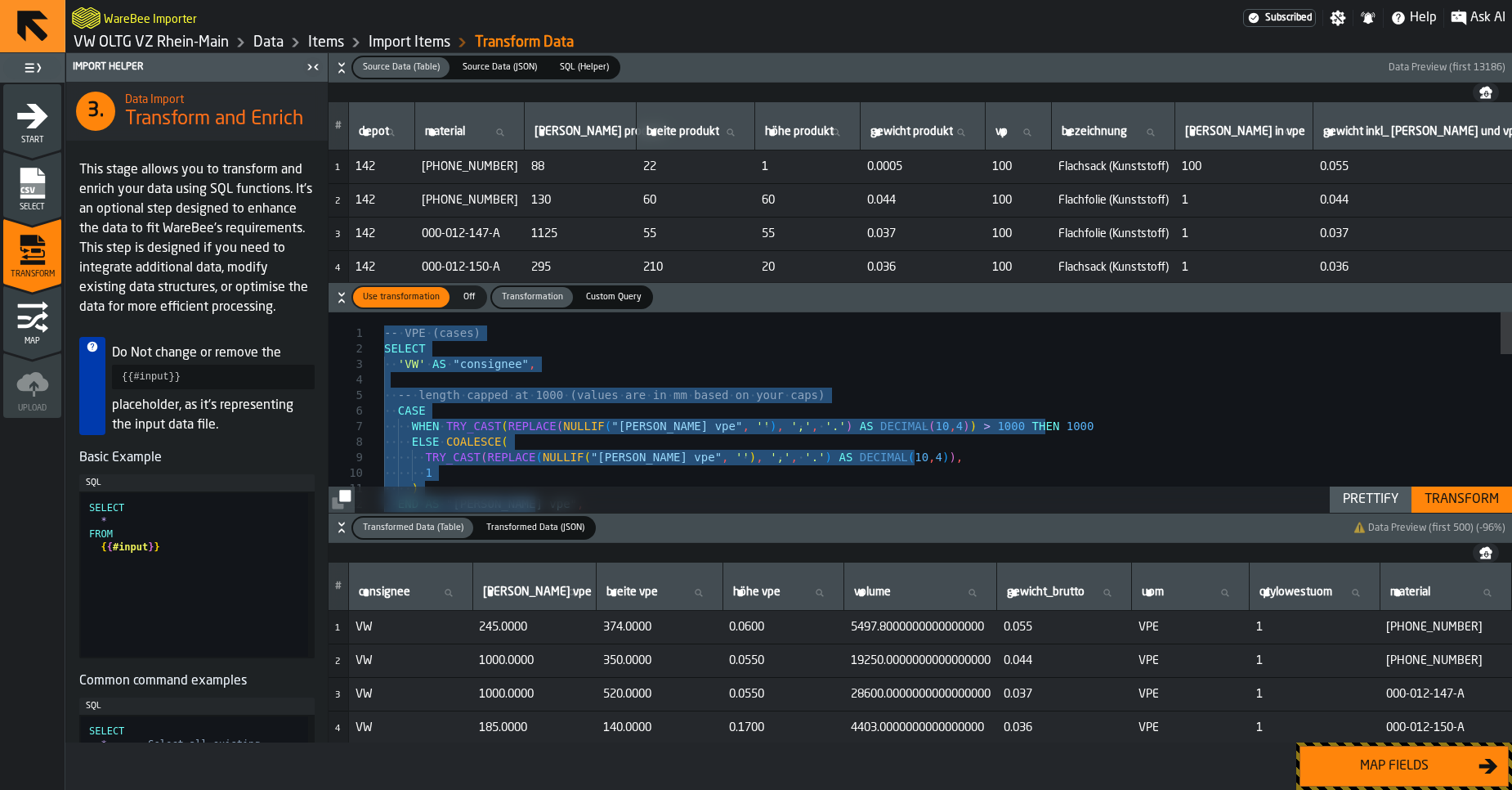
click at [569, 397] on div "-- VPE (cases) SELECT 'VW' AS "consignee" , -- length capped at 1000 (values ar…" at bounding box center [948, 789] width 1128 height 953
type textarea "**********"
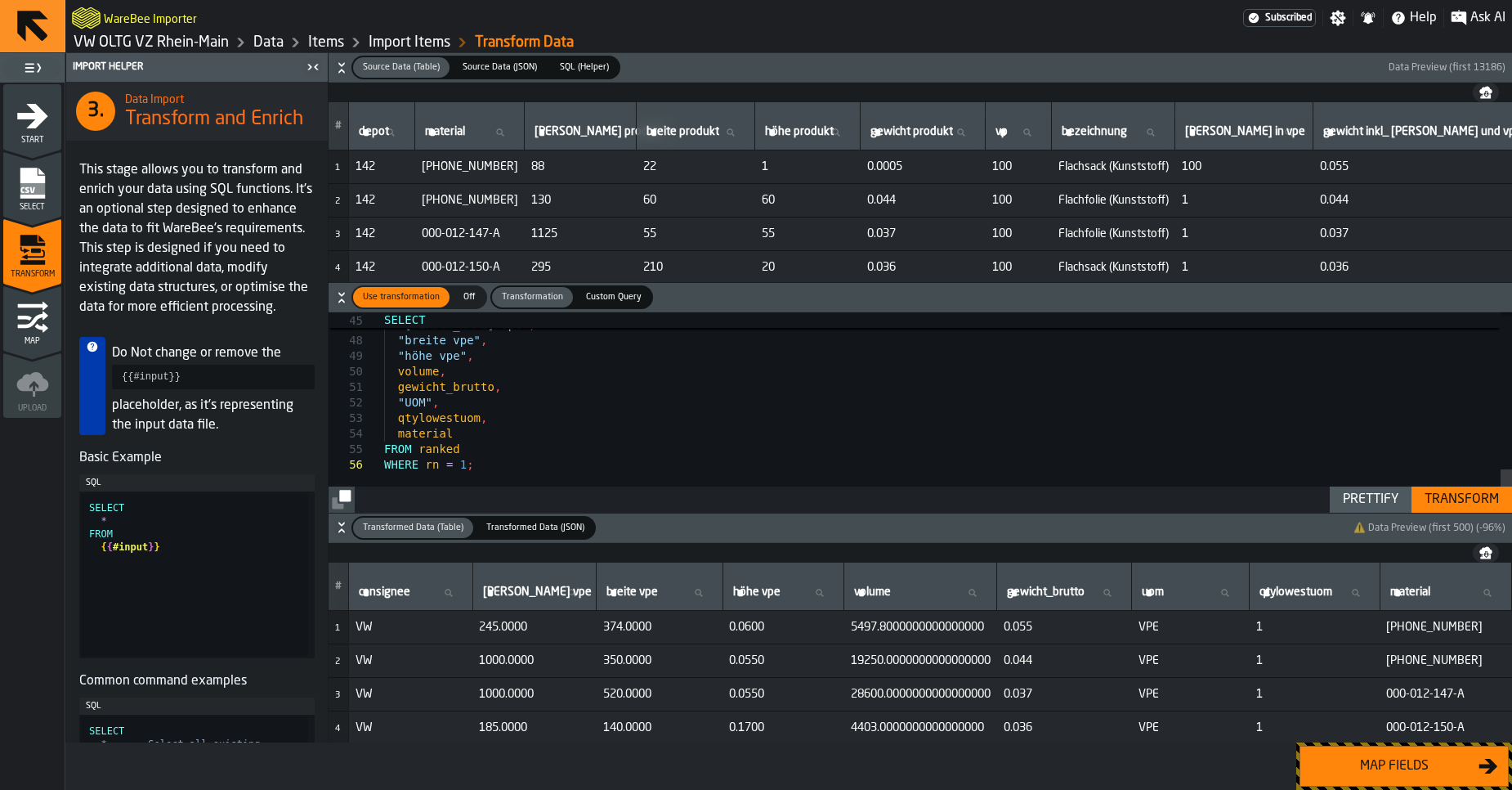
click at [1439, 493] on div "Transform" at bounding box center [1462, 499] width 88 height 20
click at [1416, 768] on div "Map fields" at bounding box center [1394, 766] width 169 height 20
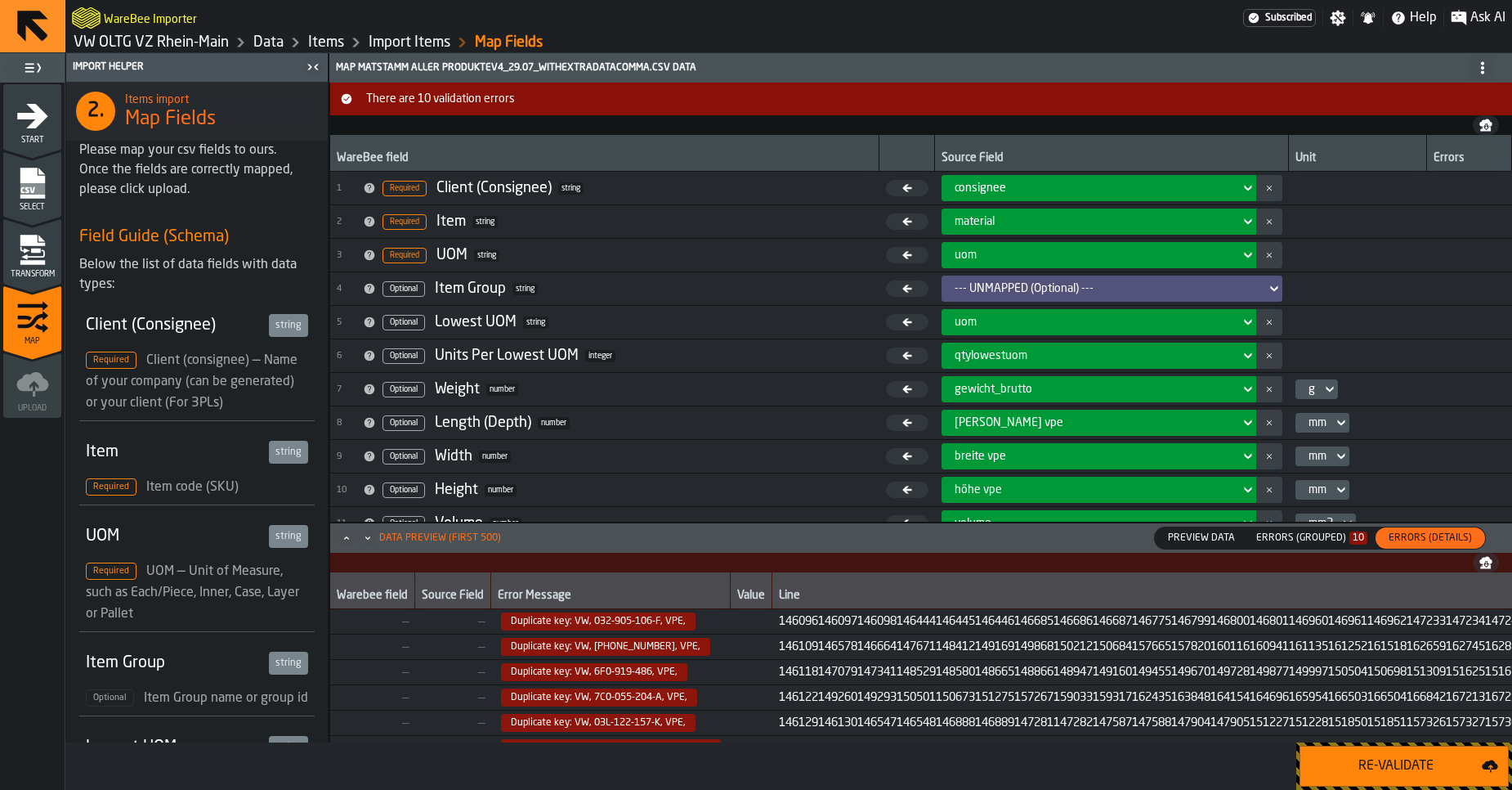
click at [1416, 768] on div "Re-Validate" at bounding box center [1396, 766] width 172 height 20
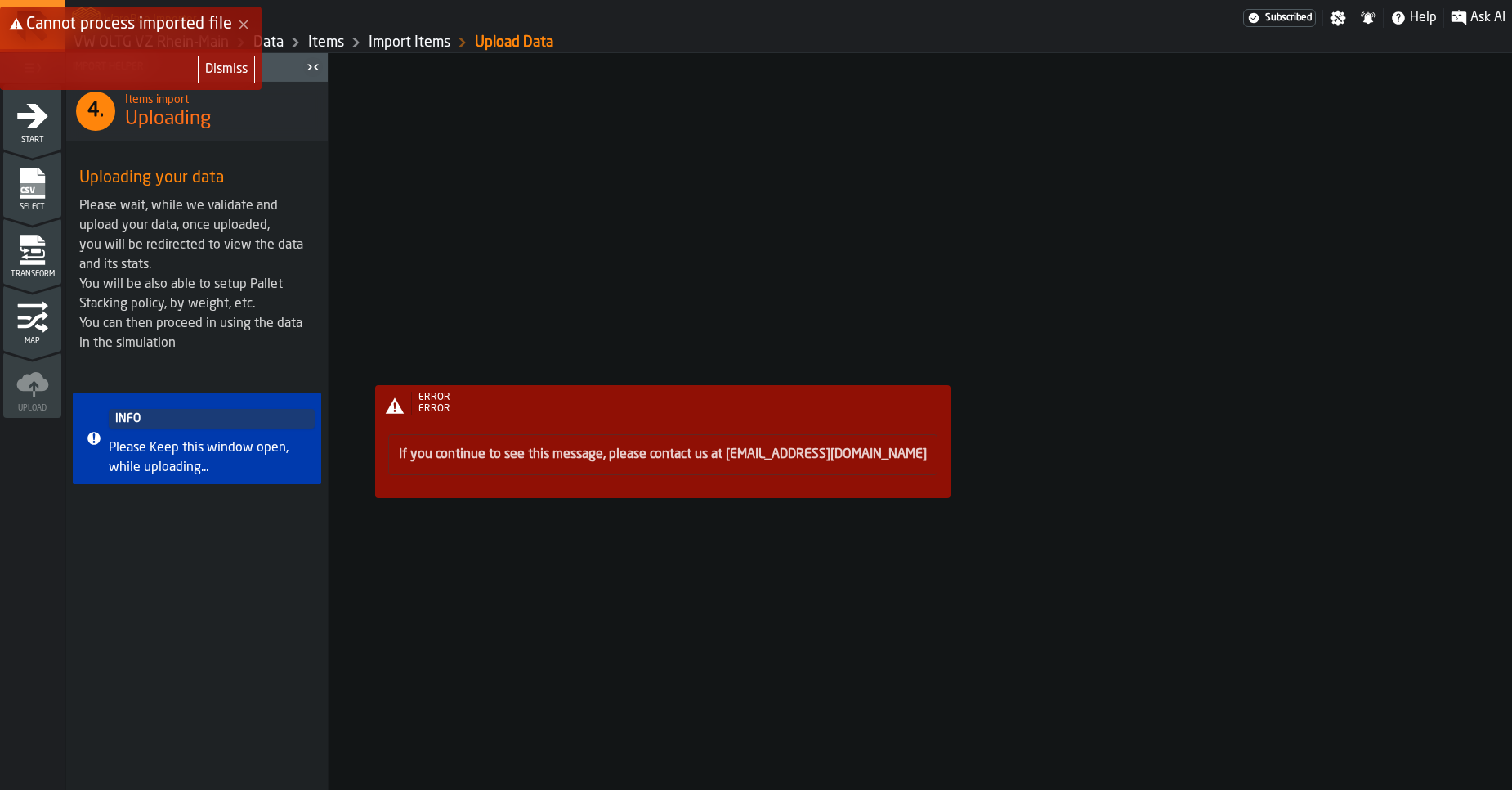
click at [452, 429] on div "If you continue to see this message, please contact us at support@warebee.com" at bounding box center [663, 458] width 575 height 74
click at [449, 464] on div "If you continue to see this message, please contact us at support@warebee.com" at bounding box center [663, 454] width 549 height 41
click at [470, 453] on link "If you continue to see this message, please contact us at support@warebee.com" at bounding box center [662, 454] width 528 height 13
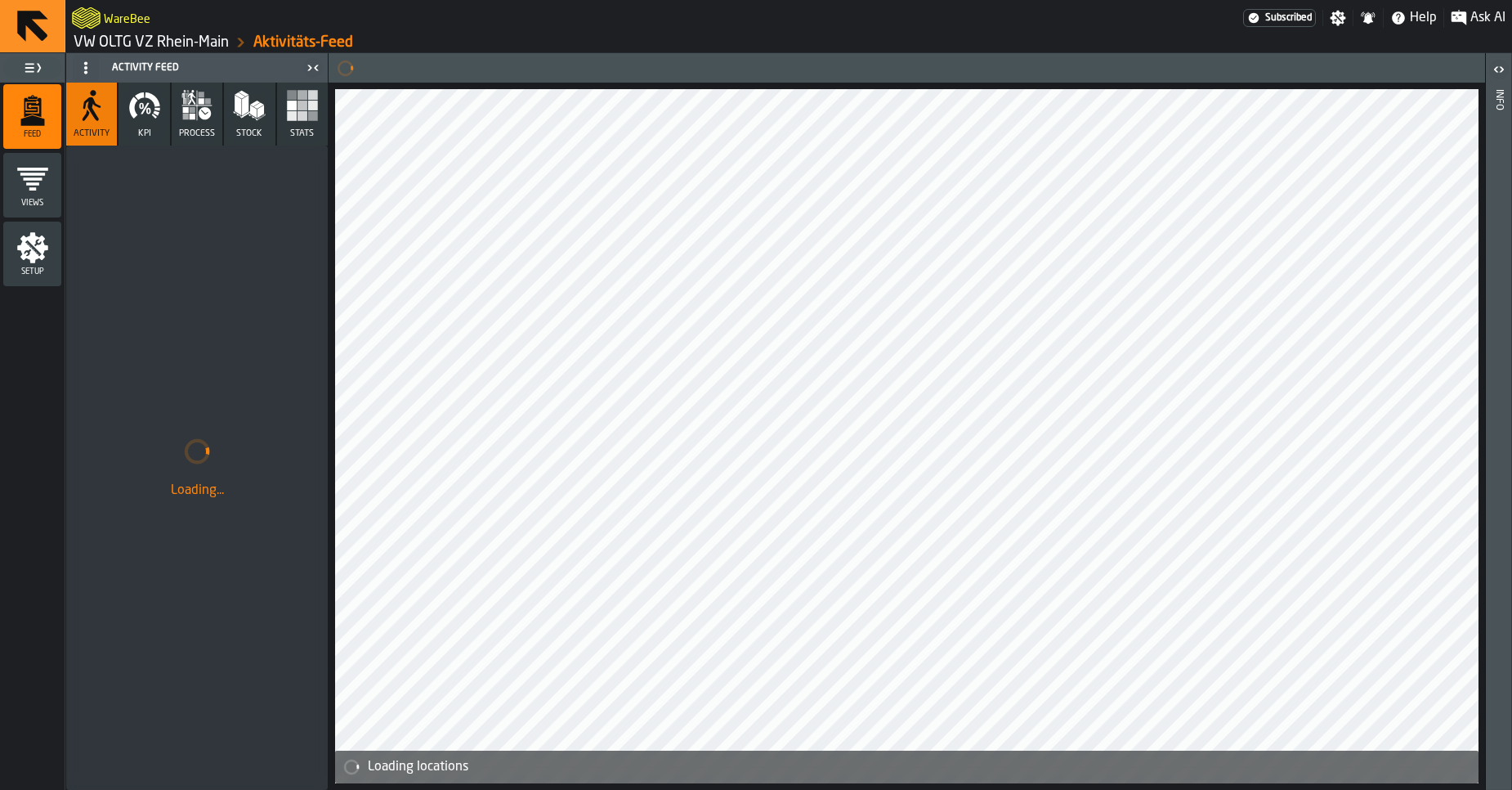
click at [94, 26] on icon "logo-header" at bounding box center [86, 17] width 29 height 21
click at [201, 48] on link "VW OLTG VZ Rhein-Main" at bounding box center [152, 43] width 156 height 18
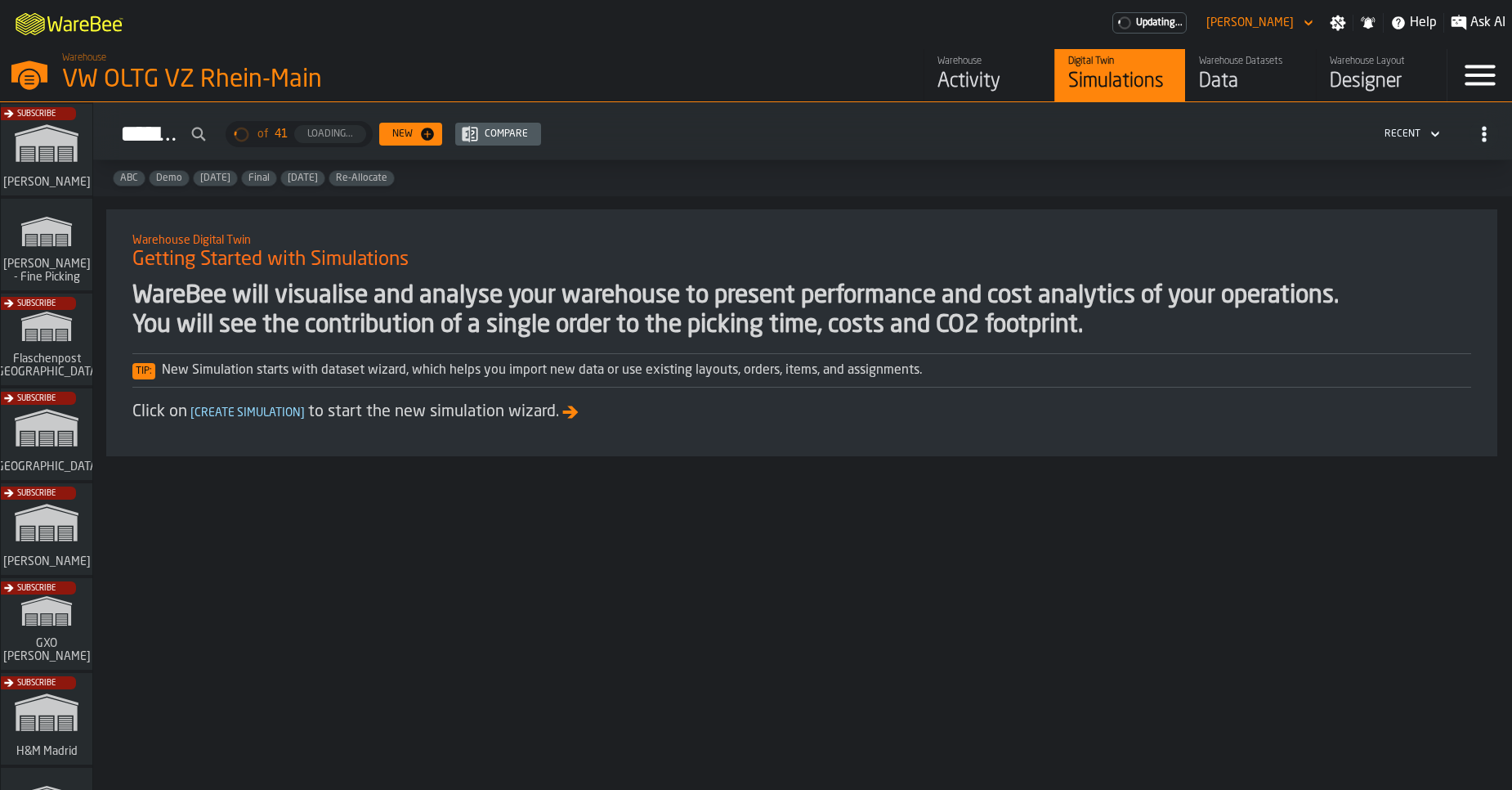
click at [1279, 78] on div "Data" at bounding box center [1251, 82] width 104 height 26
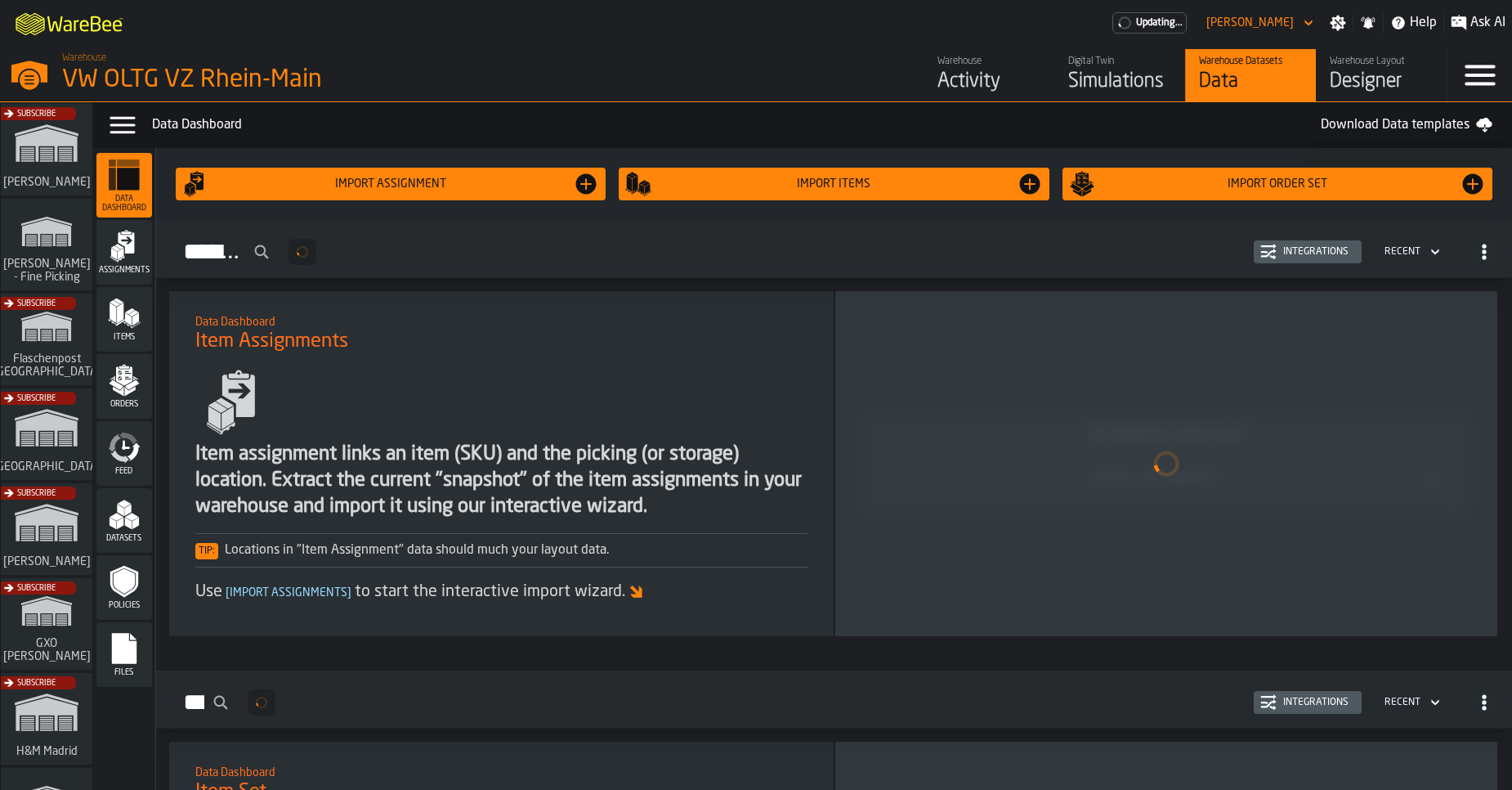
click at [119, 322] on polygon "menu Items" at bounding box center [120, 313] width 7 height 20
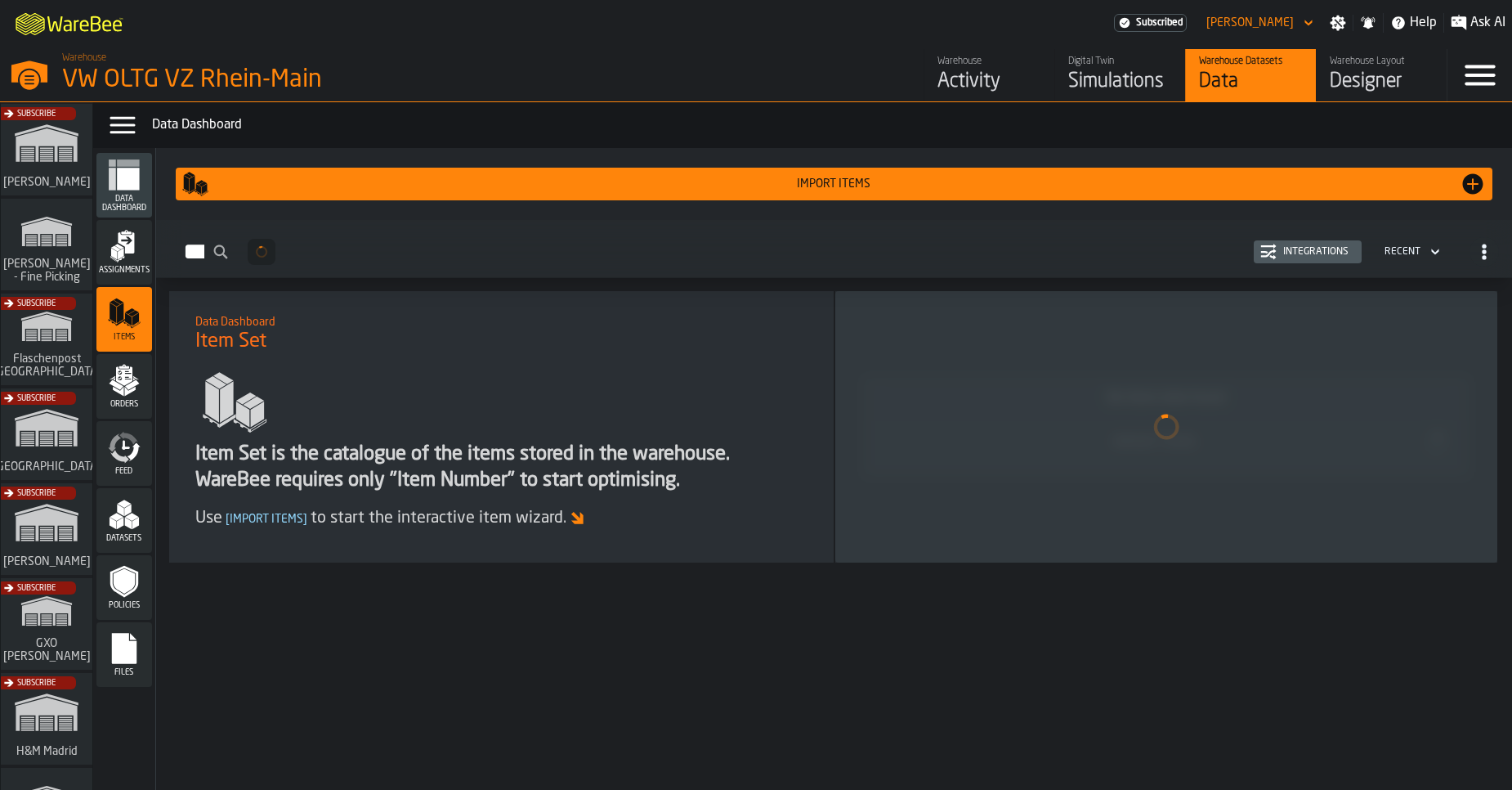
click at [759, 166] on header "Import Items" at bounding box center [834, 184] width 1343 height 59
click at [768, 187] on div "Import Items" at bounding box center [834, 184] width 1251 height 13
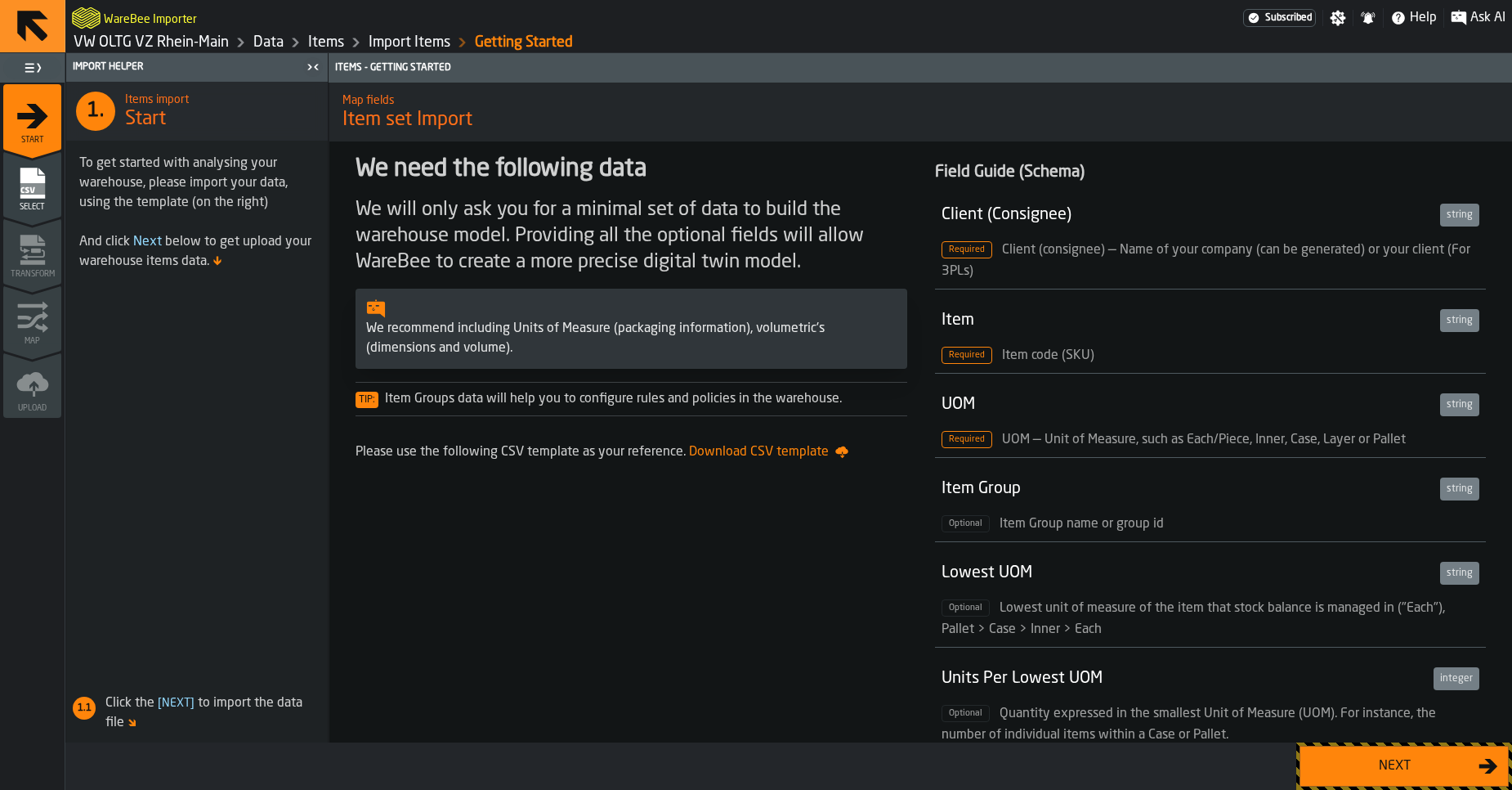
click at [1355, 772] on div "Next" at bounding box center [1394, 766] width 169 height 20
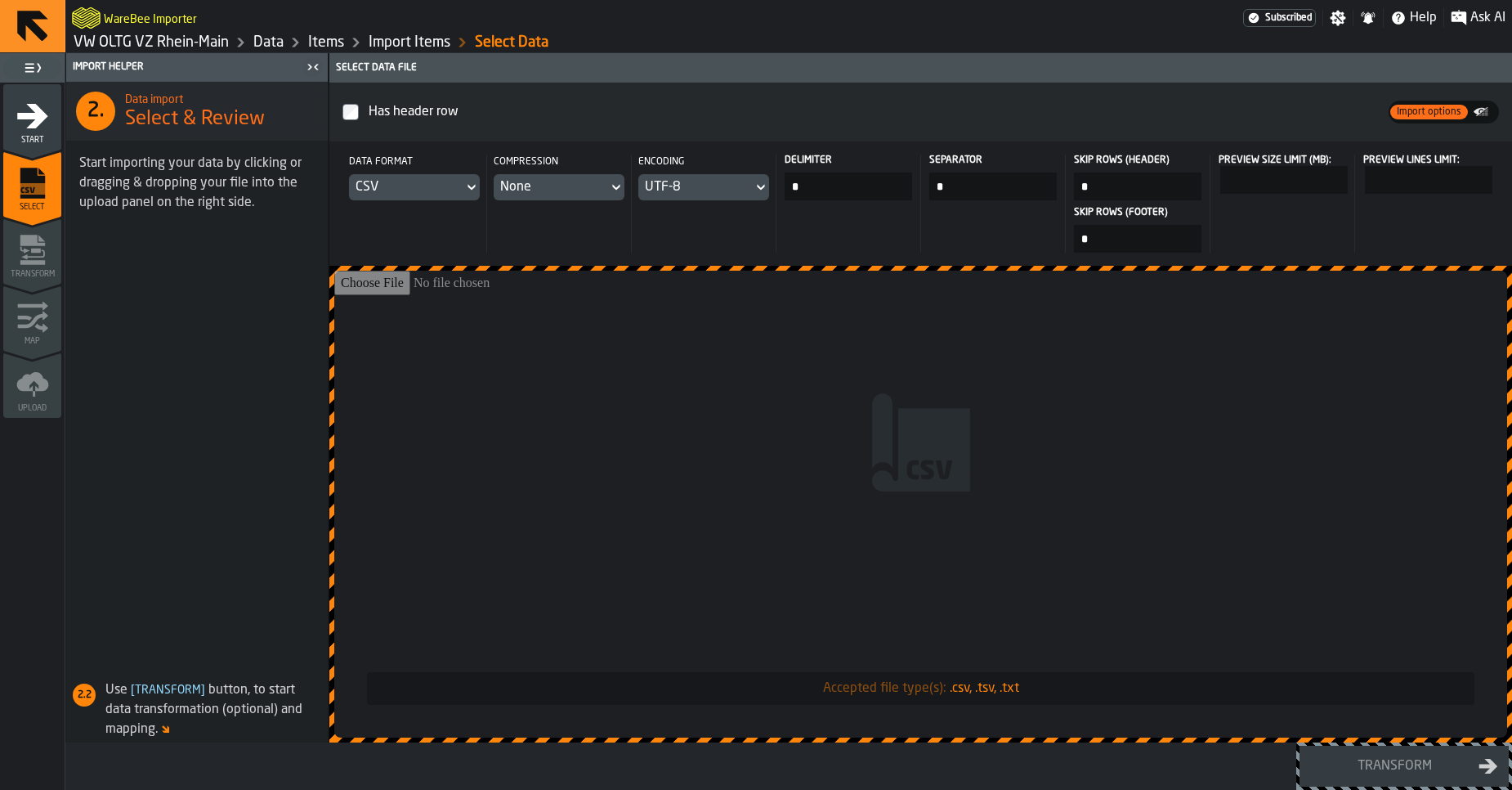
click at [572, 414] on input "Accepted file type(s): .csv, .tsv, .txt" at bounding box center [921, 503] width 1173 height 466
type input "**********"
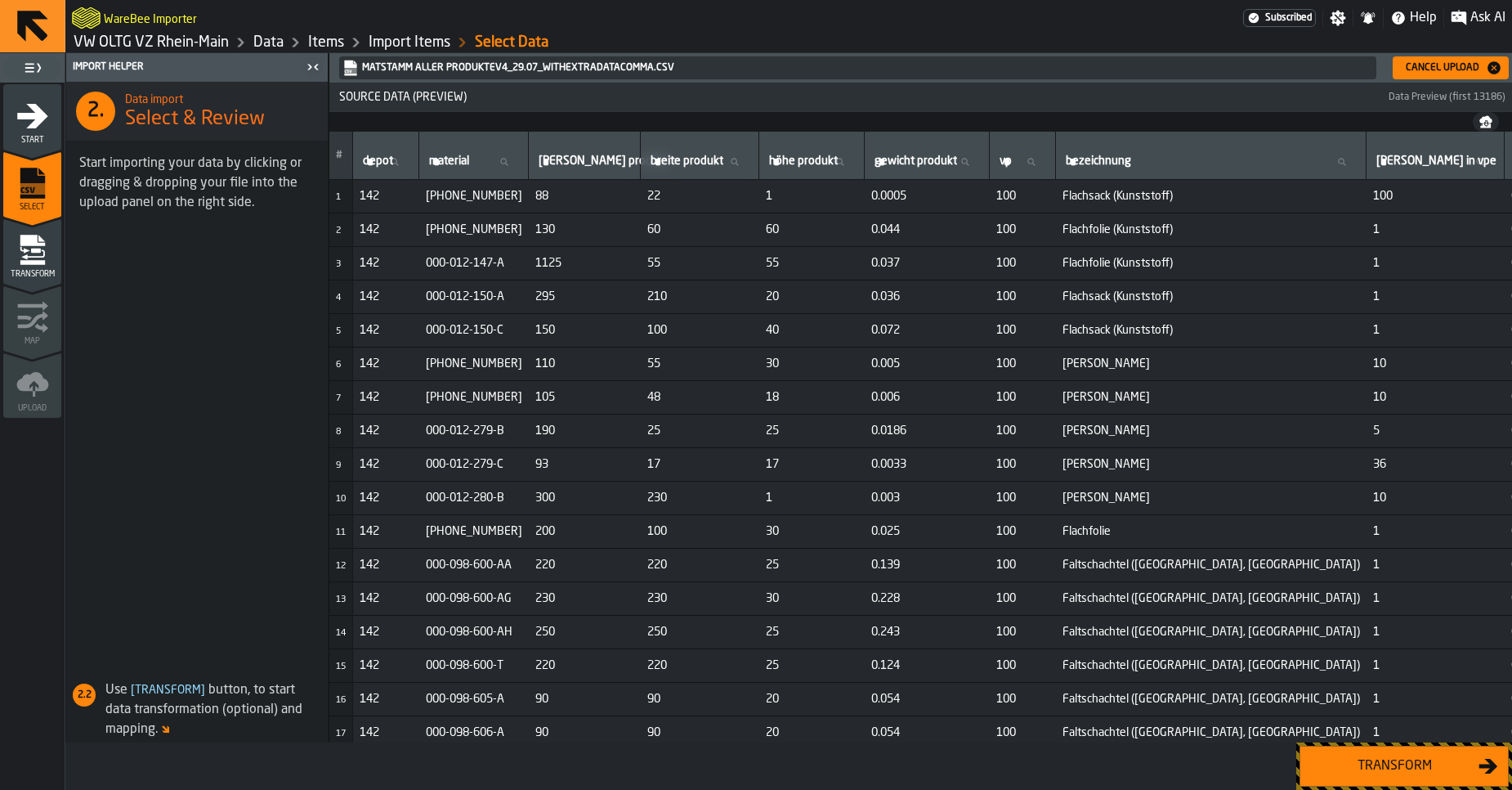
click at [1393, 774] on div "Transform" at bounding box center [1394, 766] width 169 height 20
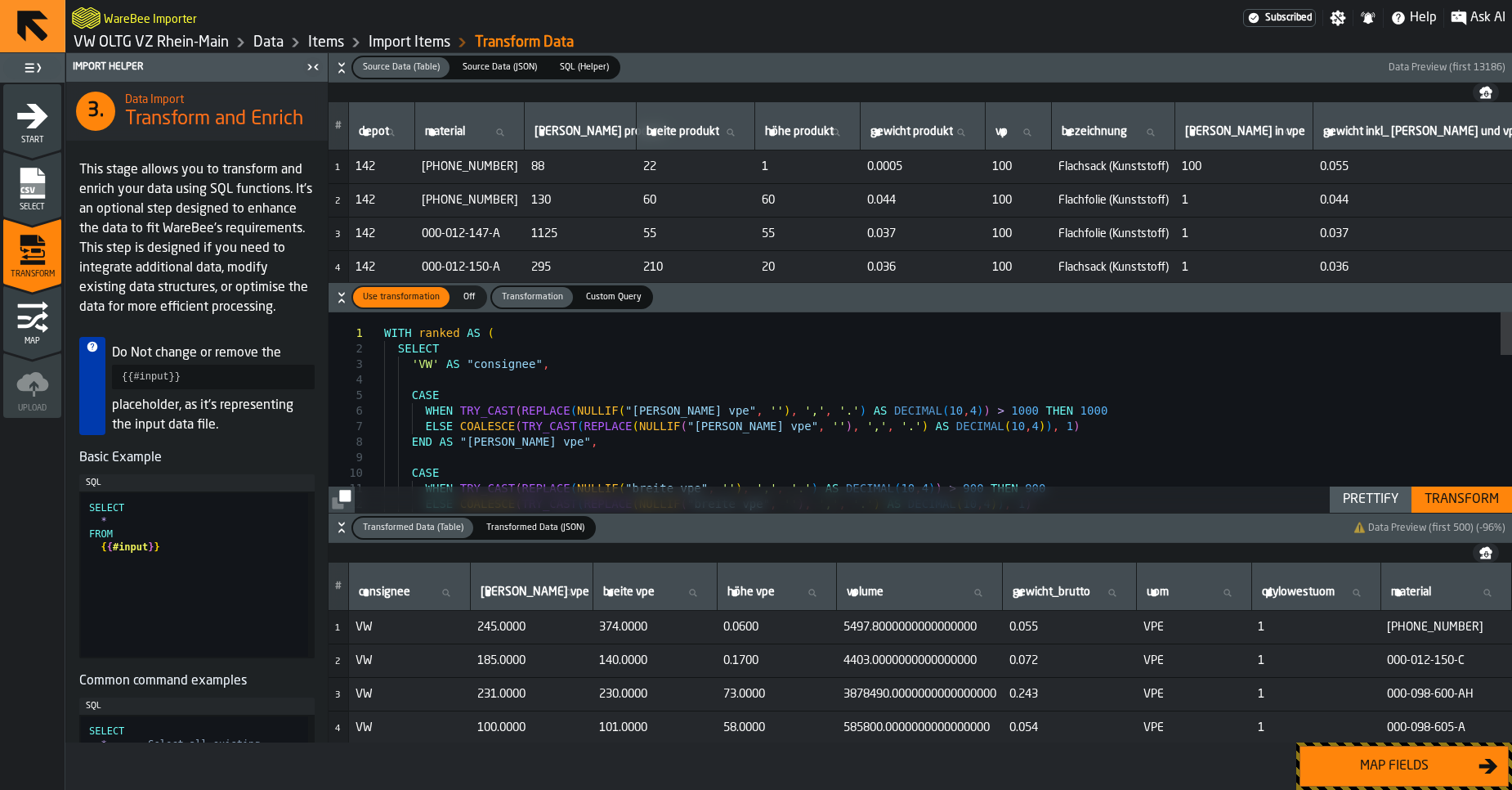
type textarea "**********"
click at [748, 406] on div "WITH ranked AS ( SELECT 'VW' AS "consignee" , CASE WHEN TRY_CAST ( REPLACE ( NU…" at bounding box center [948, 773] width 1128 height 922
click at [1360, 758] on div "Map fields" at bounding box center [1394, 766] width 169 height 20
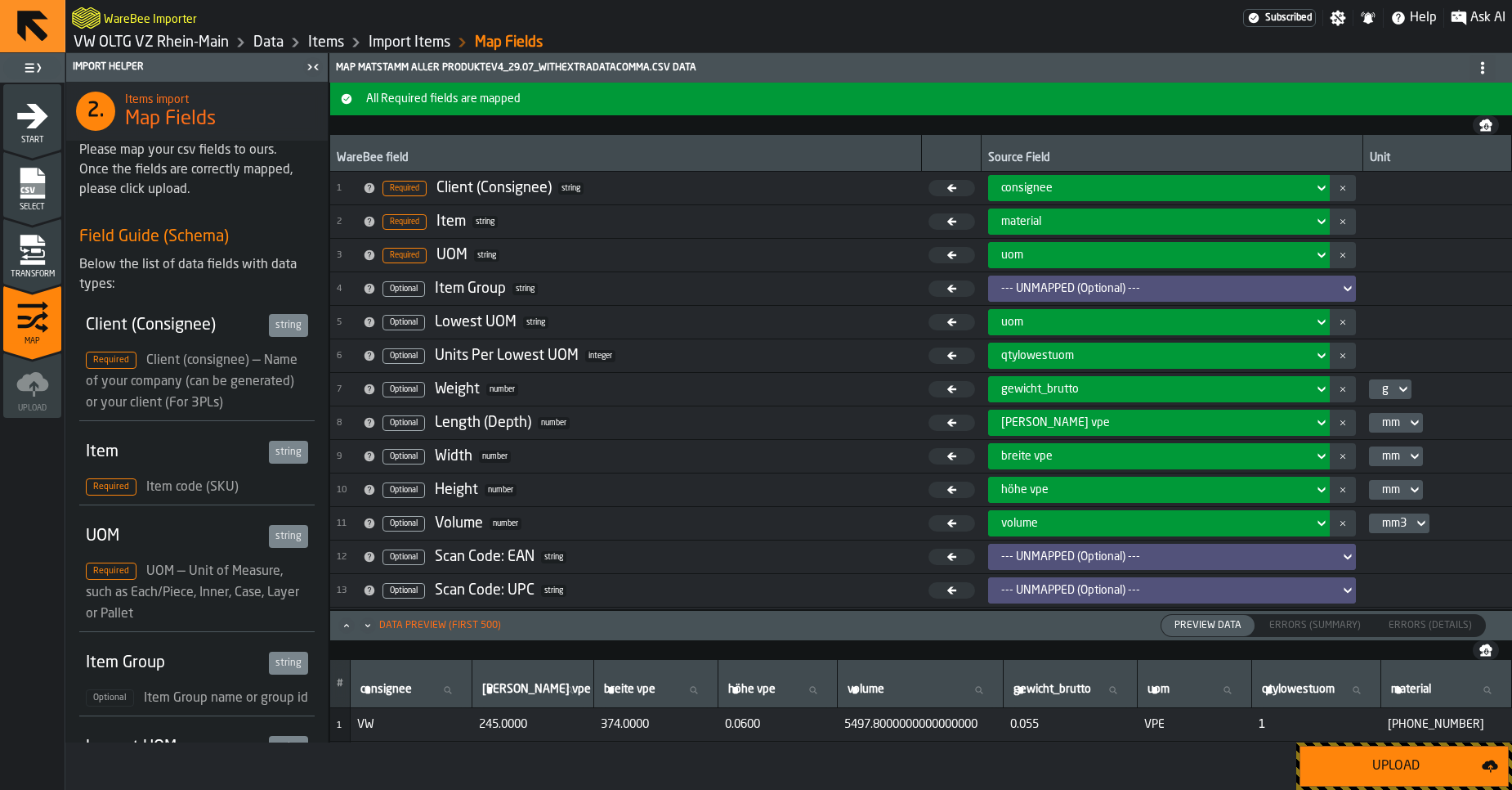
click at [1368, 762] on div "Upload" at bounding box center [1396, 766] width 172 height 20
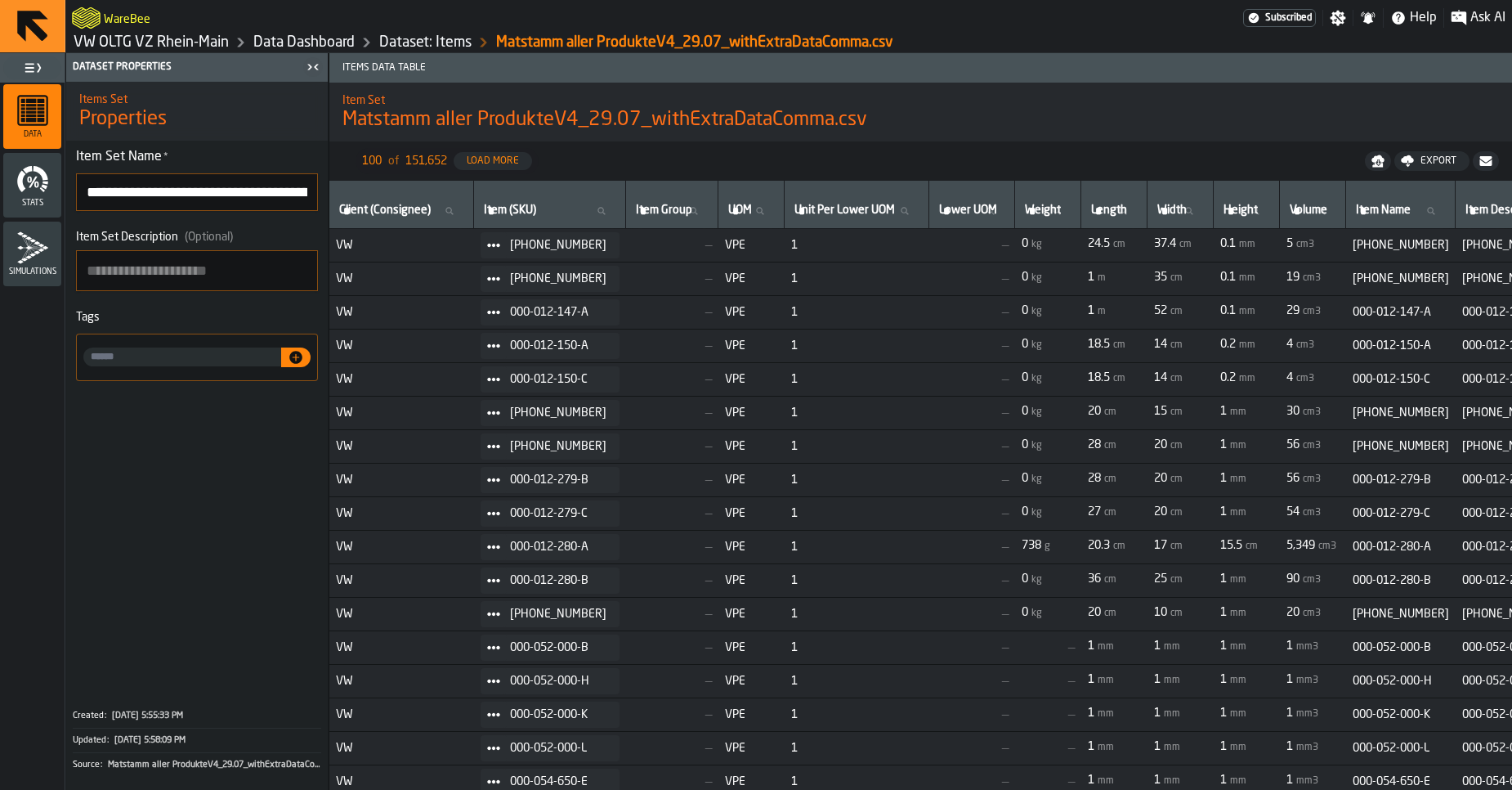
click at [124, 41] on link "VW OLTG VZ Rhein-Main" at bounding box center [152, 43] width 156 height 18
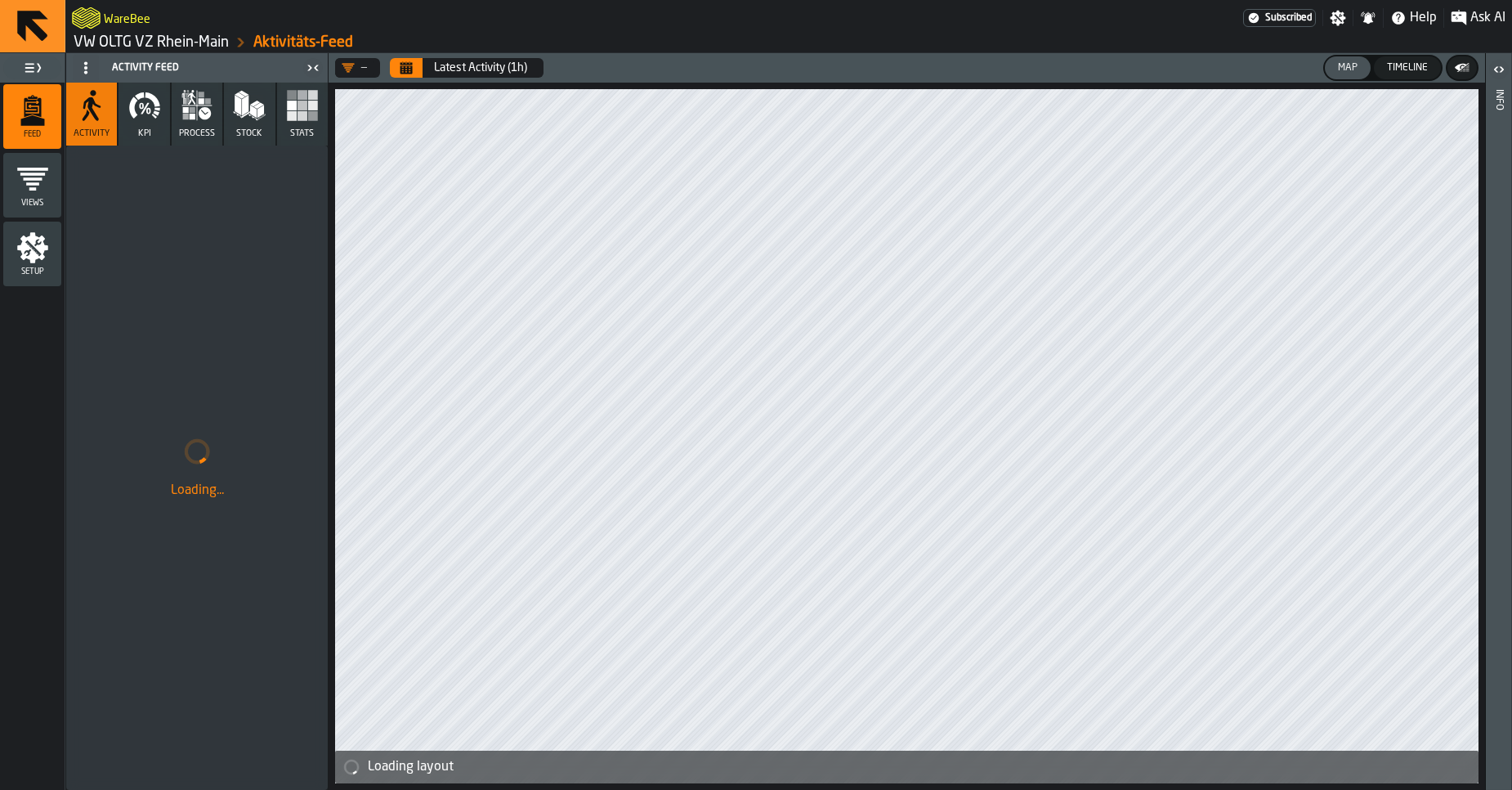
click at [124, 41] on link "VW OLTG VZ Rhein-Main" at bounding box center [152, 43] width 156 height 18
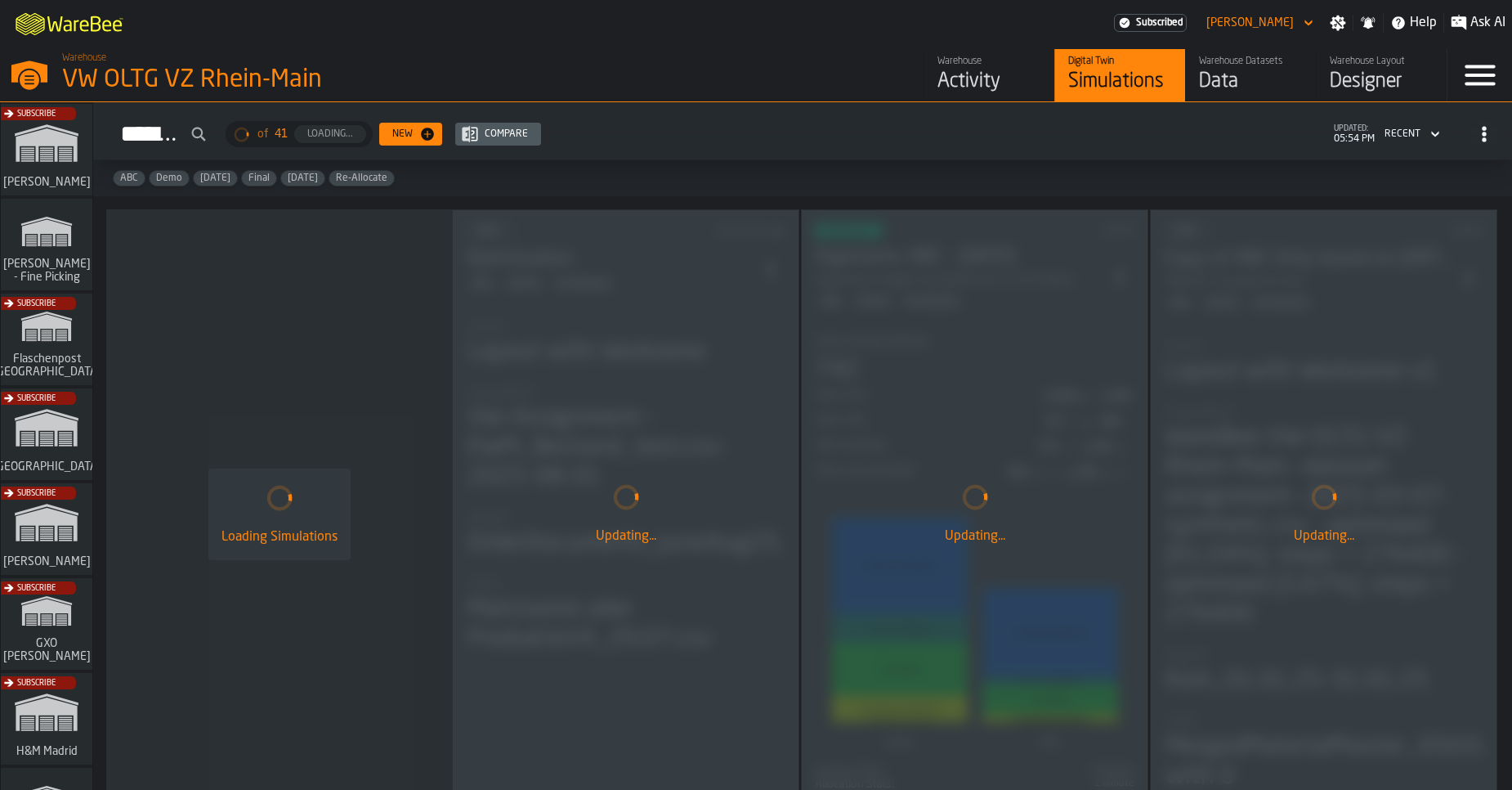
click at [1213, 90] on div "Data" at bounding box center [1251, 82] width 104 height 26
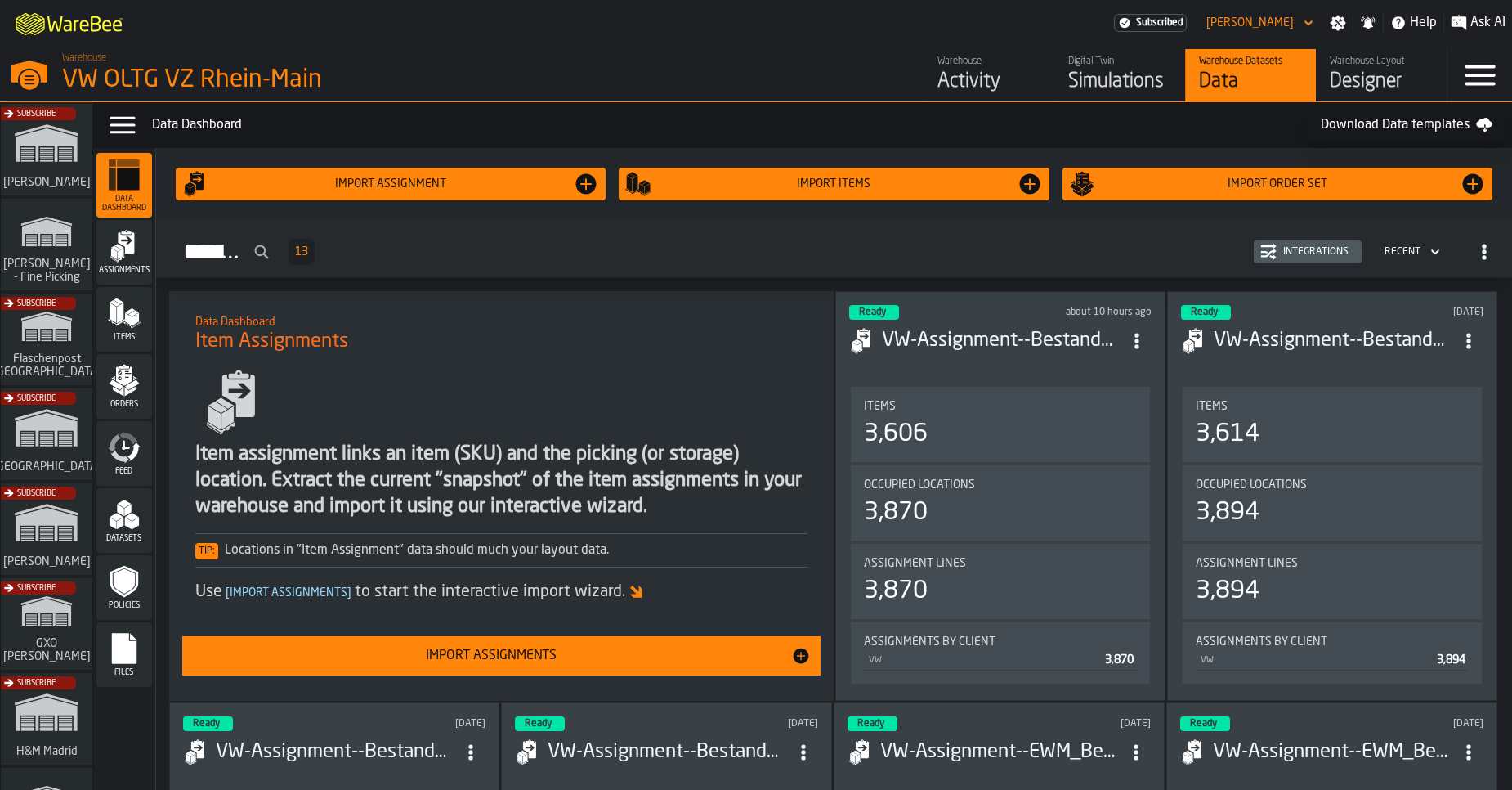
click at [136, 650] on rect "menu Files" at bounding box center [124, 653] width 25 height 11
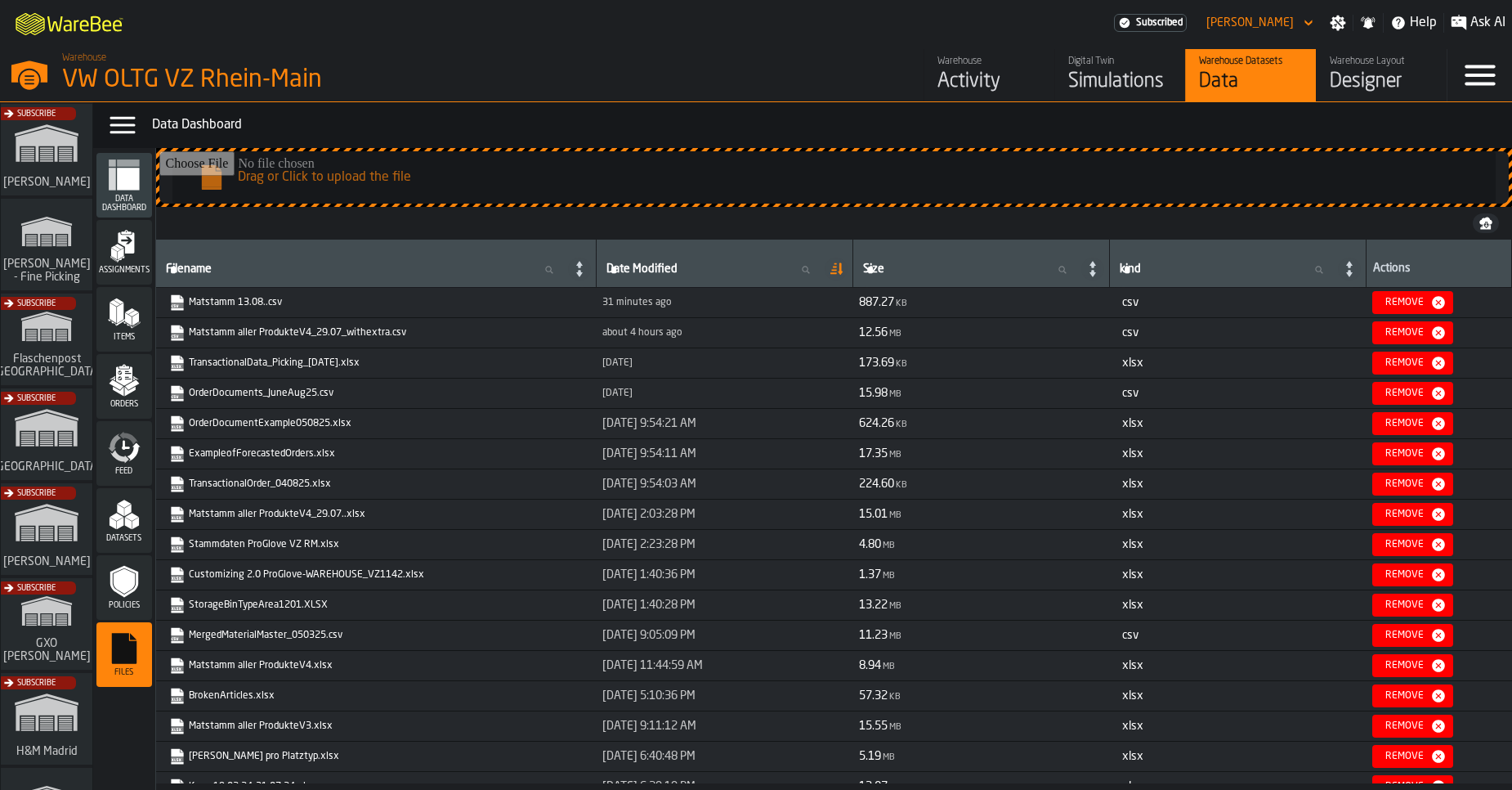
click at [1425, 304] on div "Remove" at bounding box center [1405, 302] width 52 height 11
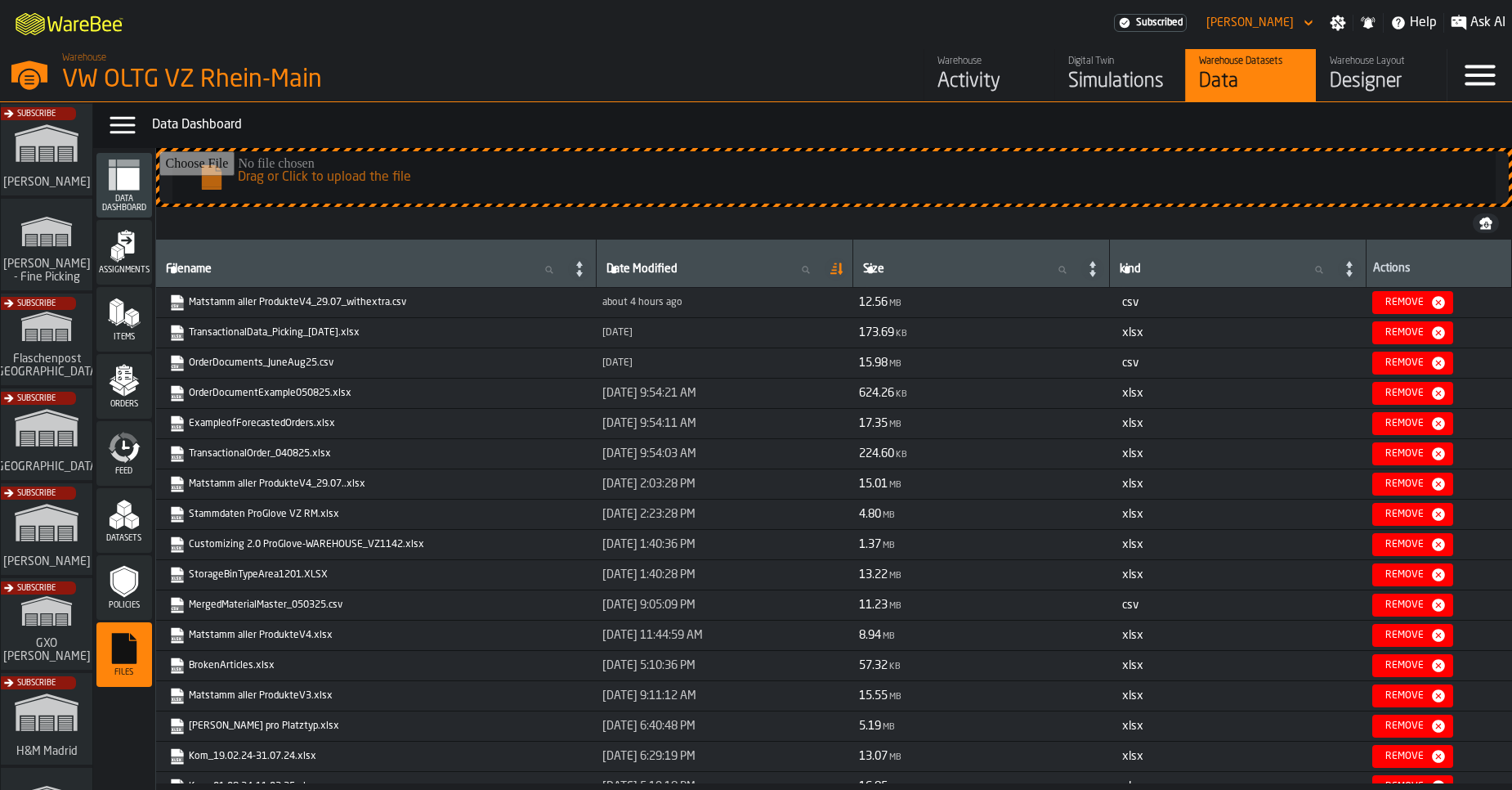
click at [1425, 304] on div "Remove" at bounding box center [1405, 302] width 52 height 11
click at [500, 187] on input "Drag or Click to upload the file" at bounding box center [834, 177] width 1349 height 52
click at [1104, 90] on div "Simulations" at bounding box center [1121, 82] width 104 height 26
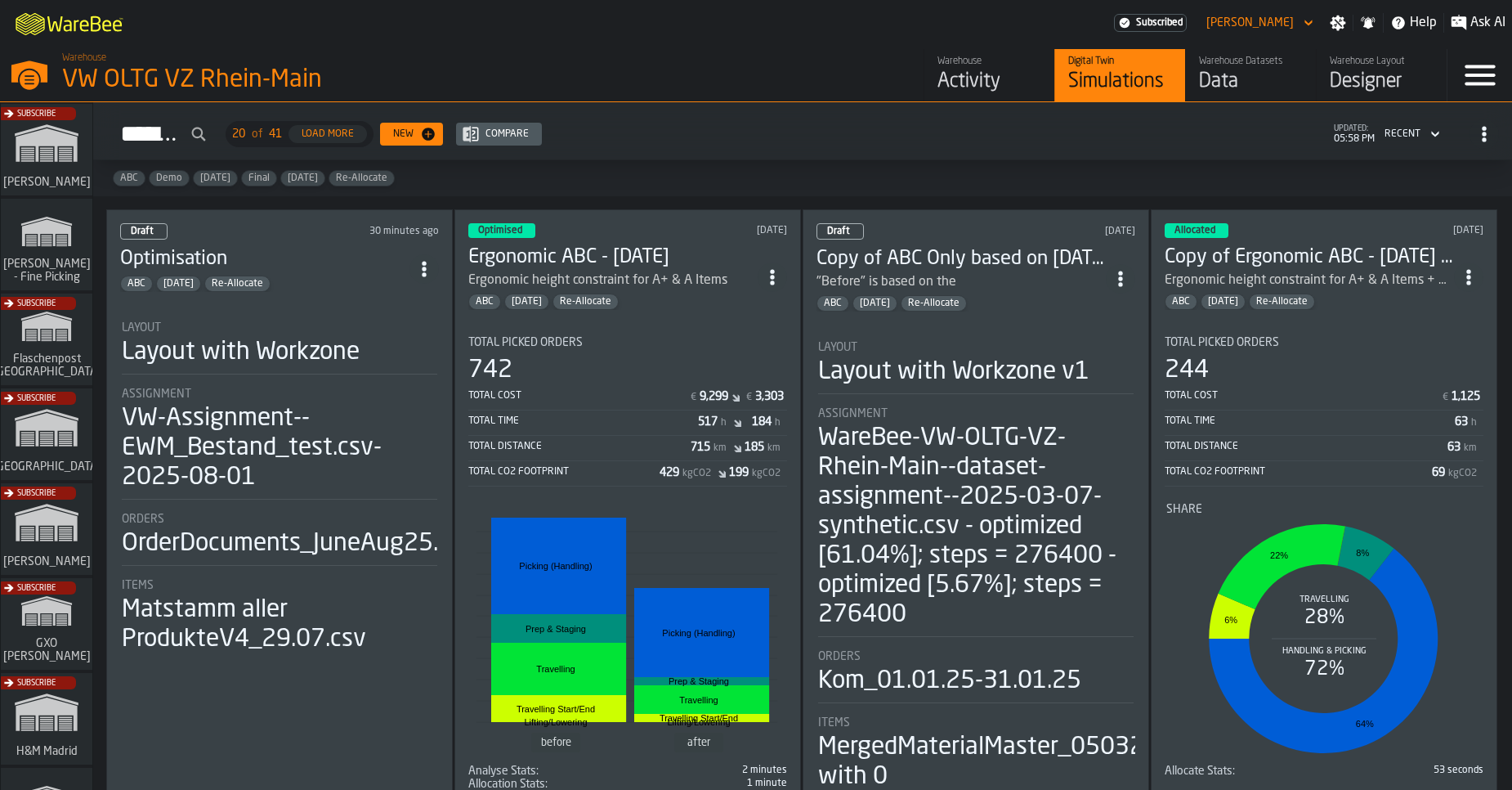
click at [269, 356] on div "Layout with Workzone" at bounding box center [241, 352] width 238 height 29
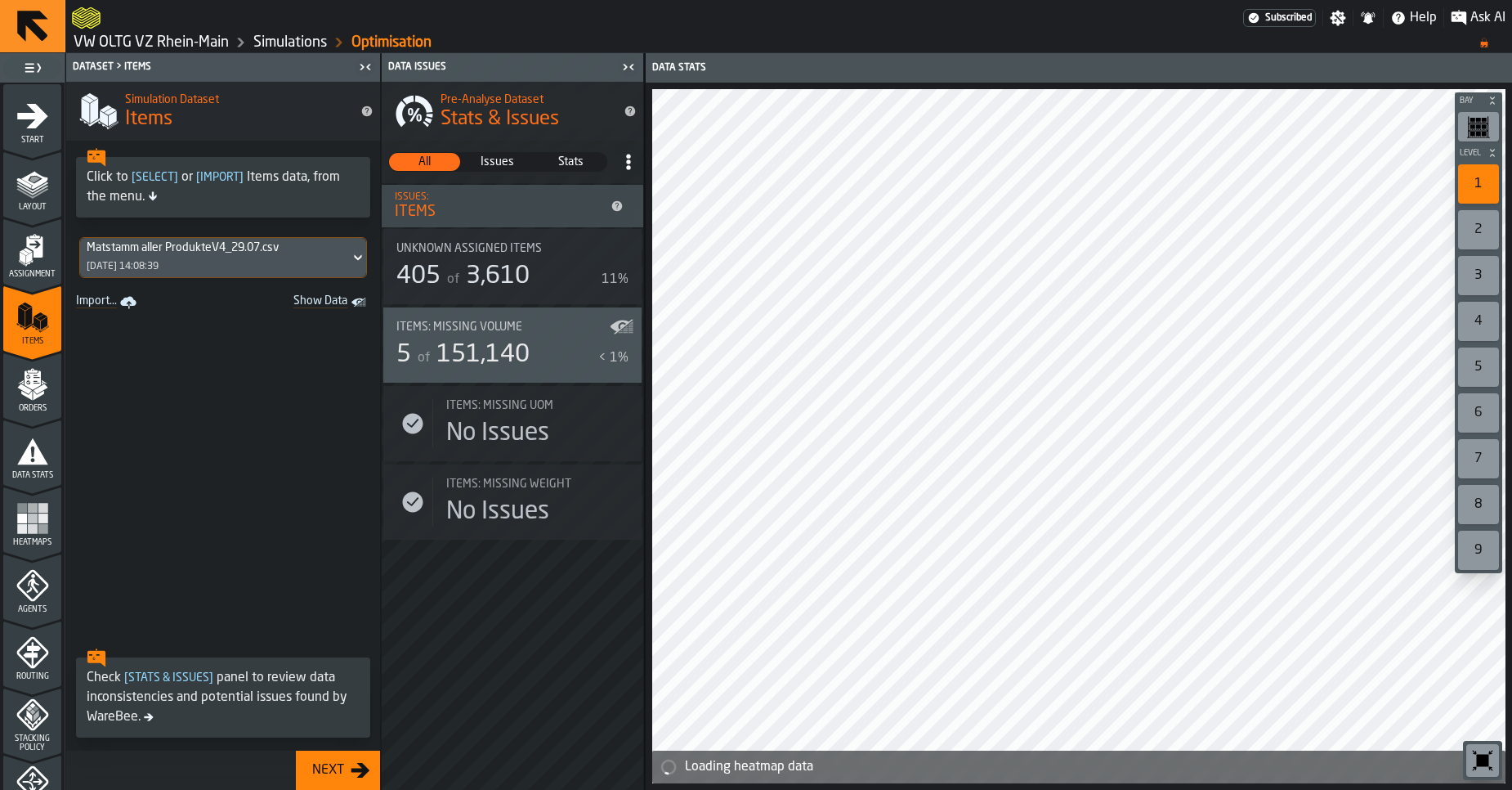
click at [38, 444] on icon "menu Data Stats" at bounding box center [32, 450] width 33 height 33
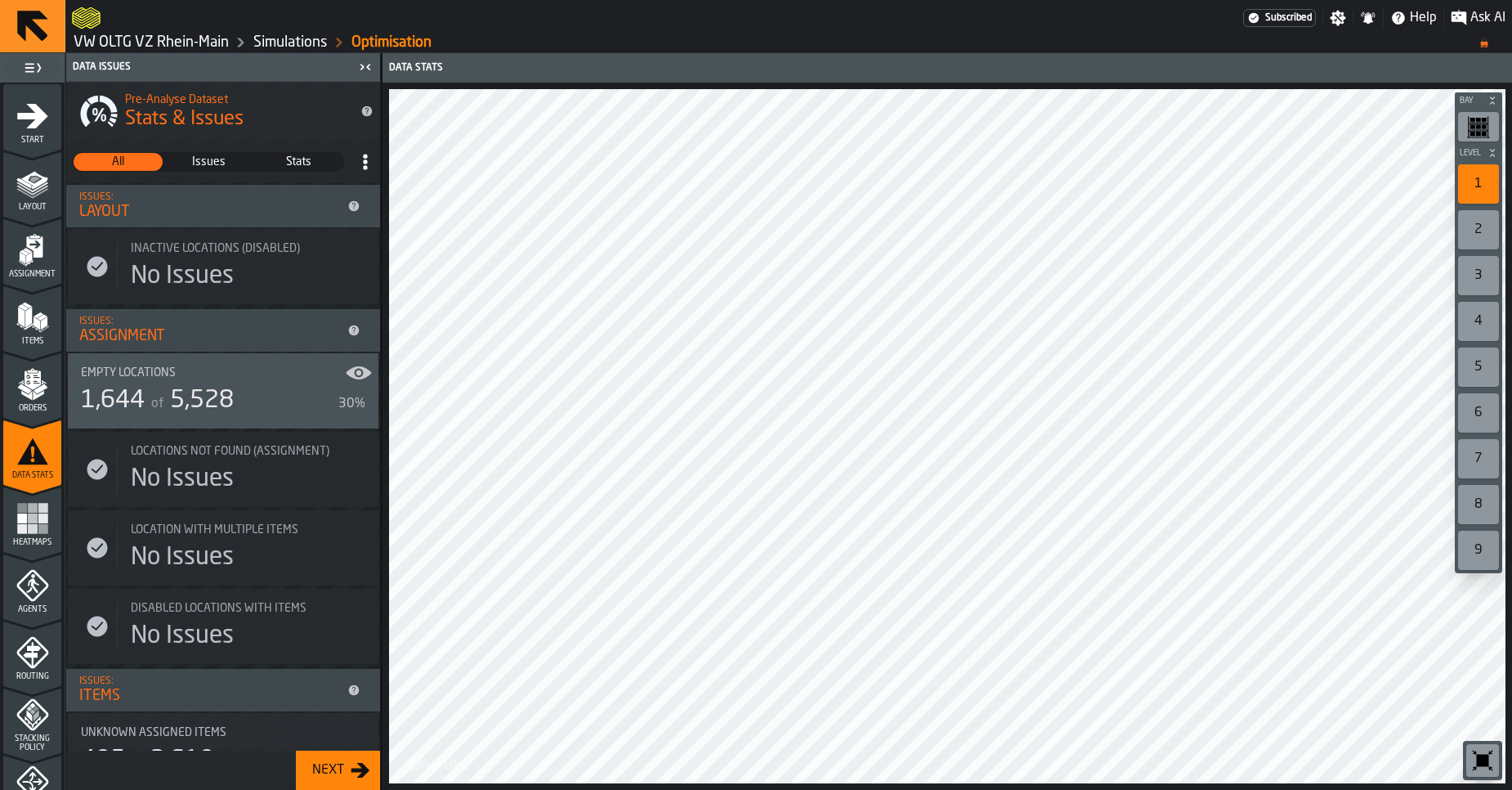
click at [35, 330] on icon "menu Items" at bounding box center [32, 317] width 33 height 33
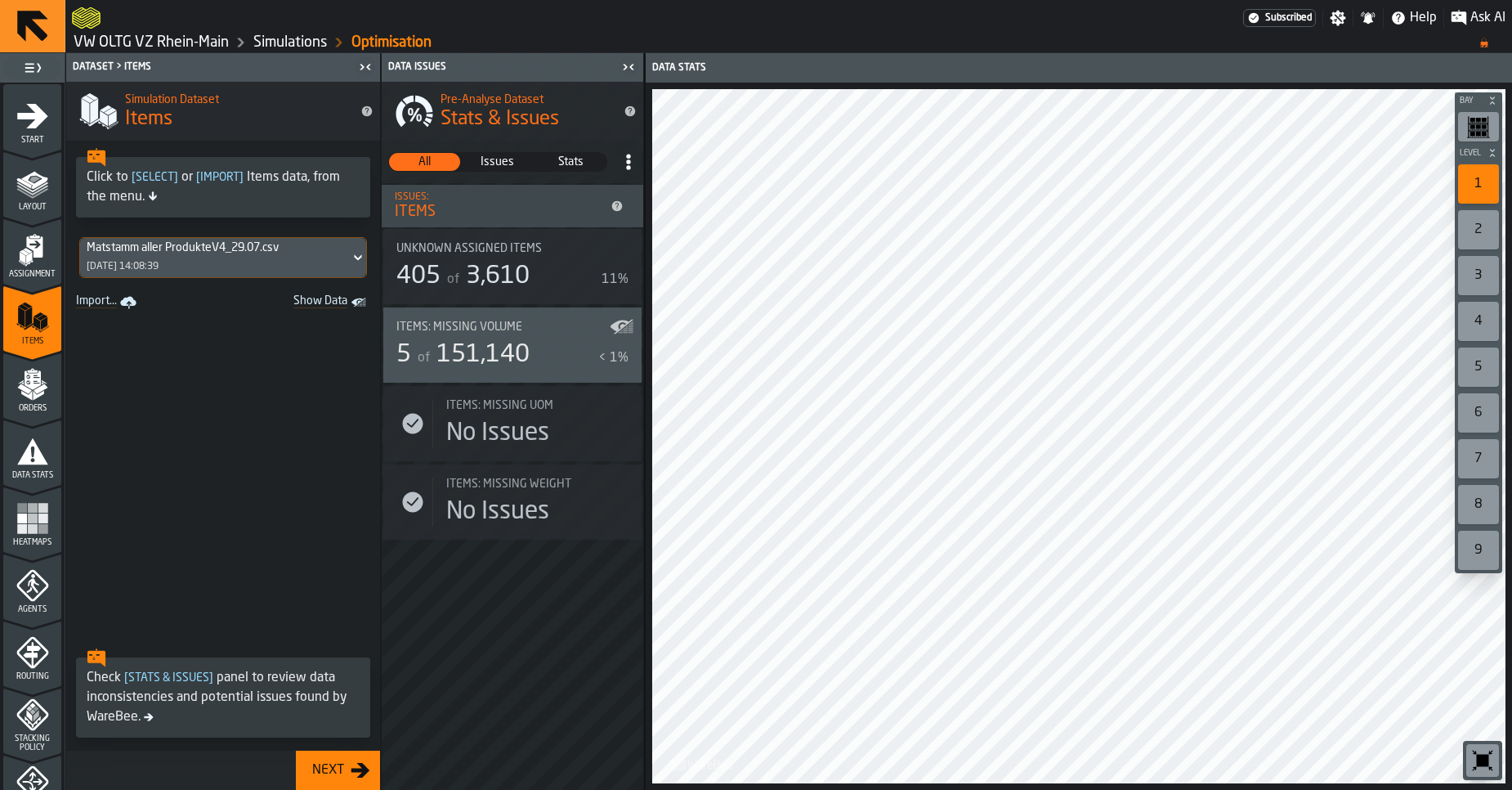
click at [159, 265] on div "30/07/2025, 14:08:39" at bounding box center [123, 266] width 72 height 11
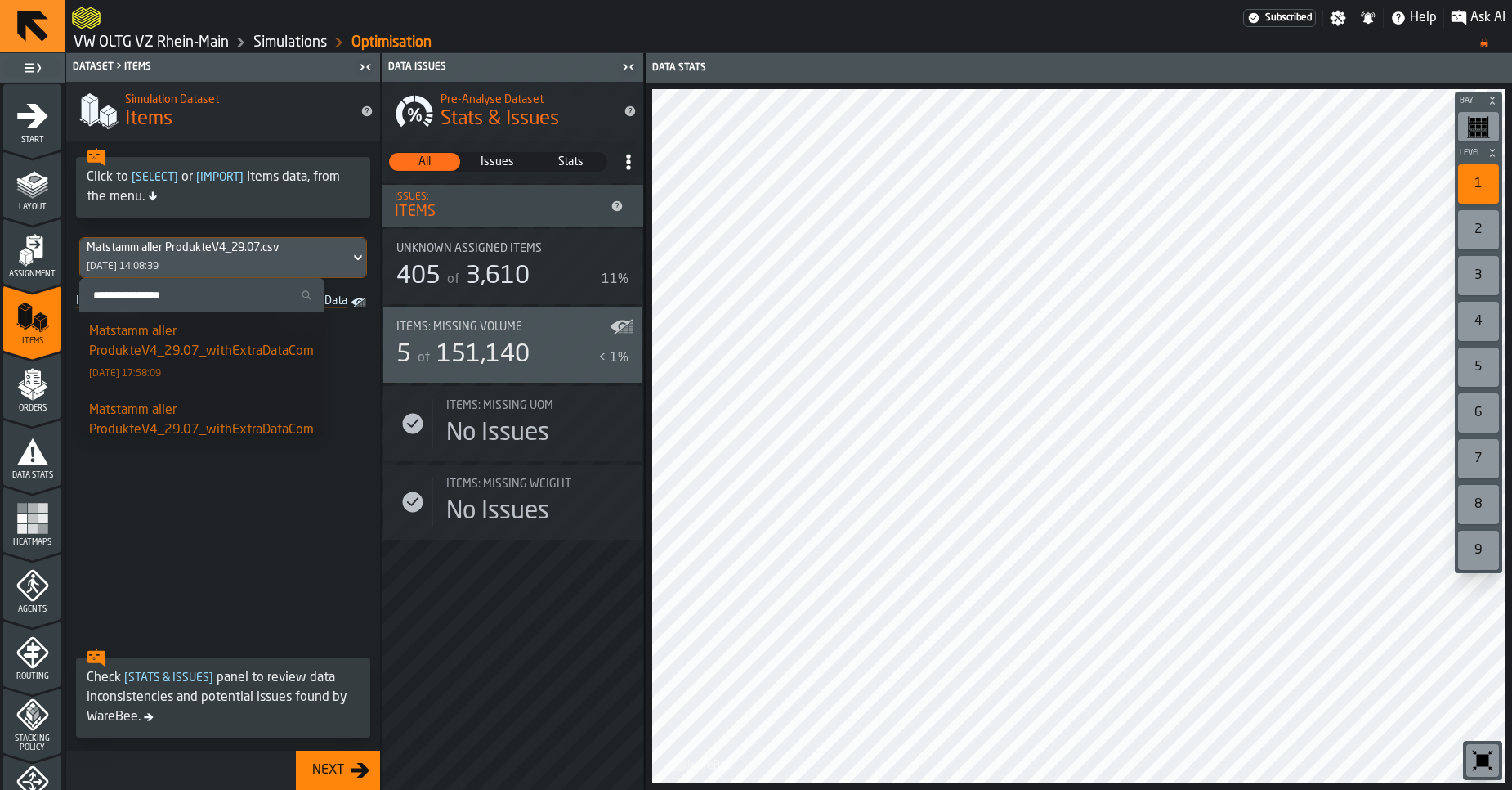
click at [197, 348] on div "Matstamm aller ProdukteV4_29.07_withExtraDataComma.csv" at bounding box center [220, 341] width 263 height 39
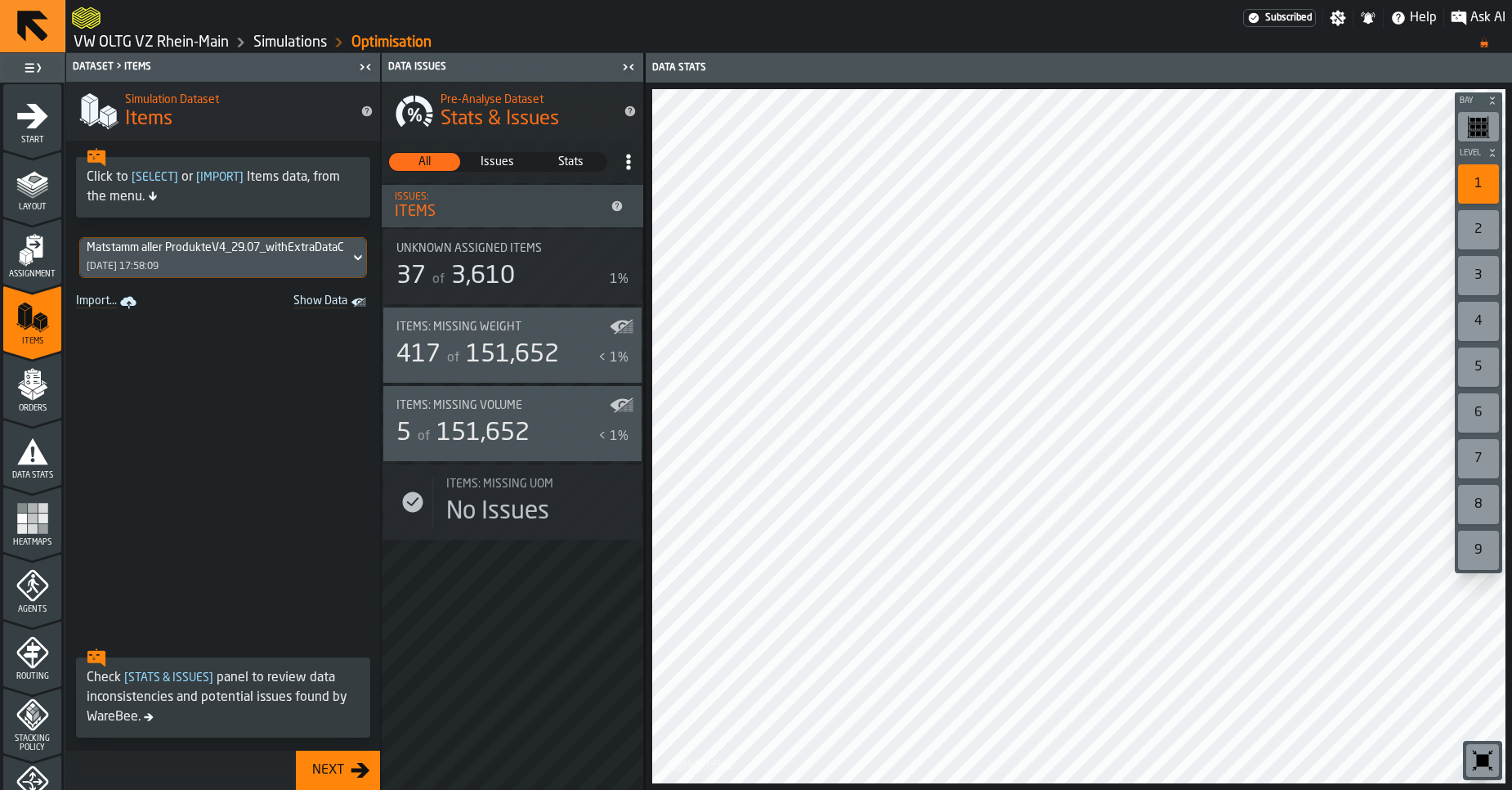
click at [47, 448] on div "Data Stats" at bounding box center [32, 456] width 58 height 45
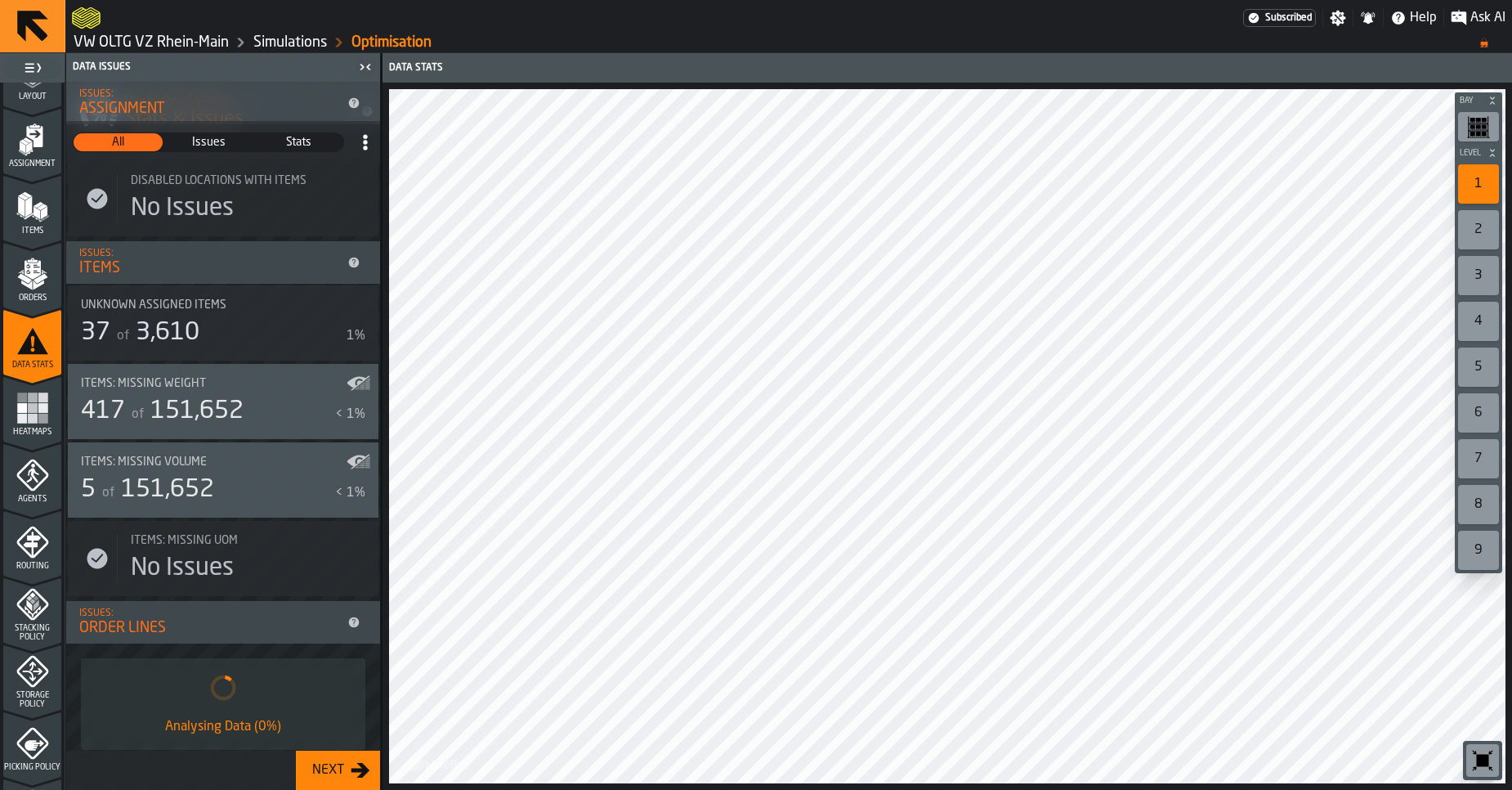
scroll to position [429, 0]
click at [225, 338] on div "37 of 3,610" at bounding box center [210, 331] width 259 height 29
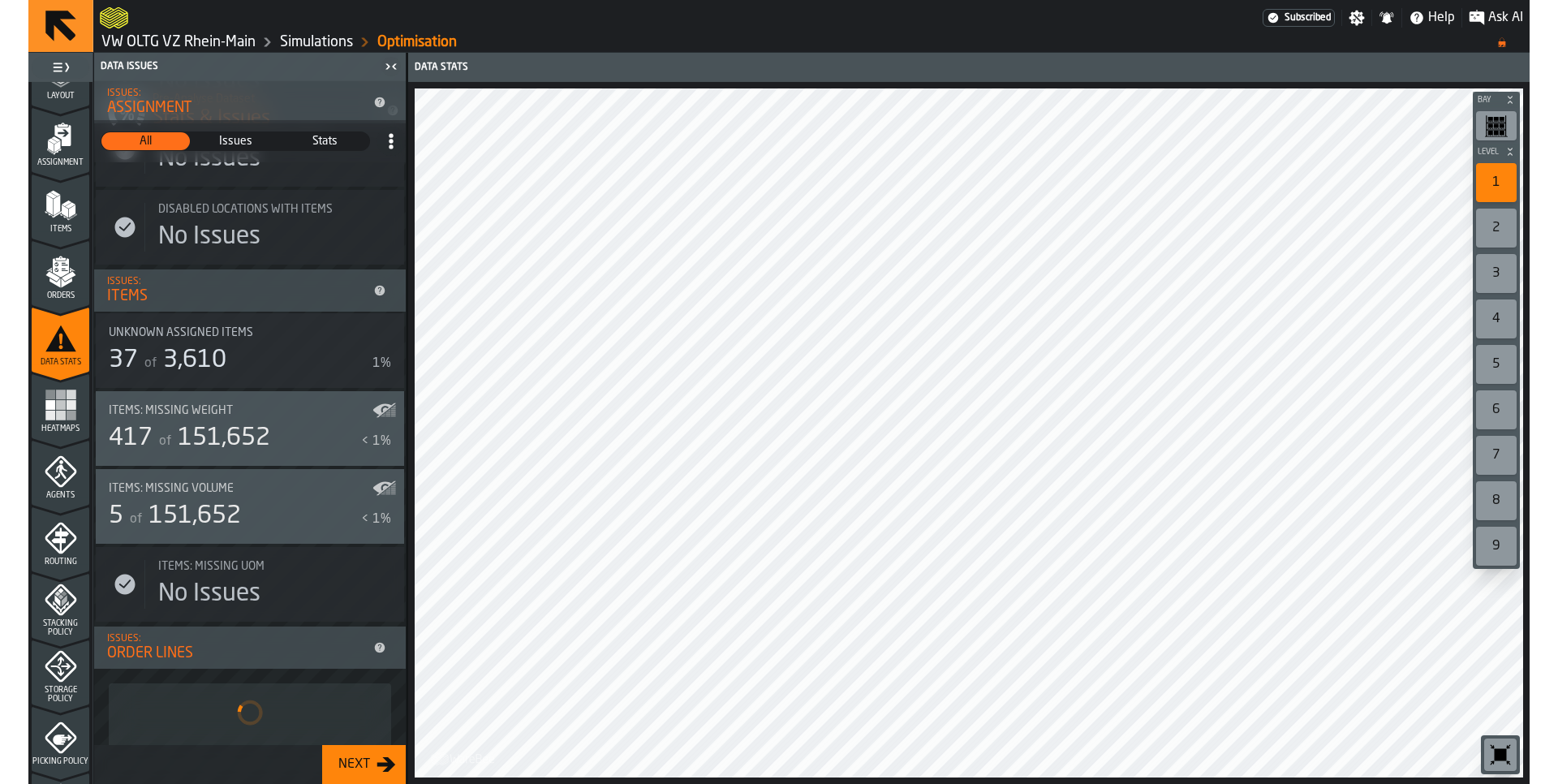
scroll to position [378, 0]
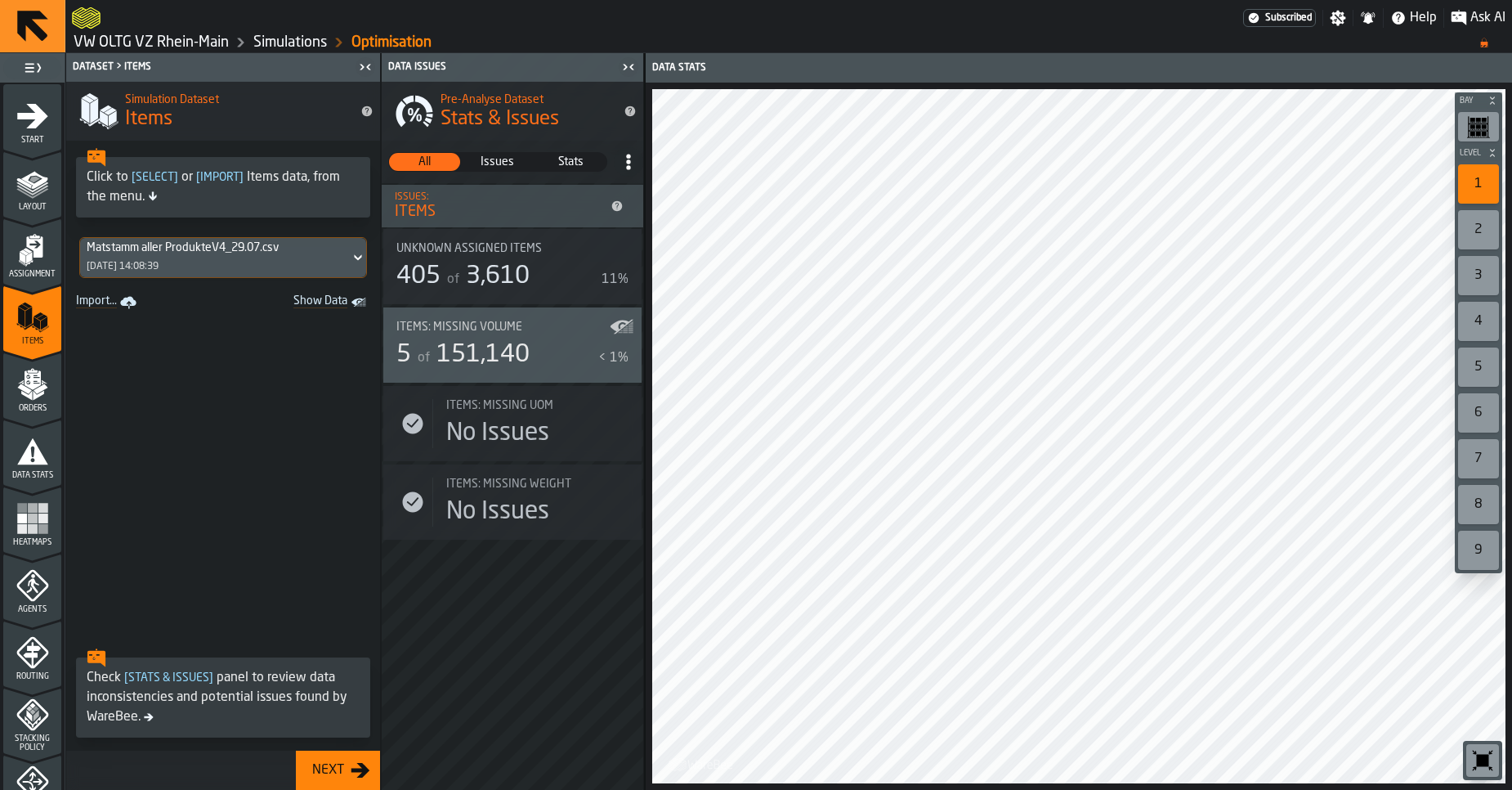
click at [38, 449] on icon "menu Data Stats" at bounding box center [32, 450] width 33 height 33
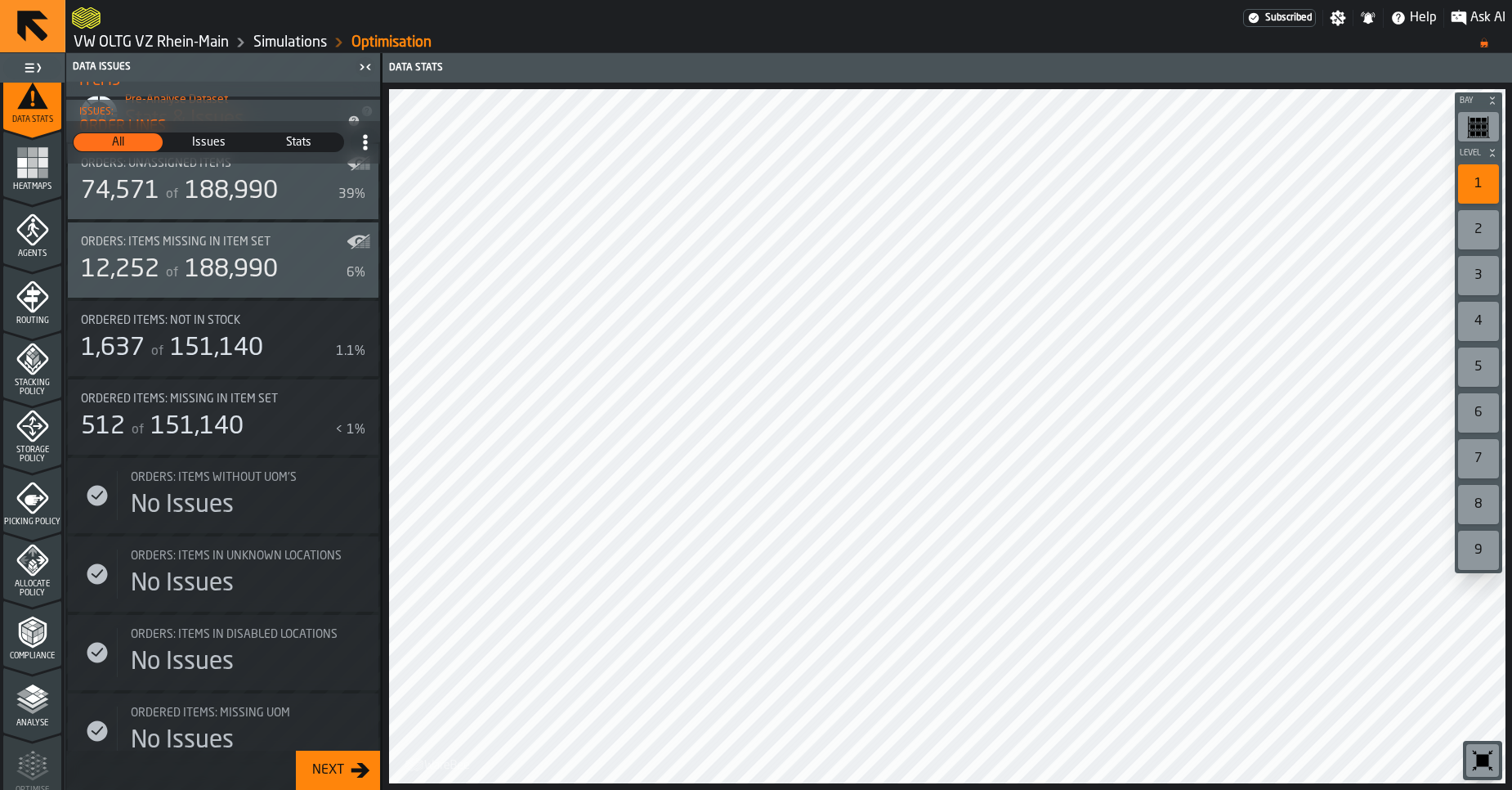
scroll to position [944, 0]
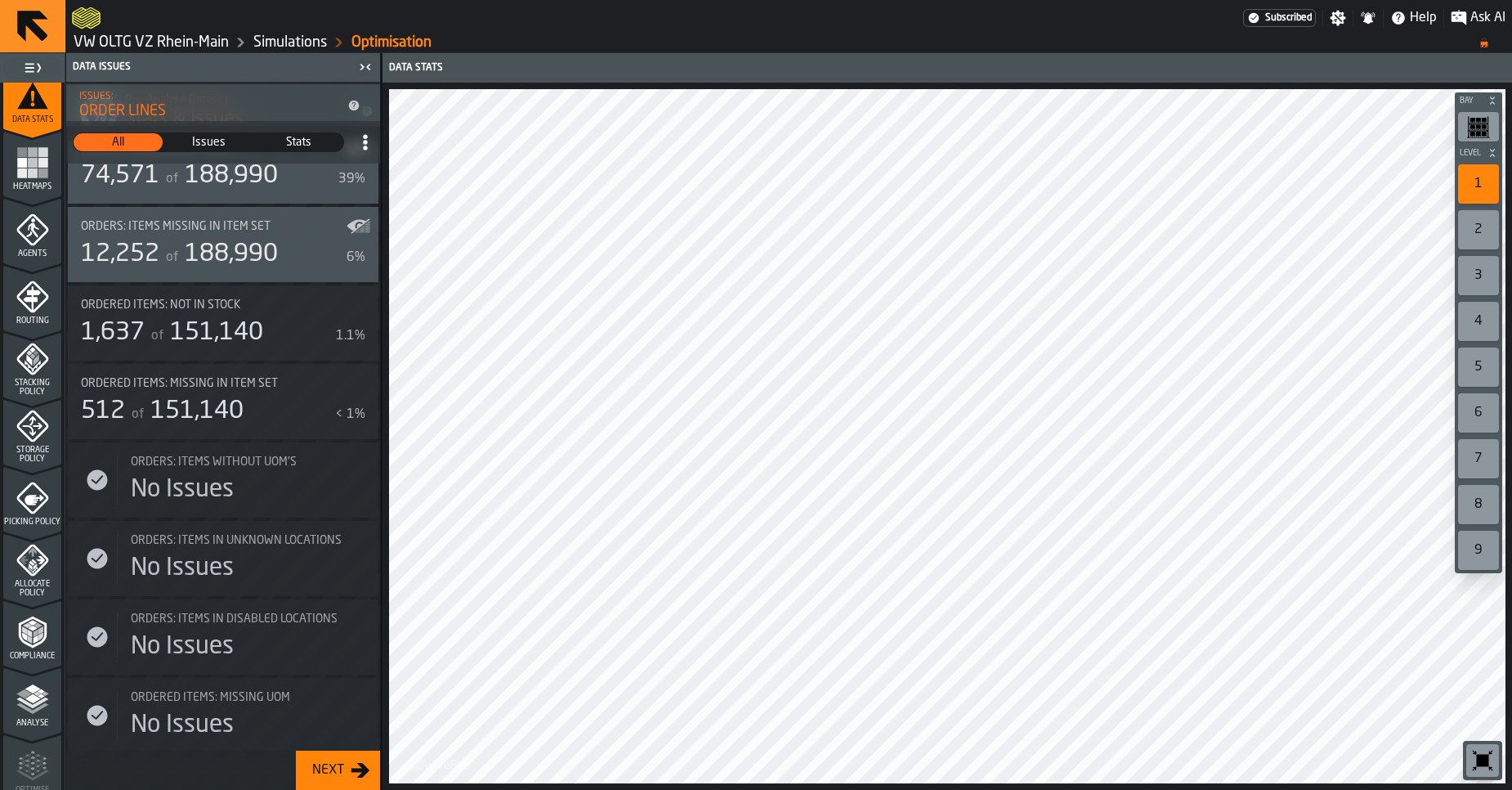
click at [160, 250] on div "12,252" at bounding box center [120, 254] width 79 height 29
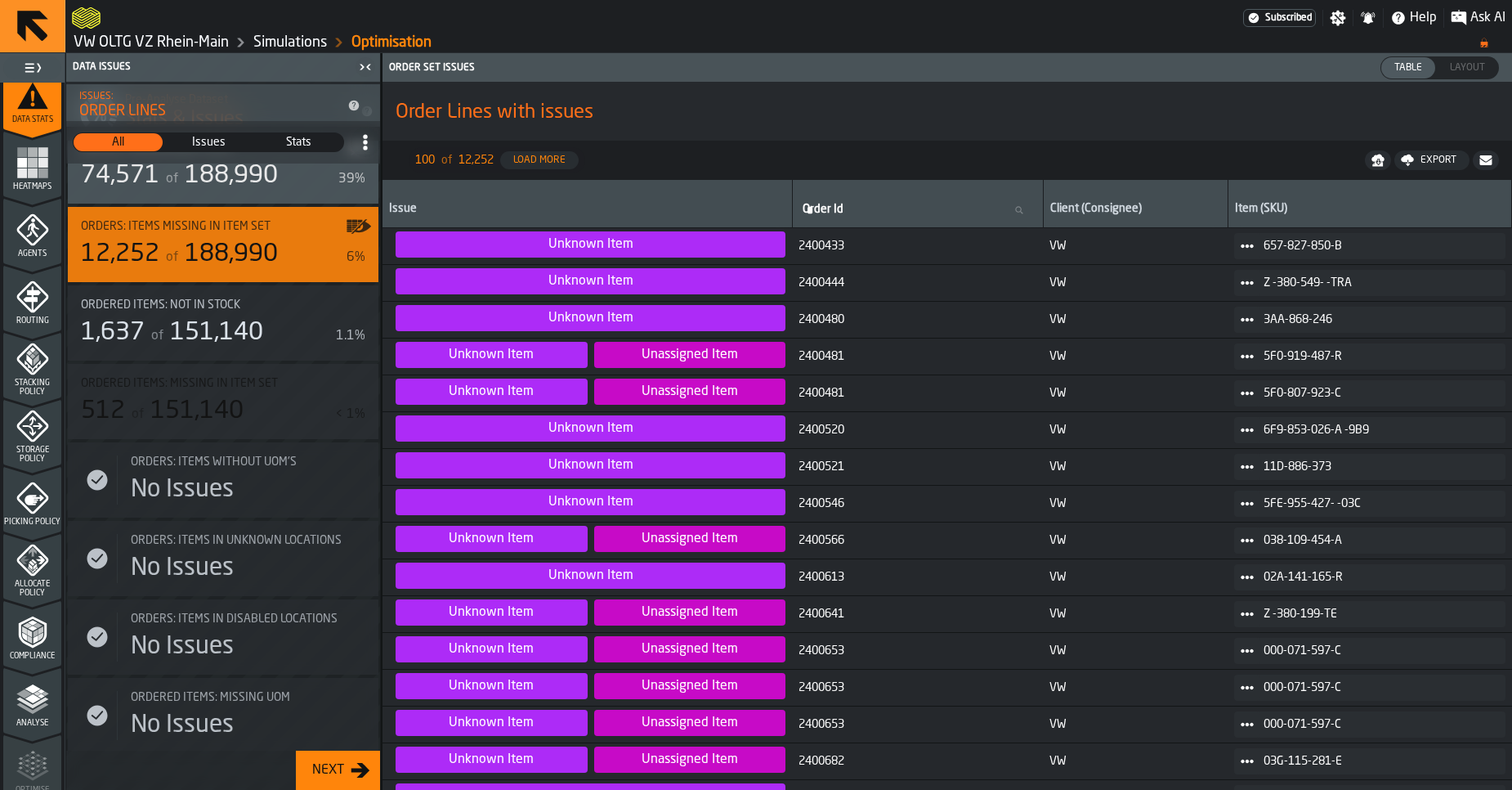
click at [128, 47] on link "VW OLTG VZ Rhein-Main" at bounding box center [152, 43] width 156 height 18
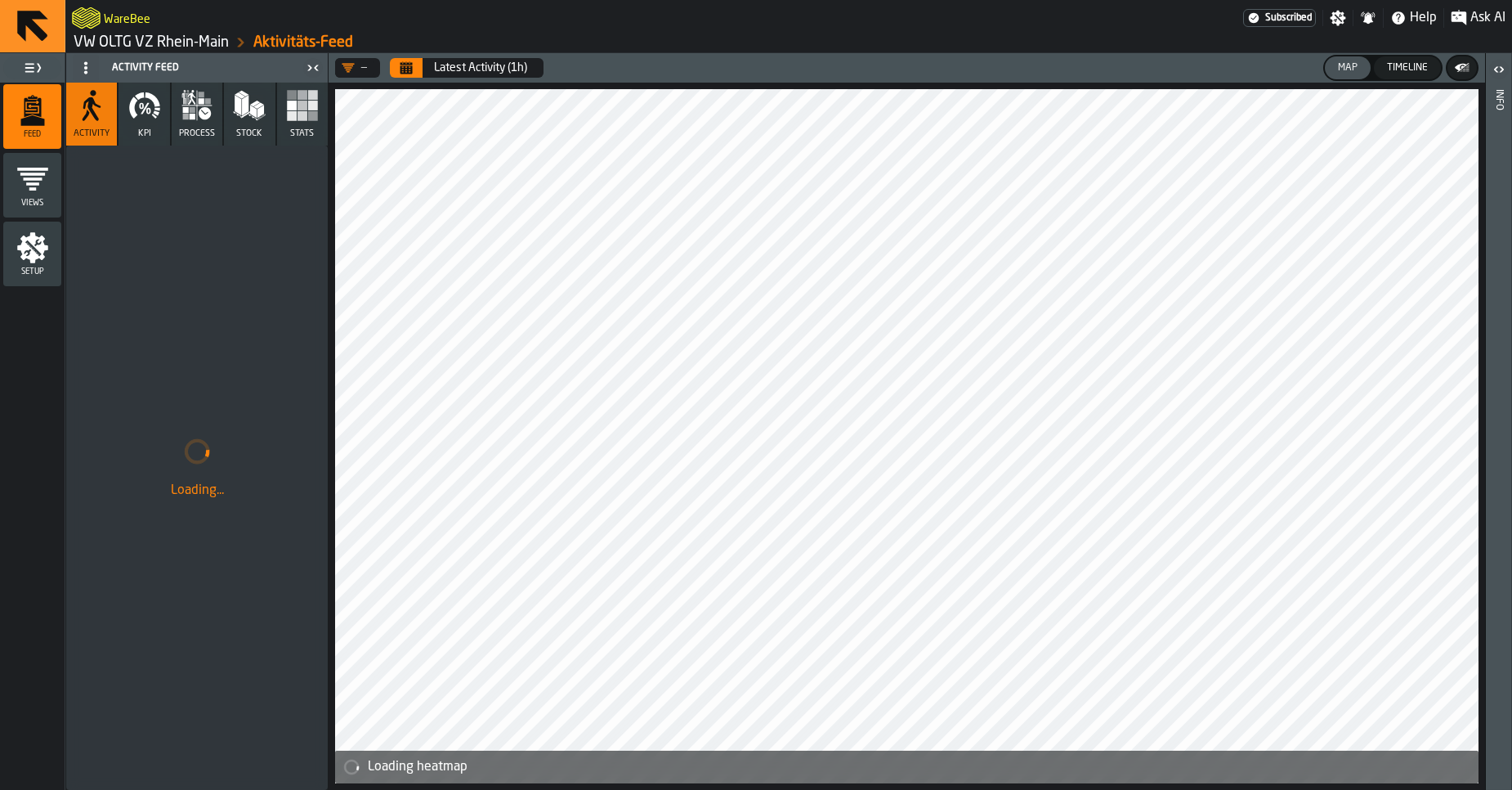
click at [170, 50] on link "VW OLTG VZ Rhein-Main" at bounding box center [152, 43] width 156 height 18
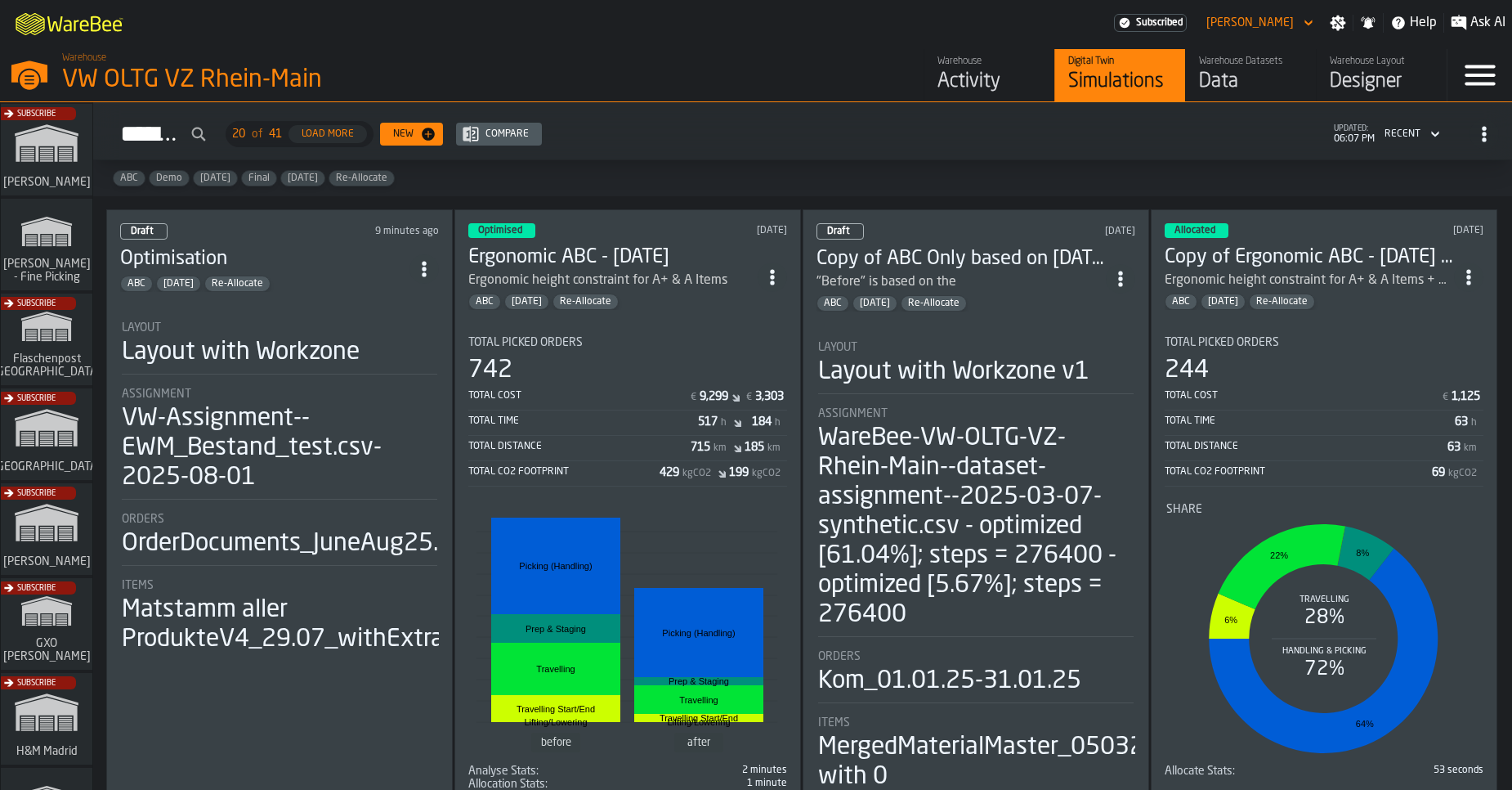
click at [281, 405] on div "VW-Assignment--EWM_Bestand_test.csv-2025-08-01" at bounding box center [280, 447] width 316 height 88
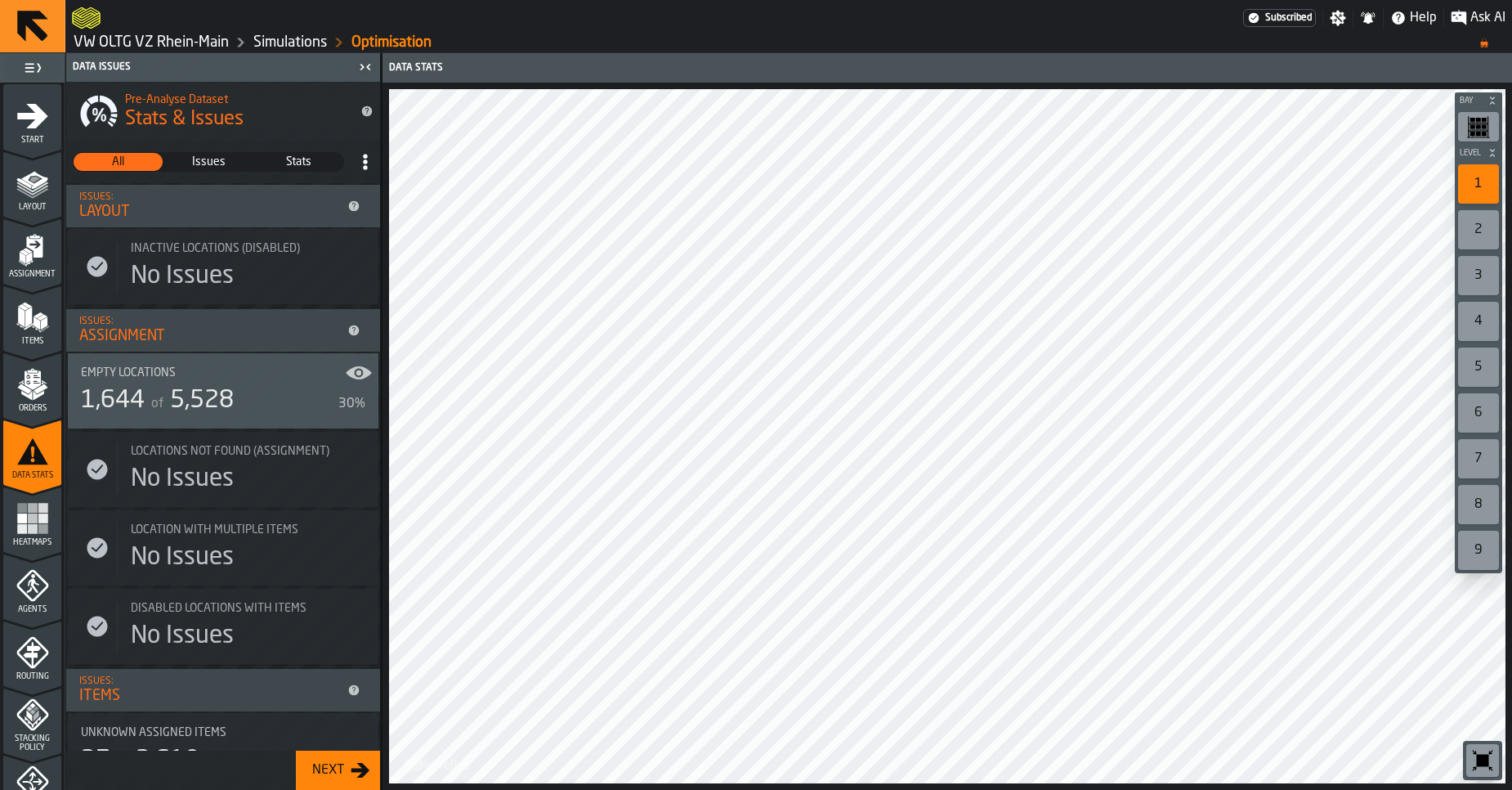
click at [223, 160] on span "Issues" at bounding box center [209, 162] width 88 height 16
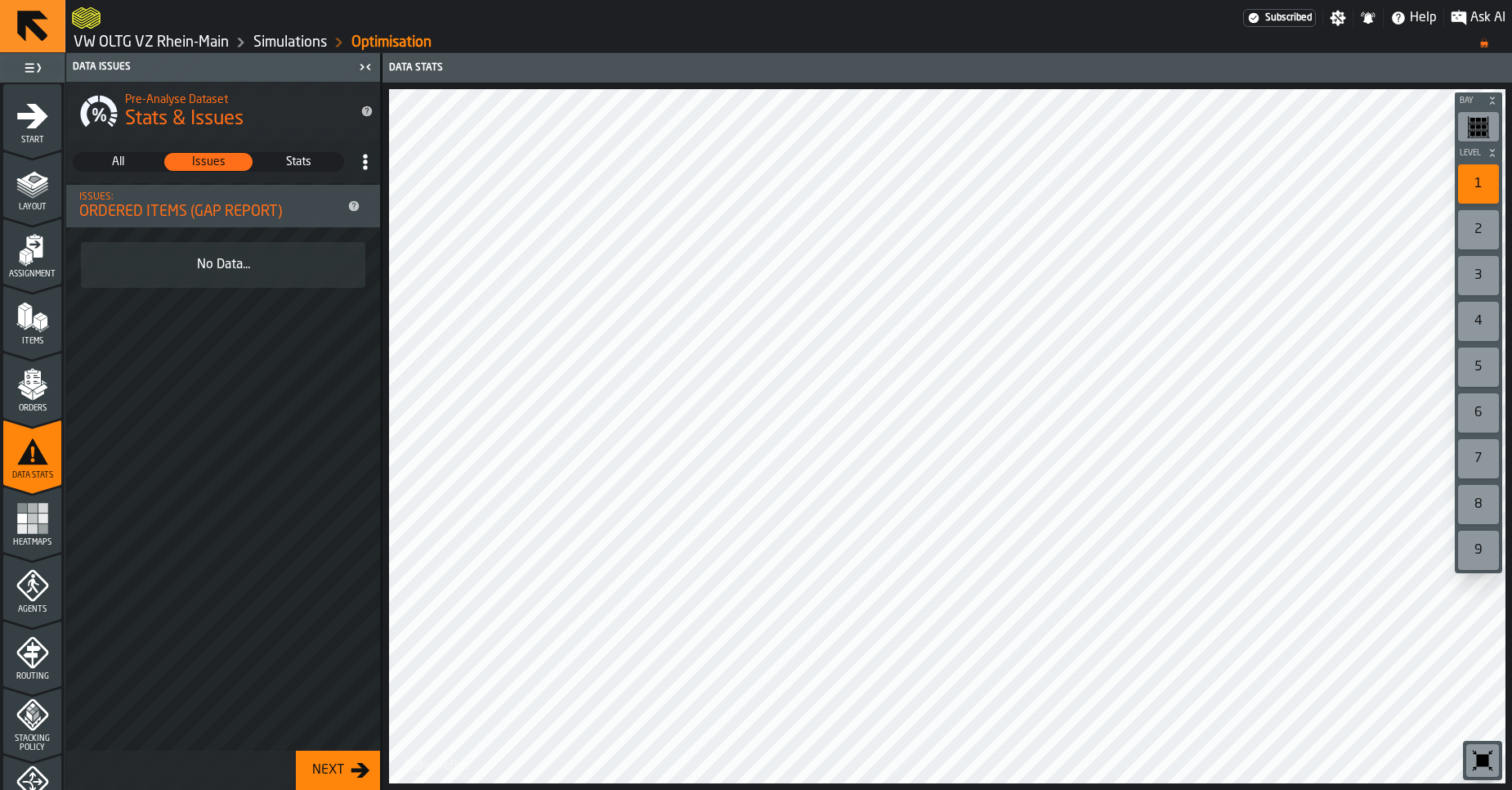
click at [136, 170] on div "All" at bounding box center [118, 162] width 89 height 18
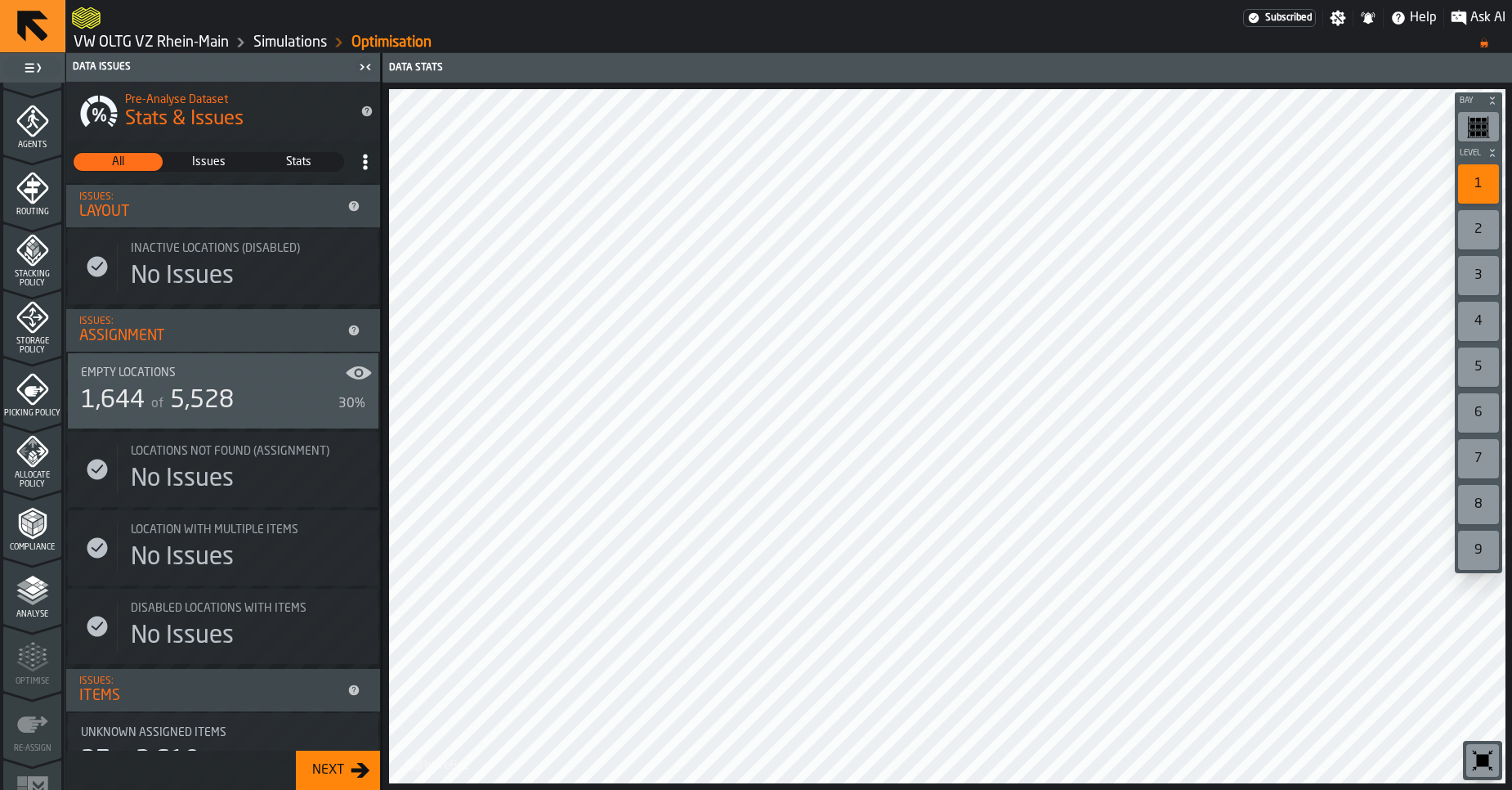
scroll to position [466, 0]
click at [46, 541] on span "Compliance" at bounding box center [32, 545] width 58 height 9
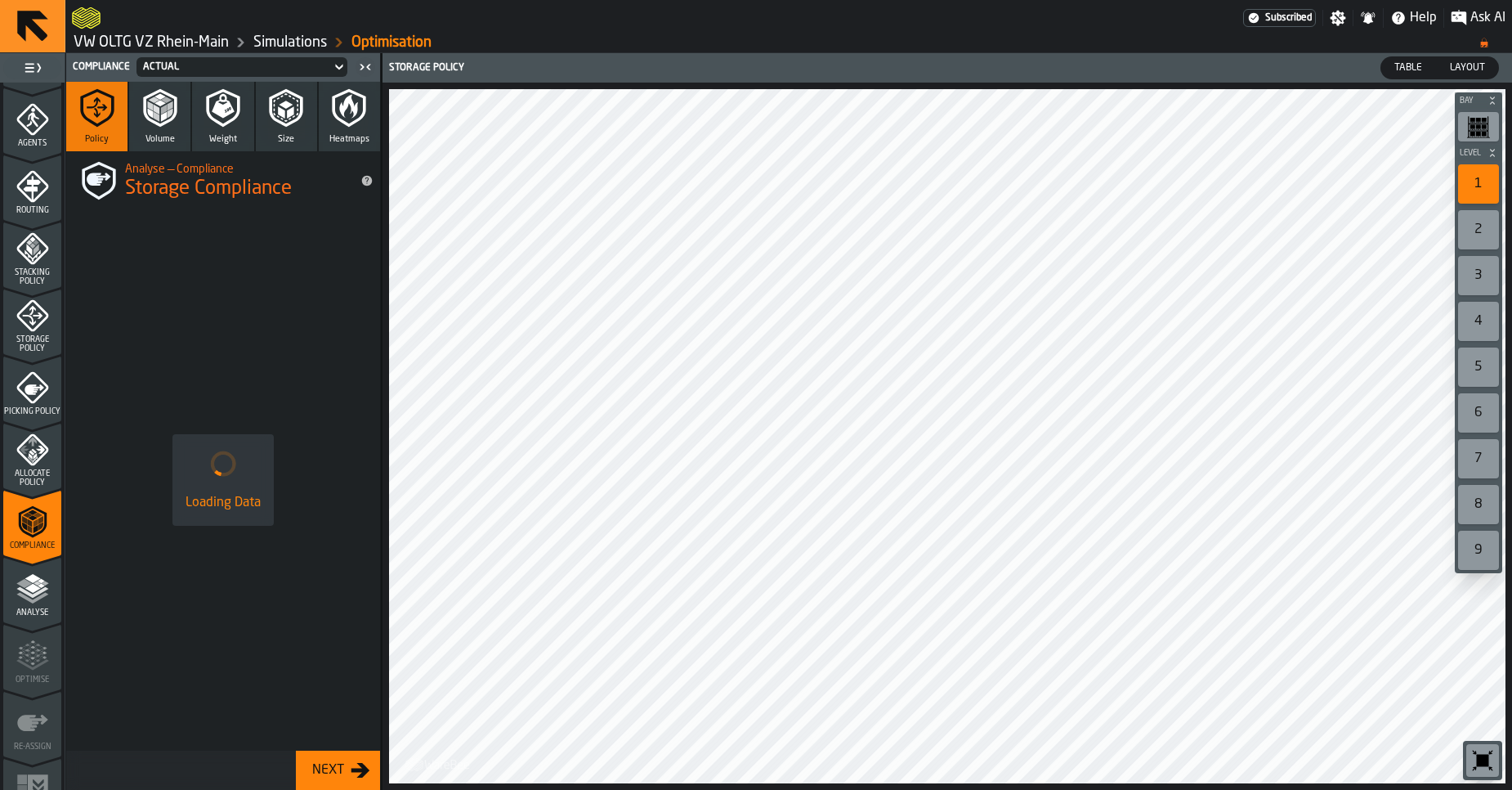
click at [217, 119] on icon "button" at bounding box center [223, 107] width 39 height 39
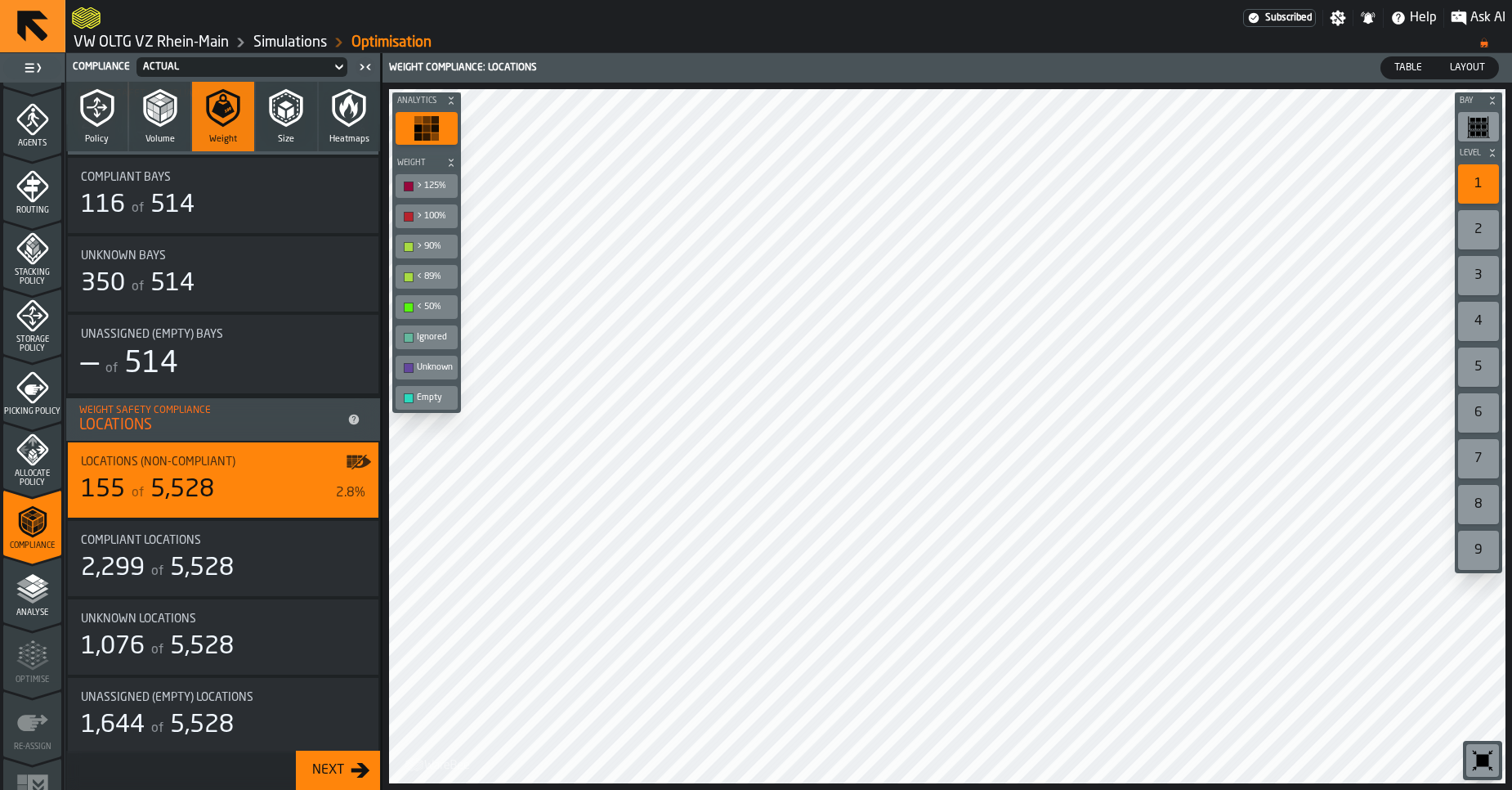
scroll to position [183, 0]
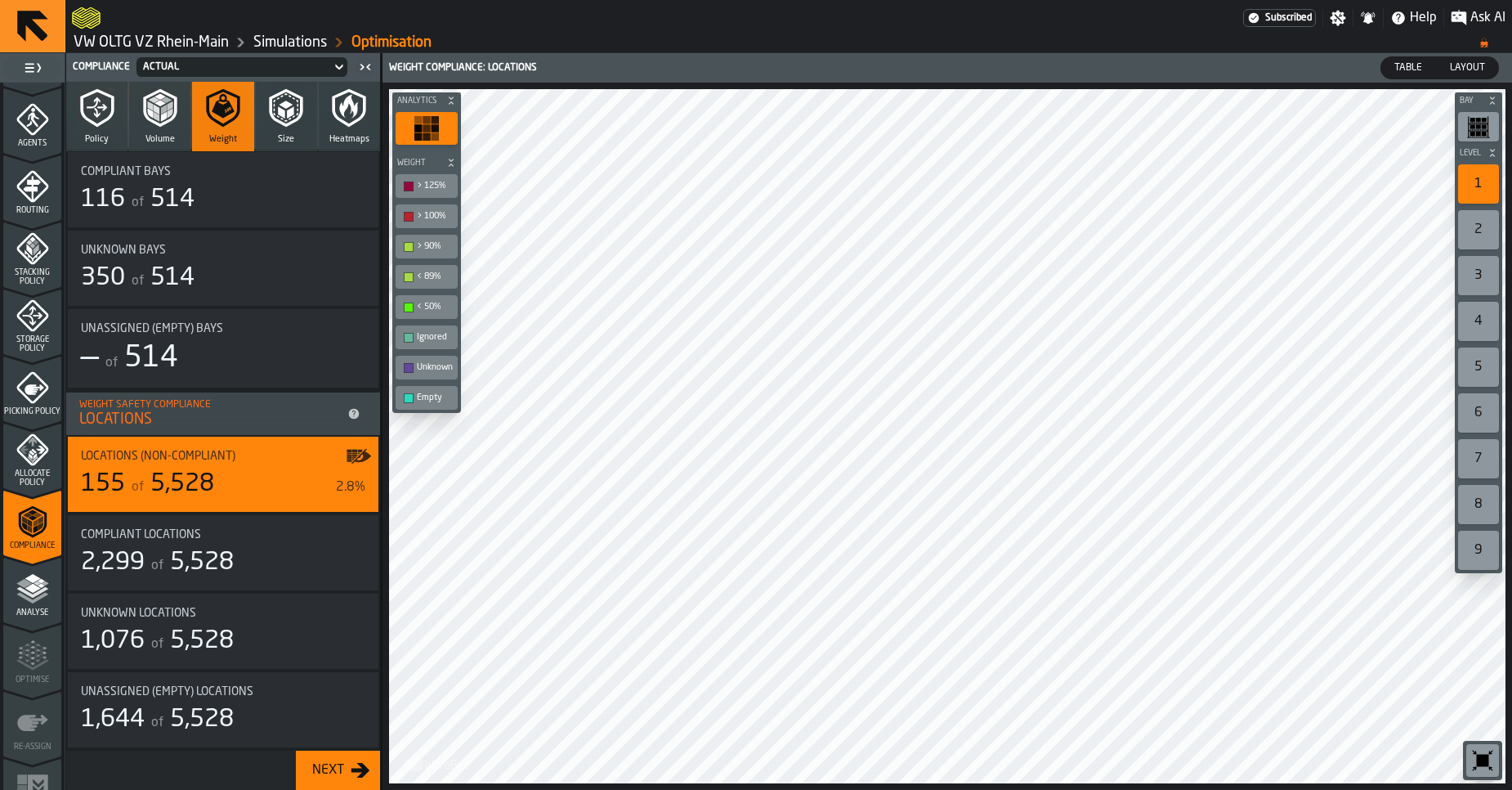
click at [287, 112] on icon "button" at bounding box center [286, 107] width 25 height 29
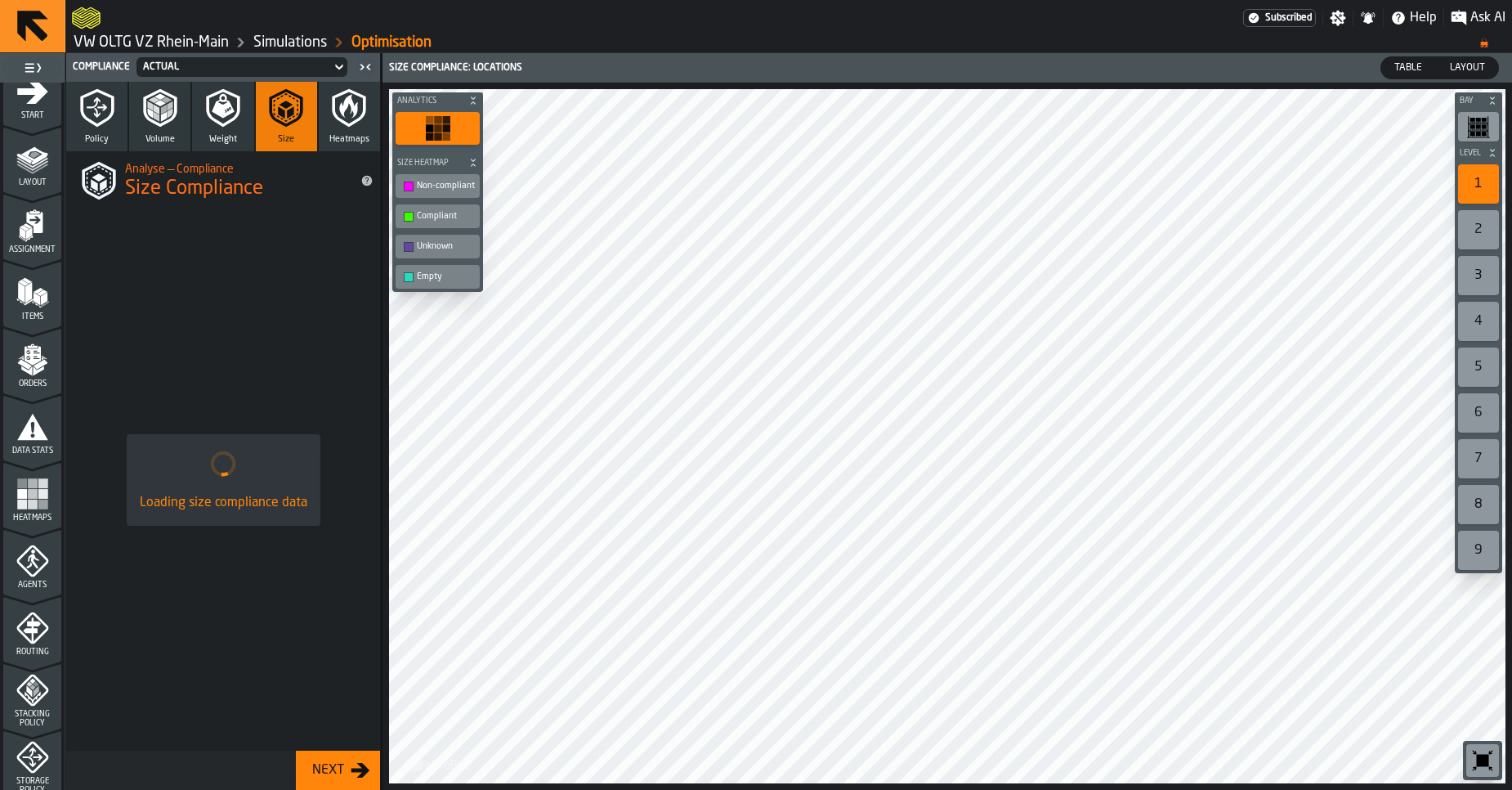
scroll to position [0, 0]
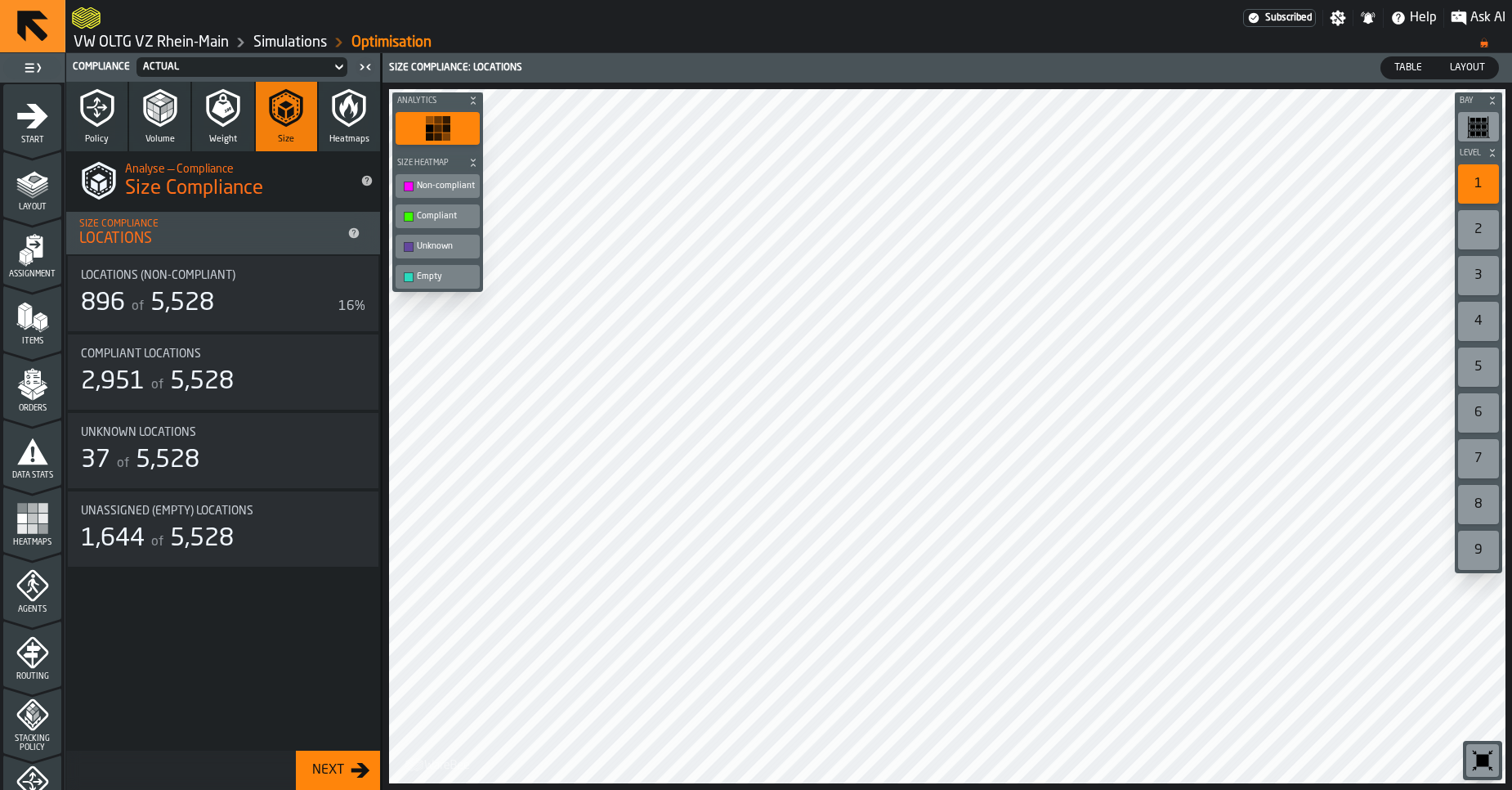
click at [243, 313] on div "896 of 5,528" at bounding box center [206, 303] width 251 height 29
click at [244, 299] on div "896 of 5,528" at bounding box center [206, 303] width 251 height 29
click at [240, 299] on div "896 of 5,528" at bounding box center [206, 303] width 251 height 29
click at [238, 300] on div "896 of 5,528" at bounding box center [206, 303] width 251 height 29
click at [236, 303] on div "896 of 5,528" at bounding box center [206, 303] width 251 height 29
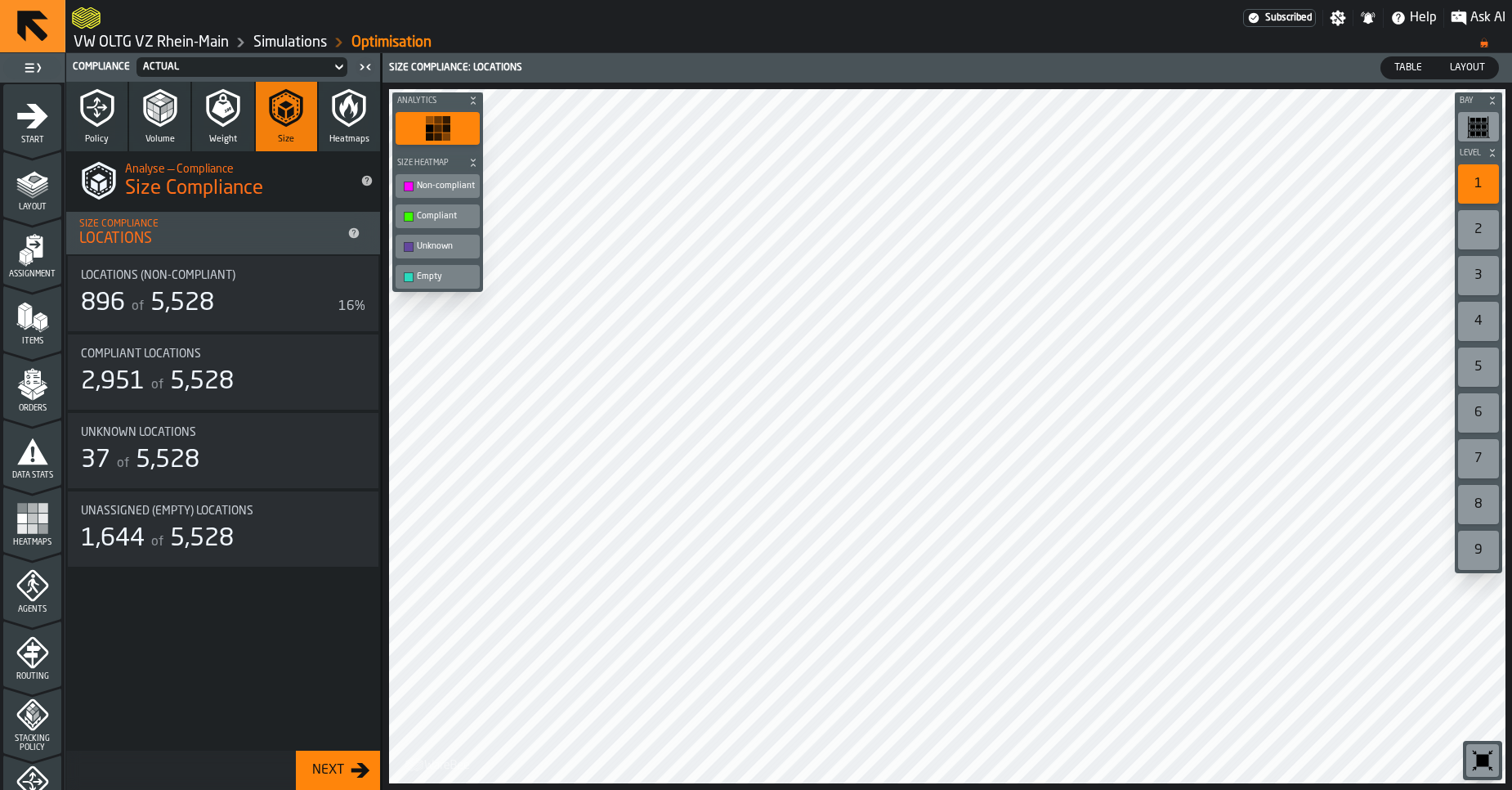
click at [163, 301] on span "5,528" at bounding box center [183, 303] width 64 height 25
click at [158, 300] on span "5,528" at bounding box center [183, 303] width 64 height 25
click at [153, 300] on span "5,528" at bounding box center [183, 303] width 64 height 25
click at [335, 758] on button "Next" at bounding box center [338, 769] width 84 height 39
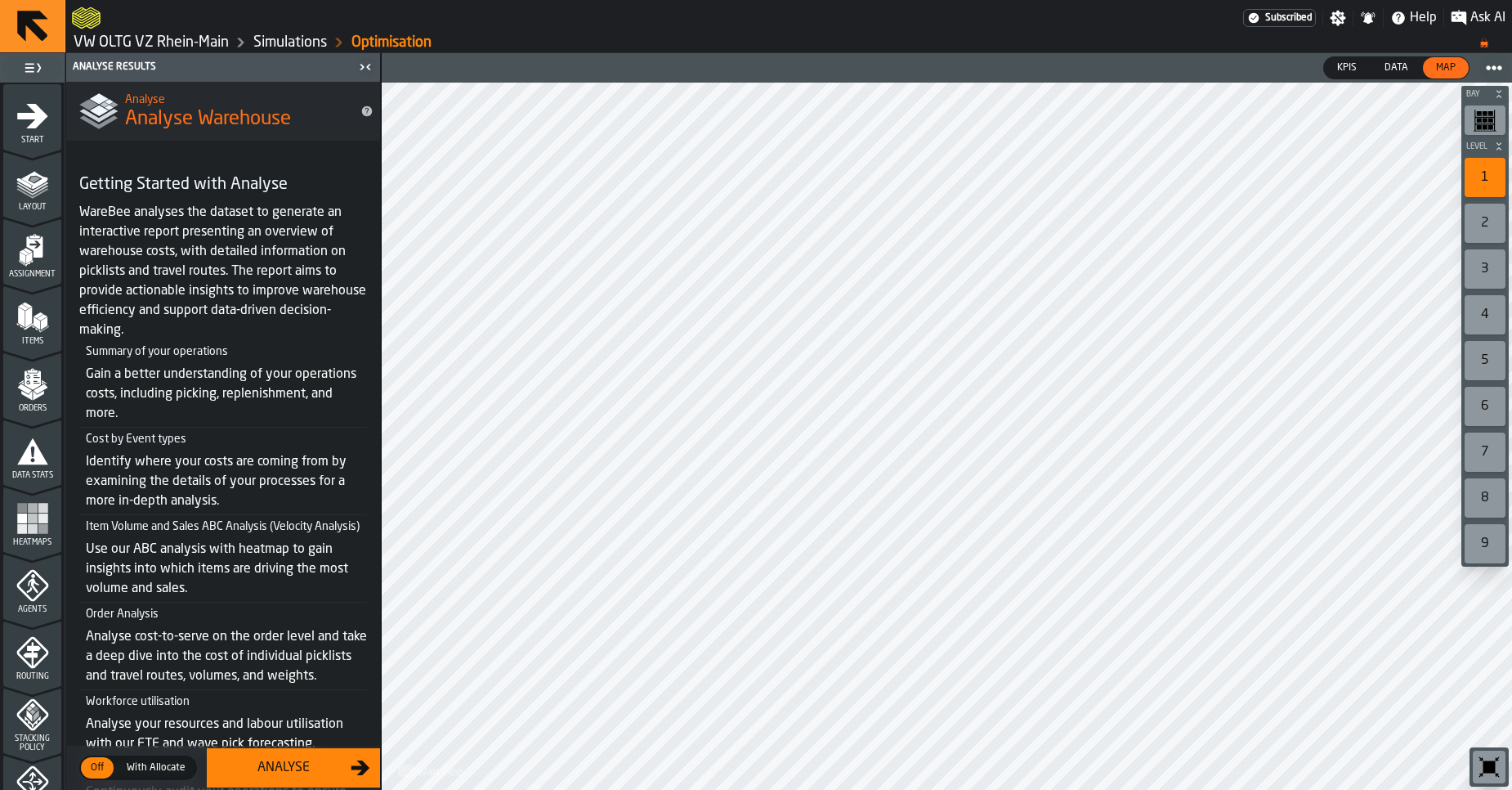
click at [1400, 65] on span "Data" at bounding box center [1396, 68] width 37 height 15
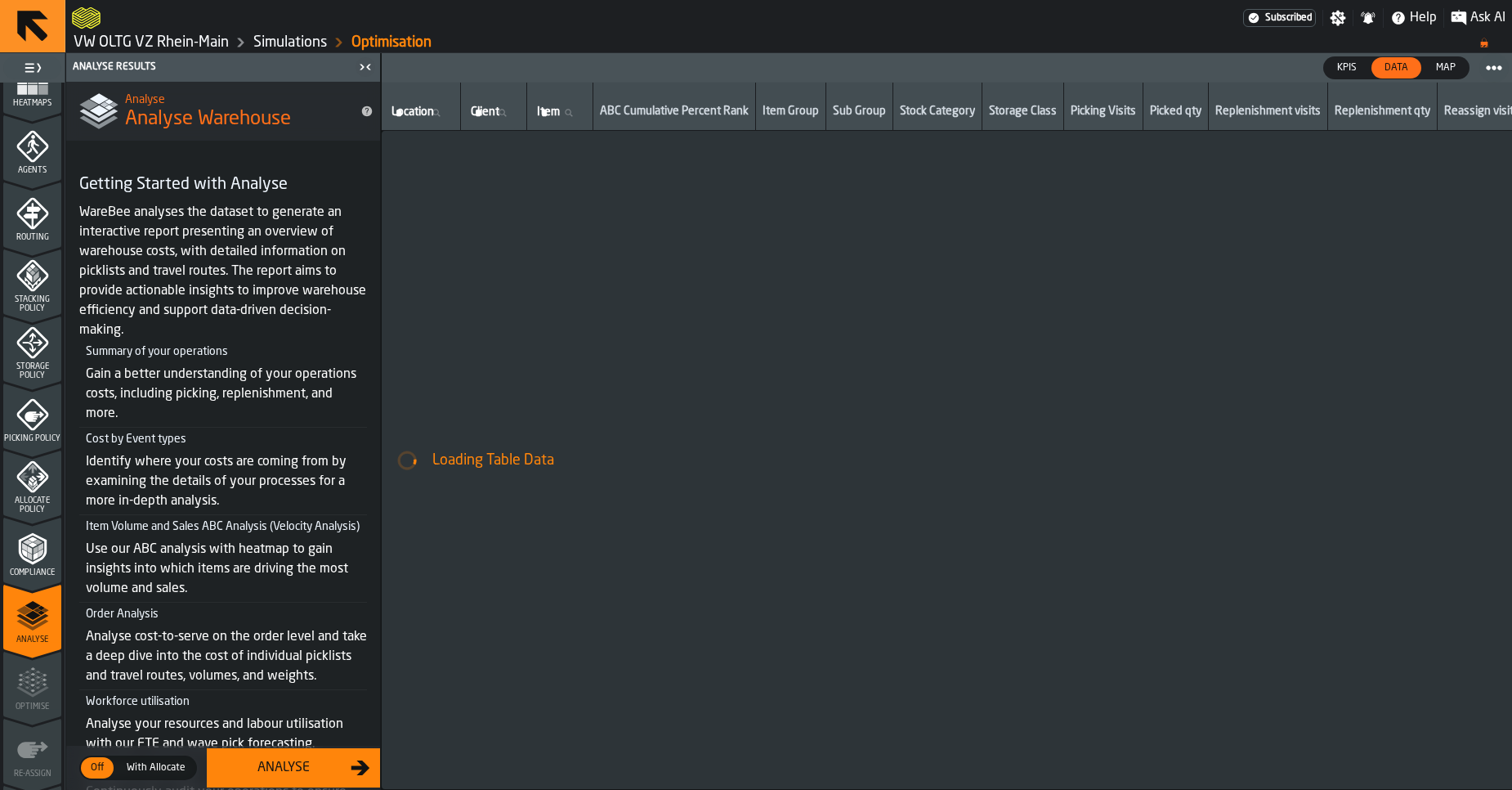
scroll to position [438, 0]
click at [31, 546] on polyline "menu Compliance" at bounding box center [33, 544] width 10 height 5
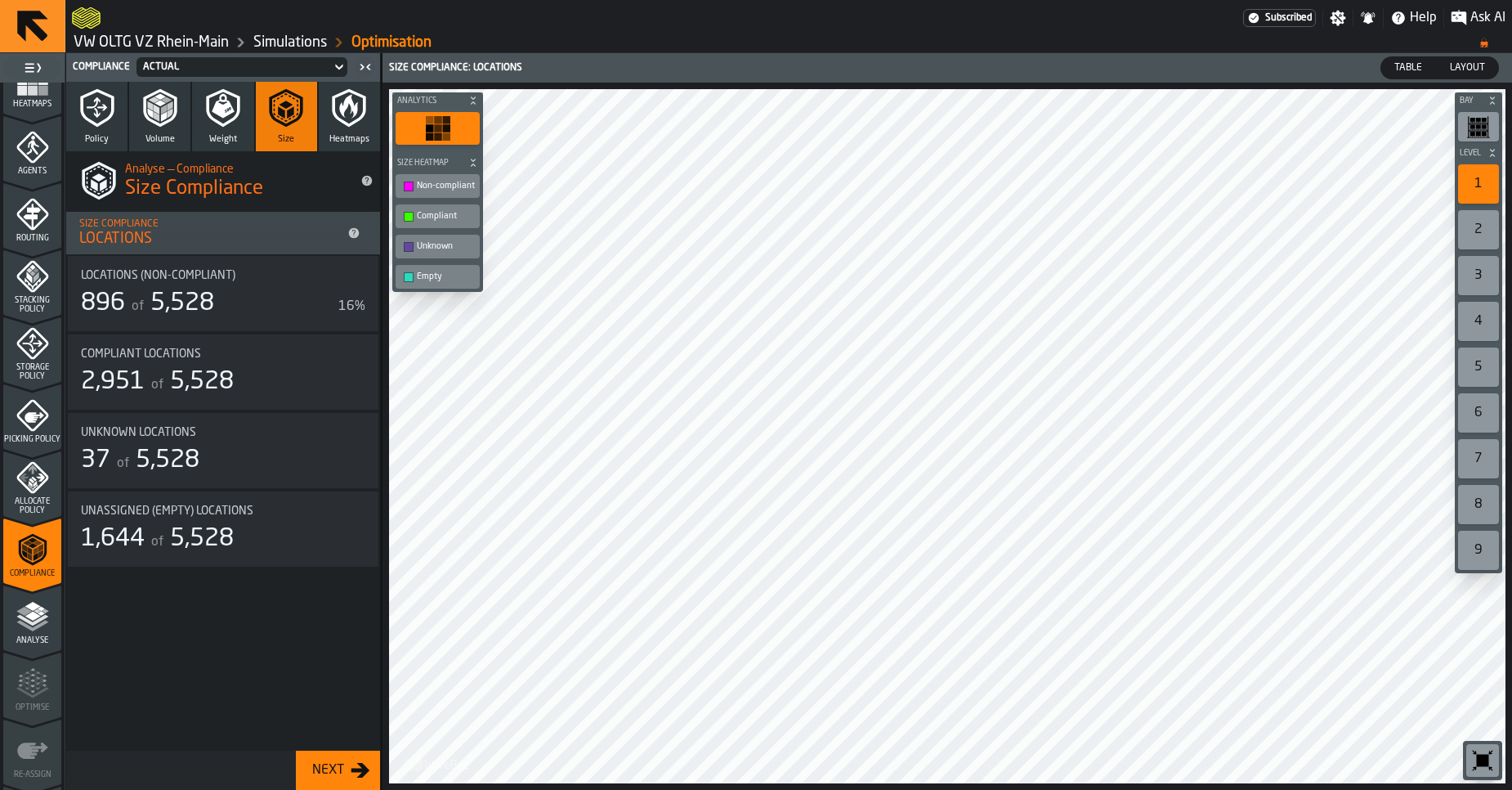
click at [182, 282] on div "Locations (Non-Compliant) 896 of 5,528 16%" at bounding box center [223, 293] width 285 height 49
click at [219, 75] on div "Actual" at bounding box center [234, 67] width 195 height 18
click at [162, 134] on span "Volume" at bounding box center [160, 139] width 29 height 11
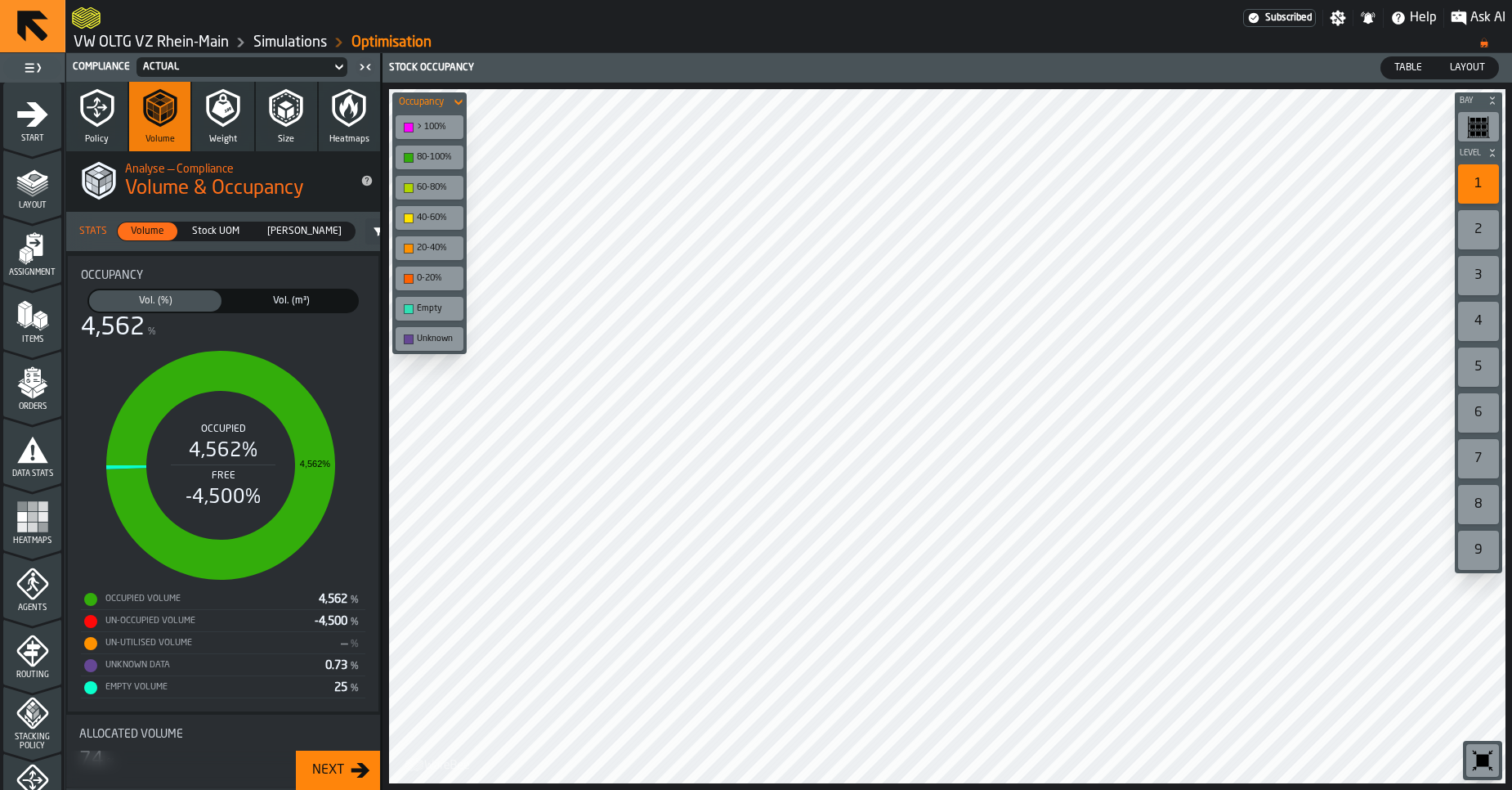
scroll to position [0, 0]
click at [43, 450] on icon "menu Data Stats" at bounding box center [32, 450] width 33 height 33
